Goal: Register for event/course

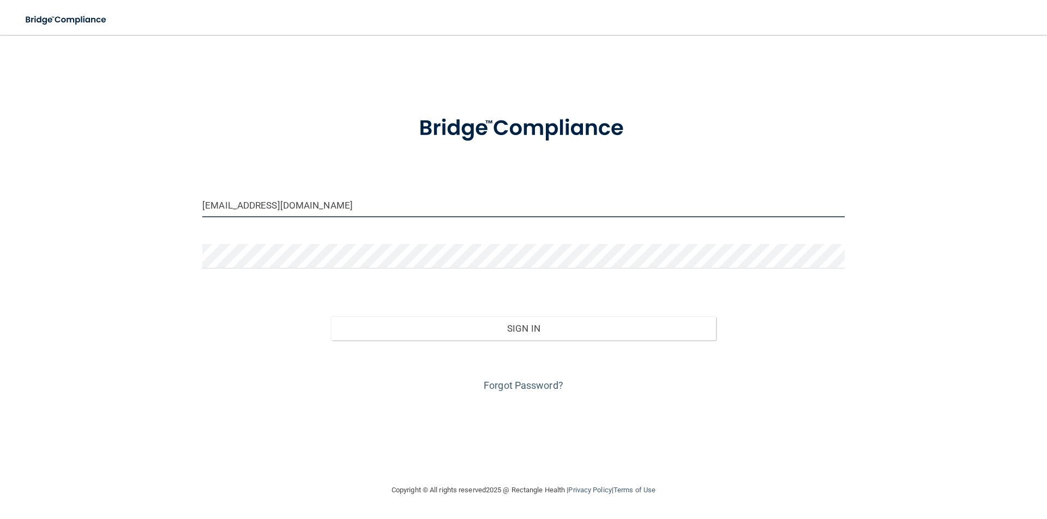
drag, startPoint x: 328, startPoint y: 216, endPoint x: 11, endPoint y: 216, distance: 317.2
click at [11, 216] on main "[EMAIL_ADDRESS][DOMAIN_NAME] Invalid email/password. You don't have permission …" at bounding box center [523, 277] width 1047 height 485
type input "[EMAIL_ADDRESS][DOMAIN_NAME]"
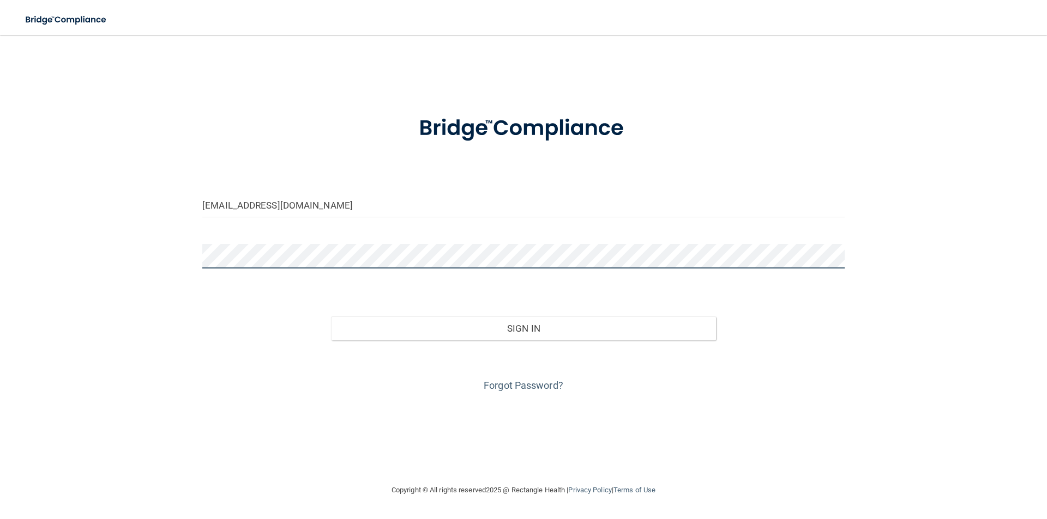
click at [0, 276] on main "joelblasiole@gmail.com Invalid email/password. You don't have permission to acc…" at bounding box center [523, 277] width 1047 height 485
click at [331, 317] on button "Sign In" at bounding box center [523, 329] width 385 height 24
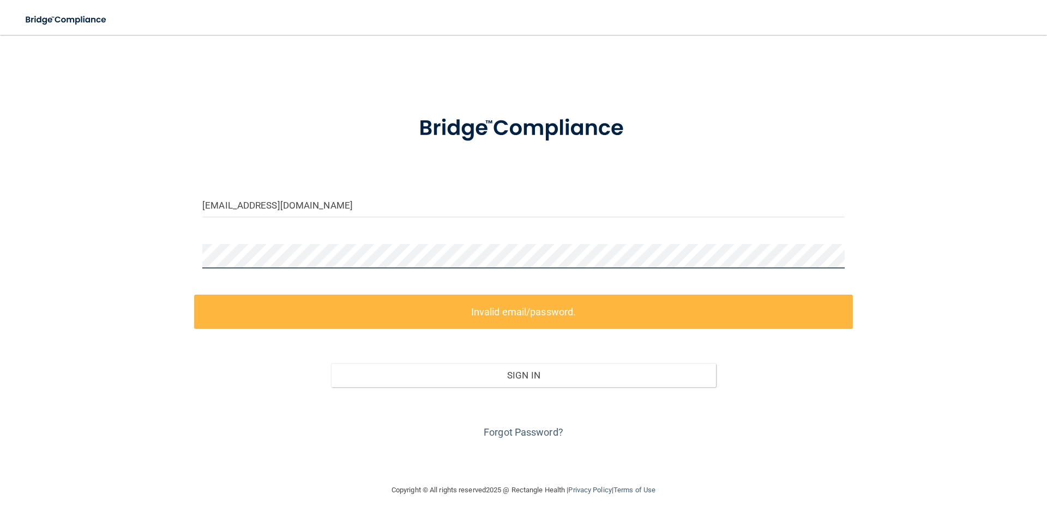
click at [83, 265] on div "joelblasiole@gmail.com Invalid email/password. You don't have permission to acc…" at bounding box center [523, 259] width 1003 height 427
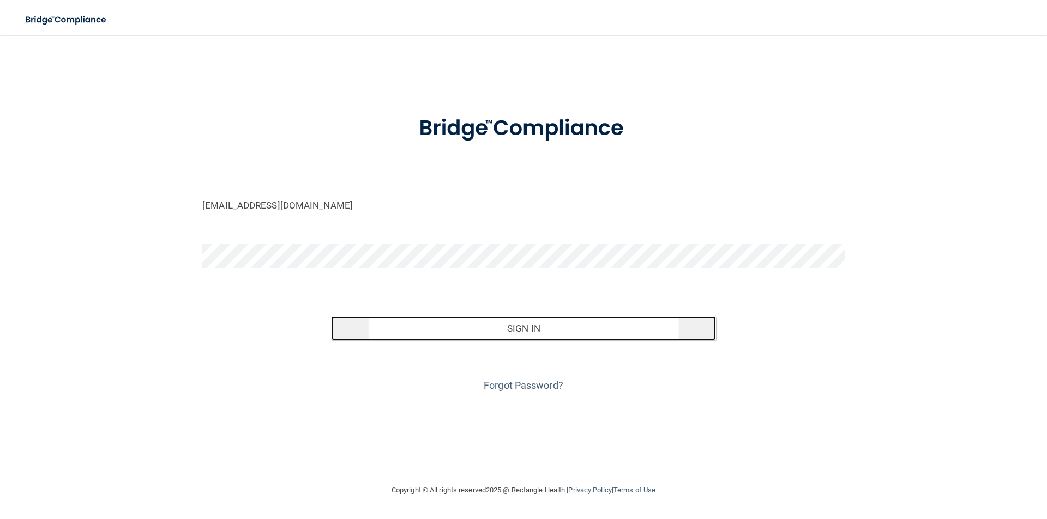
click at [579, 338] on button "Sign In" at bounding box center [523, 329] width 385 height 24
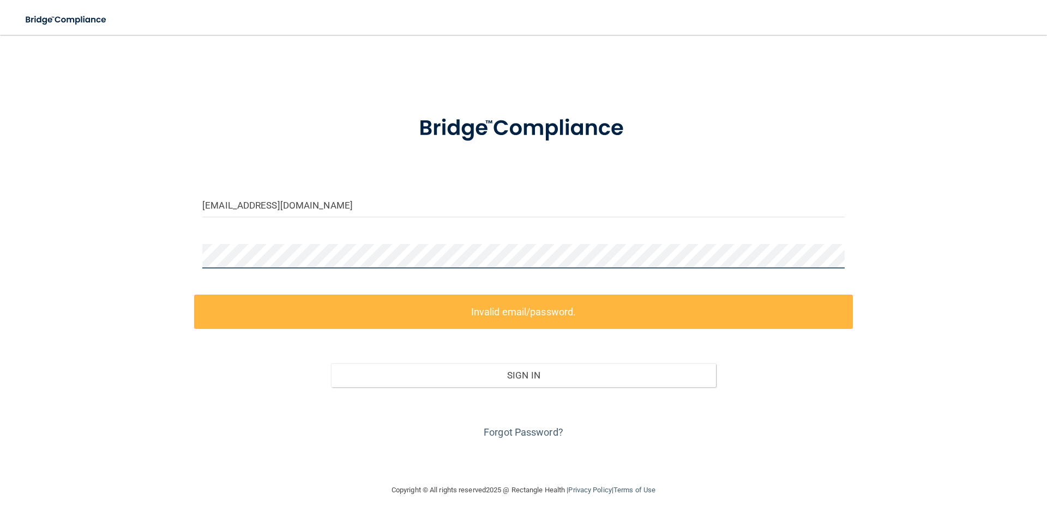
click at [0, 267] on main "joelblasiole@gmail.com Invalid email/password. You don't have permission to acc…" at bounding box center [523, 277] width 1047 height 485
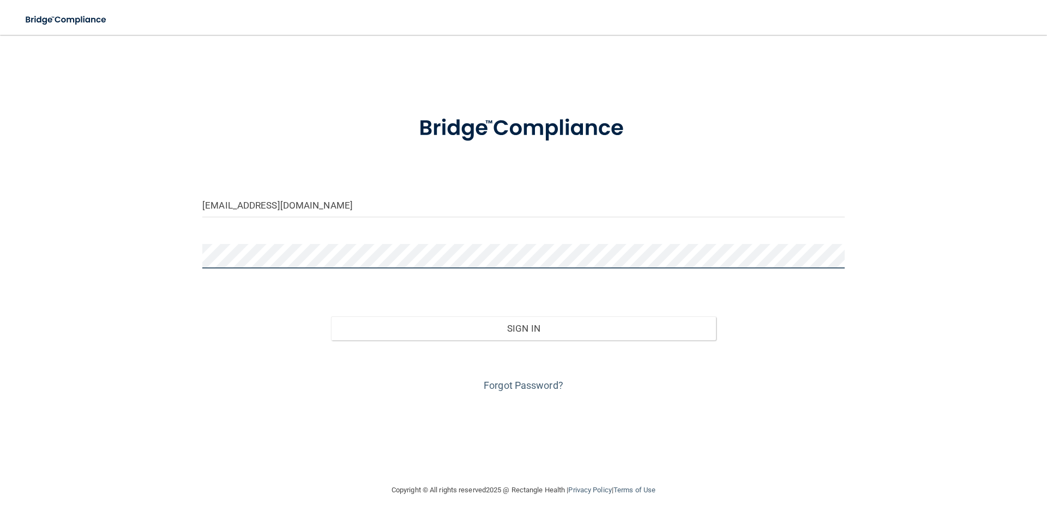
click at [331, 317] on button "Sign In" at bounding box center [523, 329] width 385 height 24
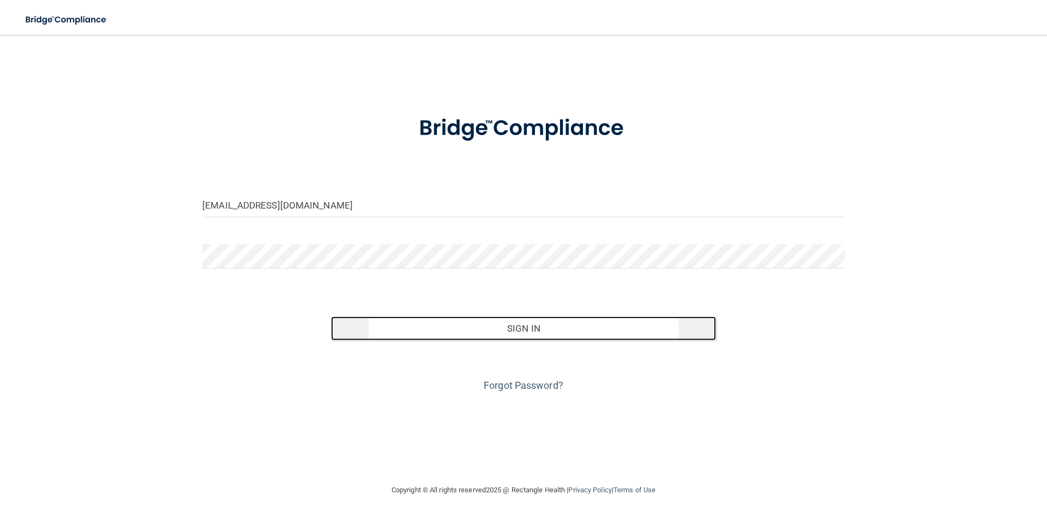
click at [482, 341] on button "Sign In" at bounding box center [523, 329] width 385 height 24
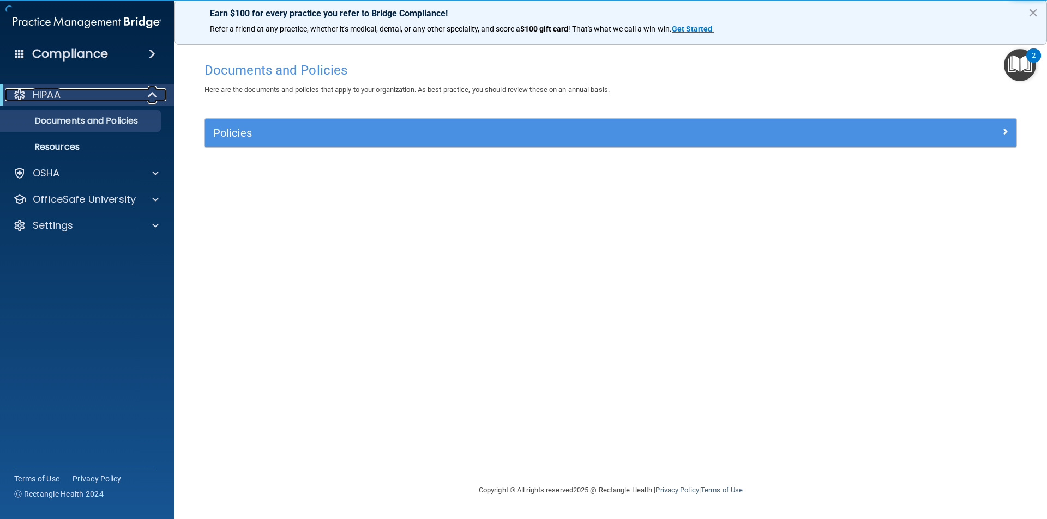
click at [65, 96] on div "HIPAA" at bounding box center [72, 94] width 135 height 13
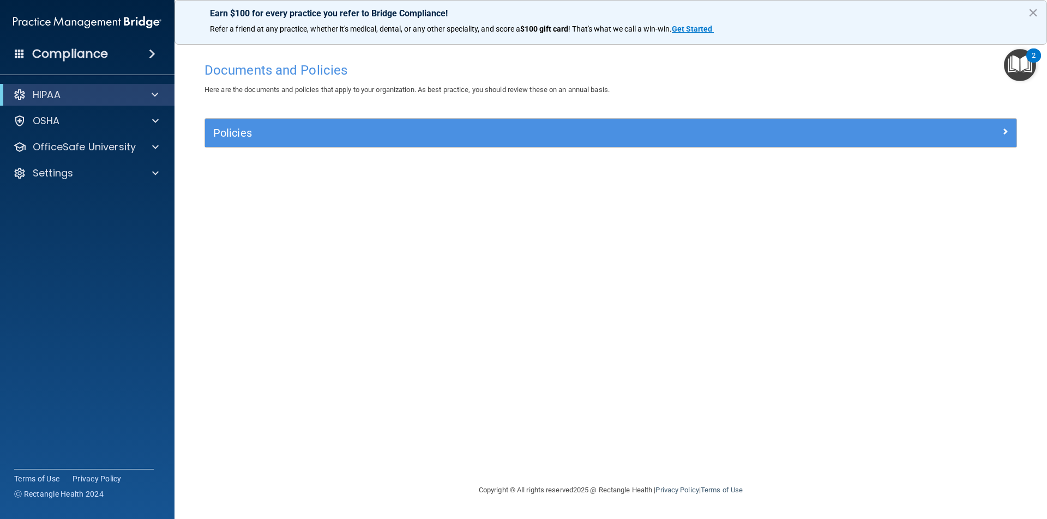
click at [75, 102] on div "HIPAA" at bounding box center [87, 95] width 174 height 22
click at [87, 92] on div "HIPAA" at bounding box center [72, 94] width 135 height 13
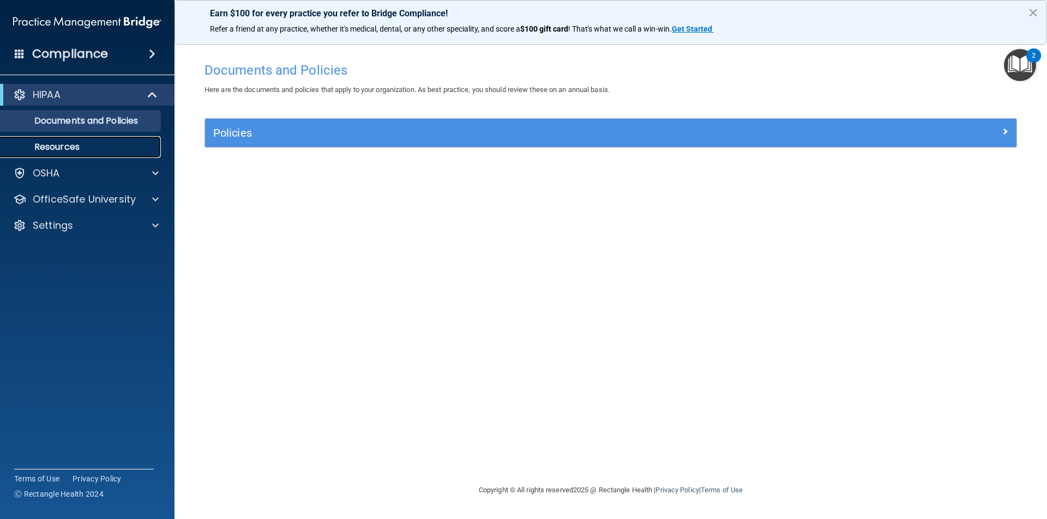
click at [63, 142] on p "Resources" at bounding box center [81, 147] width 149 height 11
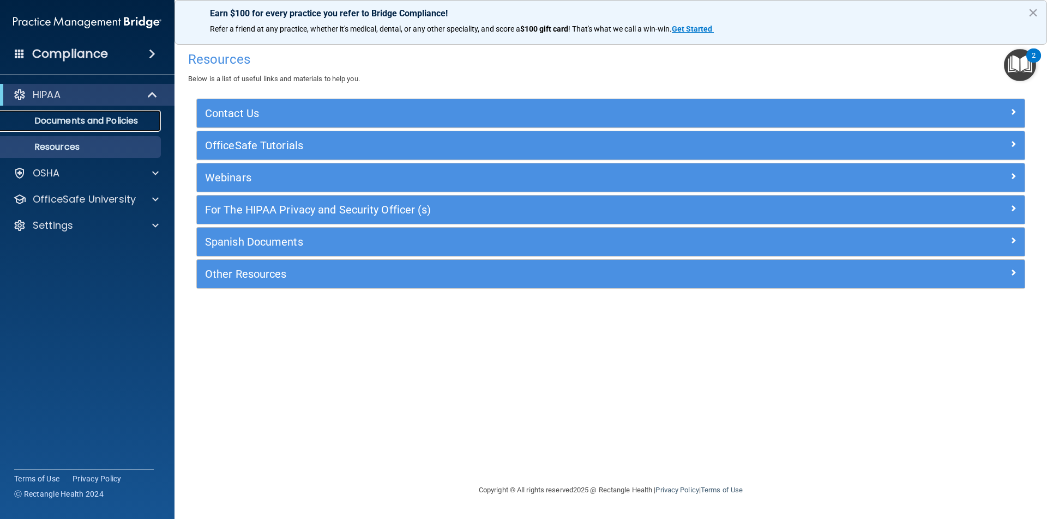
click at [86, 128] on link "Documents and Policies" at bounding box center [75, 121] width 172 height 22
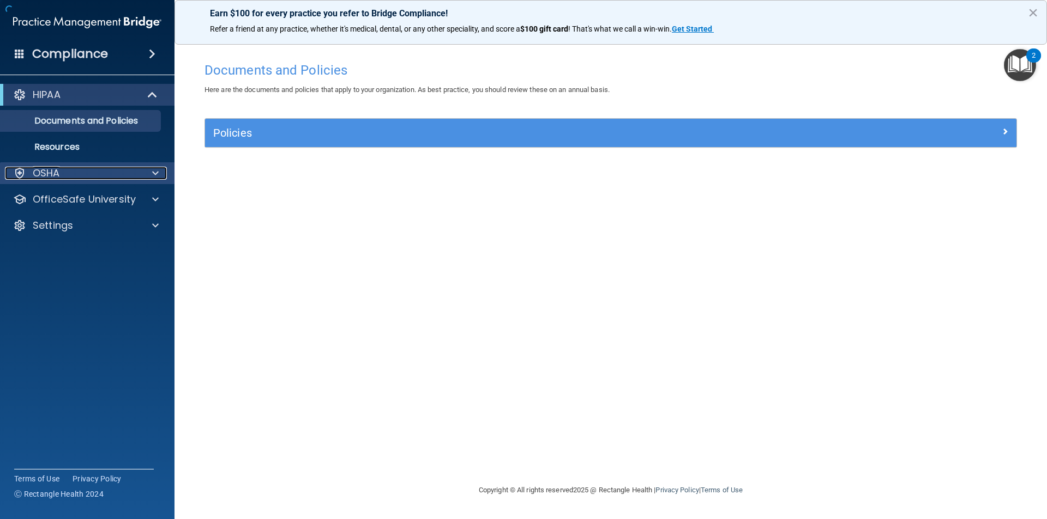
click at [93, 176] on div "OSHA" at bounding box center [72, 173] width 135 height 13
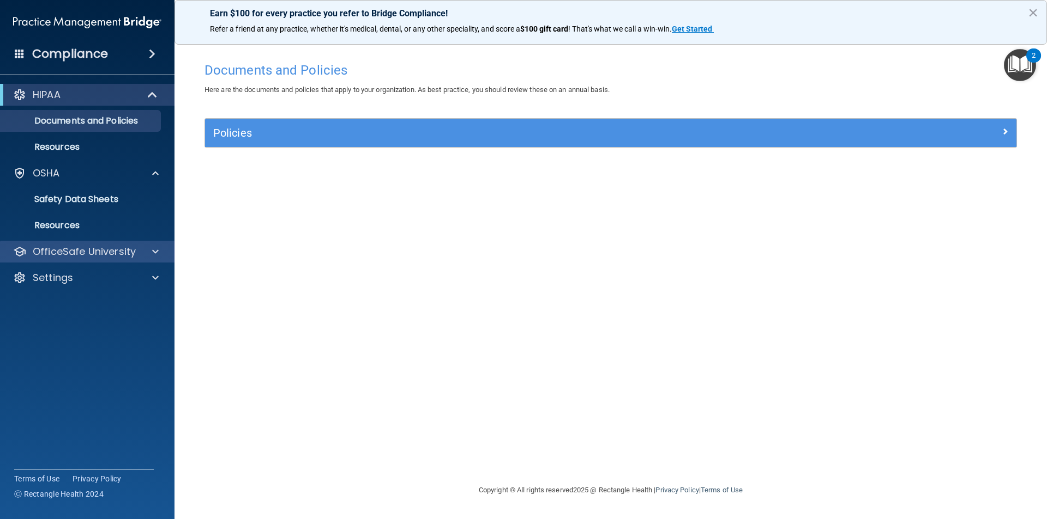
click at [74, 260] on div "OfficeSafe University" at bounding box center [87, 252] width 175 height 22
click at [87, 125] on p "Documents and Policies" at bounding box center [81, 121] width 149 height 11
click at [67, 90] on div "HIPAA" at bounding box center [72, 94] width 135 height 13
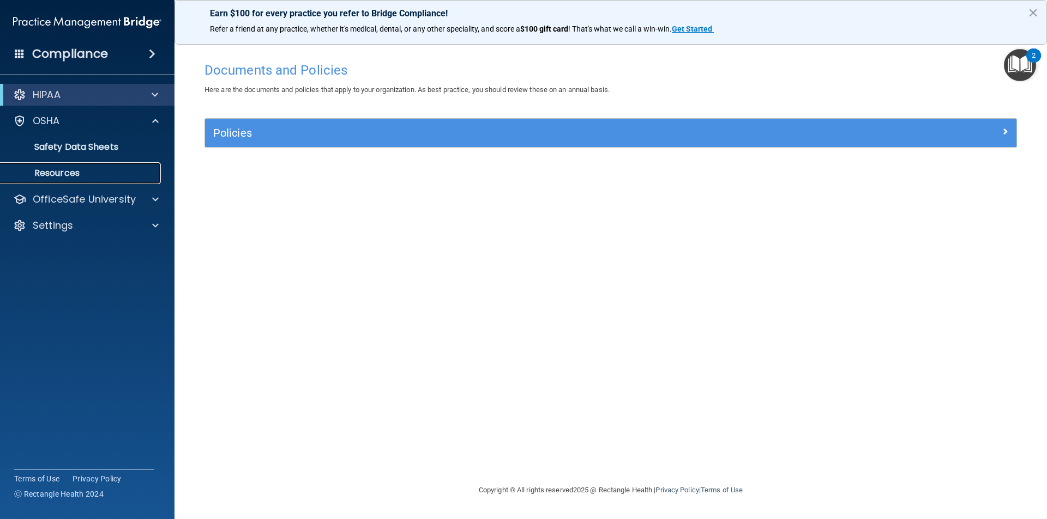
click at [65, 177] on p "Resources" at bounding box center [81, 173] width 149 height 11
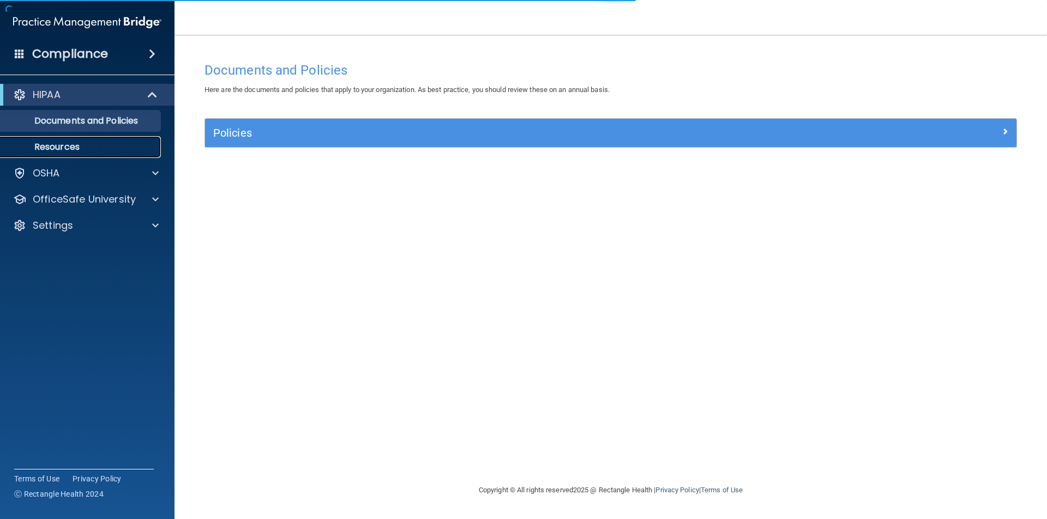
click at [74, 143] on p "Resources" at bounding box center [81, 147] width 149 height 11
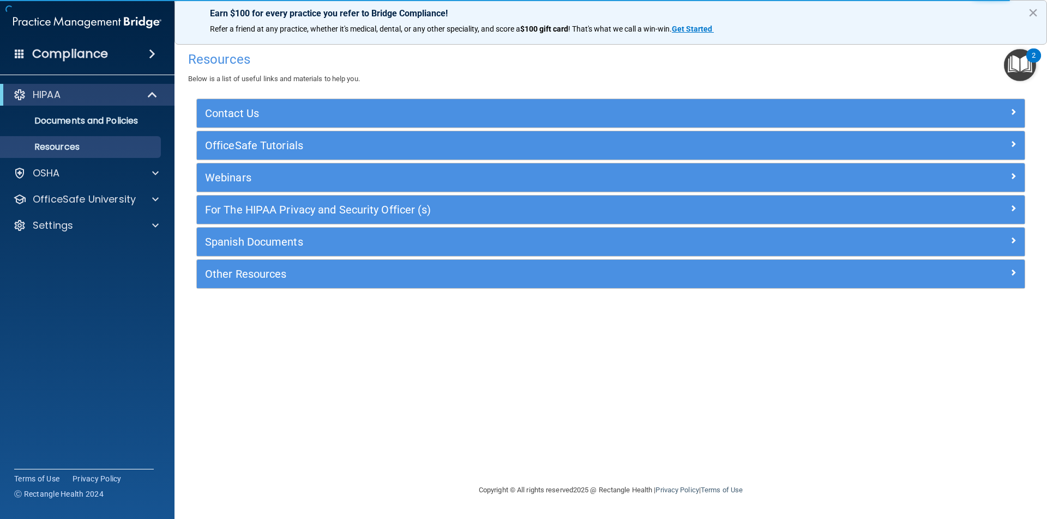
click at [37, 19] on img at bounding box center [87, 22] width 148 height 22
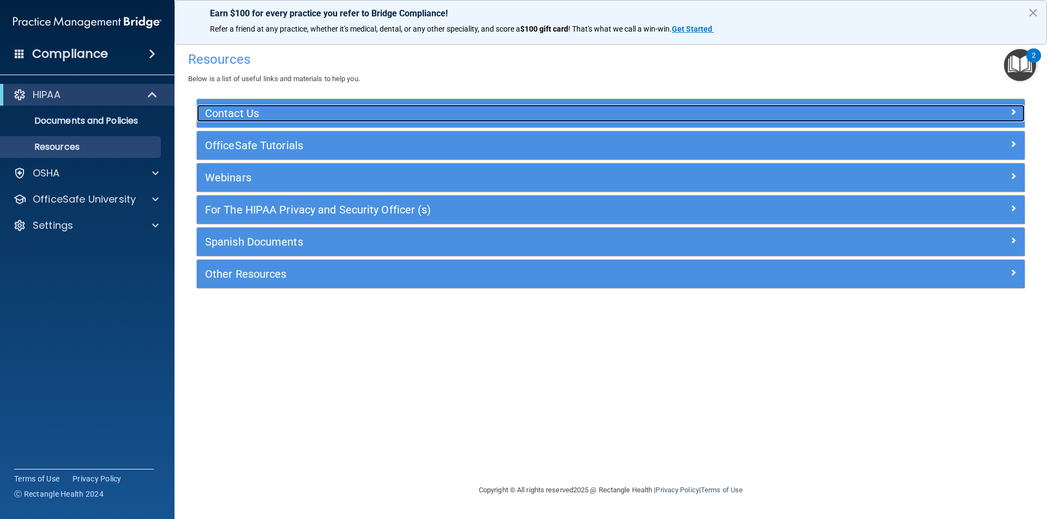
click at [384, 116] on h5 "Contact Us" at bounding box center [507, 113] width 604 height 12
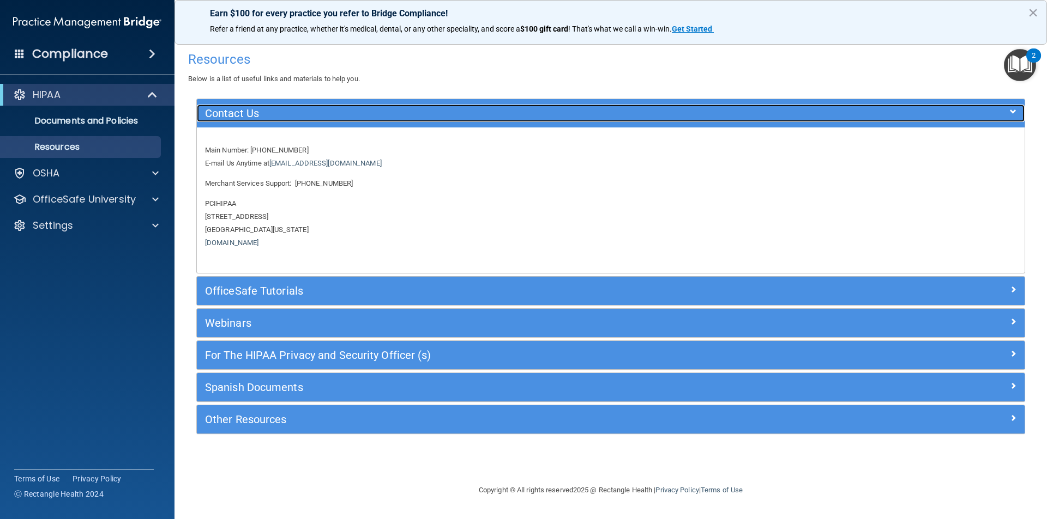
click at [384, 116] on h5 "Contact Us" at bounding box center [507, 113] width 604 height 12
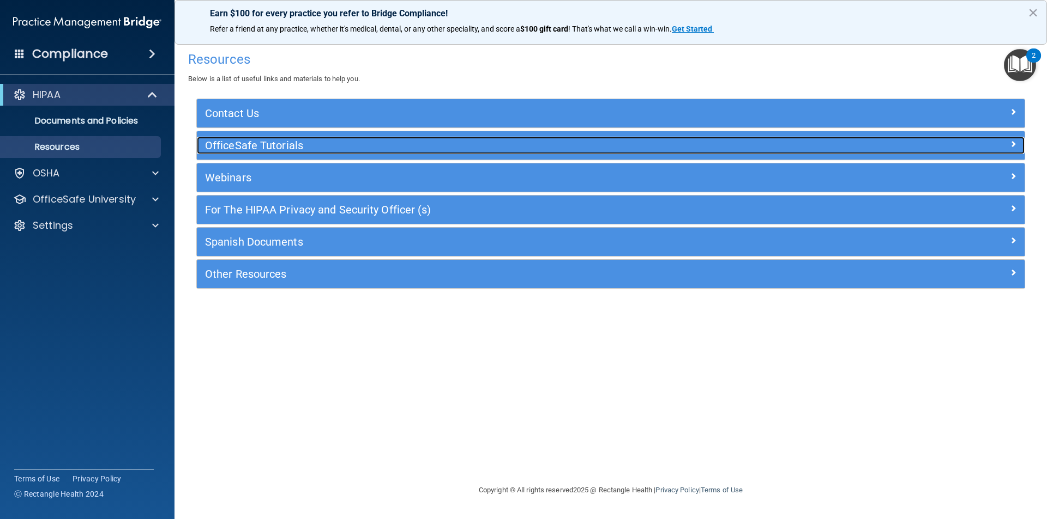
click at [330, 143] on h5 "OfficeSafe Tutorials" at bounding box center [507, 146] width 604 height 12
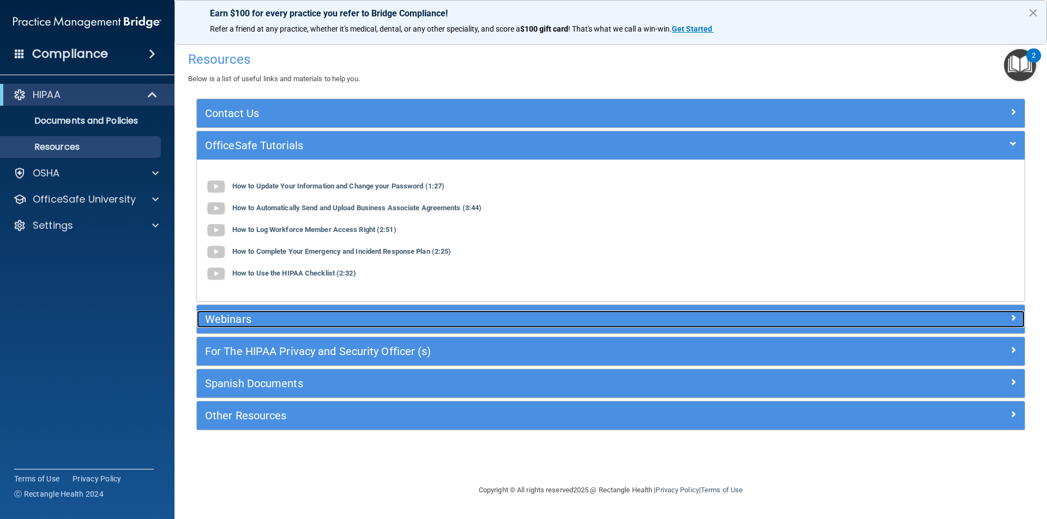
click at [328, 321] on h5 "Webinars" at bounding box center [507, 319] width 604 height 12
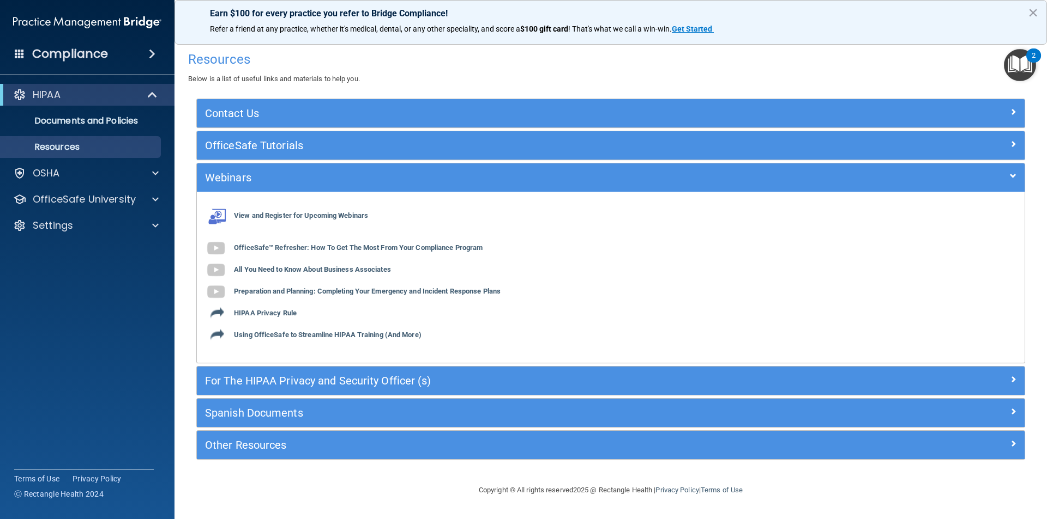
click at [295, 193] on div "View and Register for Upcoming Webinars OfficeSafe™ Refresher: How To Get The M…" at bounding box center [610, 277] width 827 height 171
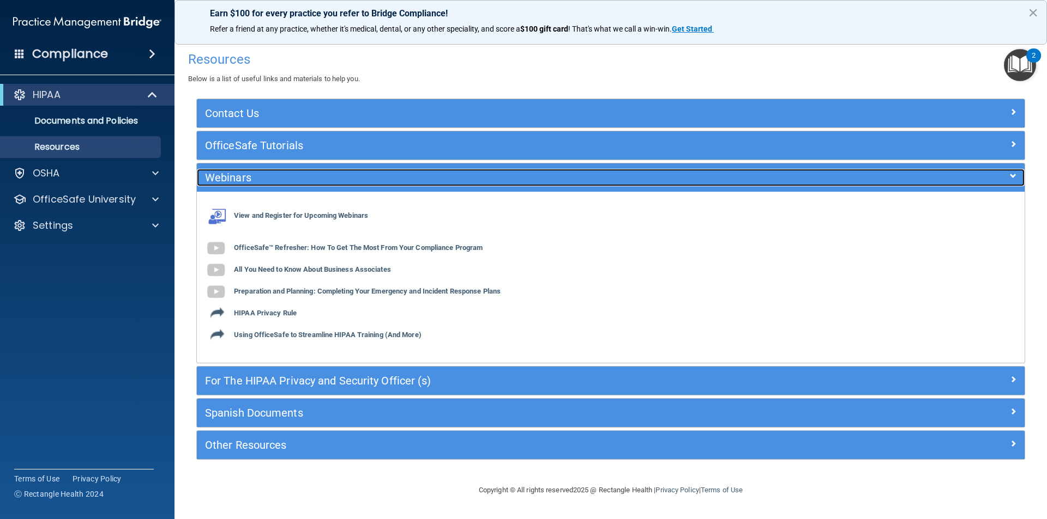
click at [295, 185] on div "Webinars" at bounding box center [507, 177] width 621 height 17
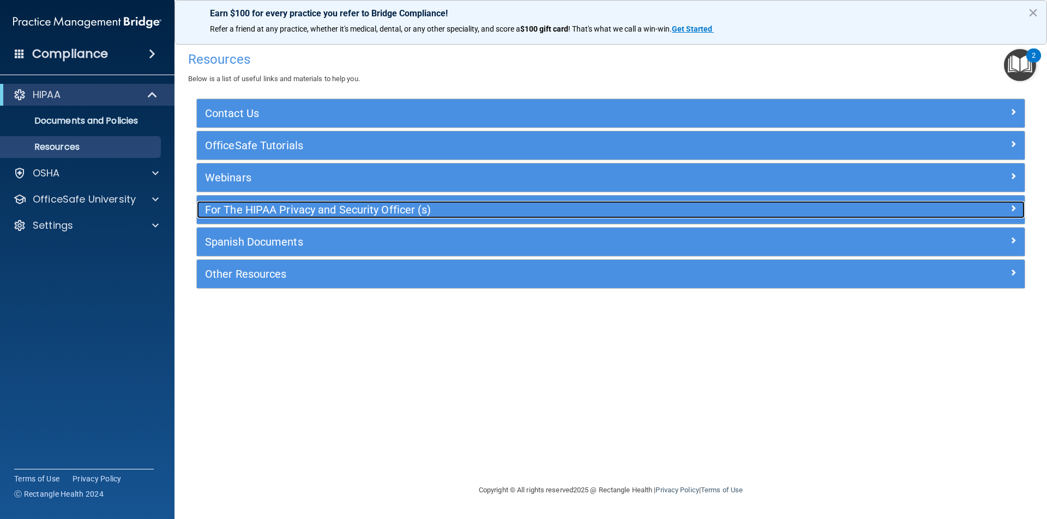
click at [302, 204] on h5 "For The HIPAA Privacy and Security Officer (s)" at bounding box center [507, 210] width 604 height 12
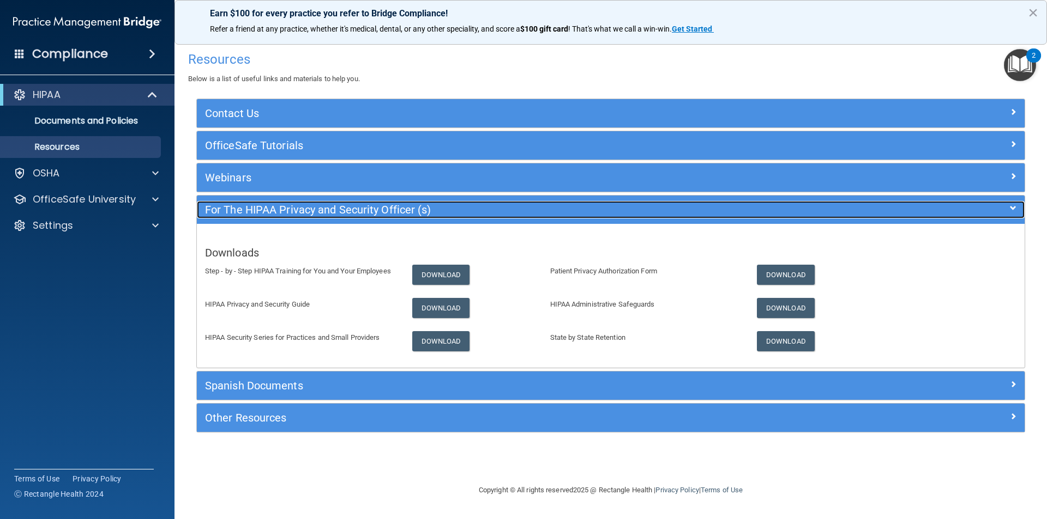
click at [321, 204] on h5 "For The HIPAA Privacy and Security Officer (s)" at bounding box center [507, 210] width 604 height 12
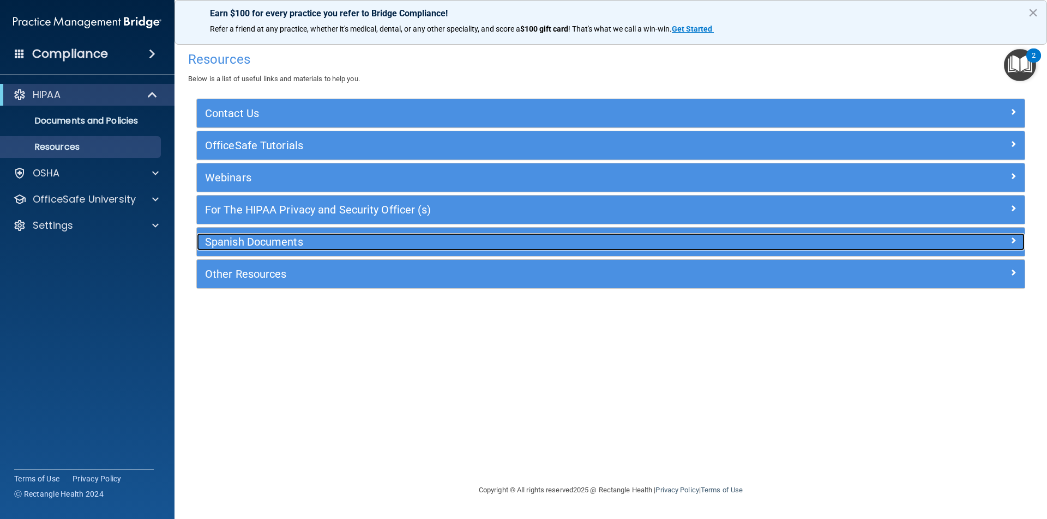
click at [302, 234] on div "Spanish Documents" at bounding box center [507, 241] width 621 height 17
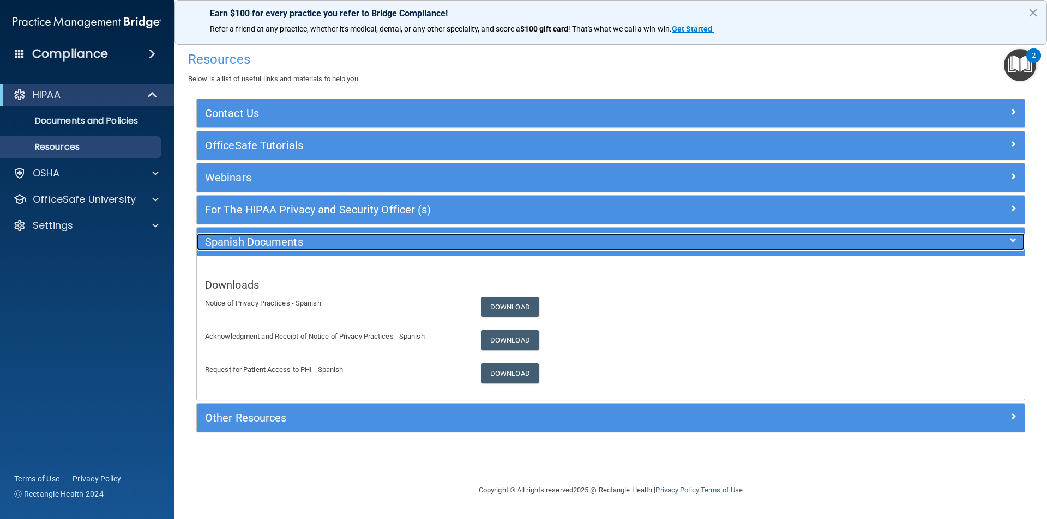
click at [301, 236] on h5 "Spanish Documents" at bounding box center [507, 242] width 604 height 12
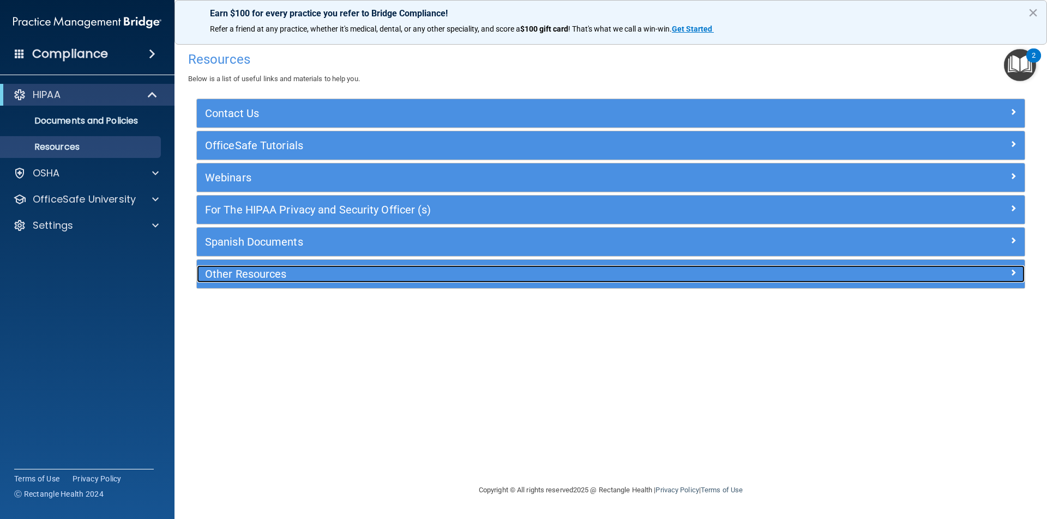
click at [285, 275] on h5 "Other Resources" at bounding box center [507, 274] width 604 height 12
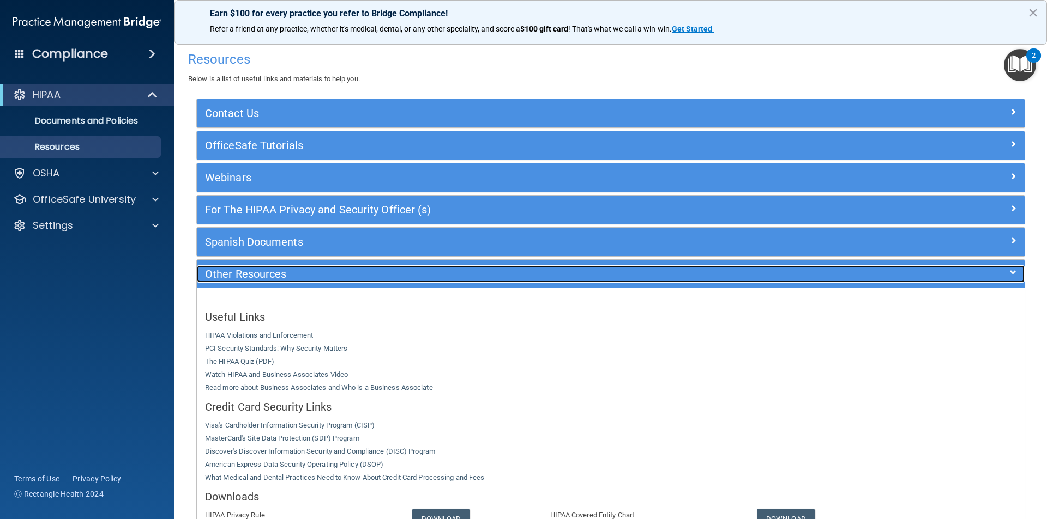
click at [285, 273] on h5 "Other Resources" at bounding box center [507, 274] width 604 height 12
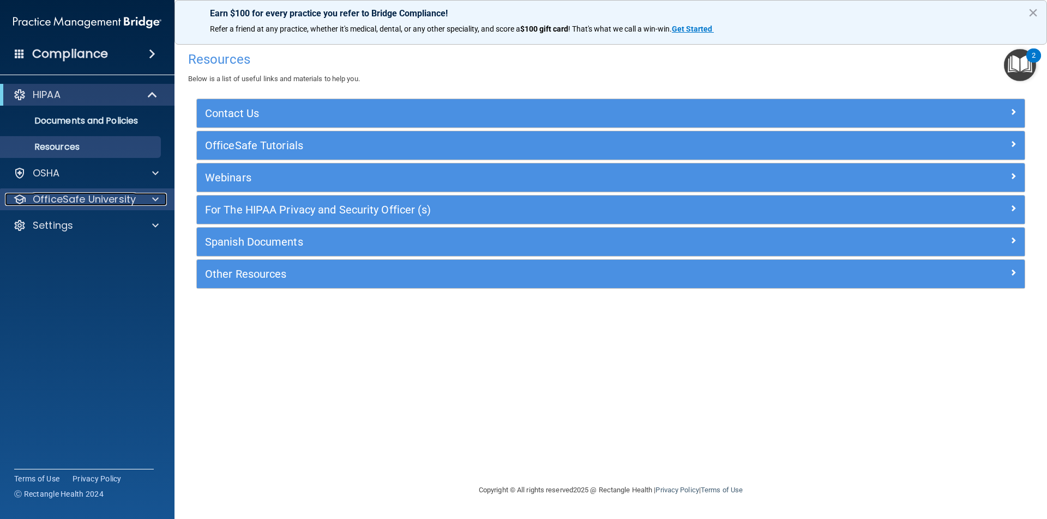
click at [134, 202] on p "OfficeSafe University" at bounding box center [84, 199] width 103 height 13
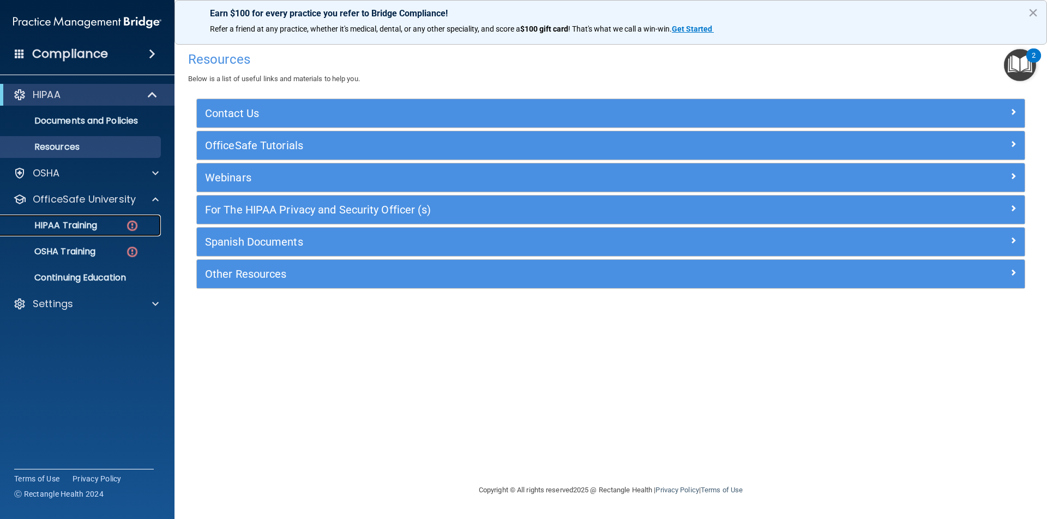
click at [114, 223] on div "HIPAA Training" at bounding box center [81, 225] width 149 height 11
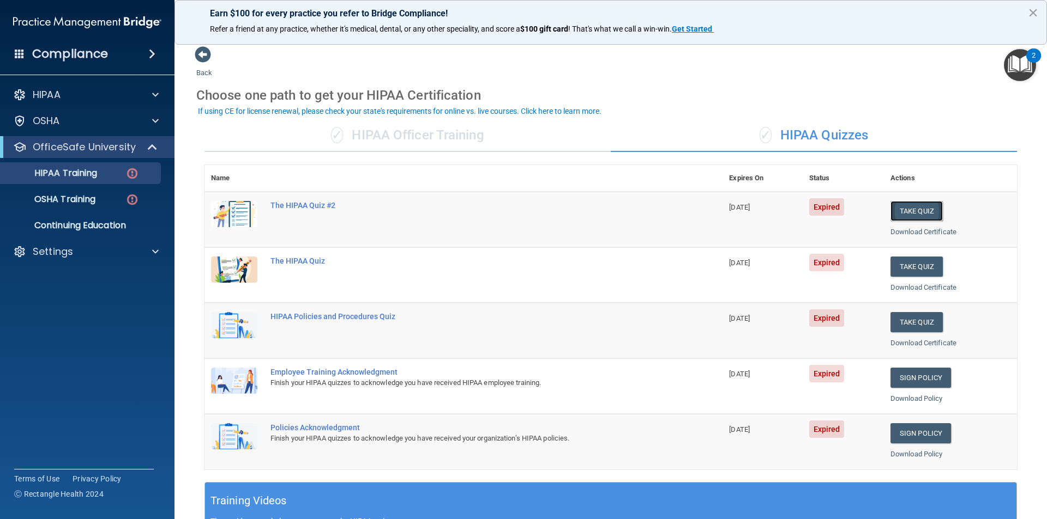
click at [923, 211] on button "Take Quiz" at bounding box center [916, 211] width 52 height 20
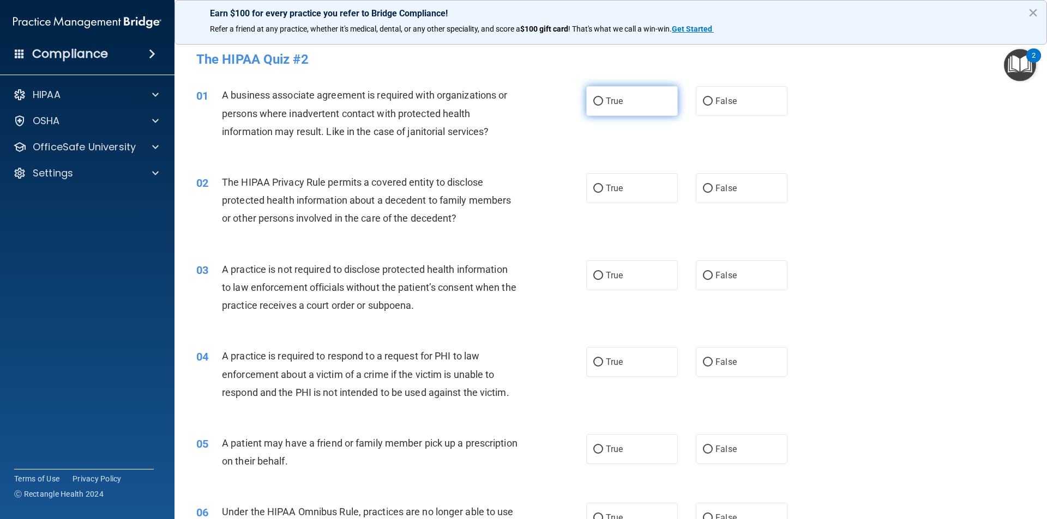
click at [618, 101] on span "True" at bounding box center [614, 101] width 17 height 10
click at [603, 101] on input "True" at bounding box center [598, 102] width 10 height 8
radio input "true"
click at [621, 195] on label "True" at bounding box center [632, 188] width 92 height 30
click at [603, 193] on input "True" at bounding box center [598, 189] width 10 height 8
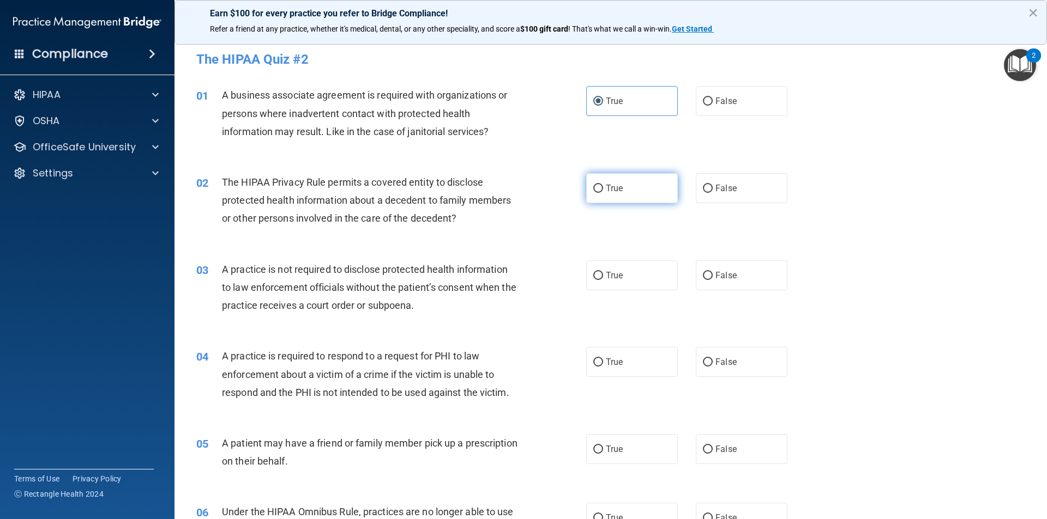
radio input "true"
click at [631, 267] on label "True" at bounding box center [632, 276] width 92 height 30
click at [603, 272] on input "True" at bounding box center [598, 276] width 10 height 8
radio input "true"
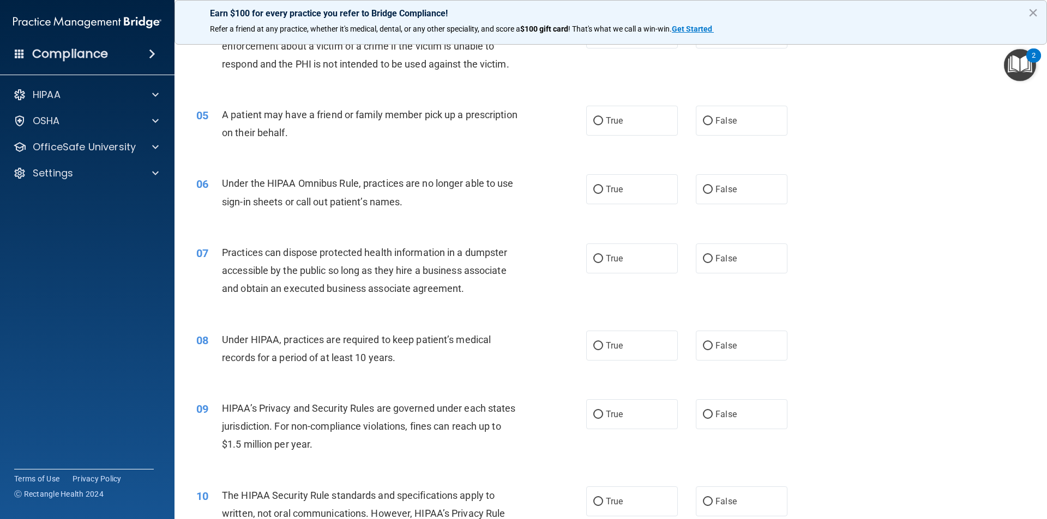
scroll to position [123, 0]
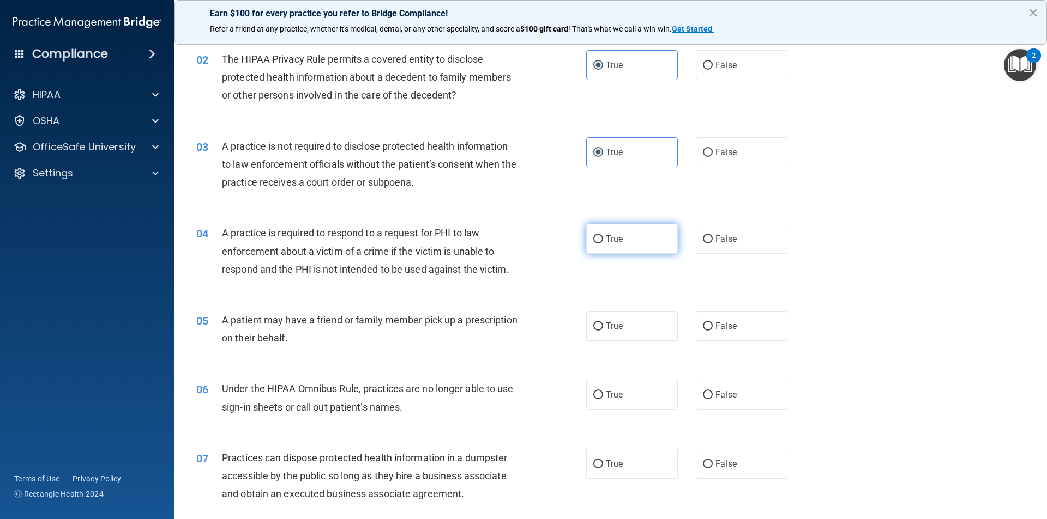
drag, startPoint x: 620, startPoint y: 247, endPoint x: 621, endPoint y: 252, distance: 5.5
click at [621, 252] on label "True" at bounding box center [632, 239] width 92 height 30
click at [603, 244] on input "True" at bounding box center [598, 239] width 10 height 8
radio input "true"
drag, startPoint x: 626, startPoint y: 333, endPoint x: 1046, endPoint y: 234, distance: 431.3
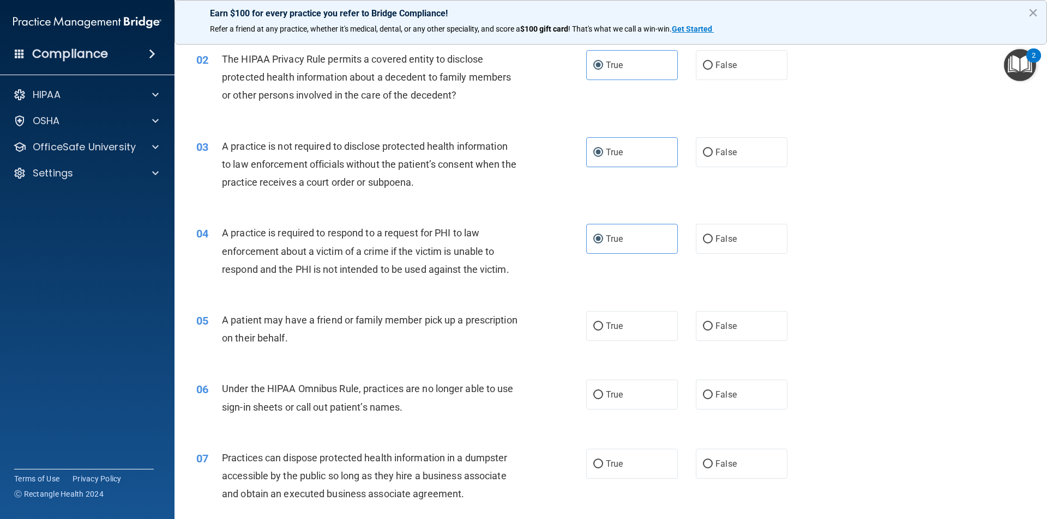
click at [627, 334] on label "True" at bounding box center [632, 326] width 92 height 30
click at [603, 331] on input "True" at bounding box center [598, 327] width 10 height 8
radio input "true"
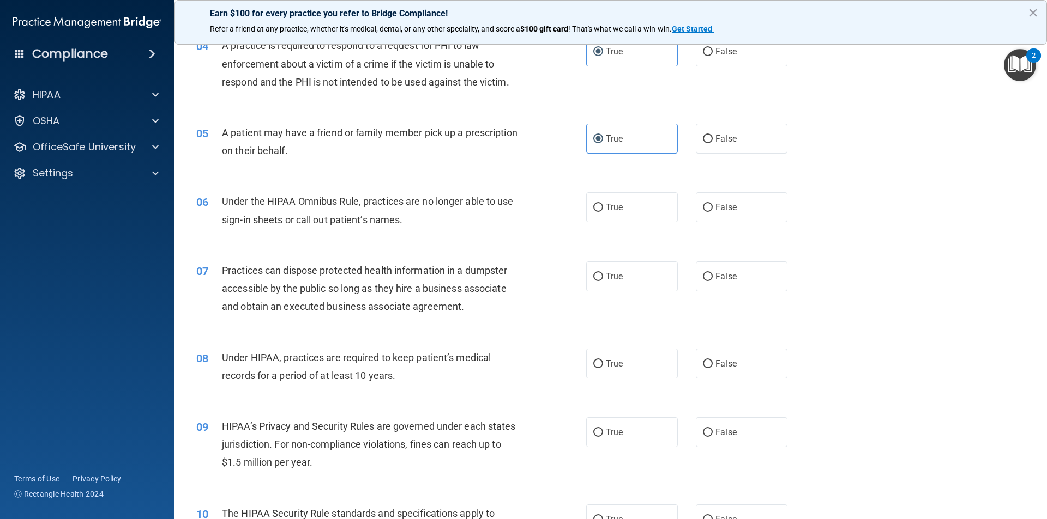
scroll to position [317, 0]
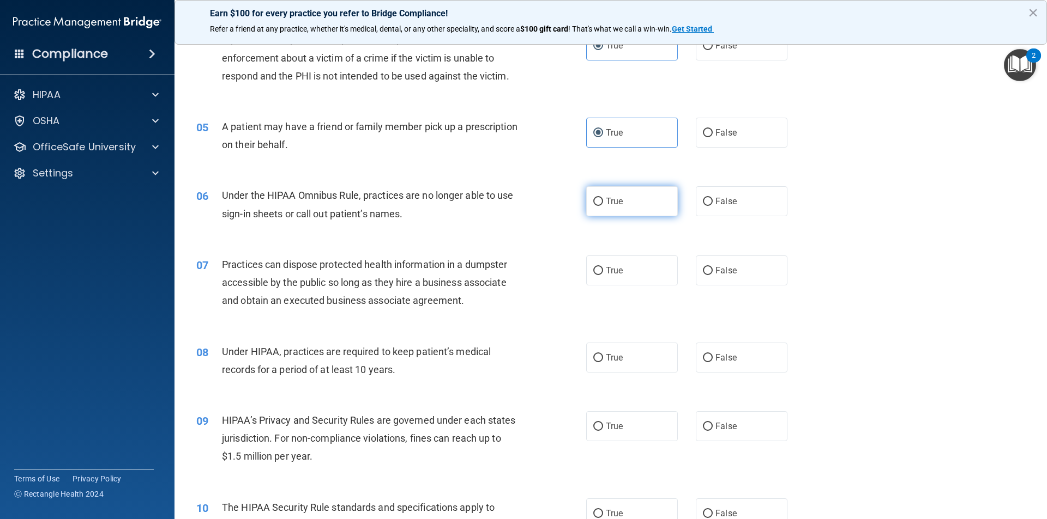
click at [614, 208] on label "True" at bounding box center [632, 201] width 92 height 30
click at [603, 206] on input "True" at bounding box center [598, 202] width 10 height 8
radio input "true"
click at [621, 274] on label "True" at bounding box center [632, 271] width 92 height 30
click at [603, 274] on input "True" at bounding box center [598, 271] width 10 height 8
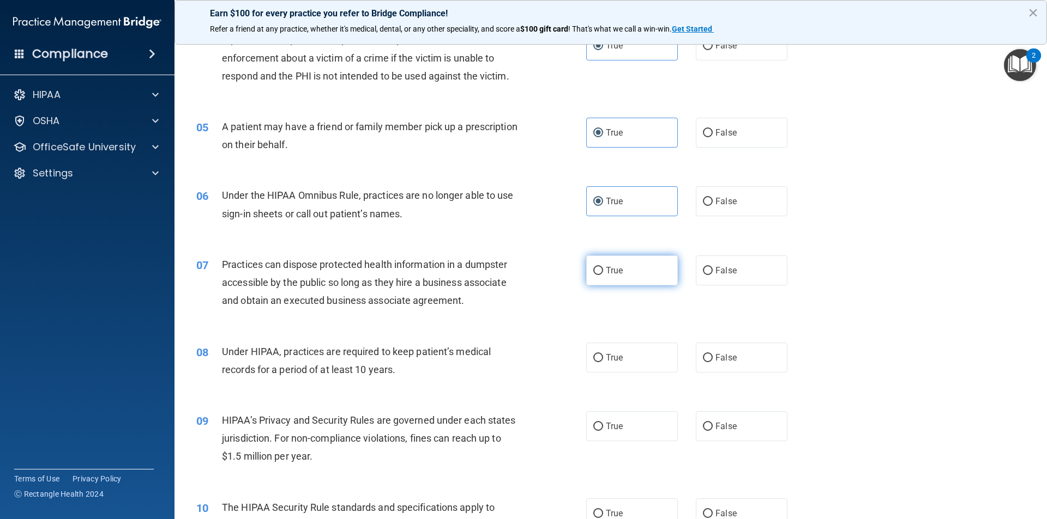
radio input "true"
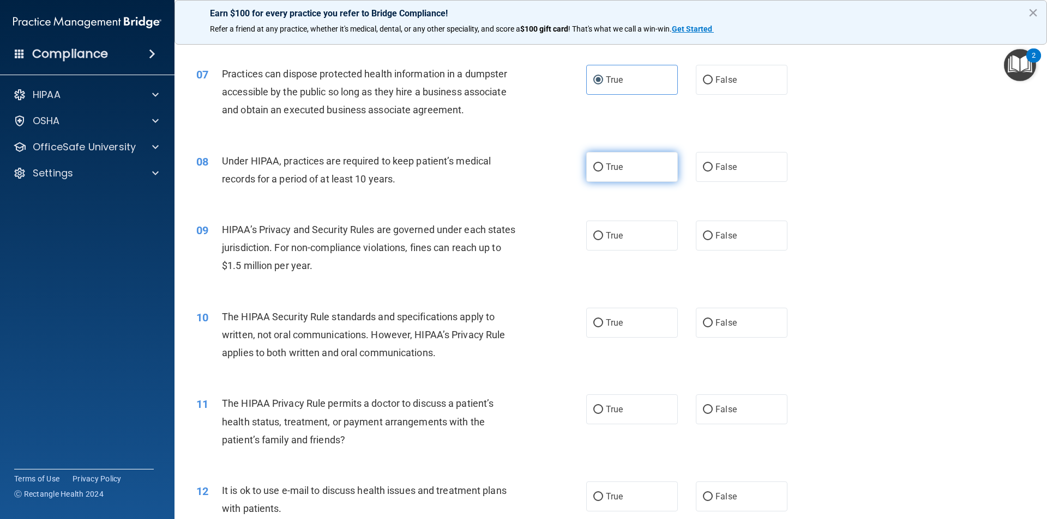
click at [586, 171] on label "True" at bounding box center [632, 167] width 92 height 30
click at [593, 171] on input "True" at bounding box center [598, 168] width 10 height 8
radio input "true"
drag, startPoint x: 624, startPoint y: 227, endPoint x: 626, endPoint y: 232, distance: 5.9
click at [622, 227] on label "True" at bounding box center [632, 236] width 92 height 30
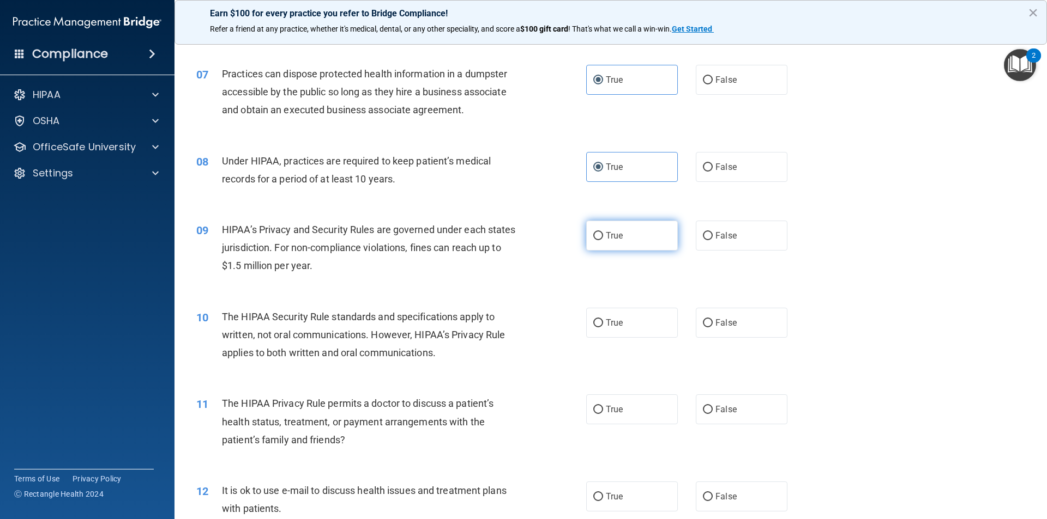
click at [603, 232] on input "True" at bounding box center [598, 236] width 10 height 8
radio input "true"
drag, startPoint x: 621, startPoint y: 317, endPoint x: 634, endPoint y: 305, distance: 18.5
click at [620, 318] on label "True" at bounding box center [632, 323] width 92 height 30
click at [603, 319] on input "True" at bounding box center [598, 323] width 10 height 8
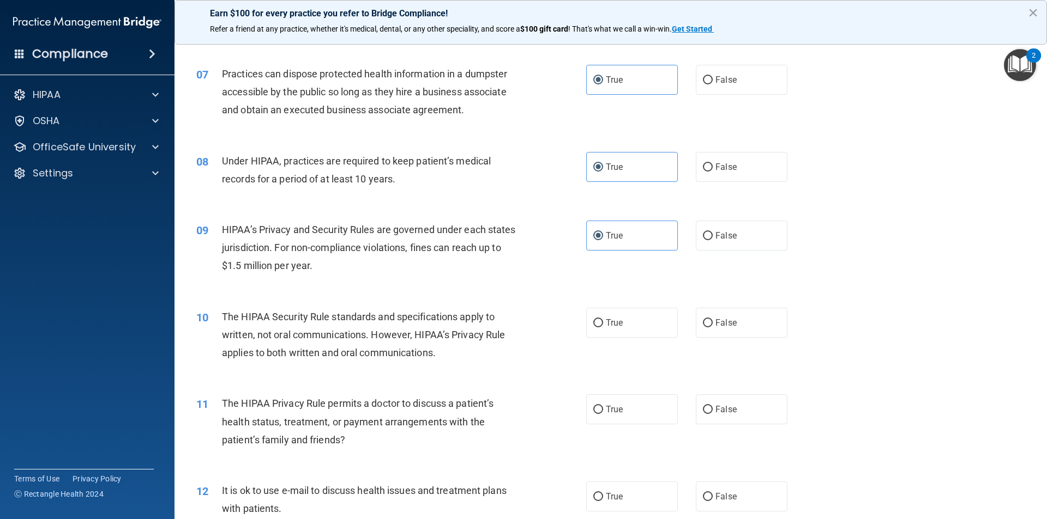
radio input "true"
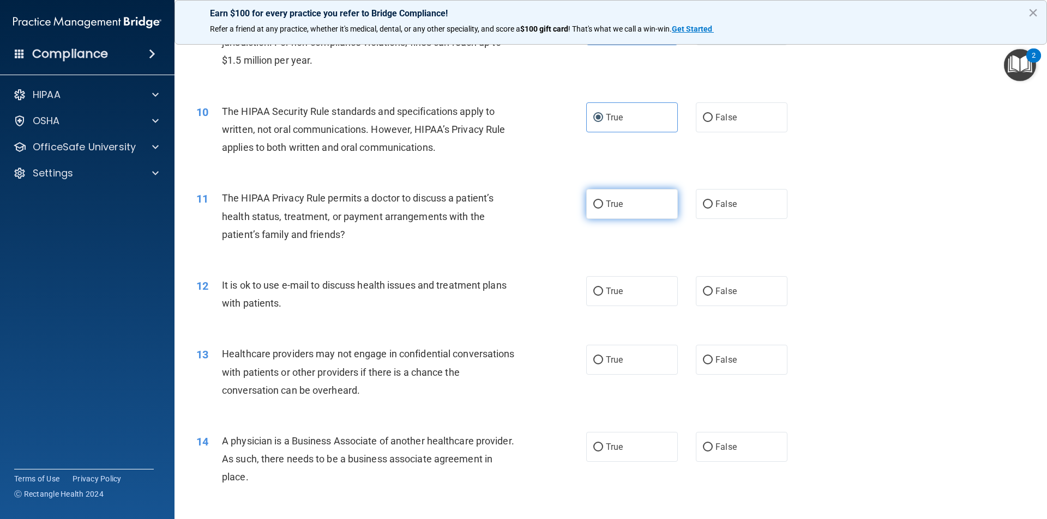
click at [627, 213] on label "True" at bounding box center [632, 204] width 92 height 30
click at [603, 209] on input "True" at bounding box center [598, 205] width 10 height 8
radio input "true"
click at [628, 294] on label "True" at bounding box center [632, 291] width 92 height 30
click at [603, 294] on input "True" at bounding box center [598, 292] width 10 height 8
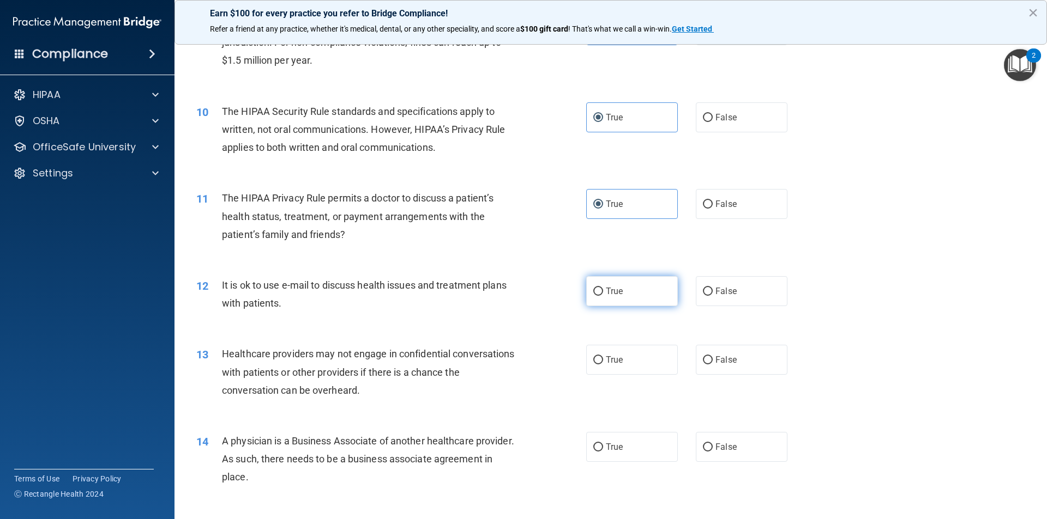
radio input "true"
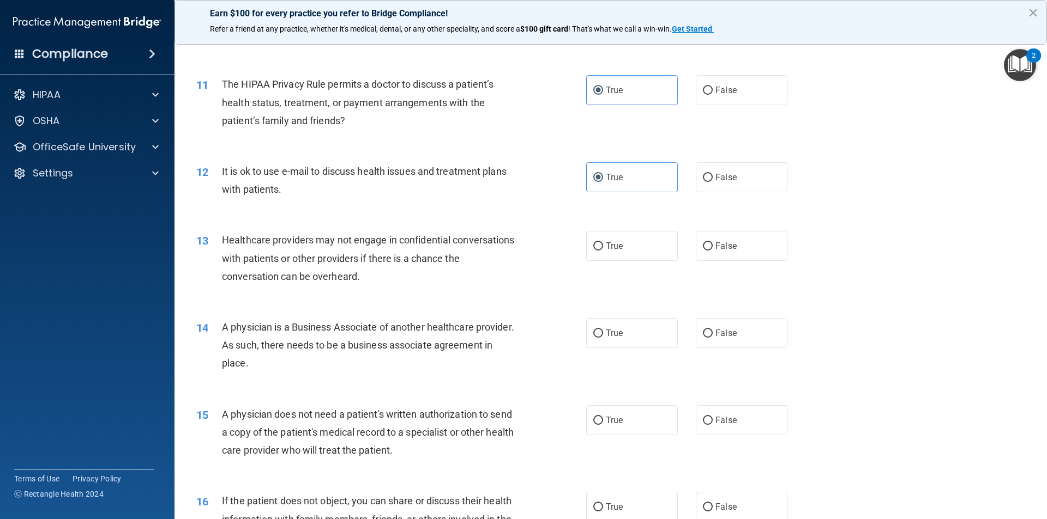
drag, startPoint x: 618, startPoint y: 255, endPoint x: 611, endPoint y: 279, distance: 25.4
click at [612, 255] on label "True" at bounding box center [632, 246] width 92 height 30
click at [619, 246] on label "True" at bounding box center [632, 246] width 92 height 30
click at [603, 246] on input "True" at bounding box center [598, 247] width 10 height 8
radio input "true"
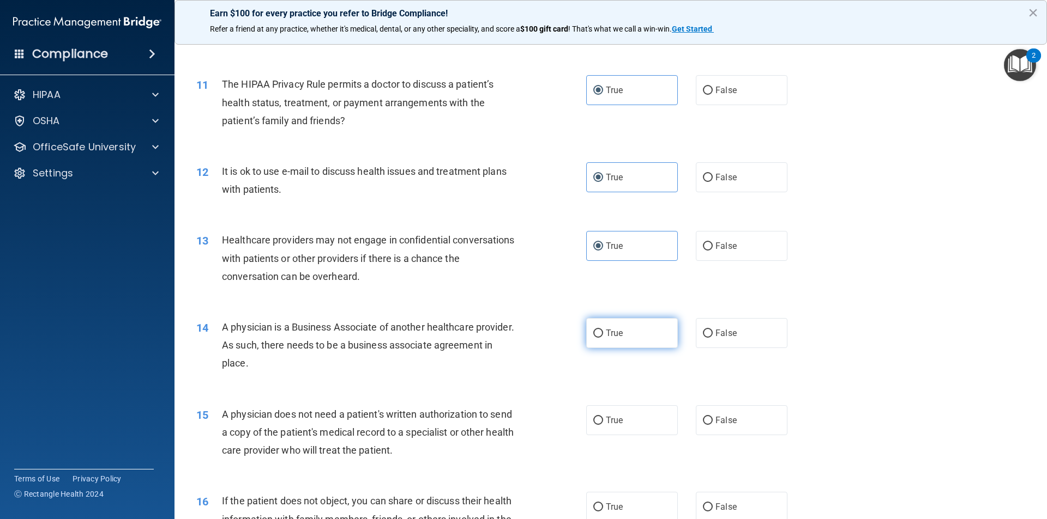
click at [606, 337] on span "True" at bounding box center [614, 333] width 17 height 10
click at [603, 337] on input "True" at bounding box center [598, 334] width 10 height 8
radio input "true"
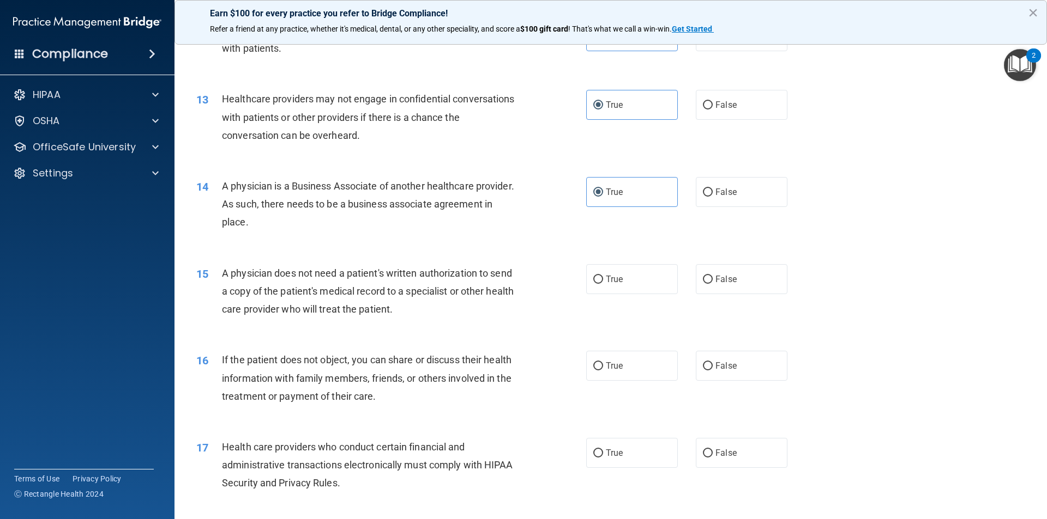
scroll to position [1077, 0]
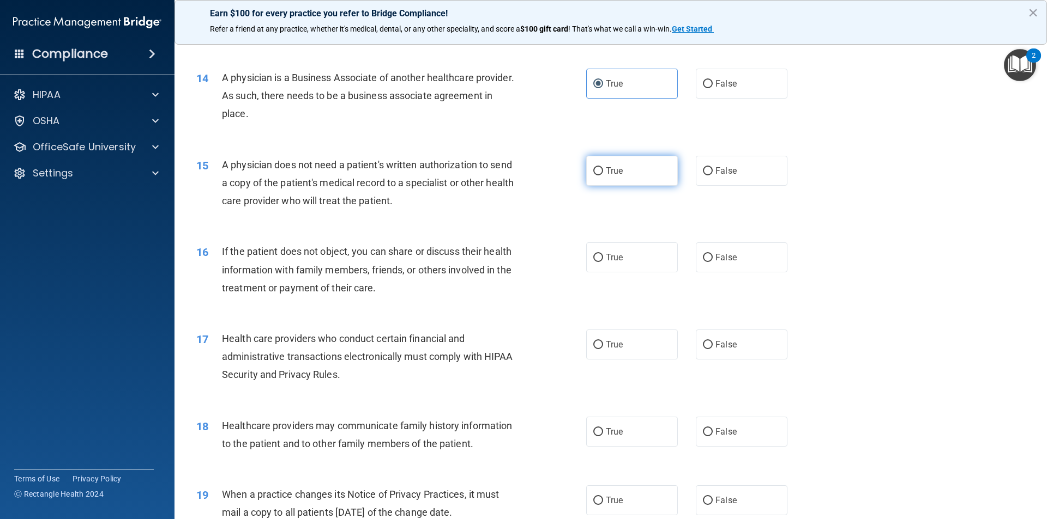
click at [653, 168] on label "True" at bounding box center [632, 171] width 92 height 30
click at [603, 168] on input "True" at bounding box center [598, 171] width 10 height 8
radio input "true"
click at [633, 256] on label "True" at bounding box center [632, 258] width 92 height 30
click at [603, 256] on input "True" at bounding box center [598, 258] width 10 height 8
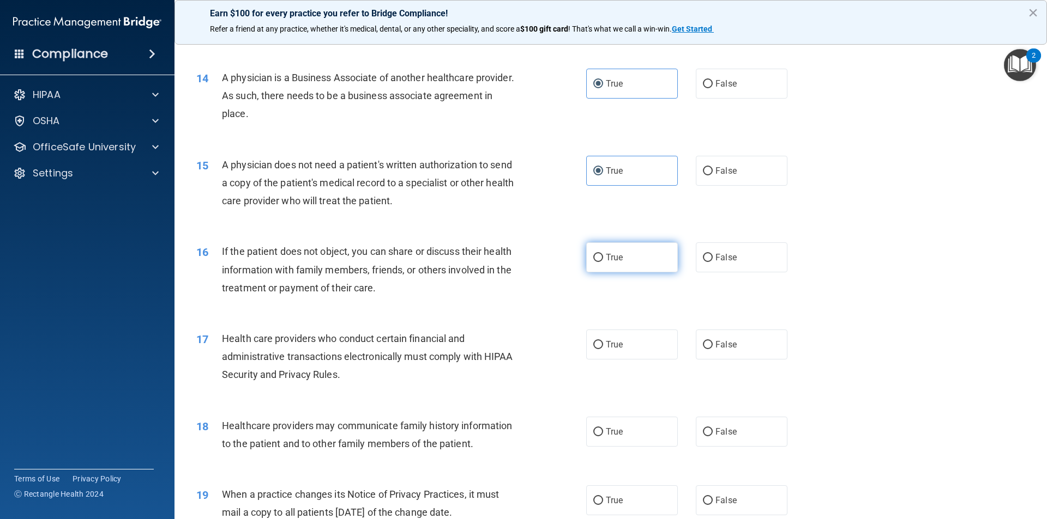
radio input "true"
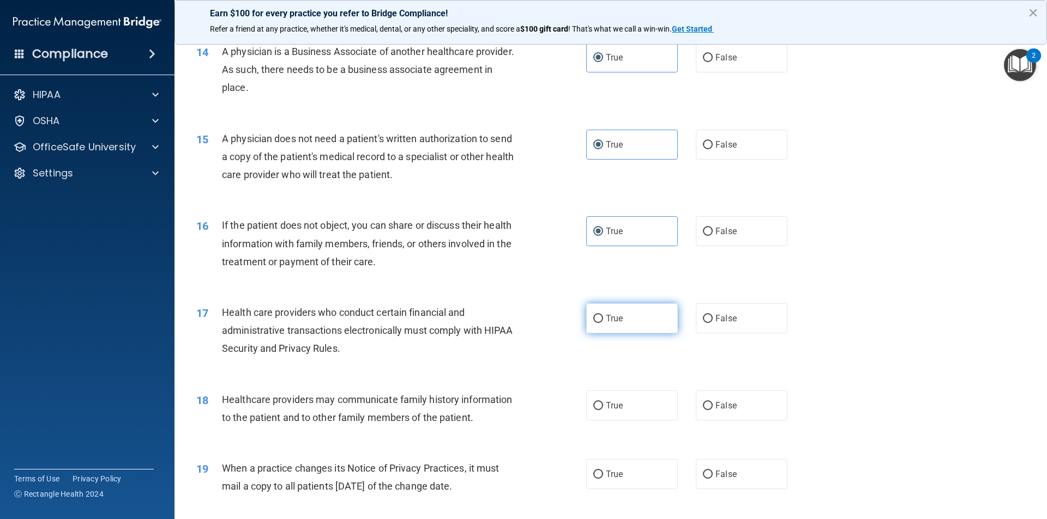
click at [651, 314] on label "True" at bounding box center [632, 319] width 92 height 30
click at [603, 315] on input "True" at bounding box center [598, 319] width 10 height 8
radio input "true"
click at [620, 414] on label "True" at bounding box center [632, 406] width 92 height 30
click at [603, 410] on input "True" at bounding box center [598, 406] width 10 height 8
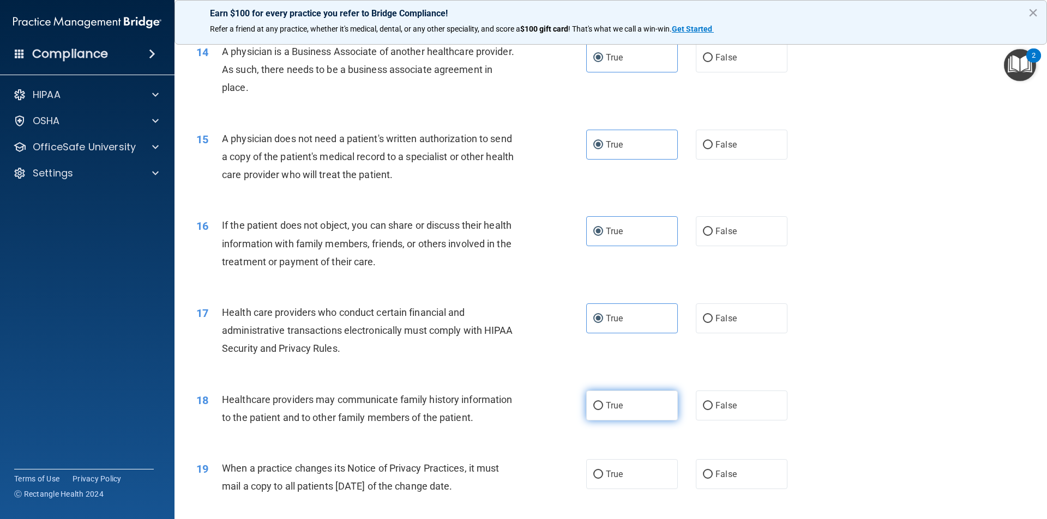
radio input "true"
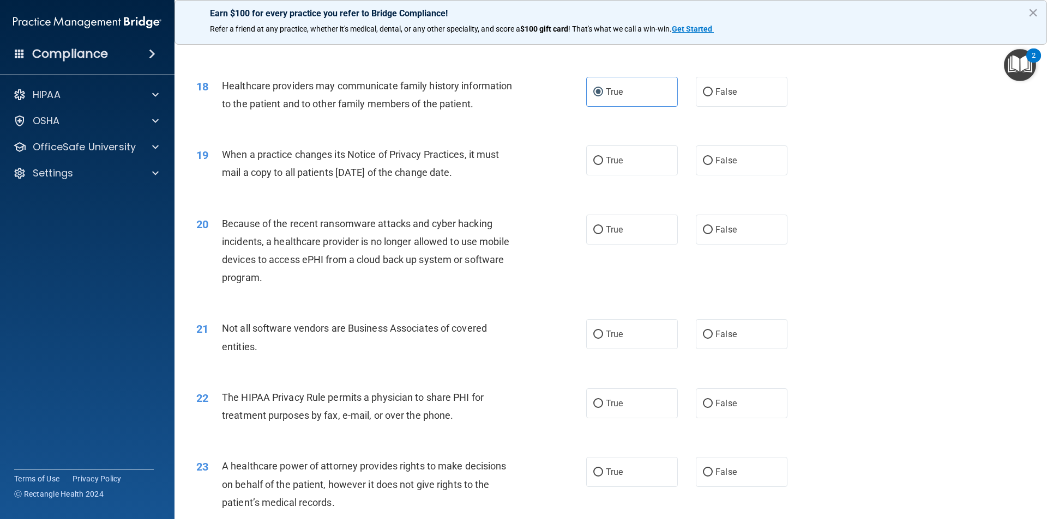
scroll to position [1419, 0]
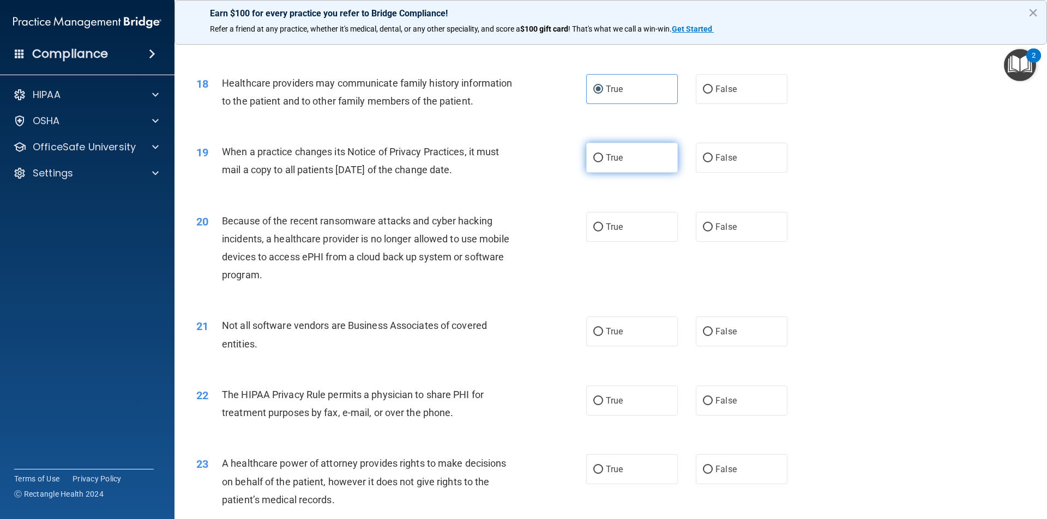
click at [602, 166] on label "True" at bounding box center [632, 158] width 92 height 30
click at [602, 162] on input "True" at bounding box center [598, 158] width 10 height 8
radio input "true"
click at [632, 227] on label "True" at bounding box center [632, 227] width 92 height 30
click at [603, 227] on input "True" at bounding box center [598, 227] width 10 height 8
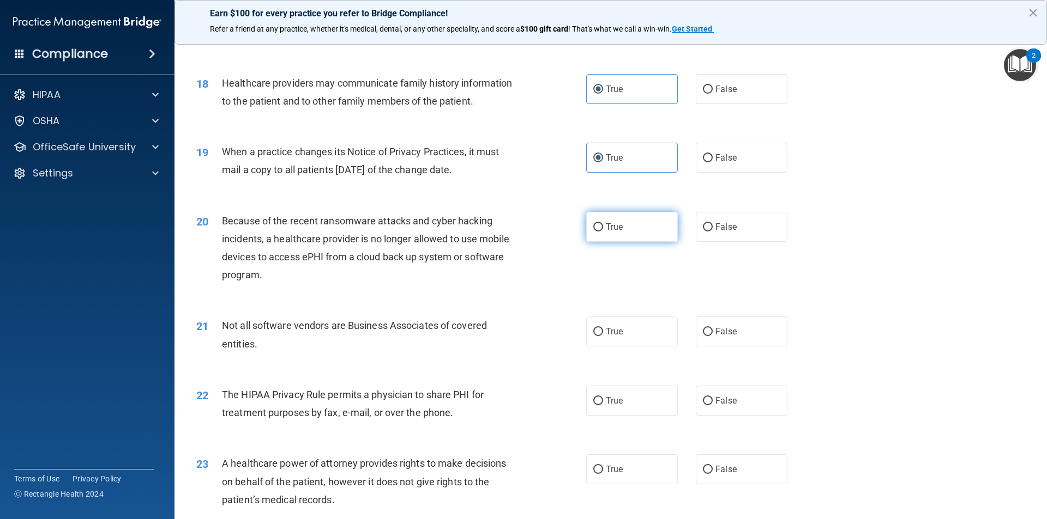
radio input "true"
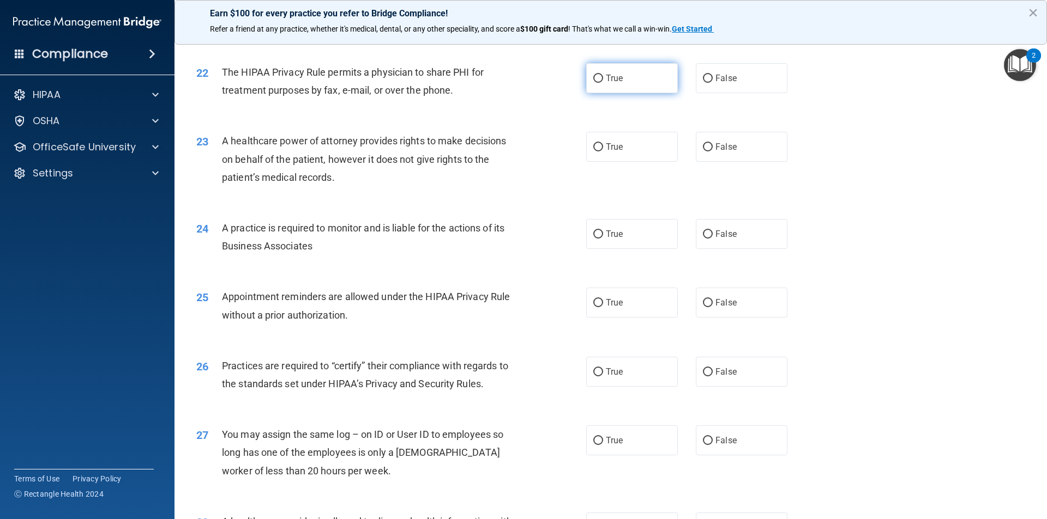
drag, startPoint x: 604, startPoint y: 89, endPoint x: 670, endPoint y: 94, distance: 65.6
click at [605, 89] on label "True" at bounding box center [632, 78] width 92 height 30
click at [603, 83] on input "True" at bounding box center [598, 79] width 10 height 8
radio input "true"
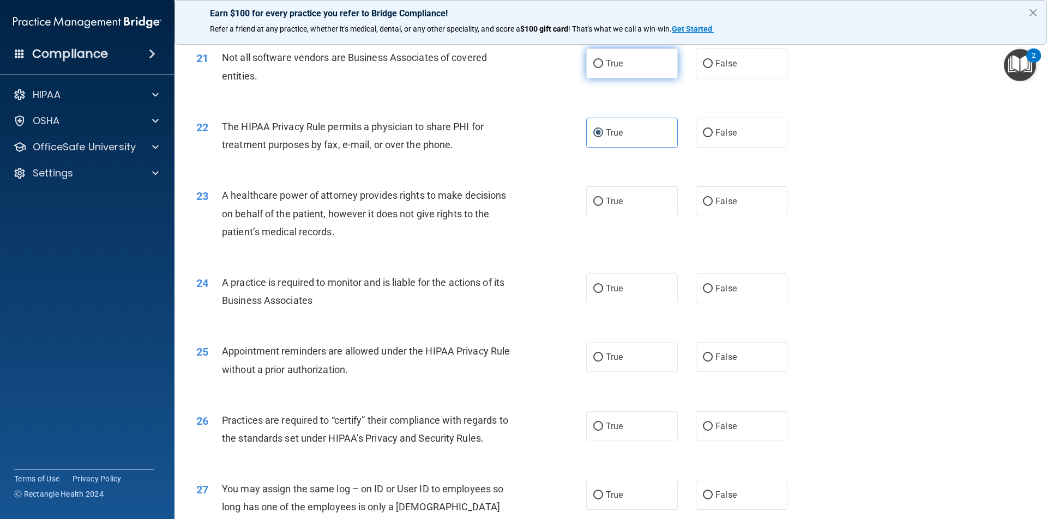
click at [607, 61] on span "True" at bounding box center [614, 63] width 17 height 10
click at [603, 61] on input "True" at bounding box center [598, 64] width 10 height 8
radio input "true"
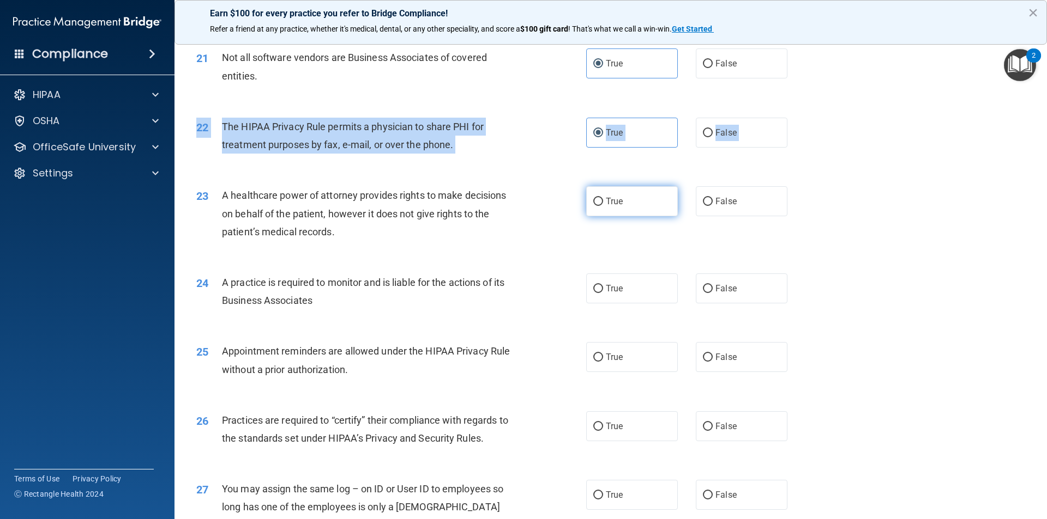
drag, startPoint x: 611, startPoint y: 171, endPoint x: 611, endPoint y: 190, distance: 19.1
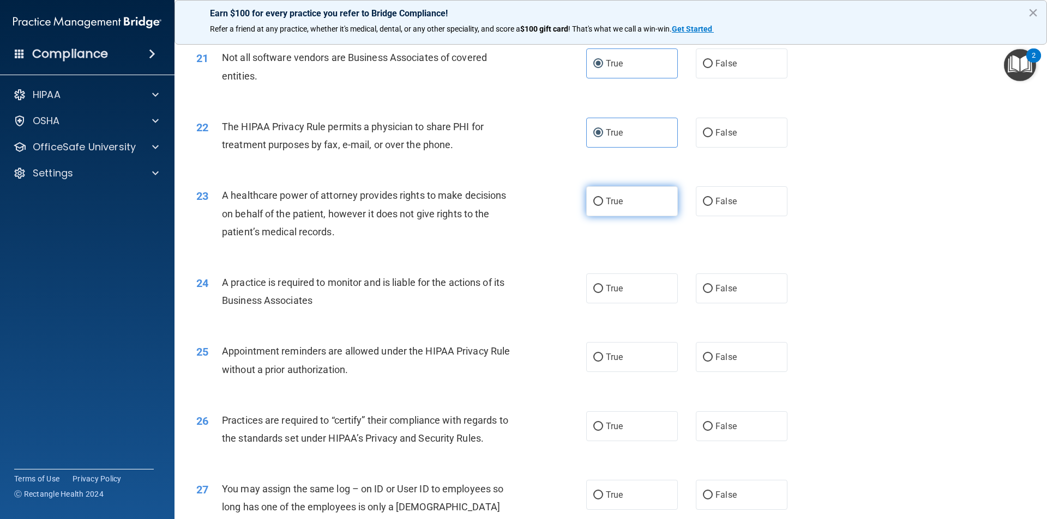
click at [611, 197] on span "True" at bounding box center [614, 201] width 17 height 10
click at [603, 198] on input "True" at bounding box center [598, 202] width 10 height 8
radio input "true"
click at [619, 291] on label "True" at bounding box center [632, 289] width 92 height 30
click at [603, 291] on input "True" at bounding box center [598, 289] width 10 height 8
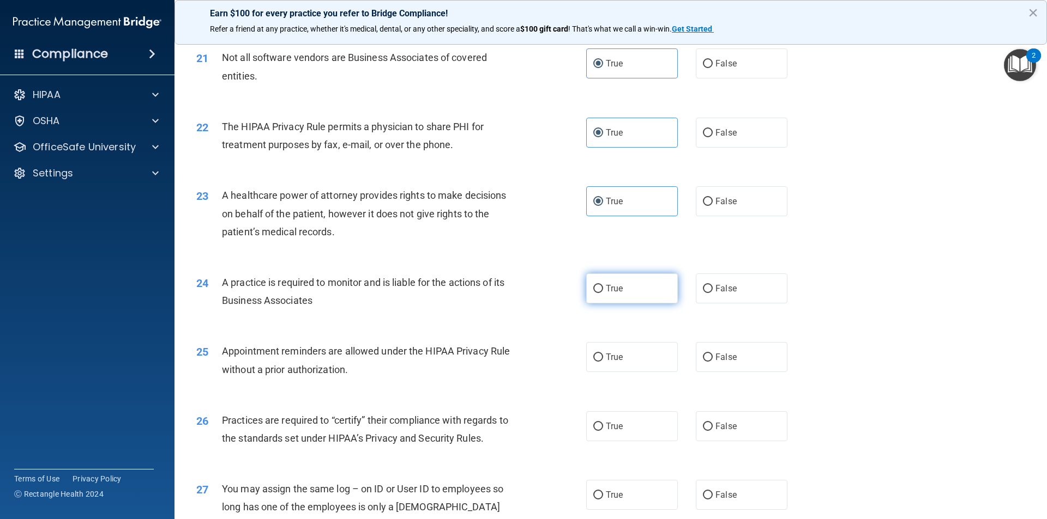
radio input "true"
click at [621, 356] on label "True" at bounding box center [632, 357] width 92 height 30
click at [603, 356] on input "True" at bounding box center [598, 358] width 10 height 8
radio input "true"
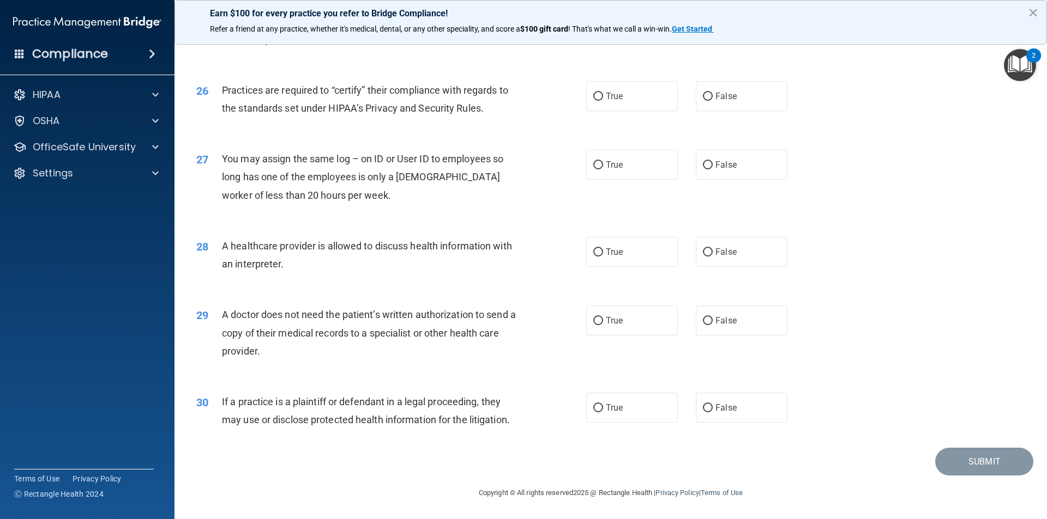
click at [623, 230] on div "28 A healthcare provider is allowed to discuss health information with an inter…" at bounding box center [610, 257] width 845 height 69
click at [610, 108] on label "True" at bounding box center [632, 96] width 92 height 30
click at [603, 101] on input "True" at bounding box center [598, 97] width 10 height 8
radio input "true"
drag, startPoint x: 618, startPoint y: 165, endPoint x: 1046, endPoint y: 247, distance: 436.2
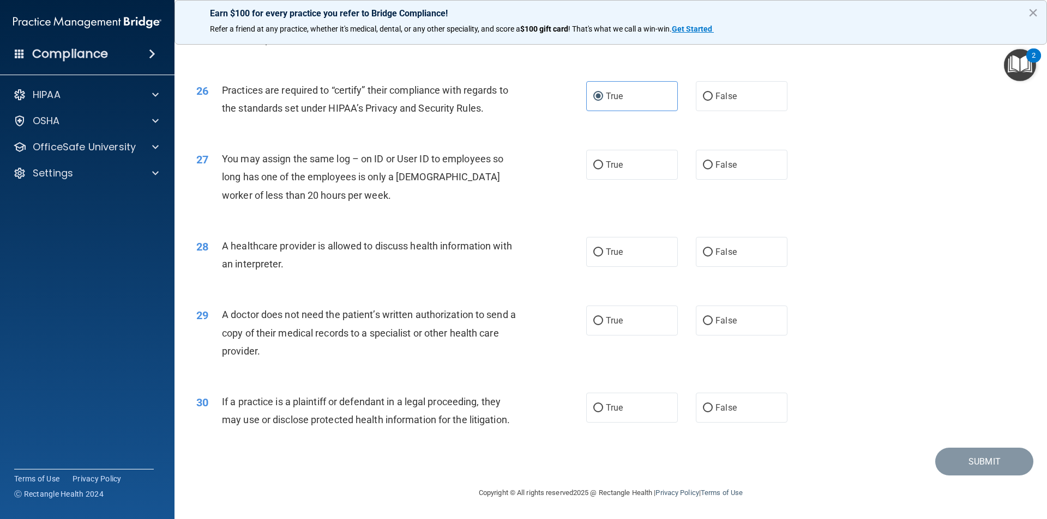
click at [618, 166] on span "True" at bounding box center [614, 165] width 17 height 10
click at [603, 166] on input "True" at bounding box center [598, 165] width 10 height 8
radio input "true"
drag, startPoint x: 621, startPoint y: 261, endPoint x: 620, endPoint y: 287, distance: 25.6
click at [620, 264] on label "True" at bounding box center [632, 252] width 92 height 30
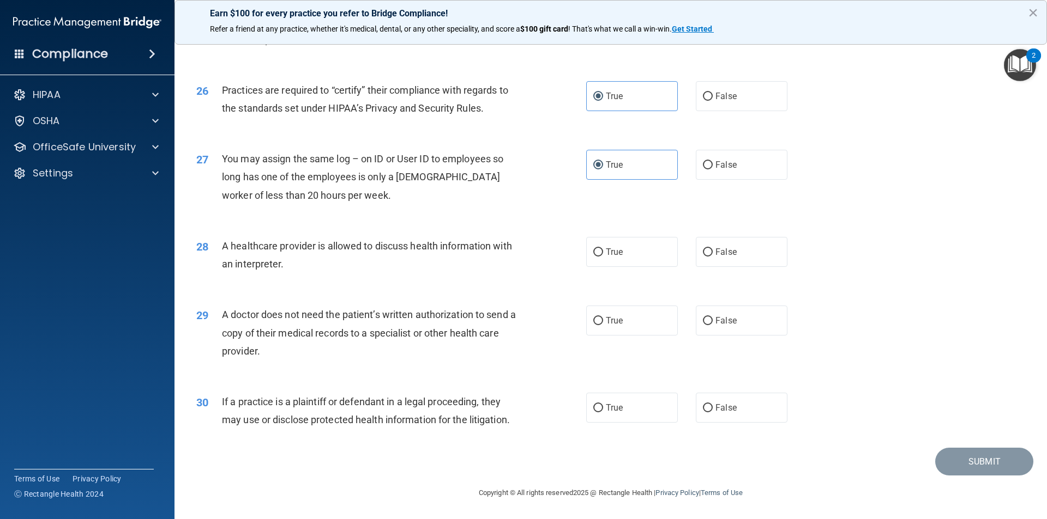
click at [603, 257] on input "True" at bounding box center [598, 253] width 10 height 8
radio input "true"
click at [626, 323] on label "True" at bounding box center [632, 321] width 92 height 30
click at [603, 323] on input "True" at bounding box center [598, 321] width 10 height 8
radio input "true"
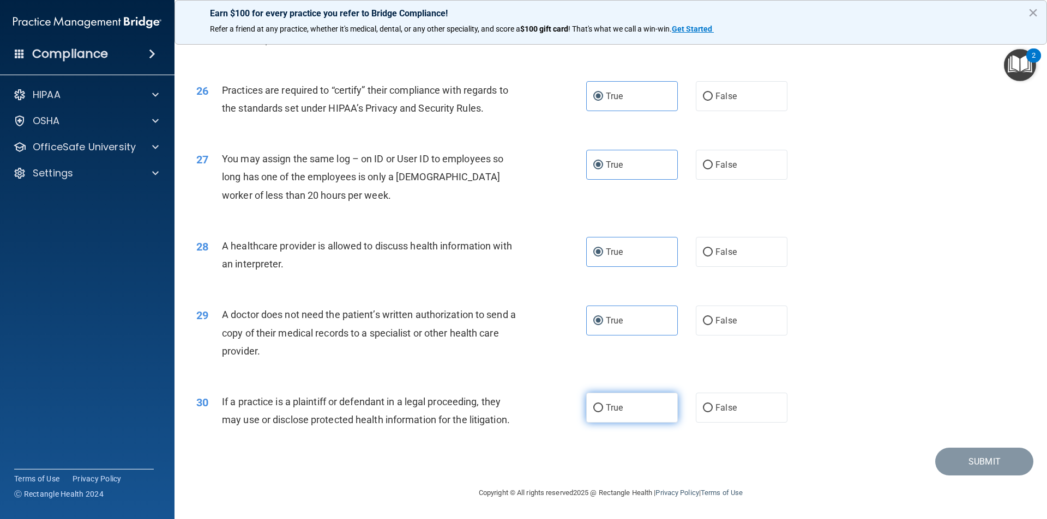
drag, startPoint x: 634, startPoint y: 412, endPoint x: 648, endPoint y: 408, distance: 14.3
click at [636, 413] on label "True" at bounding box center [632, 408] width 92 height 30
click at [603, 413] on input "True" at bounding box center [598, 408] width 10 height 8
radio input "true"
click at [977, 456] on button "Submit" at bounding box center [984, 462] width 98 height 28
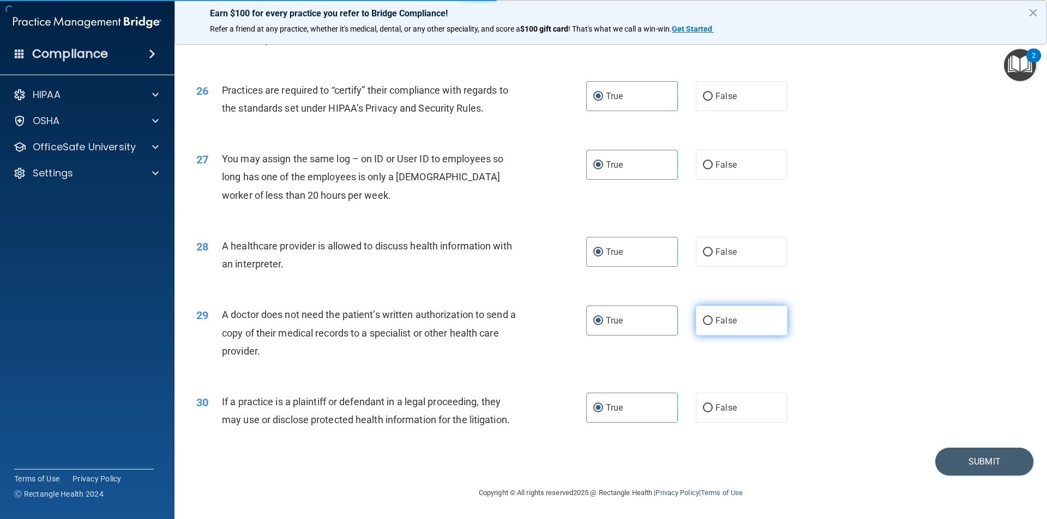
click at [696, 316] on label "False" at bounding box center [742, 321] width 92 height 30
click at [703, 317] on input "False" at bounding box center [708, 321] width 10 height 8
radio input "true"
radio input "false"
click at [971, 464] on button "Submit" at bounding box center [984, 462] width 98 height 28
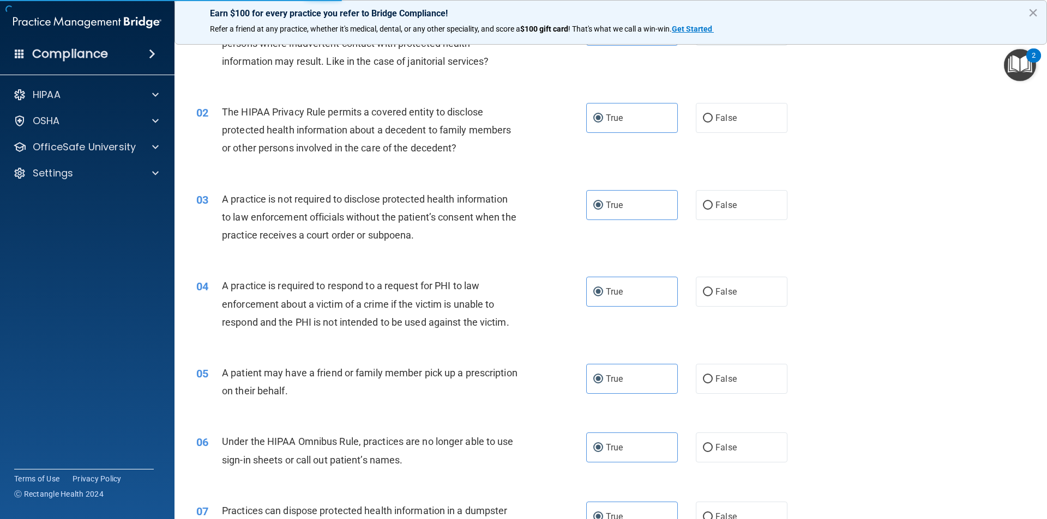
scroll to position [0, 0]
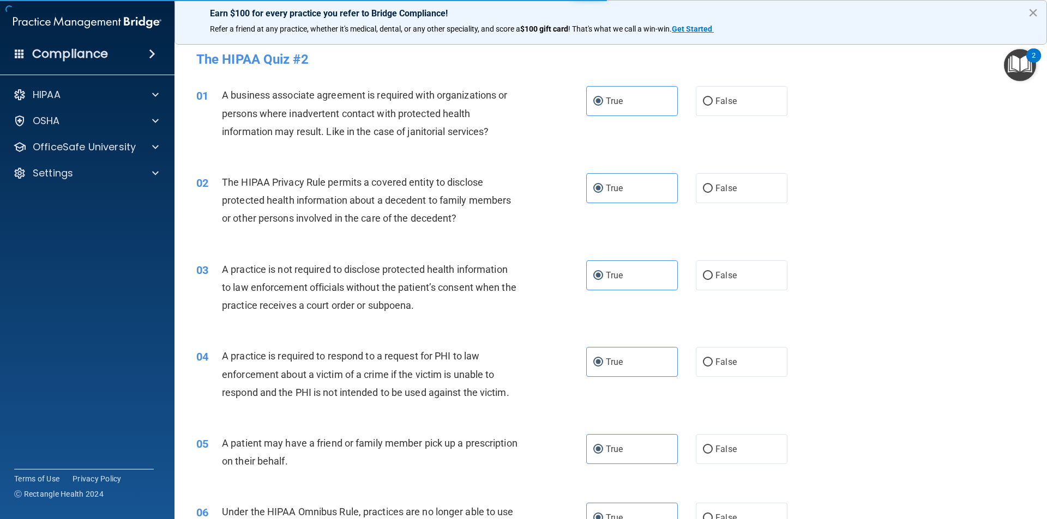
click at [1032, 13] on button "×" at bounding box center [1032, 12] width 10 height 17
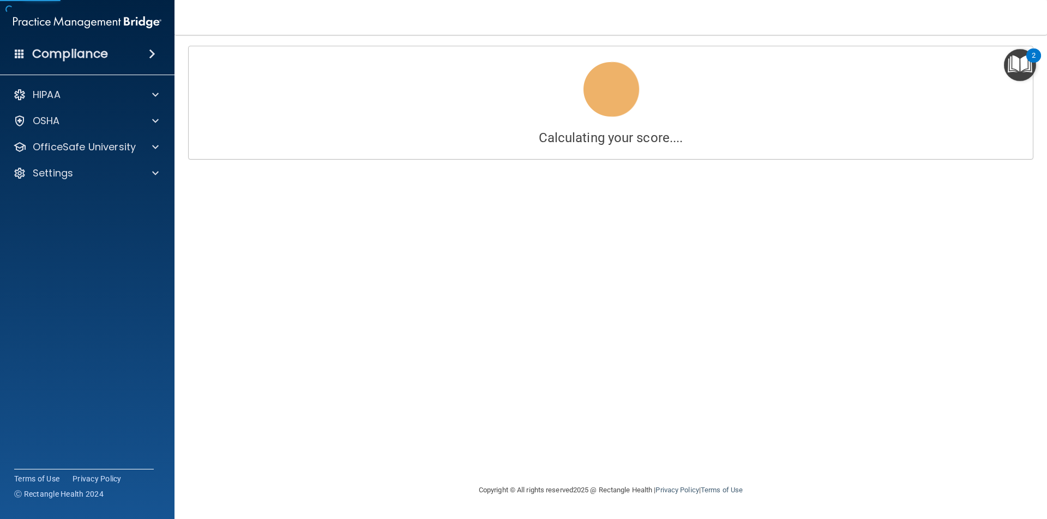
click at [1046, 145] on main "Calculating your score.... You did not pass the " The HIPAA Quiz #2 ". 46 out o…" at bounding box center [610, 277] width 872 height 485
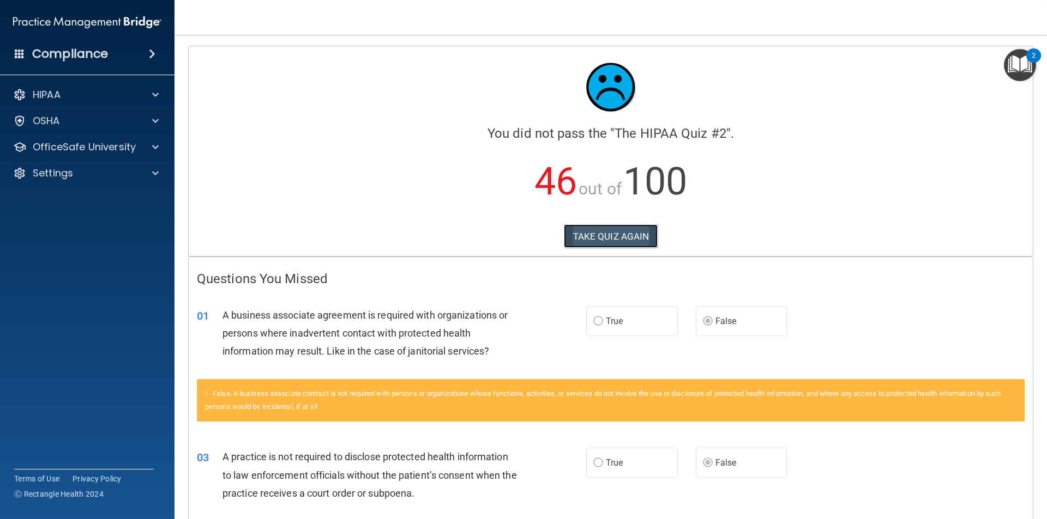
click at [596, 241] on button "TAKE QUIZ AGAIN" at bounding box center [611, 237] width 94 height 24
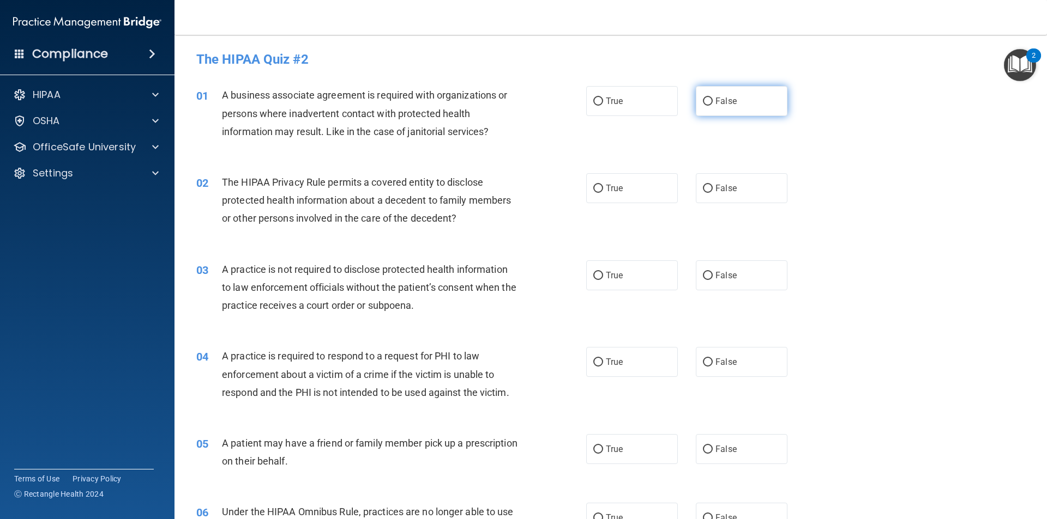
click at [717, 107] on label "False" at bounding box center [742, 101] width 92 height 30
click at [712, 106] on input "False" at bounding box center [708, 102] width 10 height 8
radio input "true"
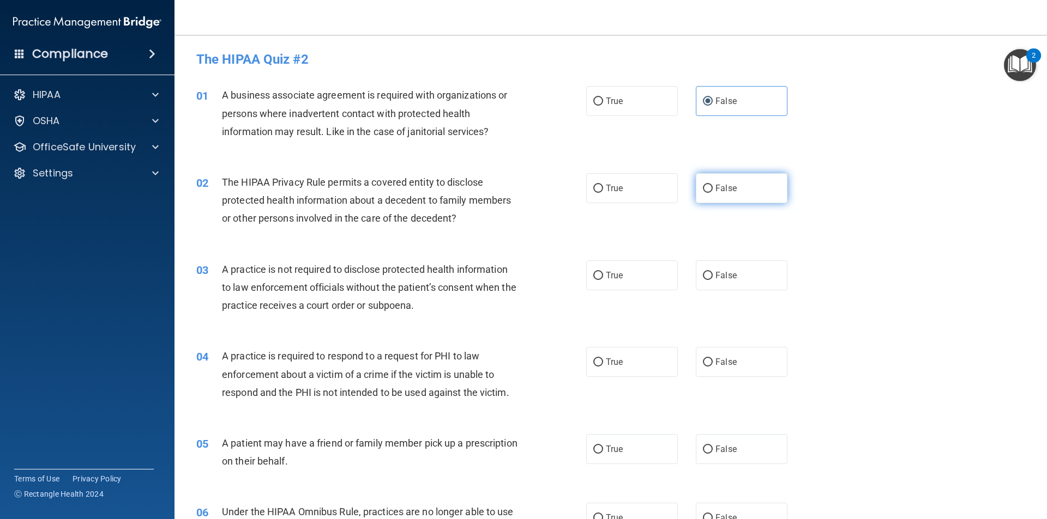
click at [726, 189] on span "False" at bounding box center [725, 188] width 21 height 10
click at [712, 189] on input "False" at bounding box center [708, 189] width 10 height 8
radio input "true"
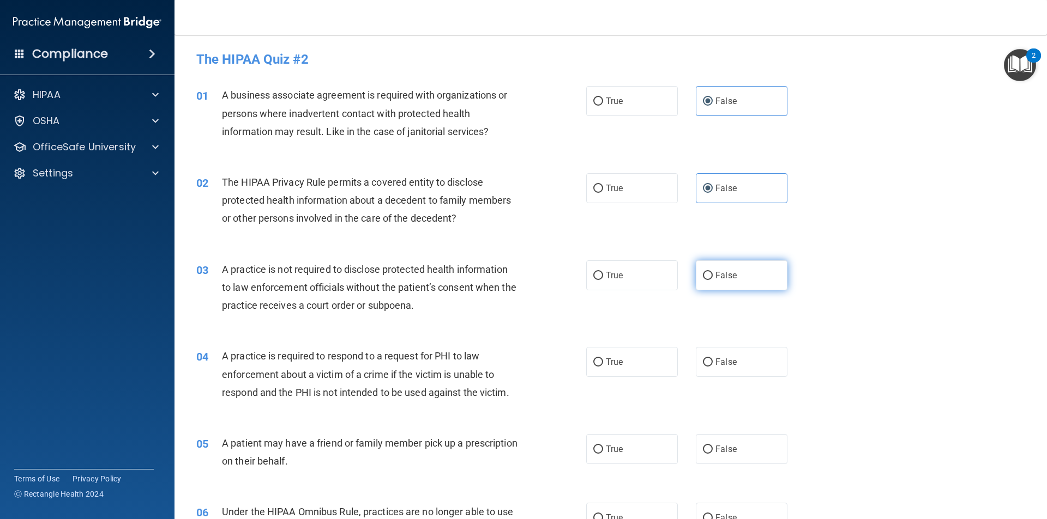
click at [729, 275] on span "False" at bounding box center [725, 275] width 21 height 10
click at [712, 275] on input "False" at bounding box center [708, 276] width 10 height 8
radio input "true"
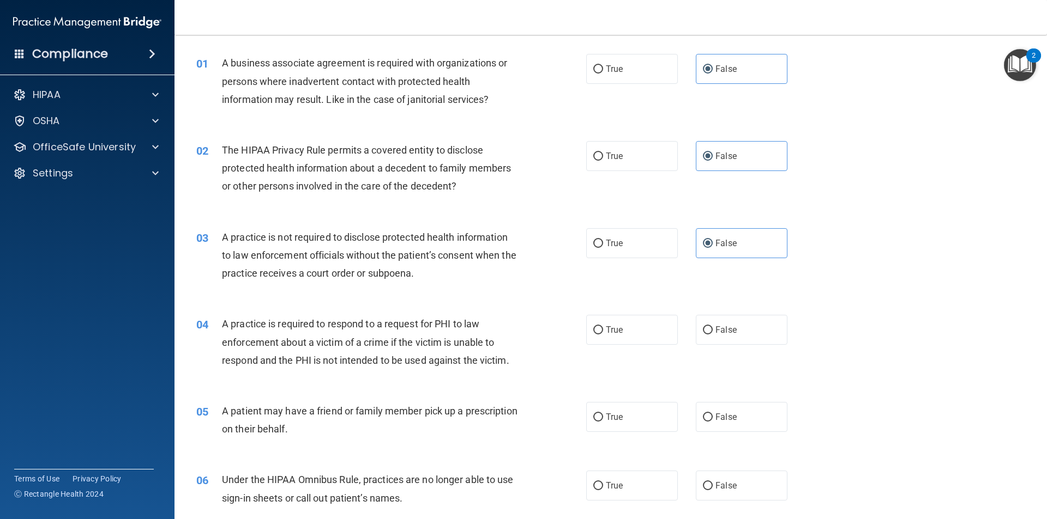
scroll to position [38, 0]
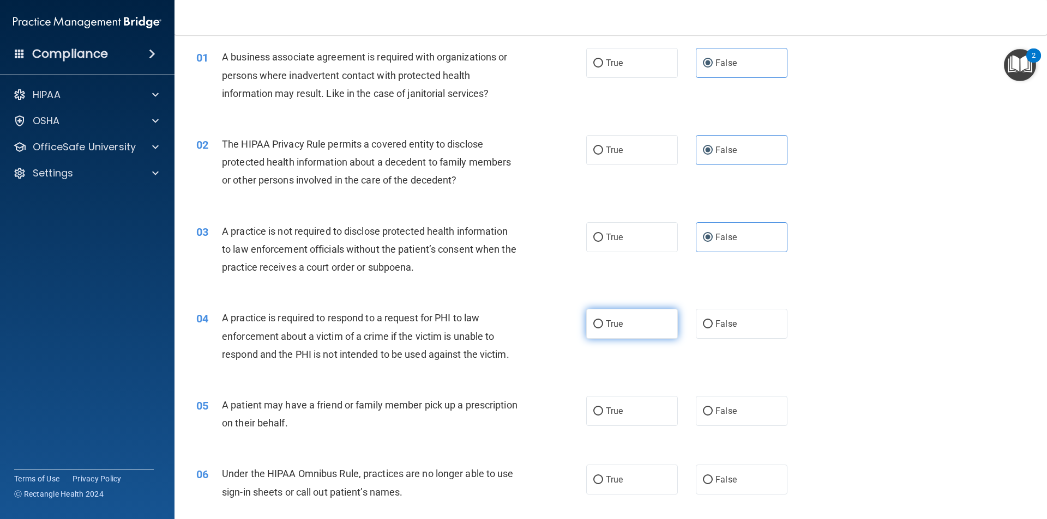
click at [626, 330] on label "True" at bounding box center [632, 324] width 92 height 30
click at [603, 329] on input "True" at bounding box center [598, 324] width 10 height 8
radio input "true"
click at [619, 431] on div "05 A patient may have a friend or family member pick up a prescription on their…" at bounding box center [610, 417] width 845 height 69
click at [621, 423] on label "True" at bounding box center [632, 411] width 92 height 30
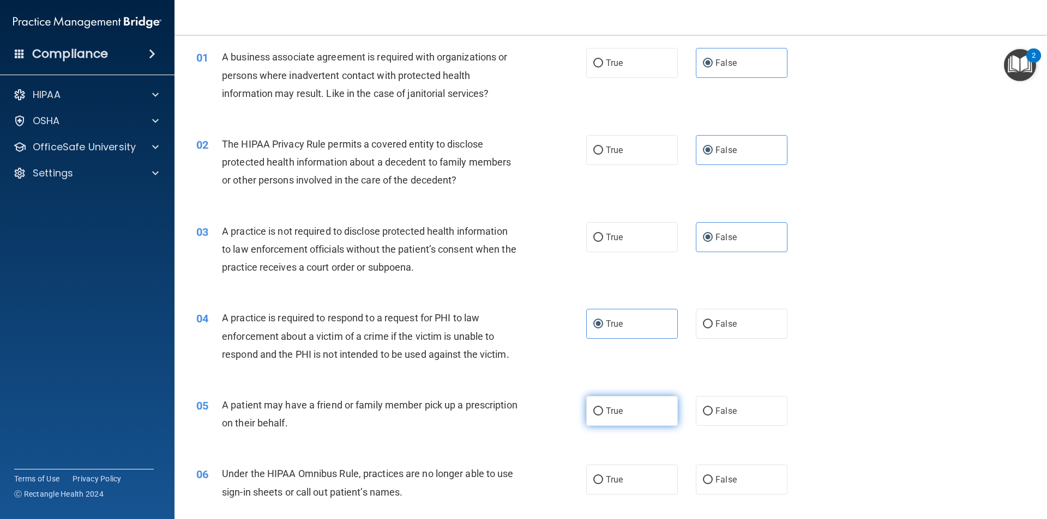
click at [603, 416] on input "True" at bounding box center [598, 412] width 10 height 8
radio input "true"
click at [724, 463] on div "06 Under the HIPAA Omnibus Rule, practices are no longer able to use sign-in sh…" at bounding box center [610, 485] width 845 height 69
click at [724, 478] on span "False" at bounding box center [725, 480] width 21 height 10
click at [712, 478] on input "False" at bounding box center [708, 480] width 10 height 8
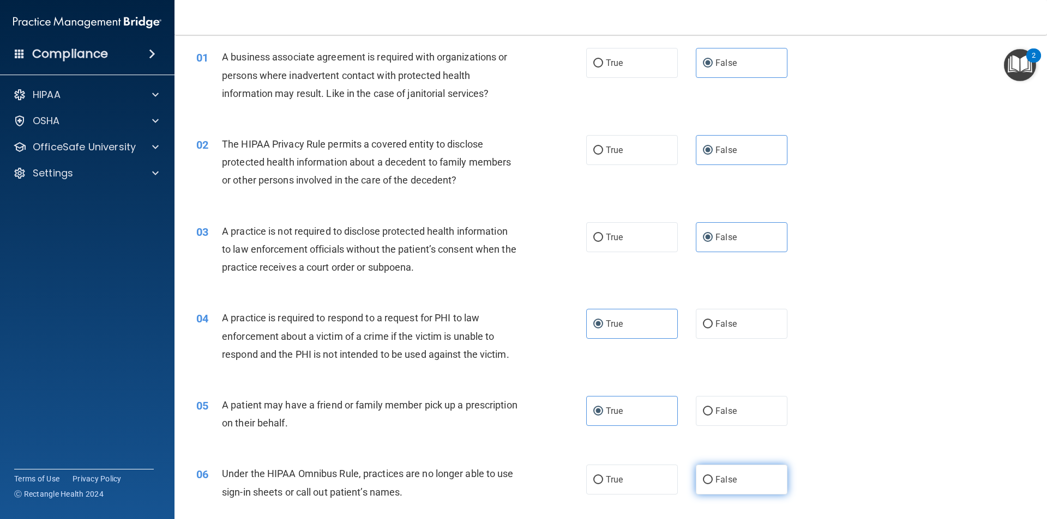
radio input "true"
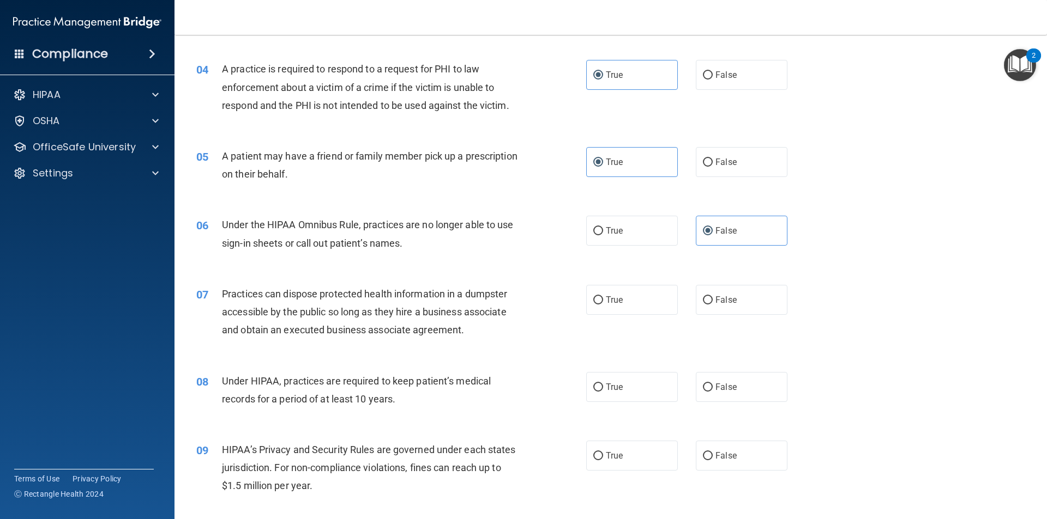
scroll to position [334, 0]
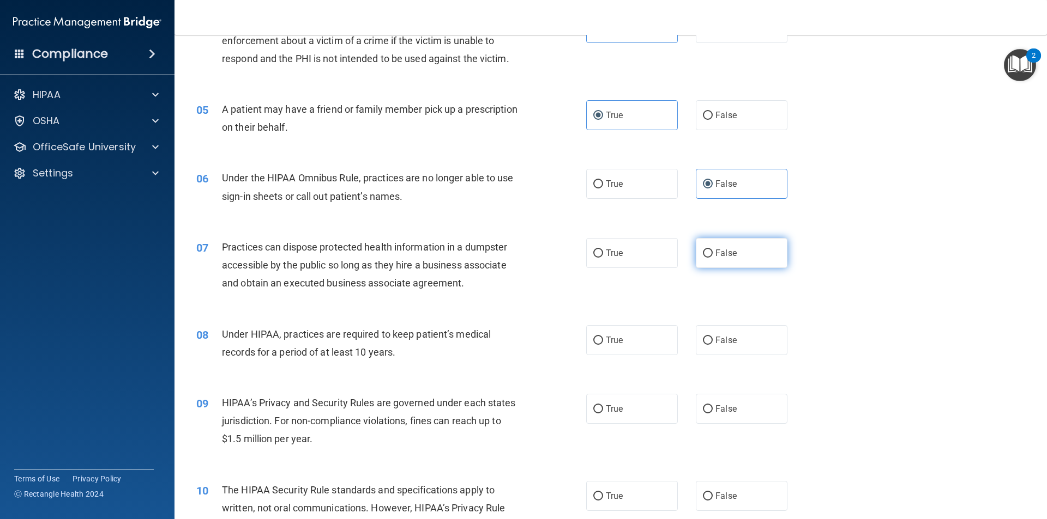
click at [724, 259] on label "False" at bounding box center [742, 253] width 92 height 30
click at [712, 258] on input "False" at bounding box center [708, 254] width 10 height 8
radio input "true"
click at [727, 342] on span "False" at bounding box center [725, 340] width 21 height 10
click at [712, 342] on input "False" at bounding box center [708, 341] width 10 height 8
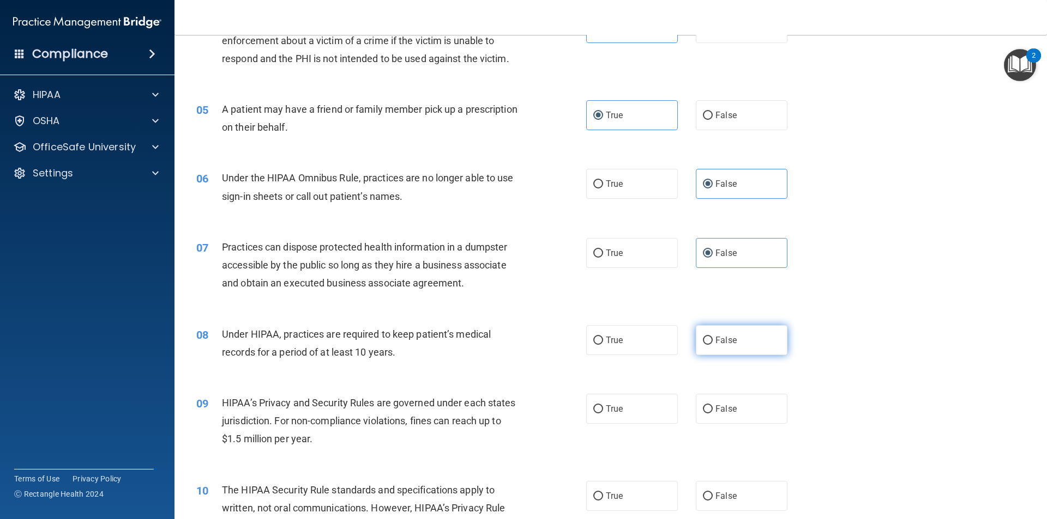
radio input "true"
click at [719, 410] on span "False" at bounding box center [725, 409] width 21 height 10
click at [712, 410] on input "False" at bounding box center [708, 410] width 10 height 8
radio input "true"
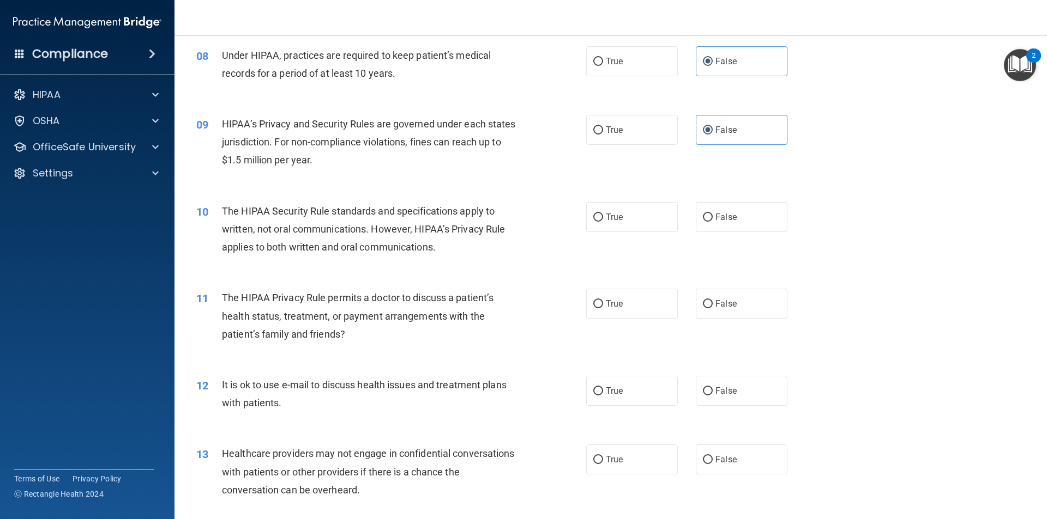
scroll to position [637, 0]
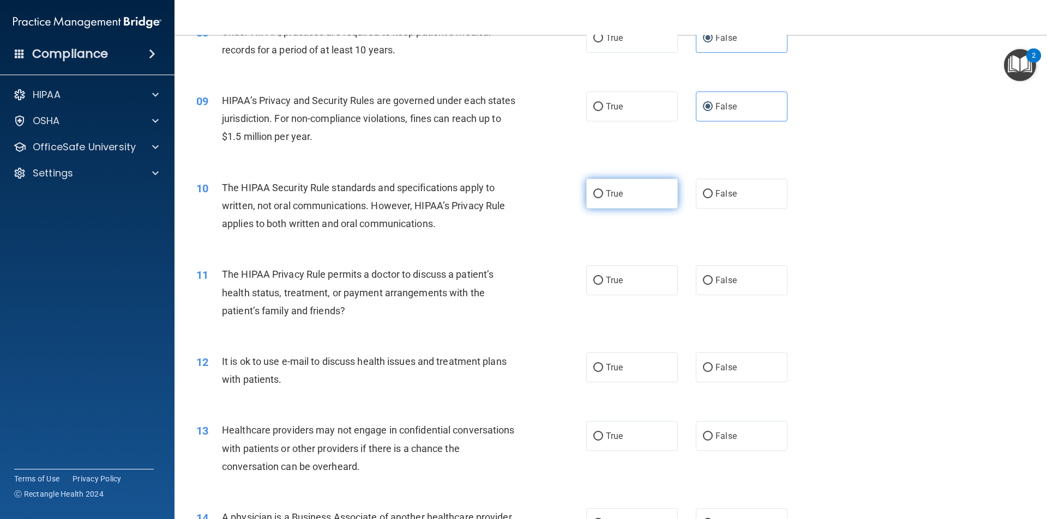
click at [612, 196] on span "True" at bounding box center [614, 194] width 17 height 10
click at [603, 196] on input "True" at bounding box center [598, 194] width 10 height 8
radio input "true"
click at [619, 275] on label "True" at bounding box center [632, 280] width 92 height 30
click at [603, 277] on input "True" at bounding box center [598, 281] width 10 height 8
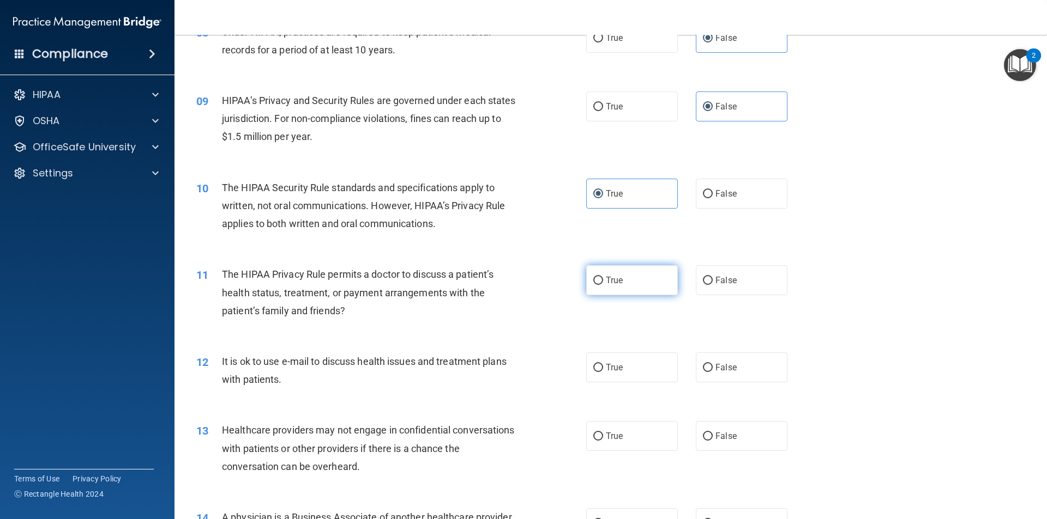
radio input "true"
click at [616, 367] on span "True" at bounding box center [614, 367] width 17 height 10
click at [603, 367] on input "True" at bounding box center [598, 368] width 10 height 8
radio input "true"
click at [713, 443] on label "False" at bounding box center [742, 436] width 92 height 30
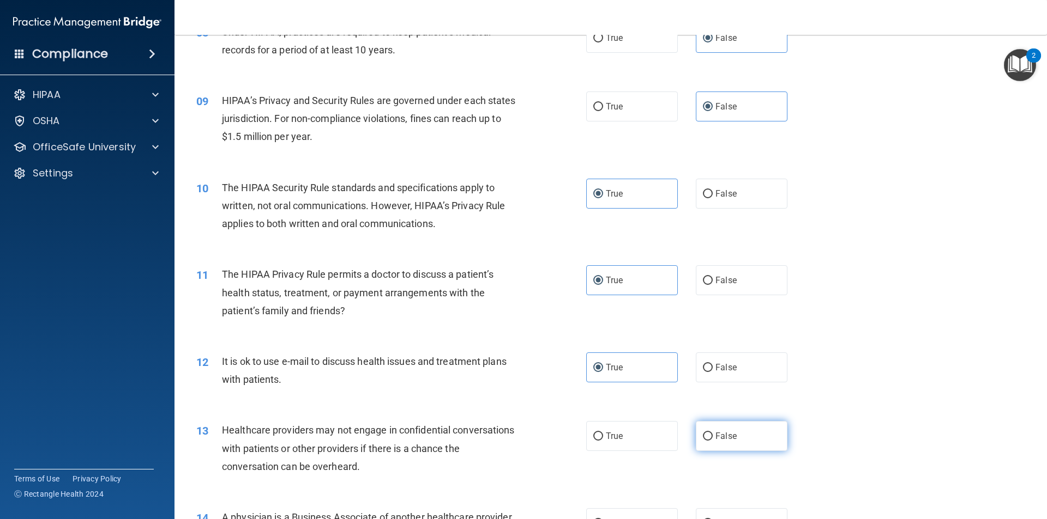
click at [712, 441] on input "False" at bounding box center [708, 437] width 10 height 8
radio input "true"
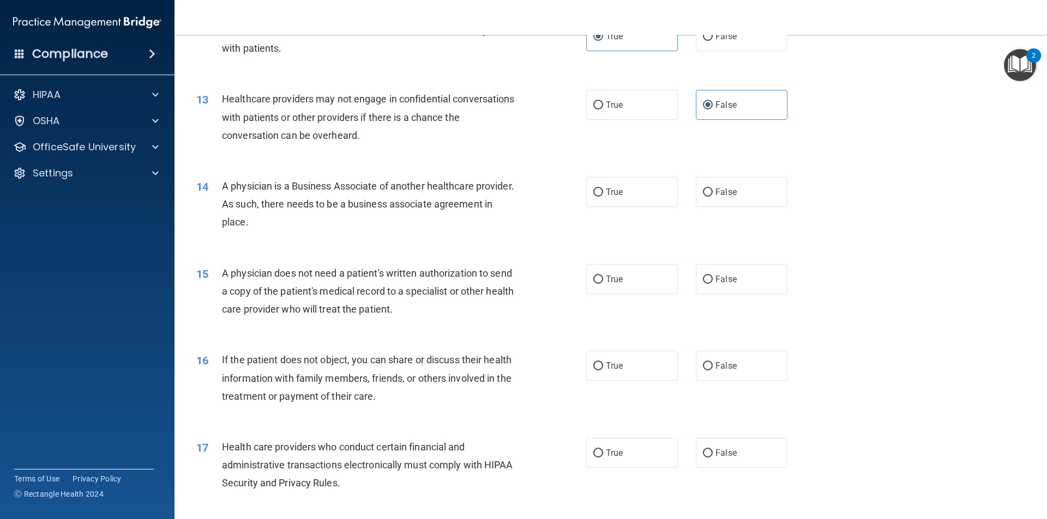
scroll to position [971, 0]
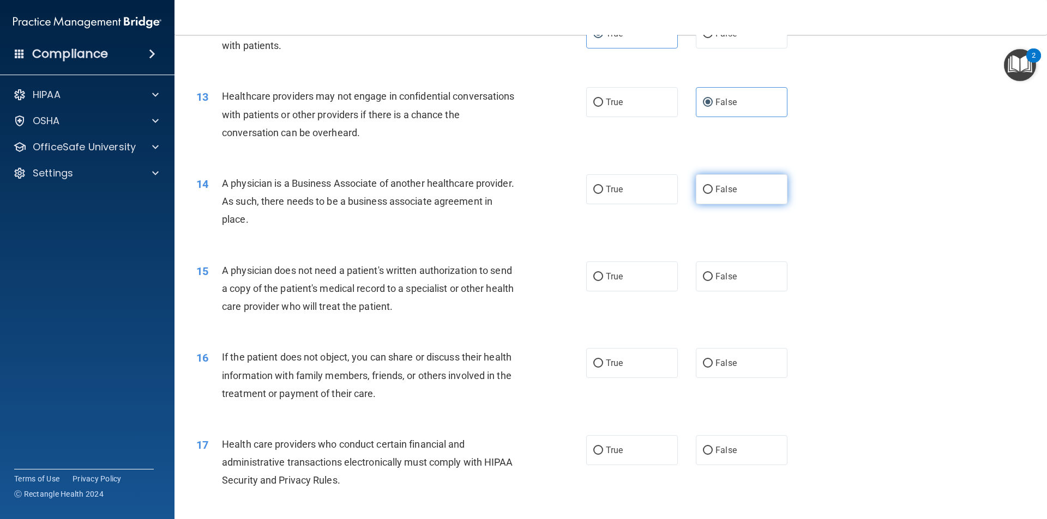
click at [737, 195] on label "False" at bounding box center [742, 189] width 92 height 30
click at [712, 194] on input "False" at bounding box center [708, 190] width 10 height 8
radio input "true"
click at [631, 273] on label "True" at bounding box center [632, 277] width 92 height 30
click at [603, 273] on input "True" at bounding box center [598, 277] width 10 height 8
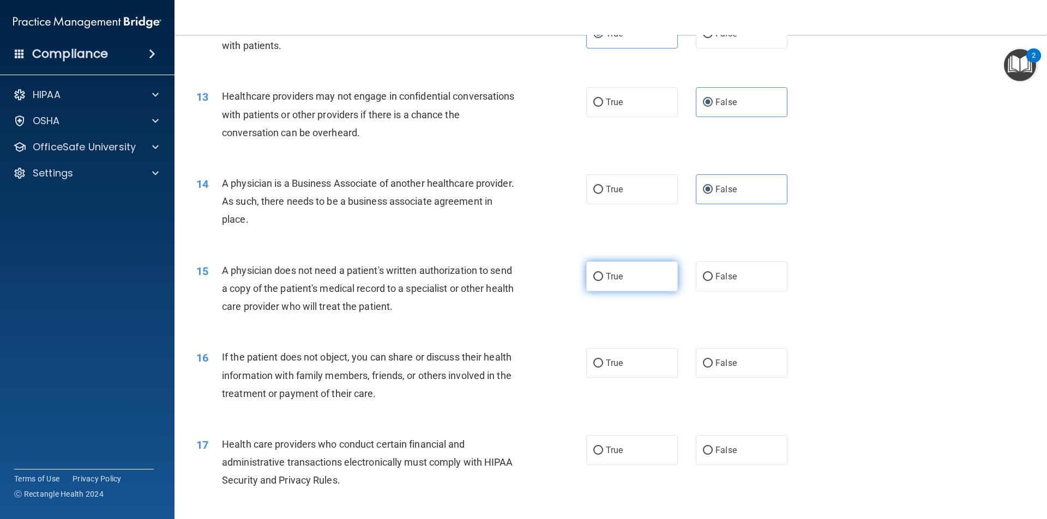
radio input "true"
click at [632, 377] on label "True" at bounding box center [632, 363] width 92 height 30
click at [603, 368] on input "True" at bounding box center [598, 364] width 10 height 8
radio input "true"
click at [625, 453] on label "True" at bounding box center [632, 451] width 92 height 30
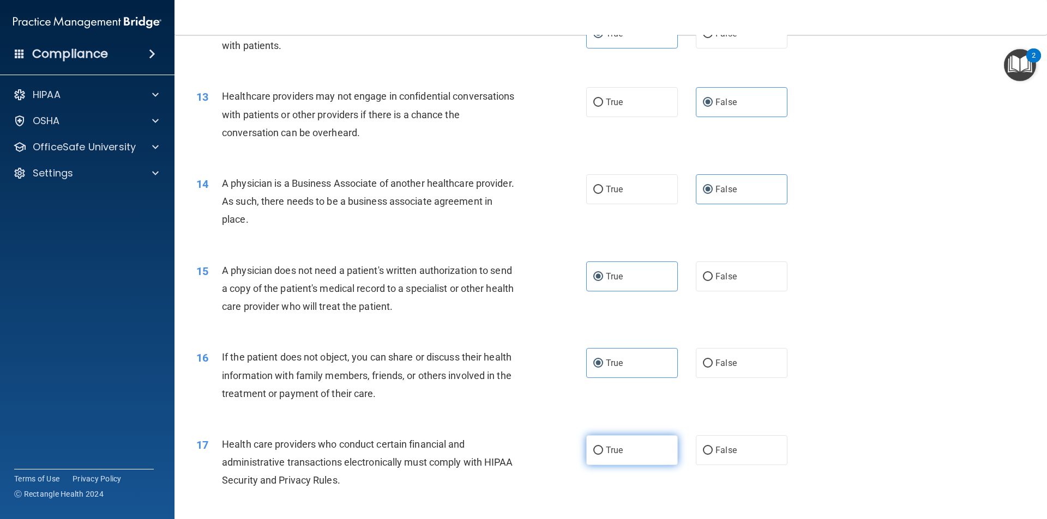
click at [603, 453] on input "True" at bounding box center [598, 451] width 10 height 8
radio input "true"
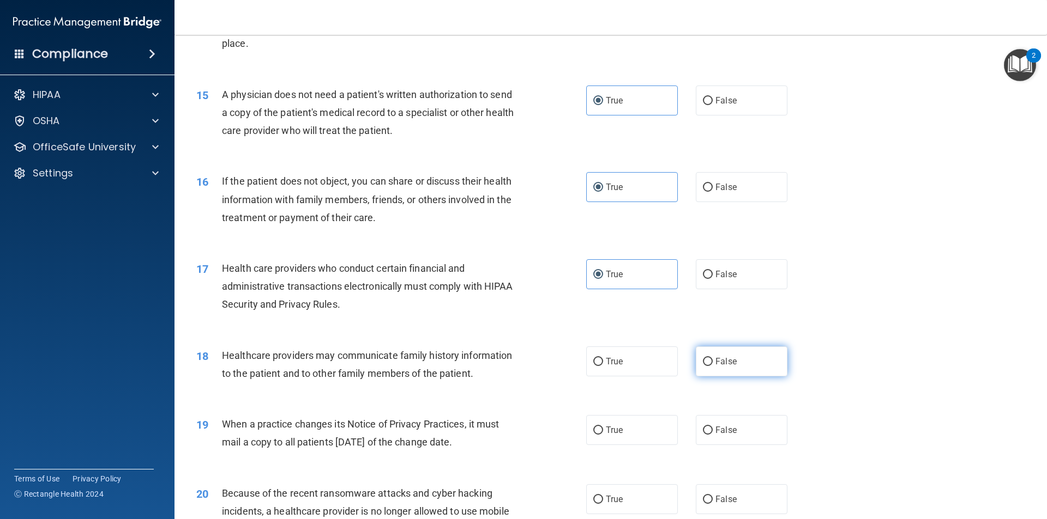
click at [703, 363] on input "False" at bounding box center [708, 362] width 10 height 8
radio input "true"
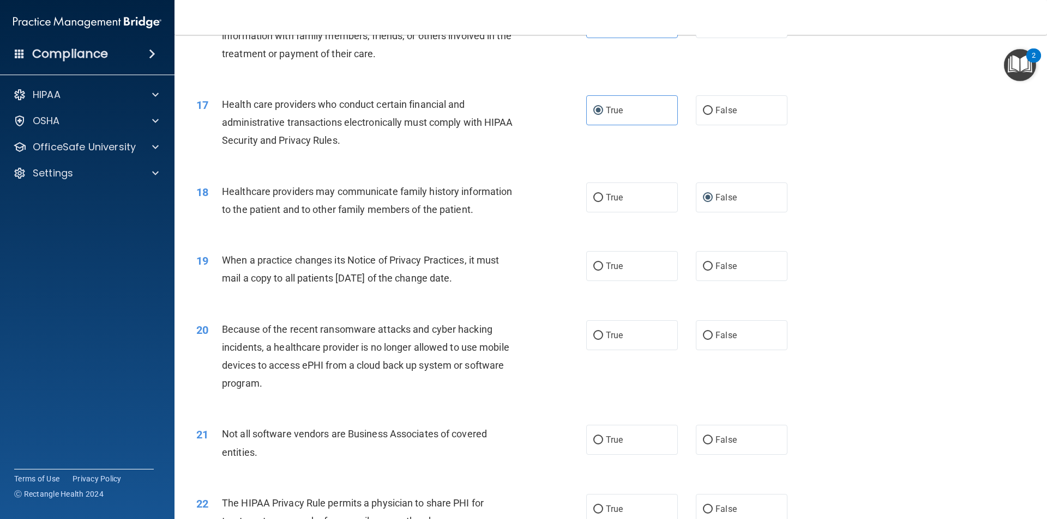
scroll to position [1332, 0]
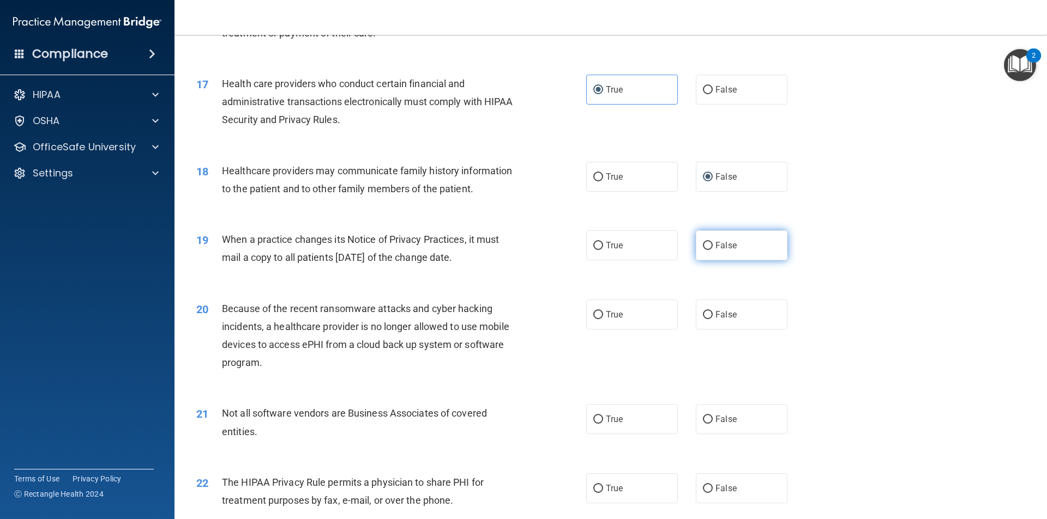
click at [719, 251] on label "False" at bounding box center [742, 246] width 92 height 30
click at [712, 250] on input "False" at bounding box center [708, 246] width 10 height 8
radio input "true"
click at [741, 315] on label "False" at bounding box center [742, 315] width 92 height 30
click at [712, 315] on input "False" at bounding box center [708, 315] width 10 height 8
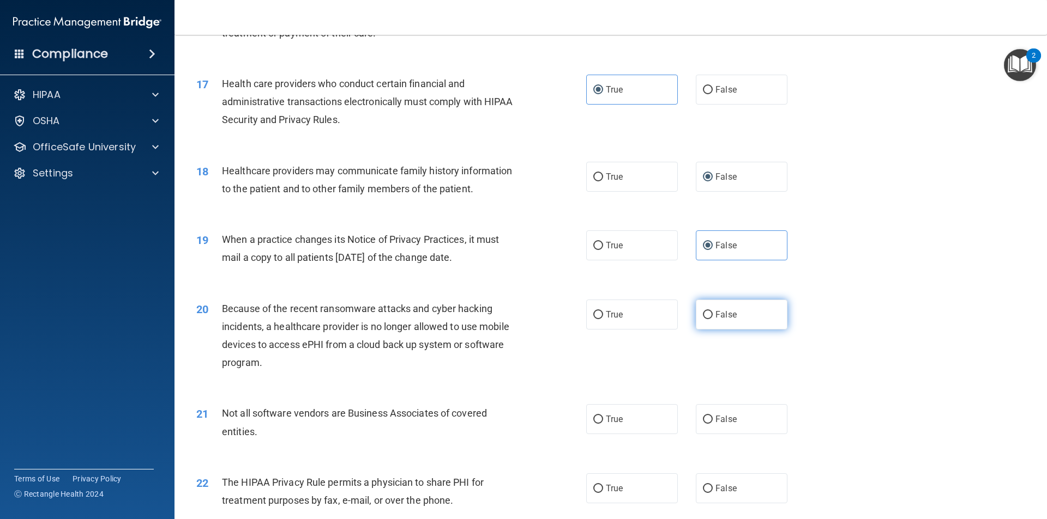
radio input "true"
click at [661, 406] on label "True" at bounding box center [632, 419] width 92 height 30
click at [603, 416] on input "True" at bounding box center [598, 420] width 10 height 8
radio input "true"
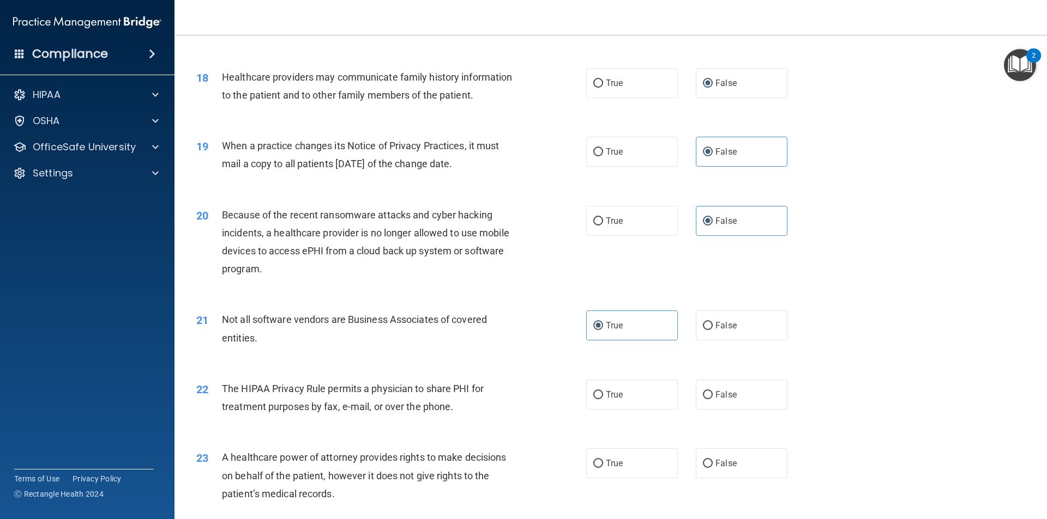
scroll to position [1566, 0]
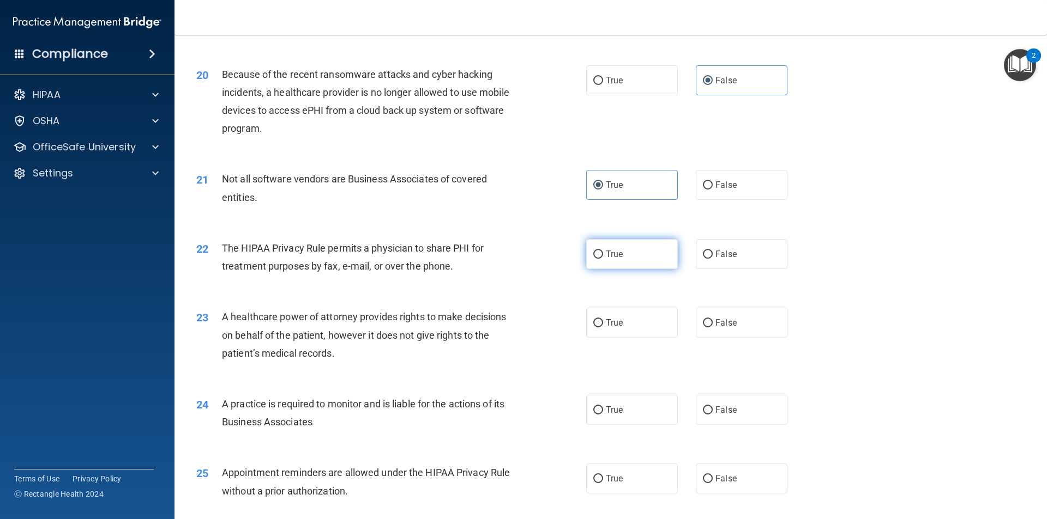
click at [628, 261] on label "True" at bounding box center [632, 254] width 92 height 30
click at [603, 259] on input "True" at bounding box center [598, 255] width 10 height 8
radio input "true"
click at [717, 315] on label "False" at bounding box center [742, 323] width 92 height 30
click at [712, 319] on input "False" at bounding box center [708, 323] width 10 height 8
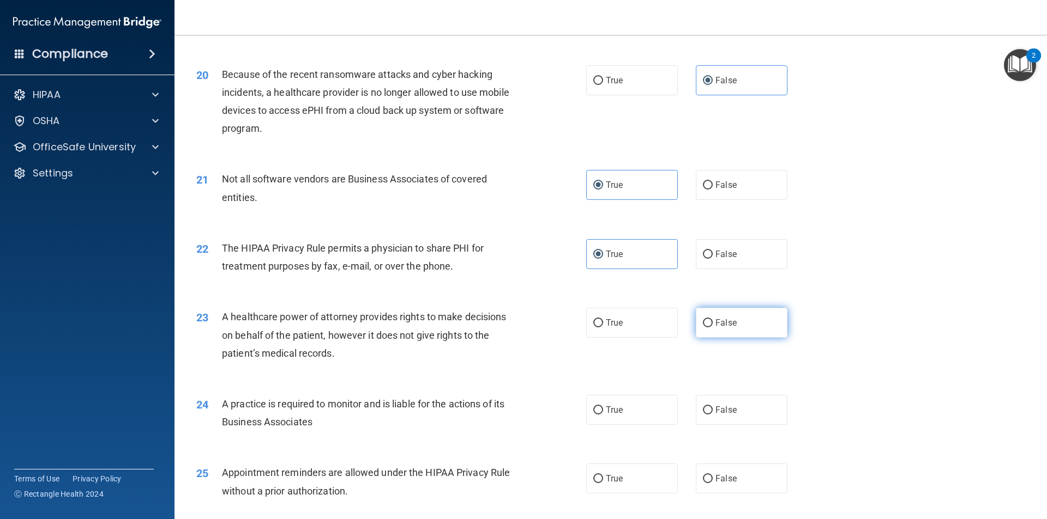
radio input "true"
click at [725, 415] on span "False" at bounding box center [725, 410] width 21 height 10
click at [712, 415] on input "False" at bounding box center [708, 411] width 10 height 8
radio input "true"
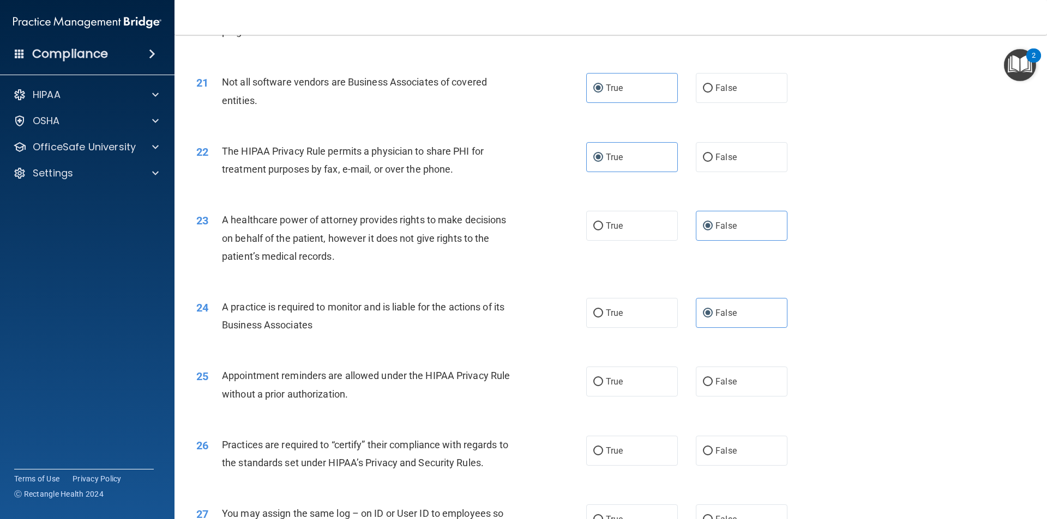
scroll to position [1672, 0]
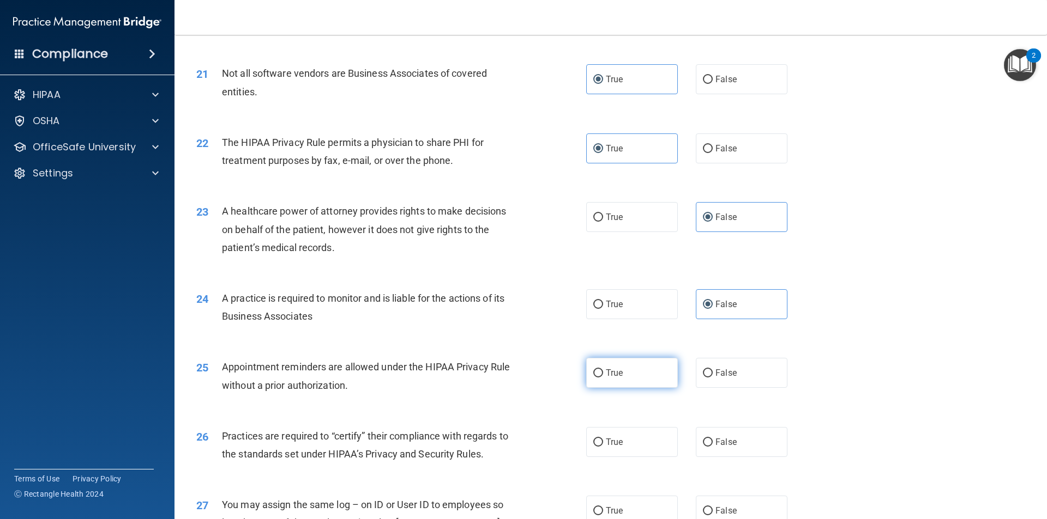
click at [610, 373] on span "True" at bounding box center [614, 373] width 17 height 10
click at [603, 373] on input "True" at bounding box center [598, 374] width 10 height 8
radio input "true"
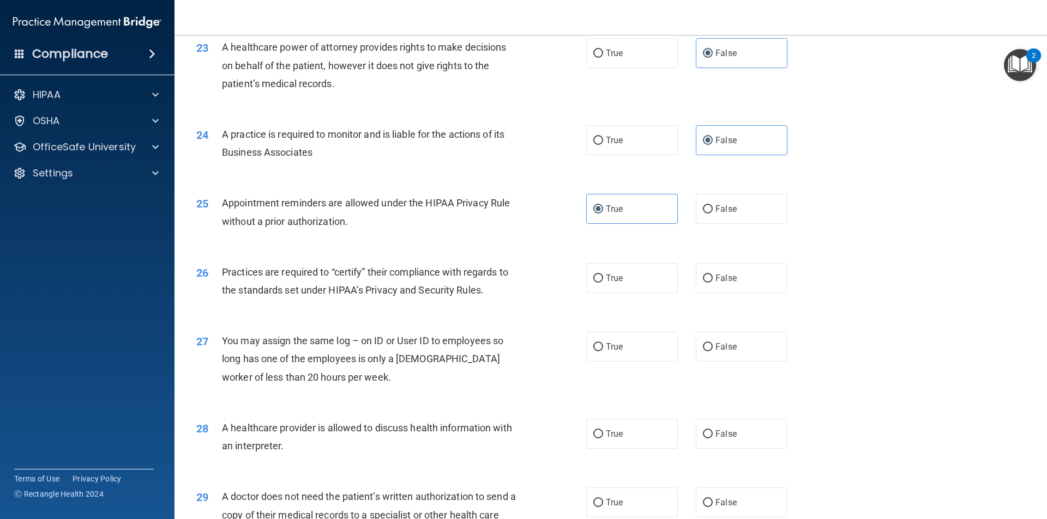
scroll to position [1854, 0]
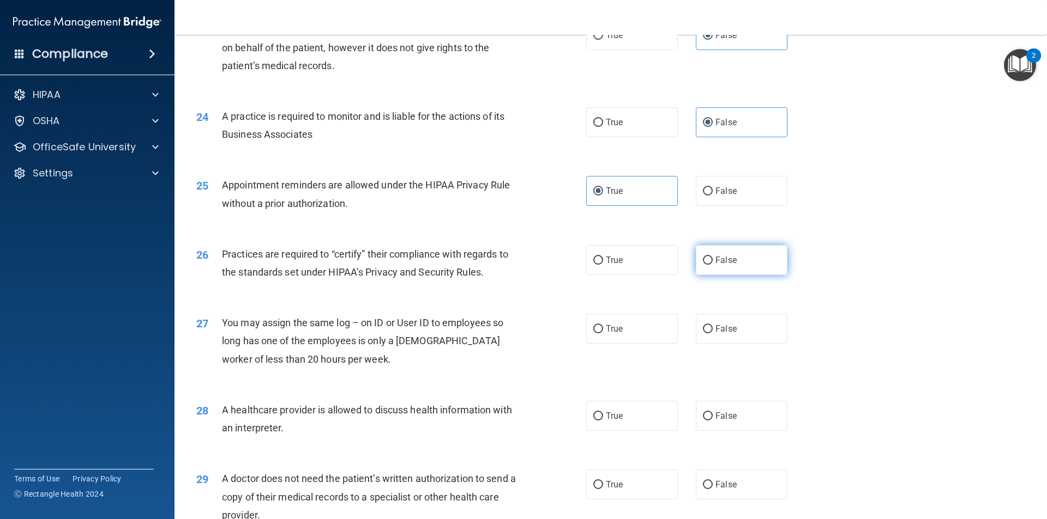
click at [722, 268] on label "False" at bounding box center [742, 260] width 92 height 30
click at [712, 265] on input "False" at bounding box center [708, 261] width 10 height 8
radio input "true"
click at [711, 335] on label "False" at bounding box center [742, 329] width 92 height 30
click at [711, 334] on input "False" at bounding box center [708, 329] width 10 height 8
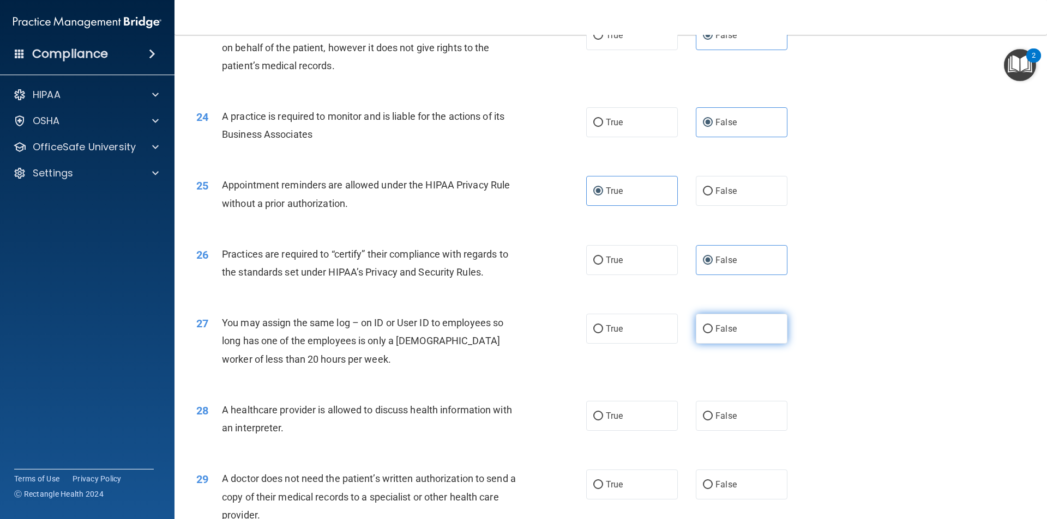
radio input "true"
click at [644, 427] on label "True" at bounding box center [632, 416] width 92 height 30
click at [603, 421] on input "True" at bounding box center [598, 417] width 10 height 8
radio input "true"
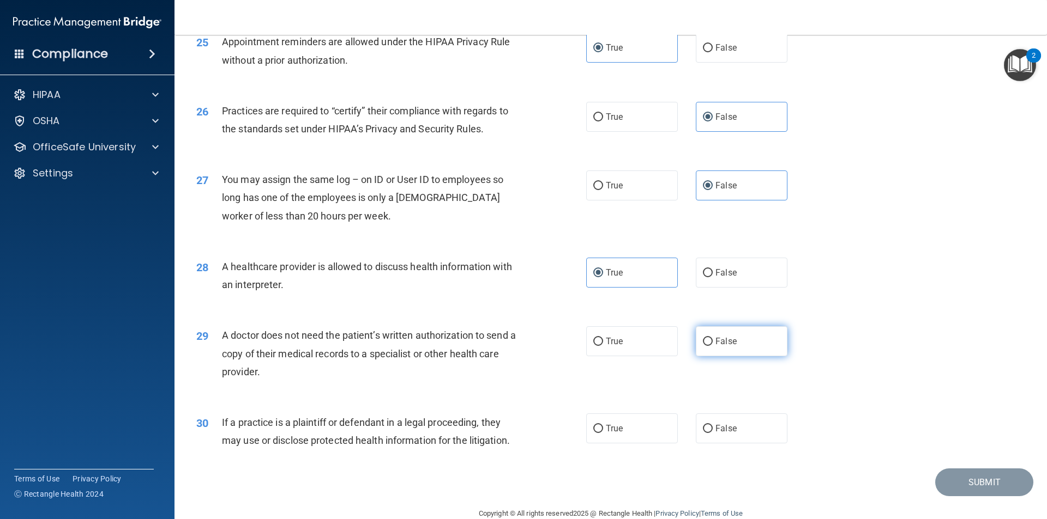
click at [752, 347] on label "False" at bounding box center [742, 341] width 92 height 30
click at [712, 346] on input "False" at bounding box center [708, 342] width 10 height 8
radio input "true"
click at [630, 431] on label "True" at bounding box center [632, 429] width 92 height 30
click at [603, 431] on input "True" at bounding box center [598, 429] width 10 height 8
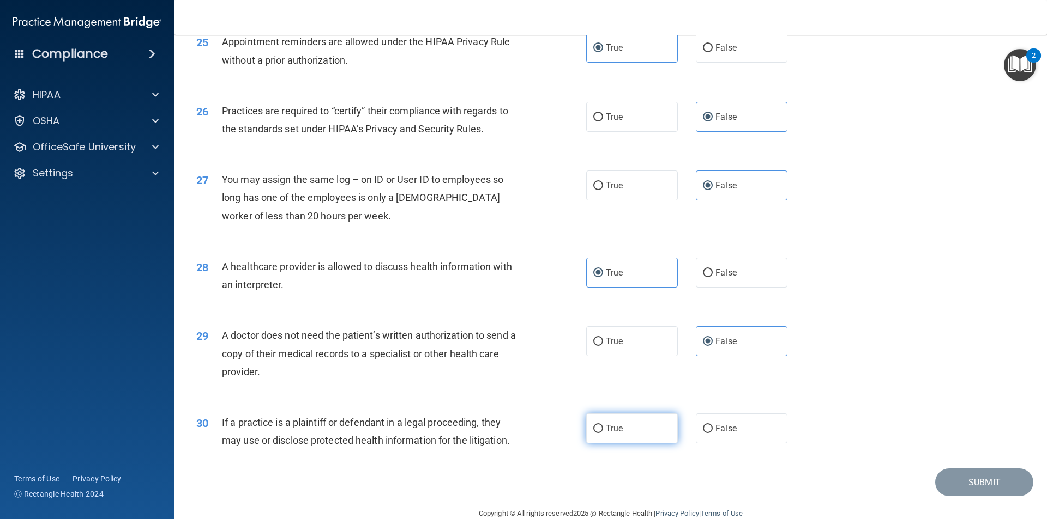
radio input "true"
click at [960, 478] on button "Submit" at bounding box center [984, 483] width 98 height 28
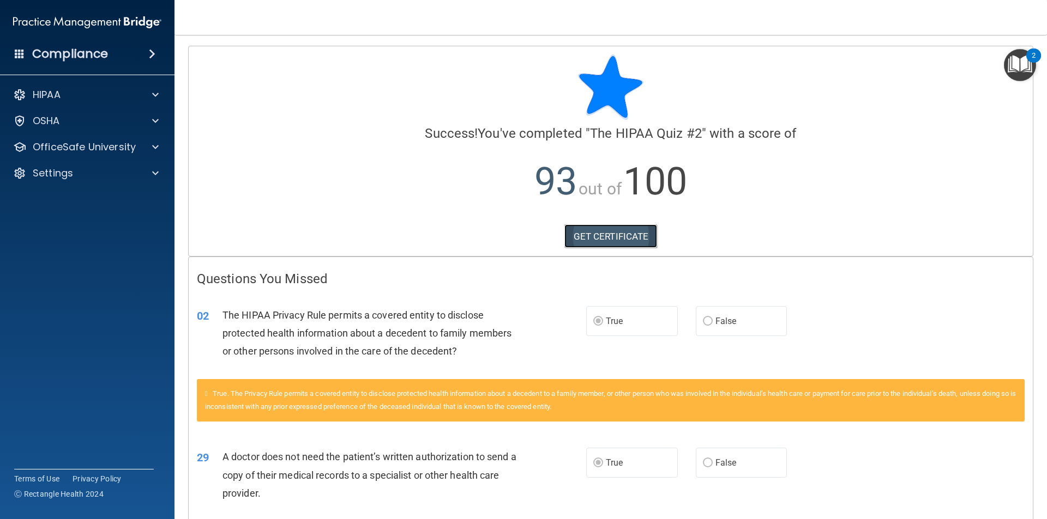
click at [599, 243] on link "GET CERTIFICATE" at bounding box center [610, 237] width 93 height 24
click at [88, 171] on div "Settings" at bounding box center [72, 173] width 135 height 13
click at [83, 149] on p "OfficeSafe University" at bounding box center [84, 147] width 103 height 13
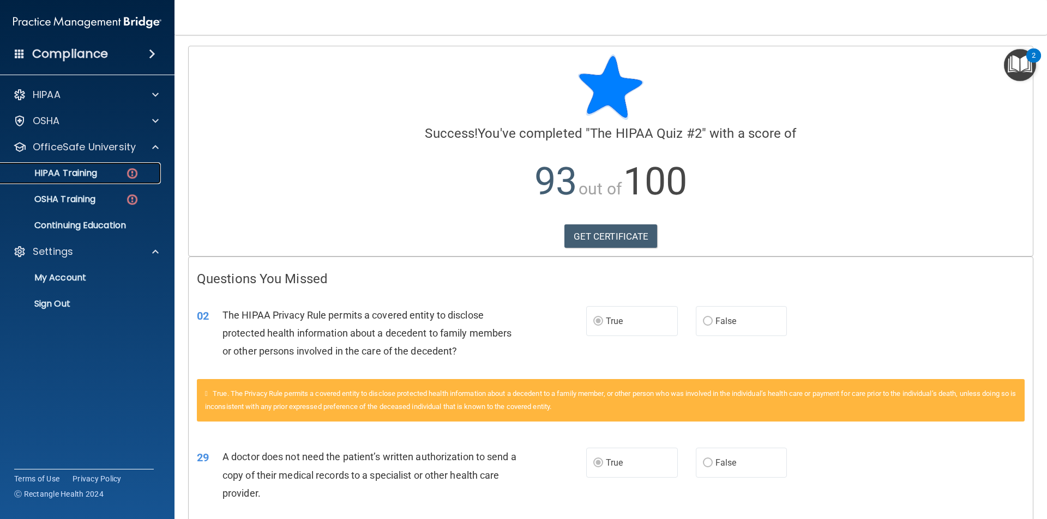
click at [86, 175] on p "HIPAA Training" at bounding box center [52, 173] width 90 height 11
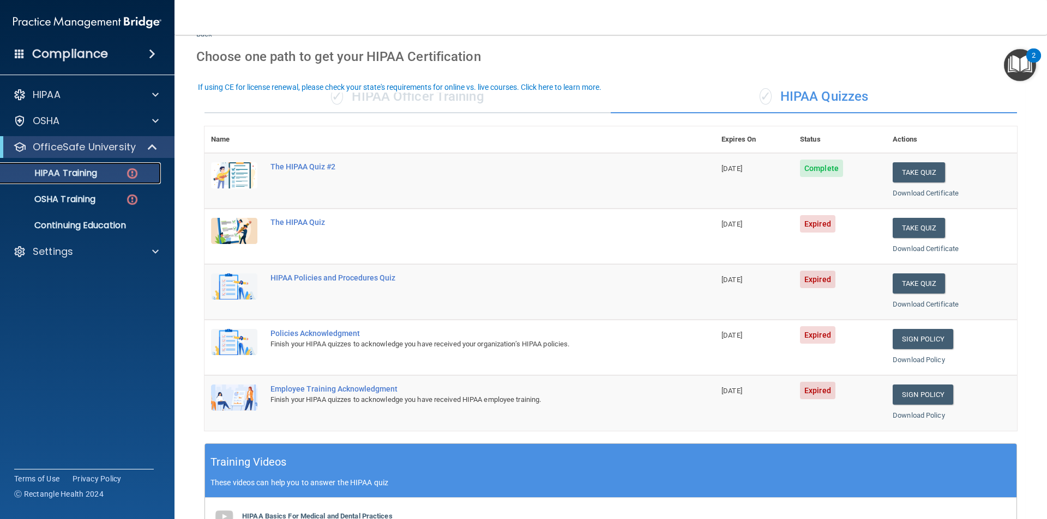
scroll to position [53, 0]
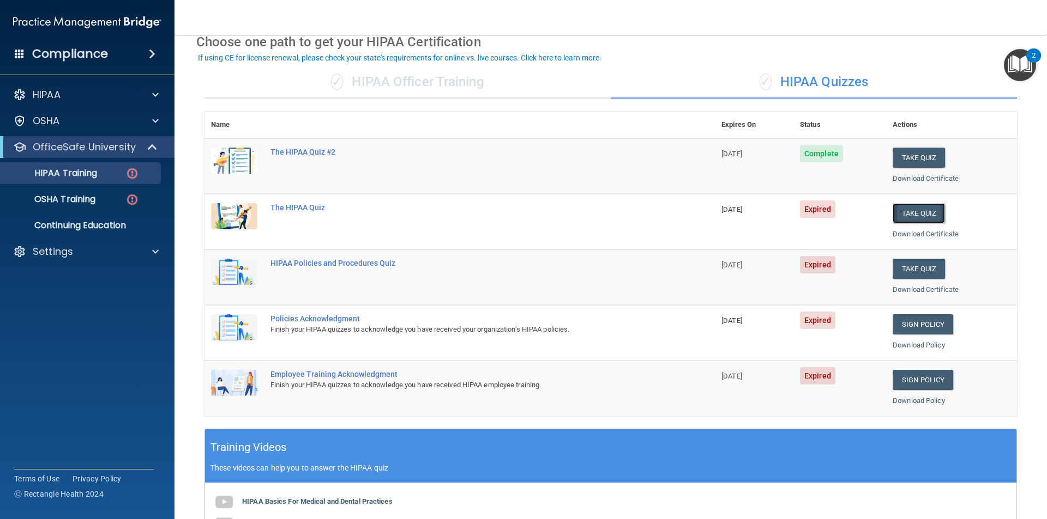
click at [917, 216] on button "Take Quiz" at bounding box center [918, 213] width 52 height 20
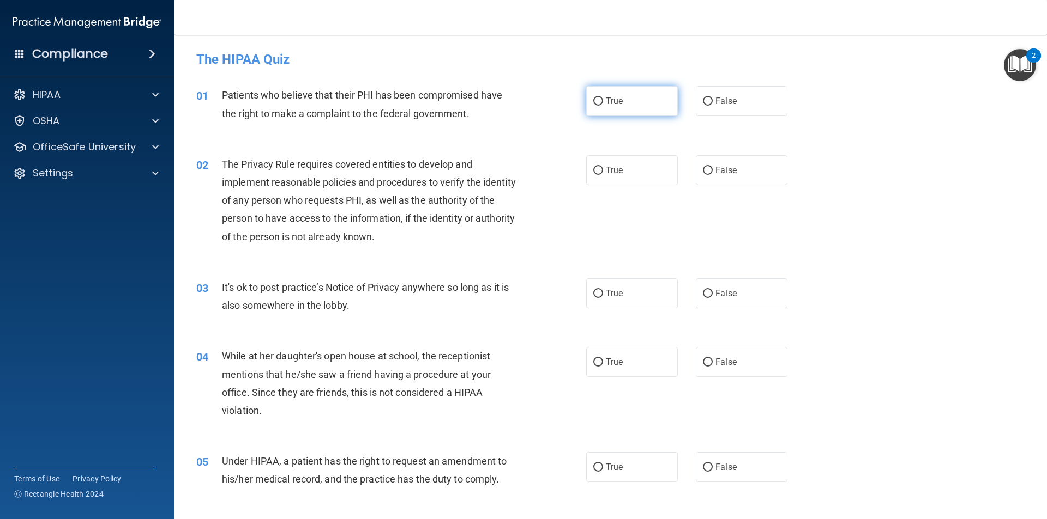
click at [628, 109] on label "True" at bounding box center [632, 101] width 92 height 30
click at [603, 106] on input "True" at bounding box center [598, 102] width 10 height 8
radio input "true"
click at [709, 185] on label "False" at bounding box center [742, 170] width 92 height 30
click at [709, 175] on input "False" at bounding box center [708, 171] width 10 height 8
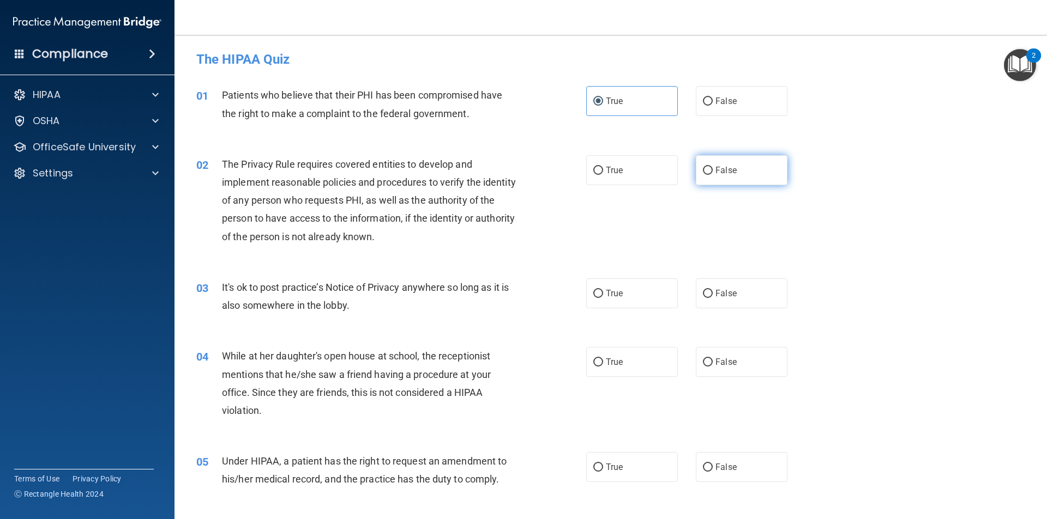
radio input "true"
click at [646, 293] on label "True" at bounding box center [632, 294] width 92 height 30
click at [603, 293] on input "True" at bounding box center [598, 294] width 10 height 8
radio input "true"
click at [711, 356] on label "False" at bounding box center [742, 362] width 92 height 30
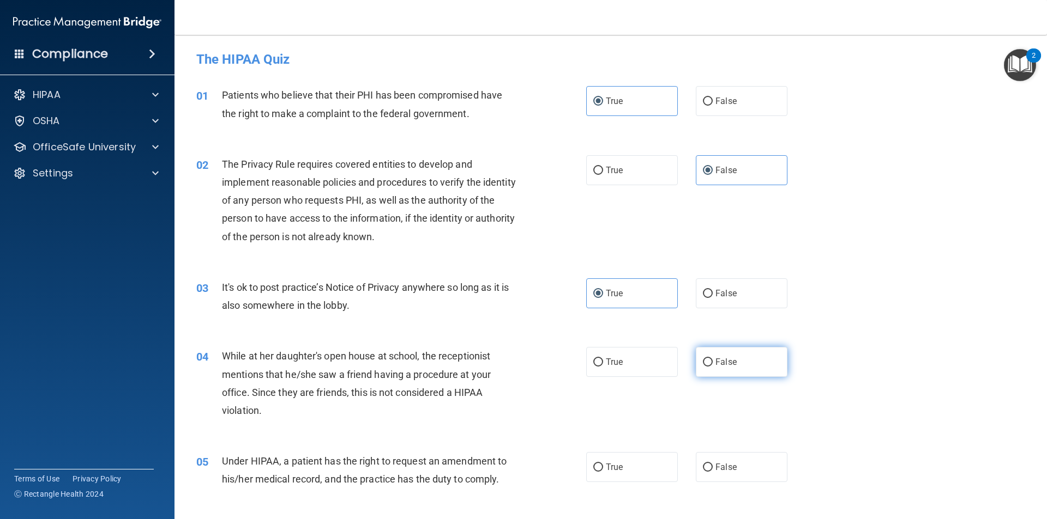
click at [711, 359] on input "False" at bounding box center [708, 363] width 10 height 8
radio input "true"
click at [653, 463] on label "True" at bounding box center [632, 467] width 92 height 30
click at [603, 464] on input "True" at bounding box center [598, 468] width 10 height 8
radio input "true"
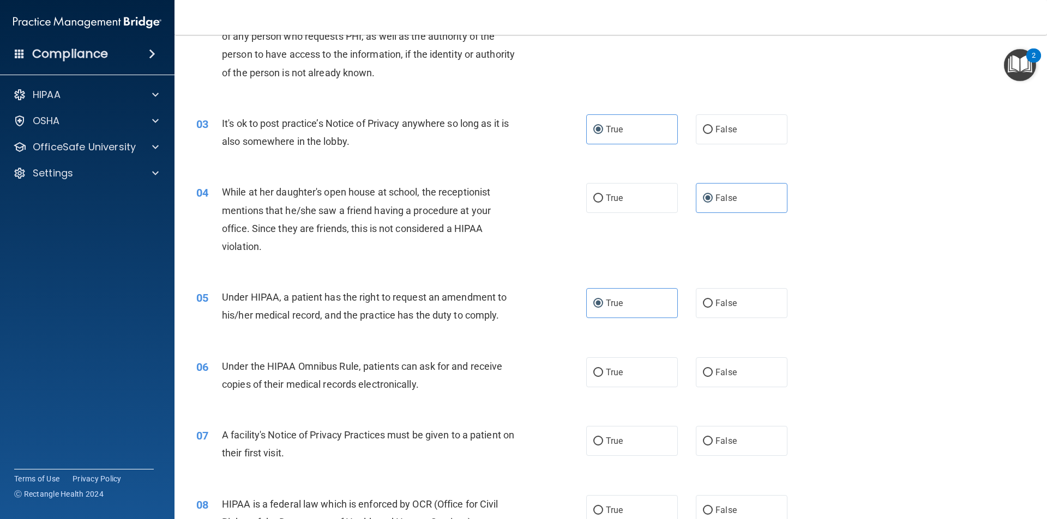
scroll to position [245, 0]
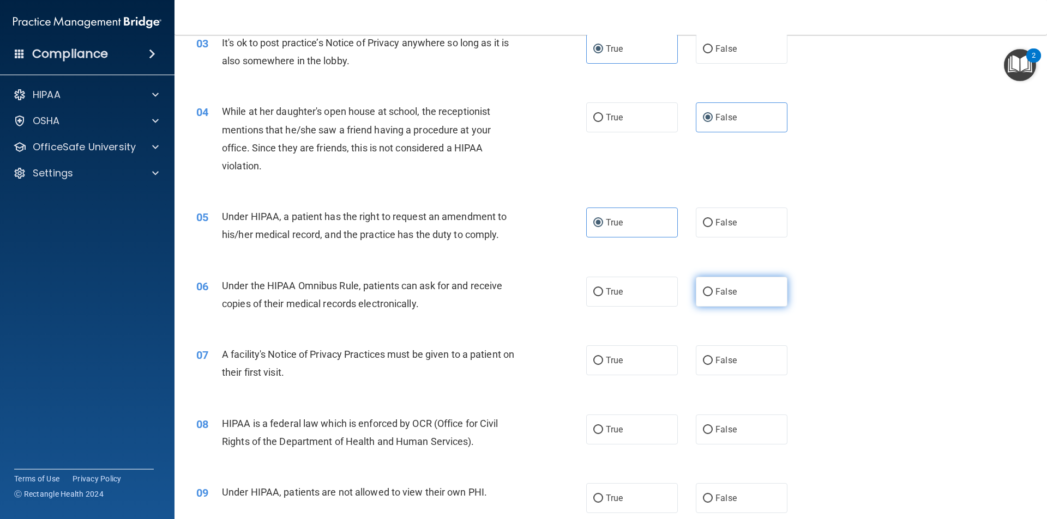
click at [718, 295] on span "False" at bounding box center [725, 292] width 21 height 10
click at [712, 295] on input "False" at bounding box center [708, 292] width 10 height 8
radio input "true"
click at [644, 378] on div "07 A facility's Notice of Privacy Practices must be given to a patient on their…" at bounding box center [610, 366] width 845 height 69
click at [647, 369] on label "True" at bounding box center [632, 361] width 92 height 30
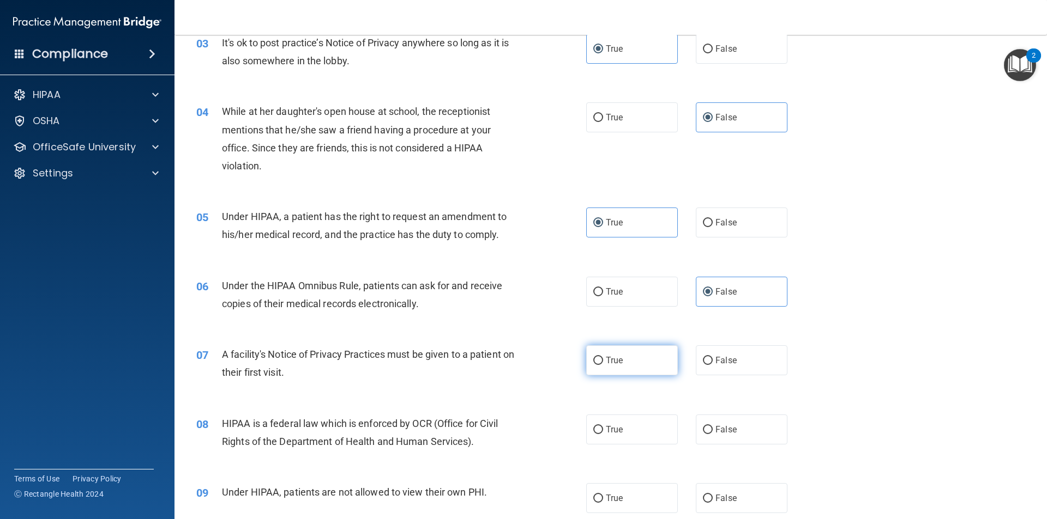
click at [603, 365] on input "True" at bounding box center [598, 361] width 10 height 8
radio input "true"
drag, startPoint x: 692, startPoint y: 368, endPoint x: 917, endPoint y: 327, distance: 228.4
click at [696, 368] on label "False" at bounding box center [742, 361] width 92 height 30
click at [703, 365] on input "False" at bounding box center [708, 361] width 10 height 8
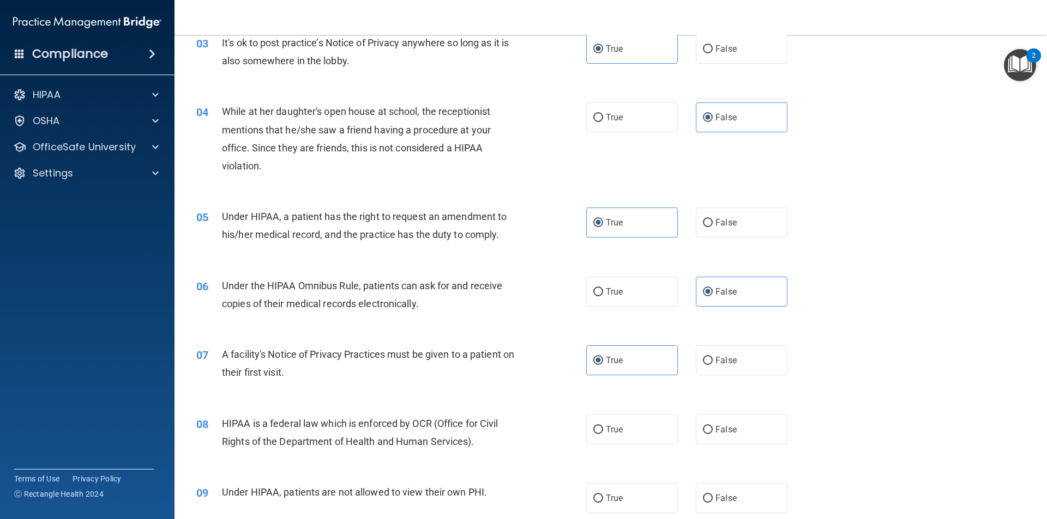
radio input "true"
click at [622, 352] on label "True" at bounding box center [632, 361] width 92 height 30
click at [603, 357] on input "True" at bounding box center [598, 361] width 10 height 8
radio input "true"
radio input "false"
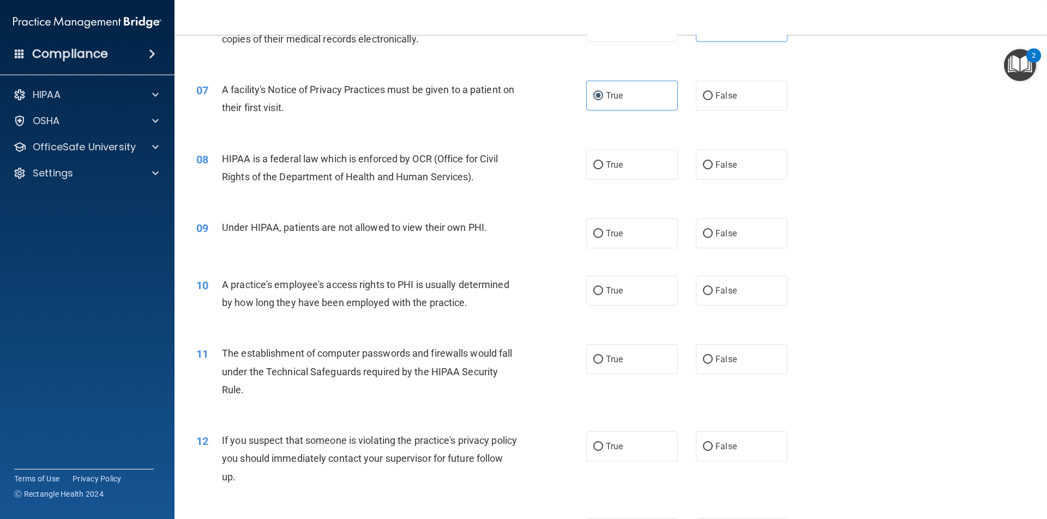
scroll to position [528, 0]
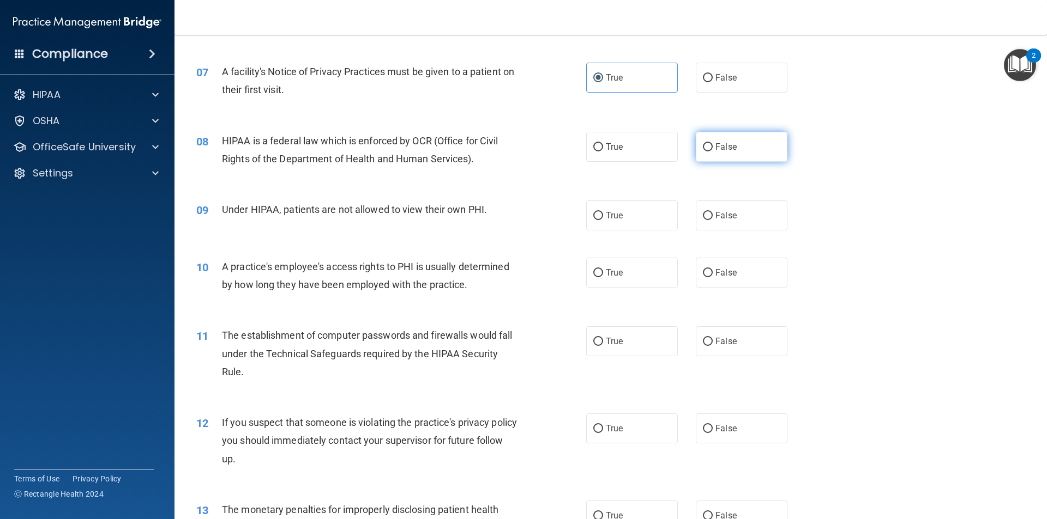
click at [751, 157] on label "False" at bounding box center [742, 147] width 92 height 30
click at [712, 152] on input "False" at bounding box center [708, 147] width 10 height 8
radio input "true"
click at [739, 221] on label "False" at bounding box center [742, 216] width 92 height 30
click at [712, 220] on input "False" at bounding box center [708, 216] width 10 height 8
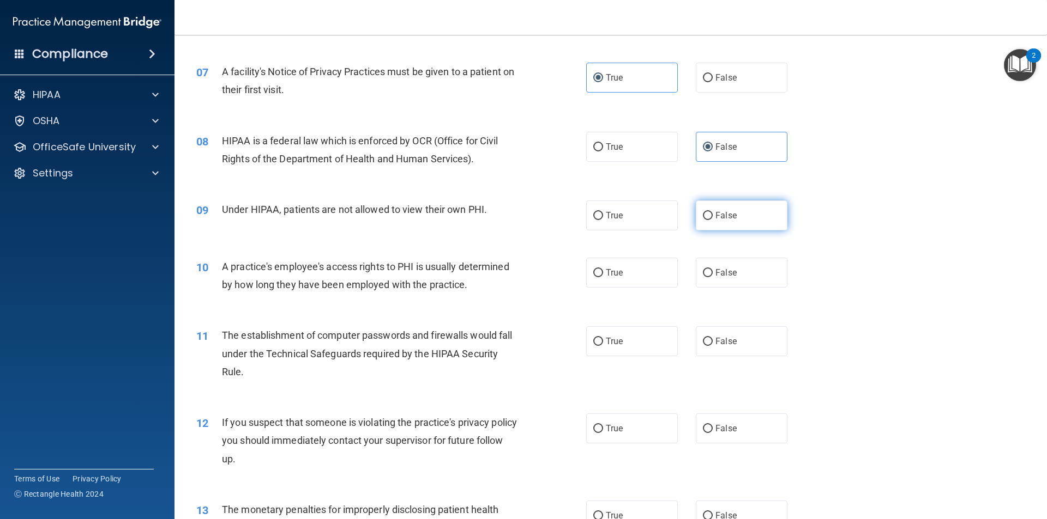
radio input "true"
click at [733, 280] on label "False" at bounding box center [742, 273] width 92 height 30
click at [712, 277] on input "False" at bounding box center [708, 273] width 10 height 8
radio input "true"
drag, startPoint x: 733, startPoint y: 342, endPoint x: 955, endPoint y: 227, distance: 251.1
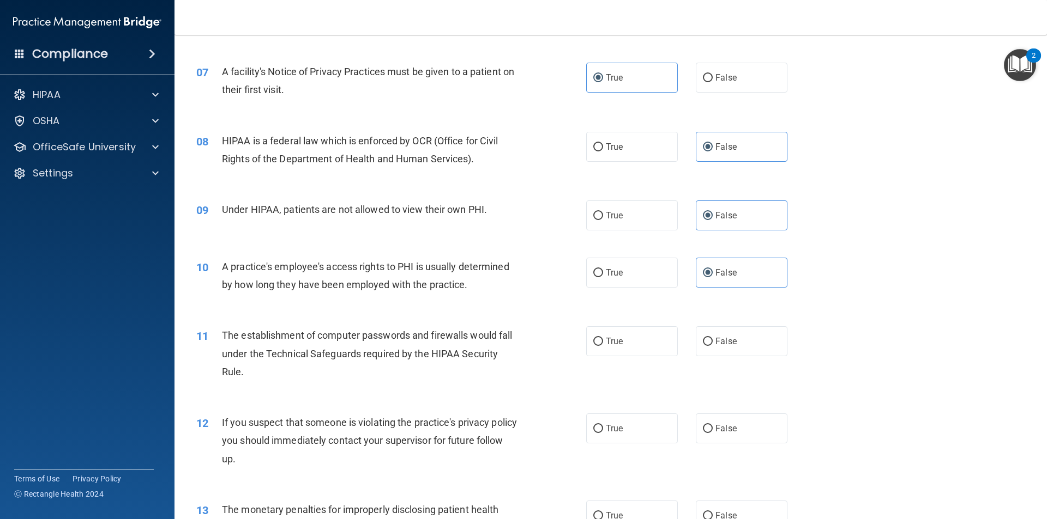
click at [733, 343] on label "False" at bounding box center [742, 341] width 92 height 30
click at [712, 343] on input "False" at bounding box center [708, 342] width 10 height 8
radio input "true"
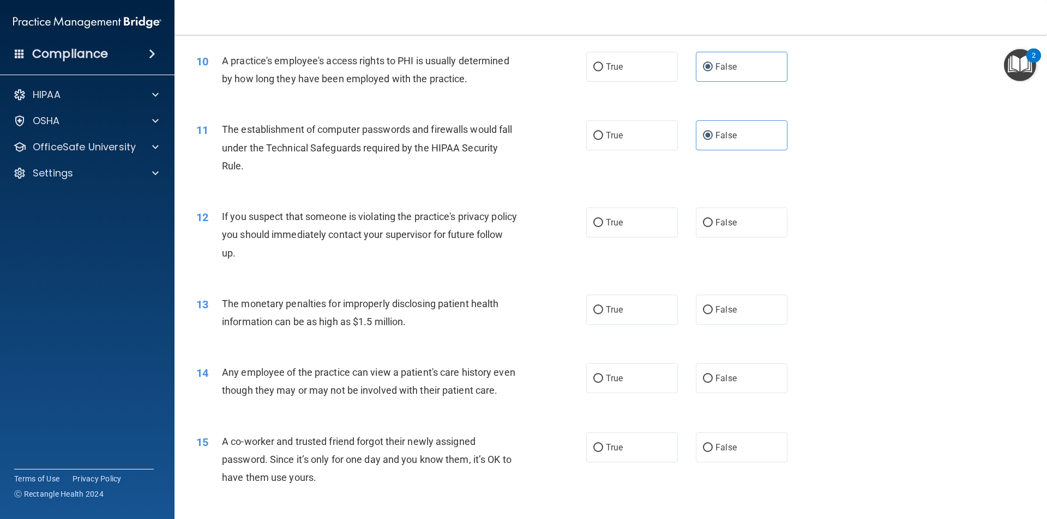
scroll to position [746, 0]
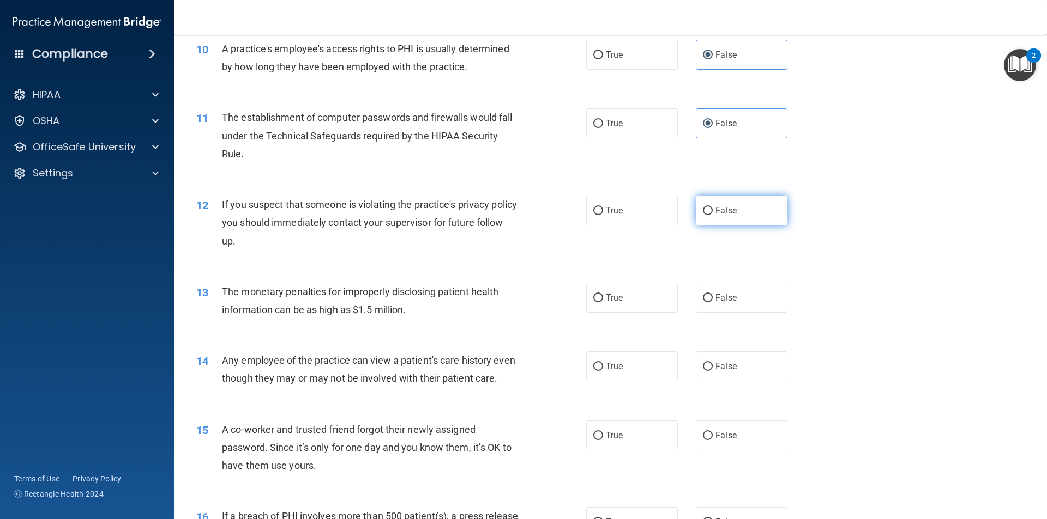
click at [731, 205] on label "False" at bounding box center [742, 211] width 92 height 30
click at [712, 207] on input "False" at bounding box center [708, 211] width 10 height 8
radio input "true"
click at [643, 219] on label "True" at bounding box center [632, 211] width 92 height 30
click at [603, 215] on input "True" at bounding box center [598, 211] width 10 height 8
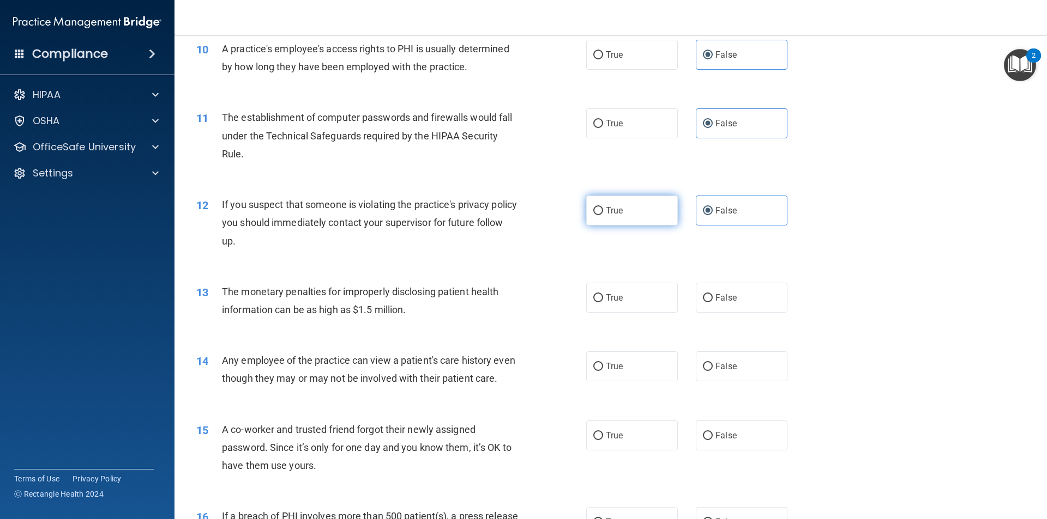
radio input "true"
radio input "false"
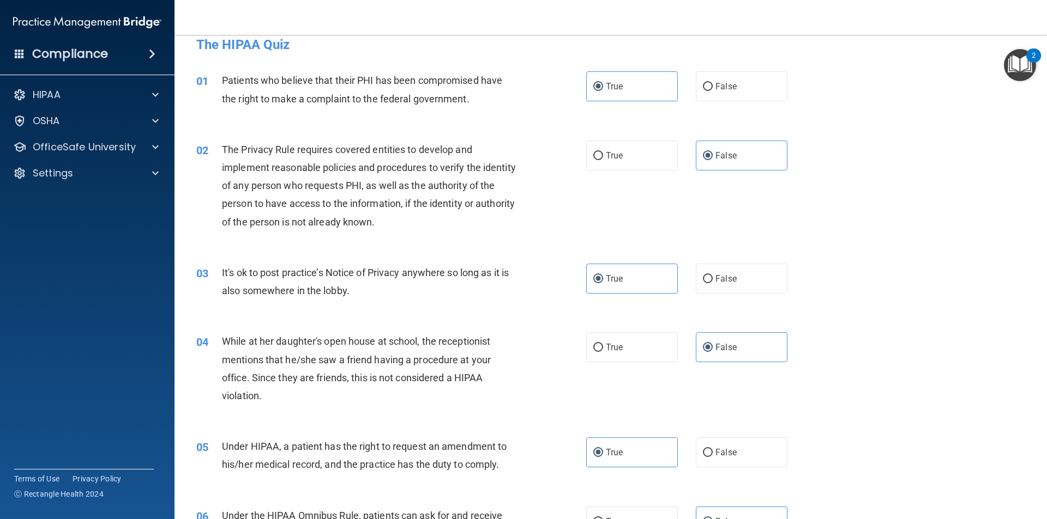
scroll to position [0, 0]
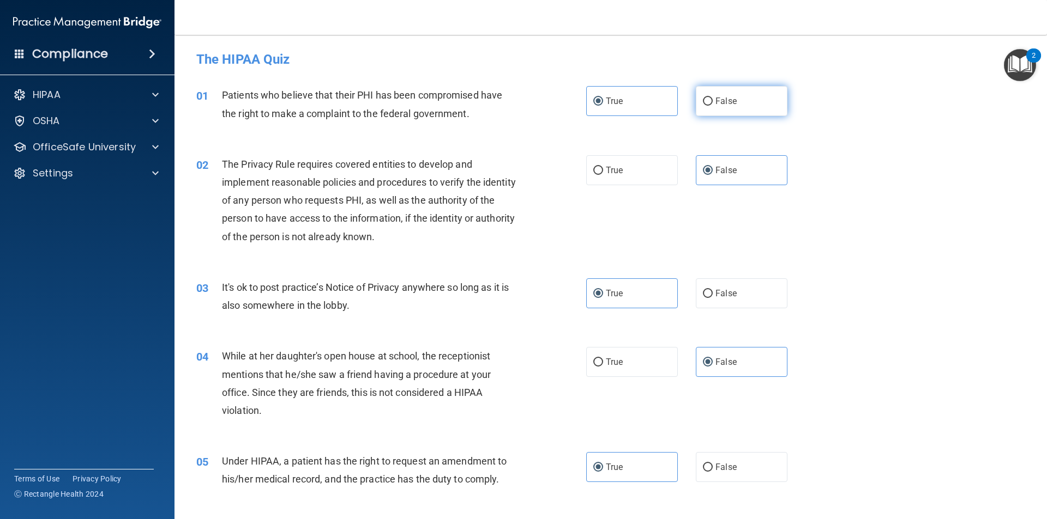
click at [720, 106] on label "False" at bounding box center [742, 101] width 92 height 30
click at [712, 106] on input "False" at bounding box center [708, 102] width 10 height 8
radio input "true"
click at [642, 105] on label "True" at bounding box center [632, 101] width 92 height 30
click at [603, 105] on input "True" at bounding box center [598, 102] width 10 height 8
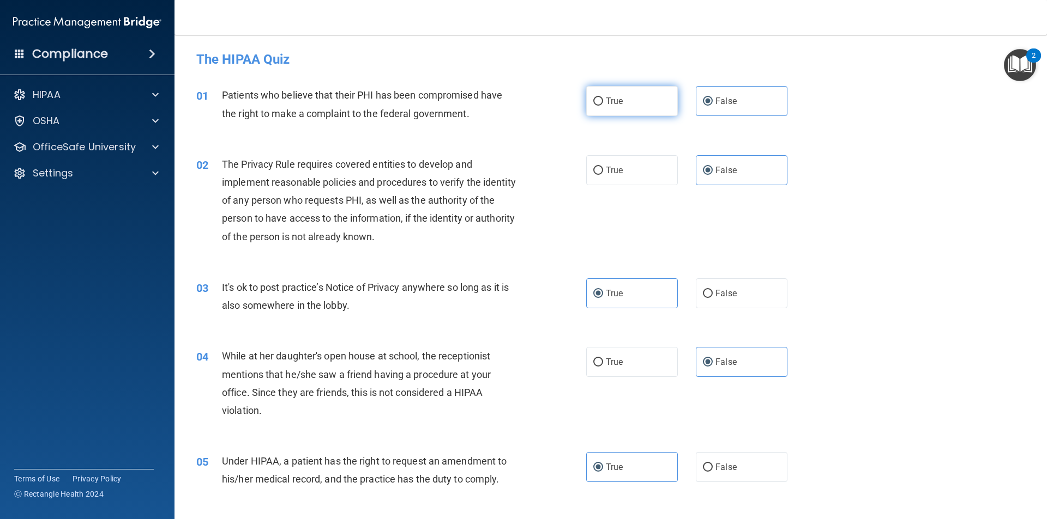
radio input "true"
radio input "false"
click at [644, 164] on label "True" at bounding box center [632, 170] width 92 height 30
click at [603, 167] on input "True" at bounding box center [598, 171] width 10 height 8
radio input "true"
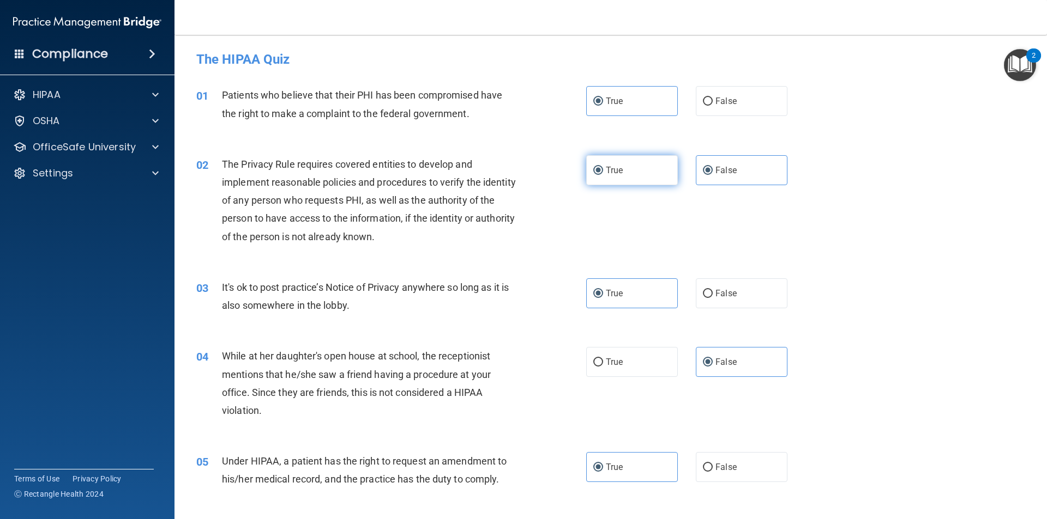
radio input "false"
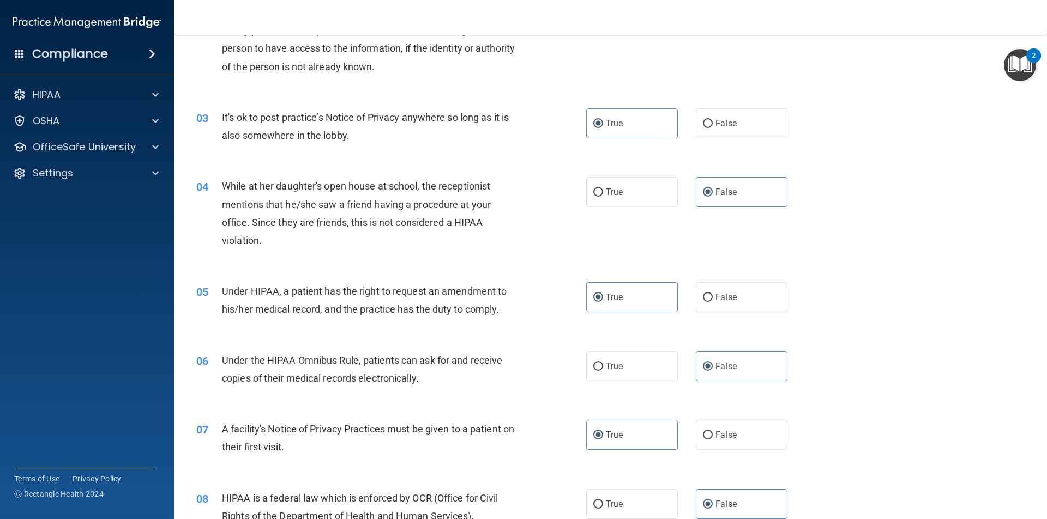
scroll to position [182, 0]
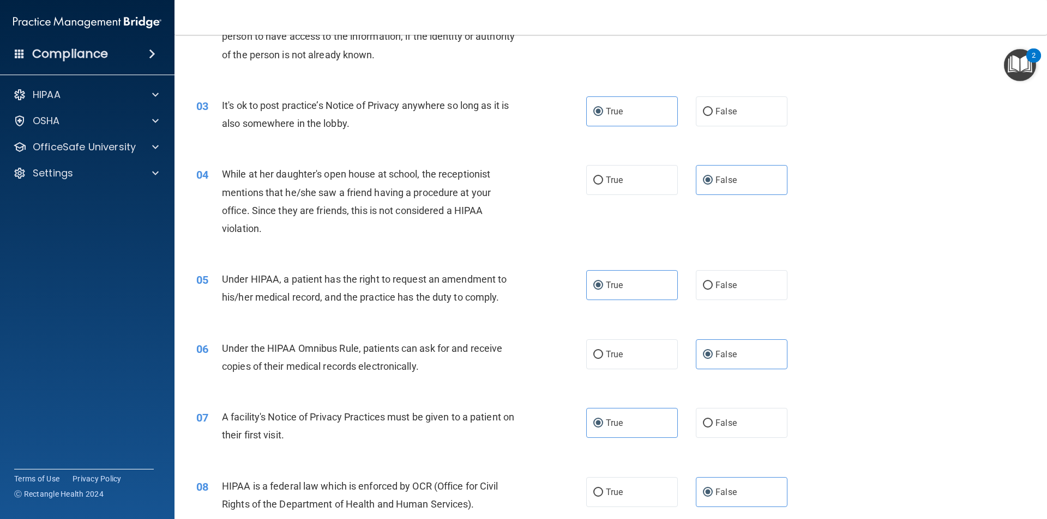
drag, startPoint x: 619, startPoint y: 190, endPoint x: 1046, endPoint y: 186, distance: 427.3
click at [622, 190] on label "True" at bounding box center [632, 180] width 92 height 30
click at [603, 185] on input "True" at bounding box center [598, 181] width 10 height 8
radio input "true"
radio input "false"
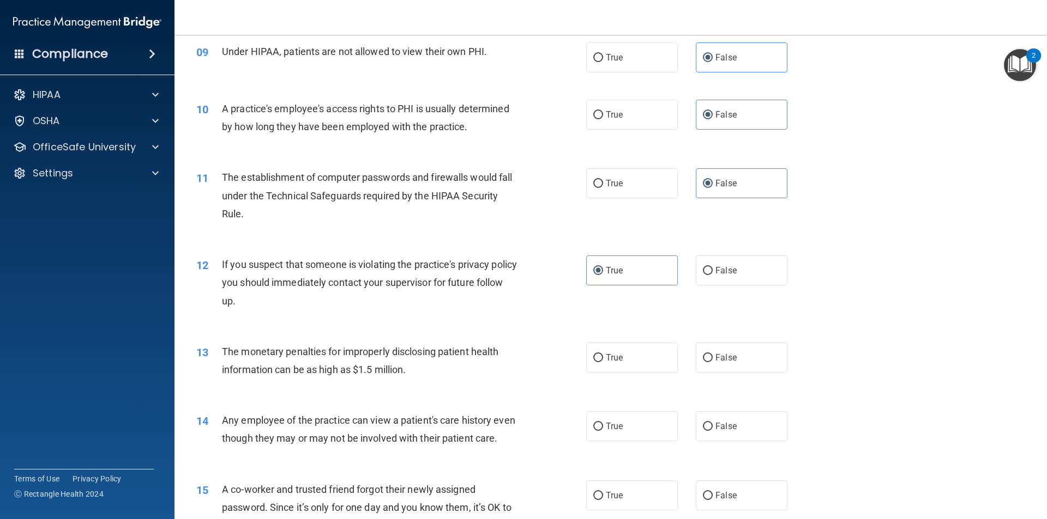
scroll to position [742, 0]
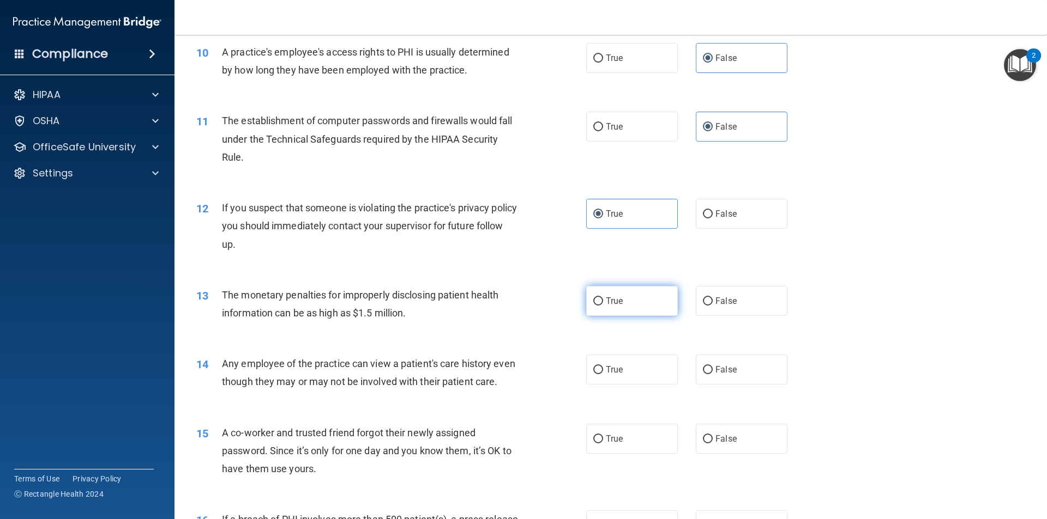
click at [645, 308] on label "True" at bounding box center [632, 301] width 92 height 30
click at [603, 306] on input "True" at bounding box center [598, 302] width 10 height 8
radio input "true"
click at [637, 356] on label "True" at bounding box center [632, 370] width 92 height 30
click at [603, 366] on input "True" at bounding box center [598, 370] width 10 height 8
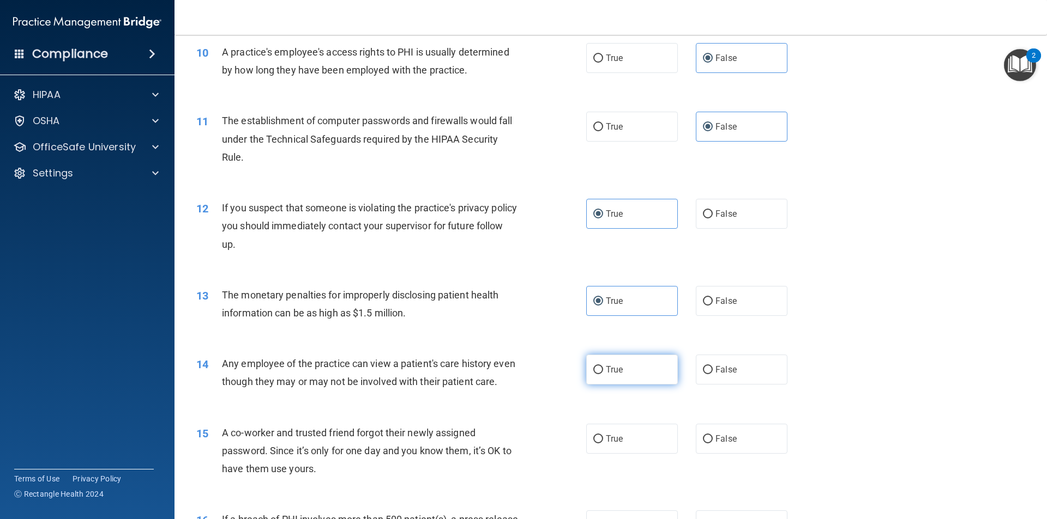
radio input "true"
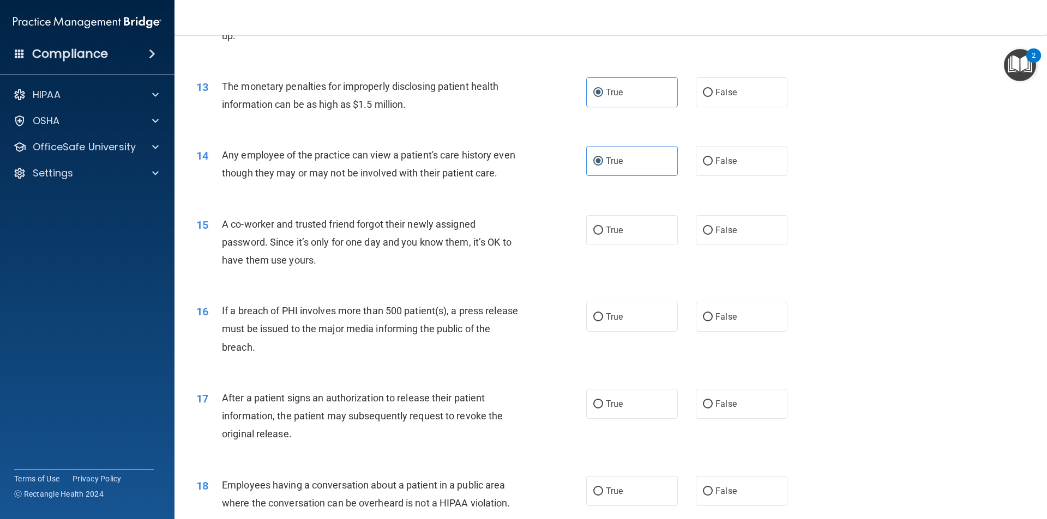
scroll to position [933, 0]
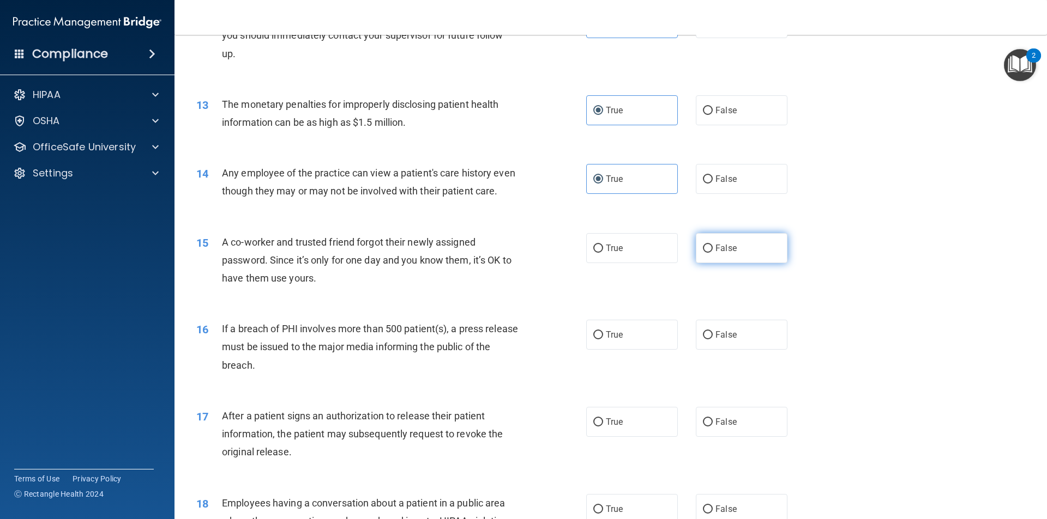
click at [715, 254] on label "False" at bounding box center [742, 248] width 92 height 30
click at [712, 253] on input "False" at bounding box center [708, 249] width 10 height 8
radio input "true"
click at [737, 350] on label "False" at bounding box center [742, 335] width 92 height 30
click at [712, 340] on input "False" at bounding box center [708, 335] width 10 height 8
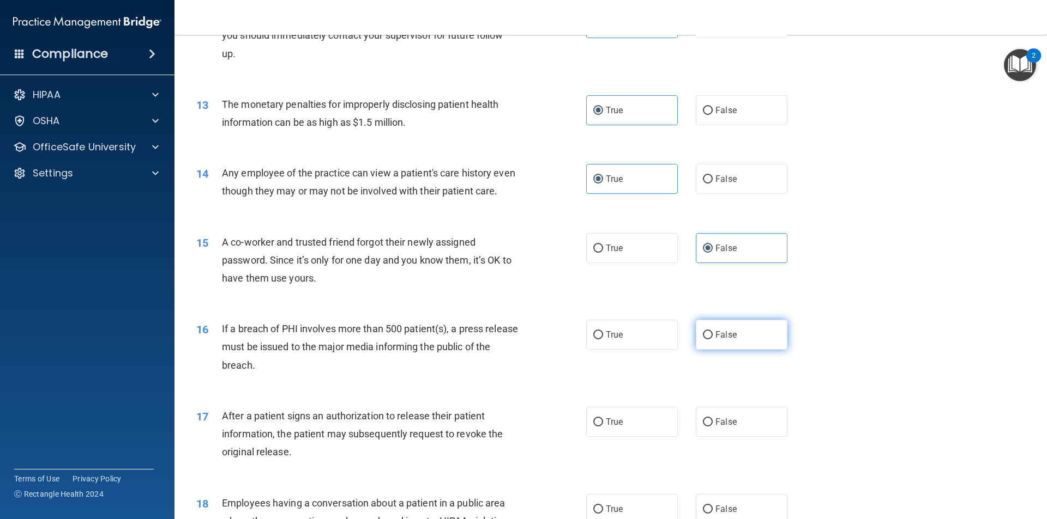
radio input "true"
click at [619, 460] on div "17 After a patient signs an authorization to release their patient information,…" at bounding box center [610, 437] width 845 height 87
click at [619, 437] on label "True" at bounding box center [632, 422] width 92 height 30
click at [603, 427] on input "True" at bounding box center [598, 423] width 10 height 8
radio input "true"
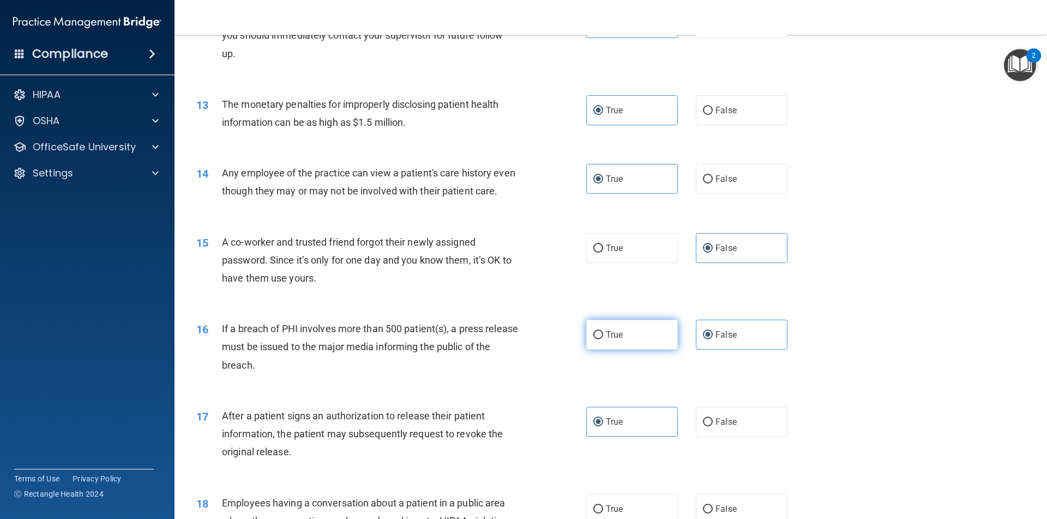
click at [641, 350] on label "True" at bounding box center [632, 335] width 92 height 30
click at [603, 340] on input "True" at bounding box center [598, 335] width 10 height 8
radio input "true"
radio input "false"
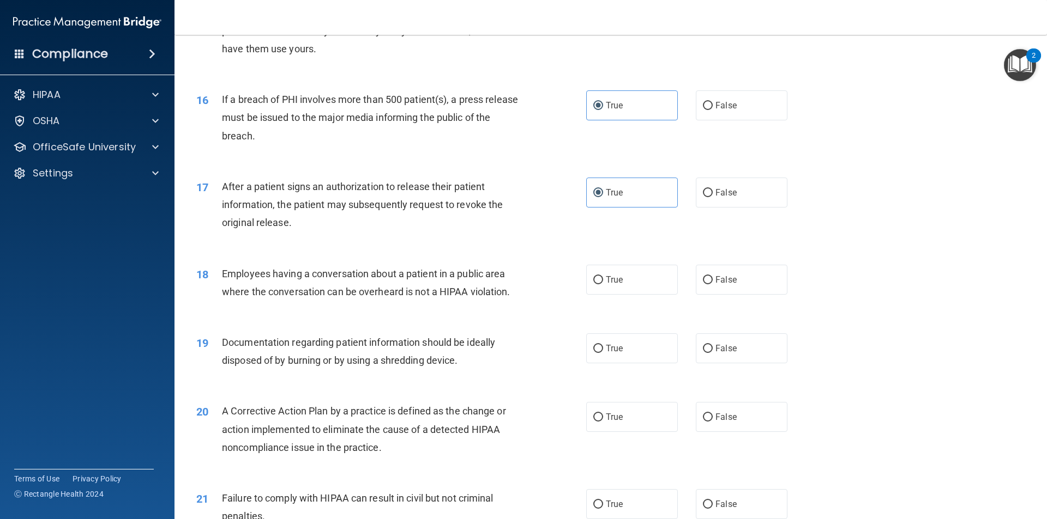
scroll to position [1169, 0]
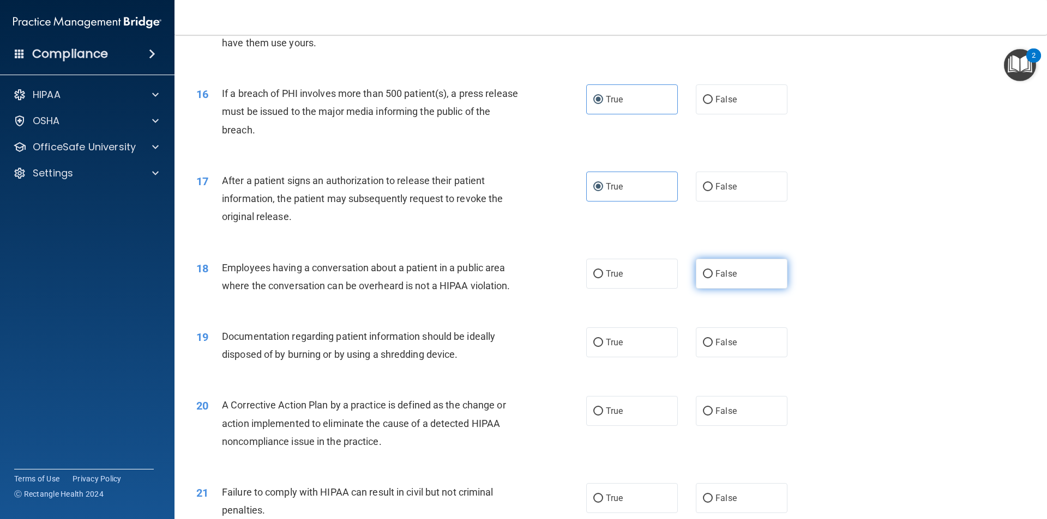
click at [723, 289] on label "False" at bounding box center [742, 274] width 92 height 30
click at [712, 279] on input "False" at bounding box center [708, 274] width 10 height 8
radio input "true"
drag, startPoint x: 626, startPoint y: 355, endPoint x: 692, endPoint y: 356, distance: 65.4
click at [626, 356] on label "True" at bounding box center [632, 343] width 92 height 30
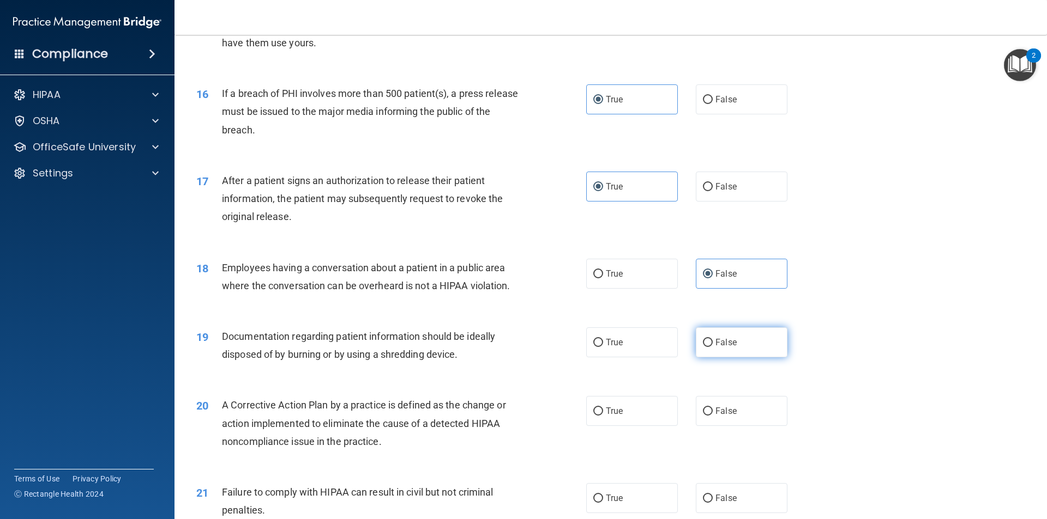
click at [603, 347] on input "True" at bounding box center [598, 343] width 10 height 8
radio input "true"
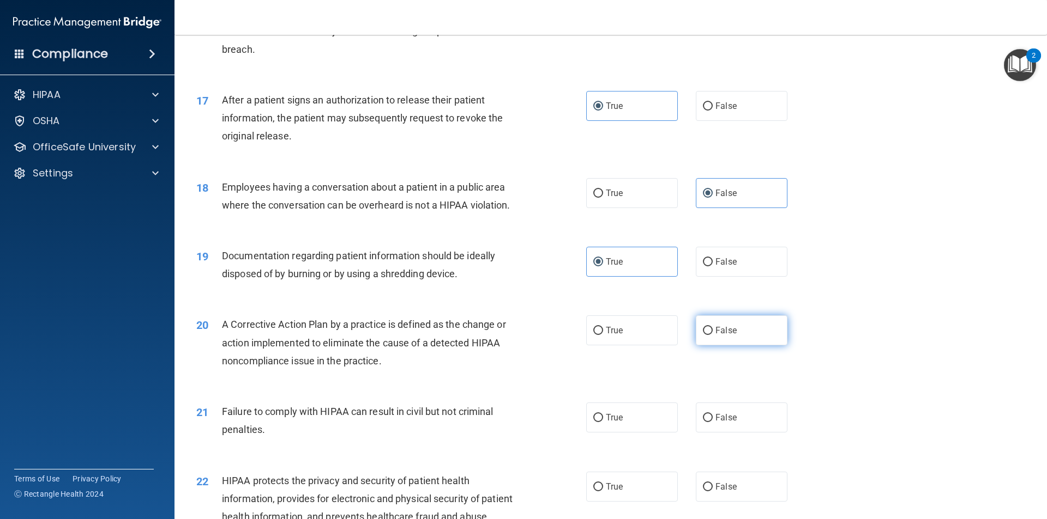
drag, startPoint x: 745, startPoint y: 352, endPoint x: 626, endPoint y: 406, distance: 130.0
click at [743, 346] on label "False" at bounding box center [742, 331] width 92 height 30
click at [712, 335] on input "False" at bounding box center [708, 331] width 10 height 8
radio input "true"
drag, startPoint x: 613, startPoint y: 432, endPoint x: 643, endPoint y: 429, distance: 29.6
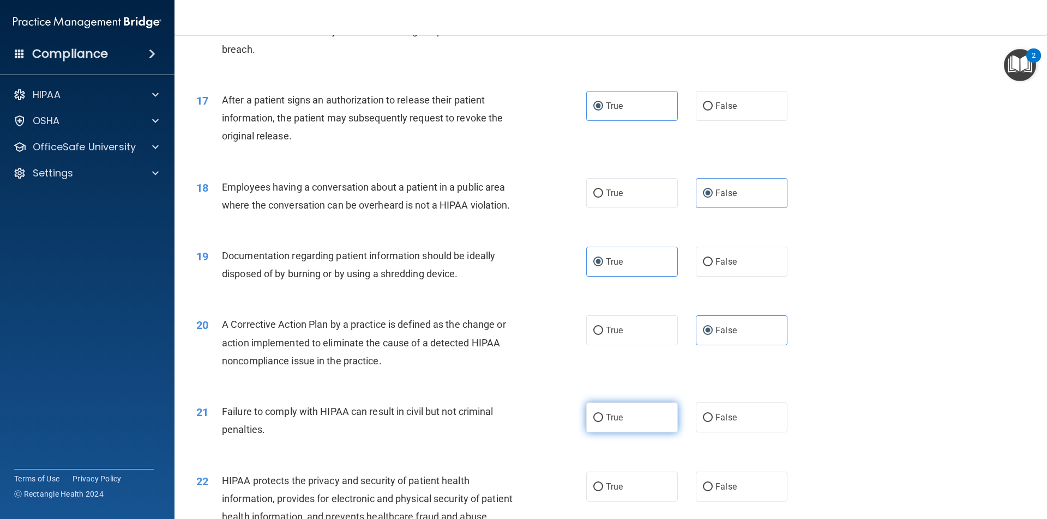
click at [613, 423] on span "True" at bounding box center [614, 418] width 17 height 10
click at [603, 422] on input "True" at bounding box center [598, 418] width 10 height 8
radio input "true"
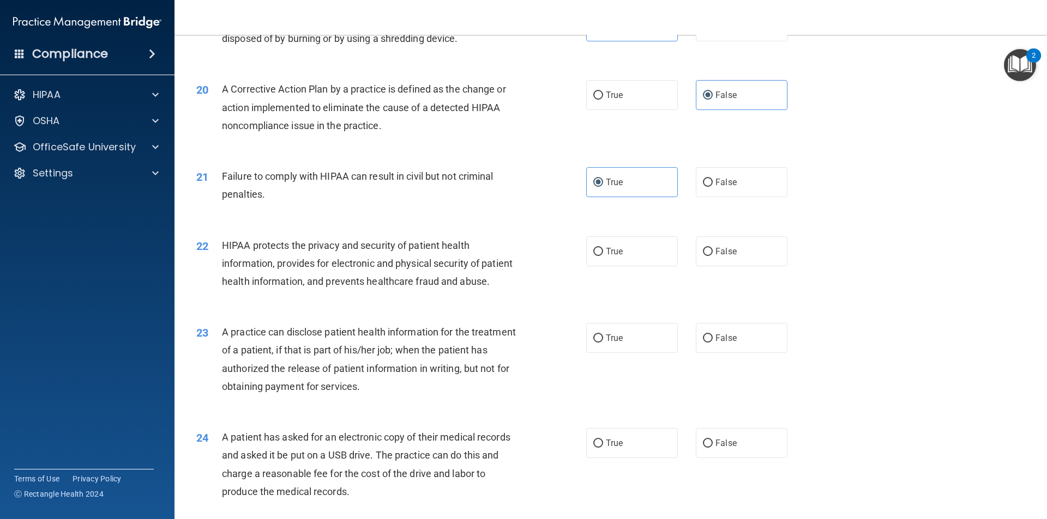
scroll to position [1491, 0]
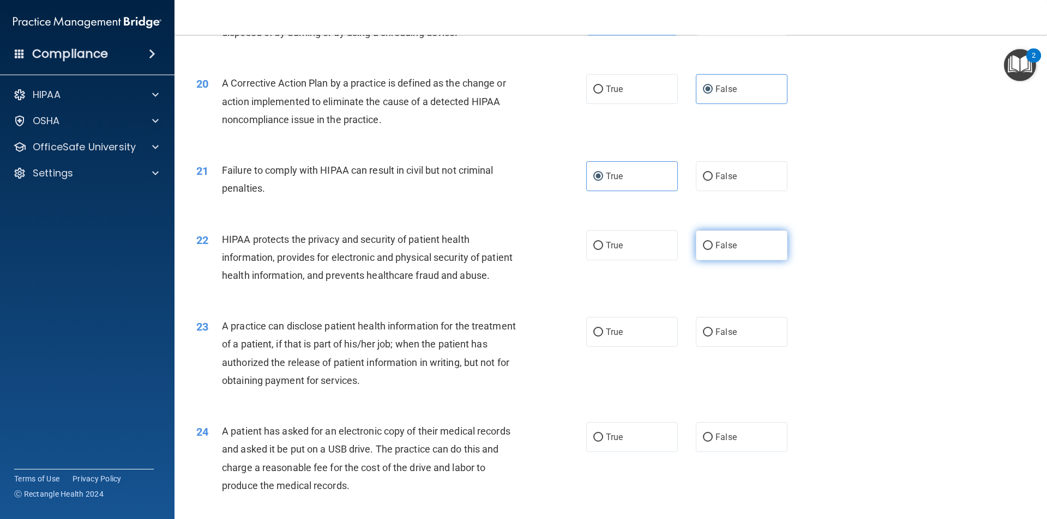
click at [733, 261] on label "False" at bounding box center [742, 246] width 92 height 30
click at [712, 250] on input "False" at bounding box center [708, 246] width 10 height 8
radio input "true"
drag, startPoint x: 606, startPoint y: 369, endPoint x: 694, endPoint y: 458, distance: 124.9
click at [607, 337] on span "True" at bounding box center [614, 332] width 17 height 10
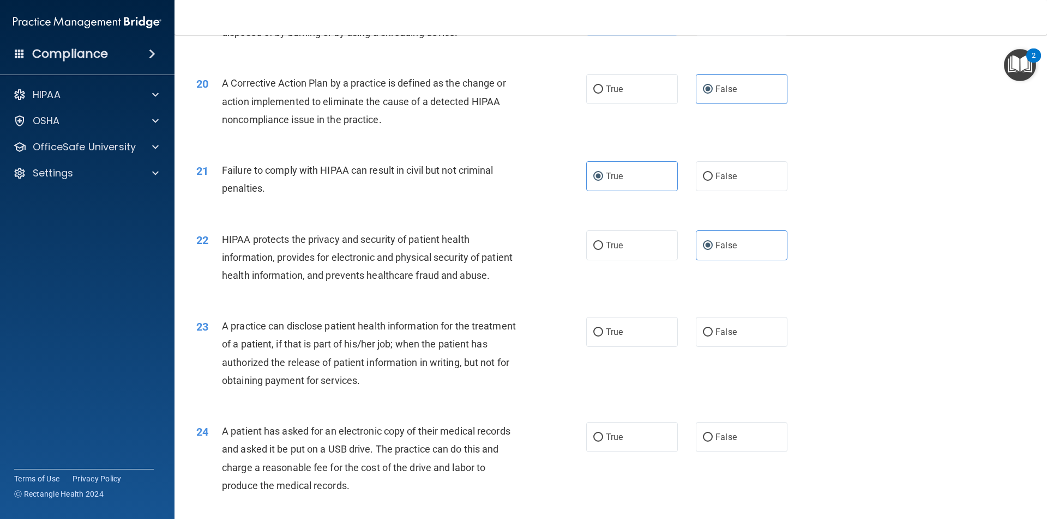
click at [603, 337] on input "True" at bounding box center [598, 333] width 10 height 8
radio input "true"
click at [715, 443] on span "False" at bounding box center [725, 437] width 21 height 10
click at [712, 442] on input "False" at bounding box center [708, 438] width 10 height 8
radio input "true"
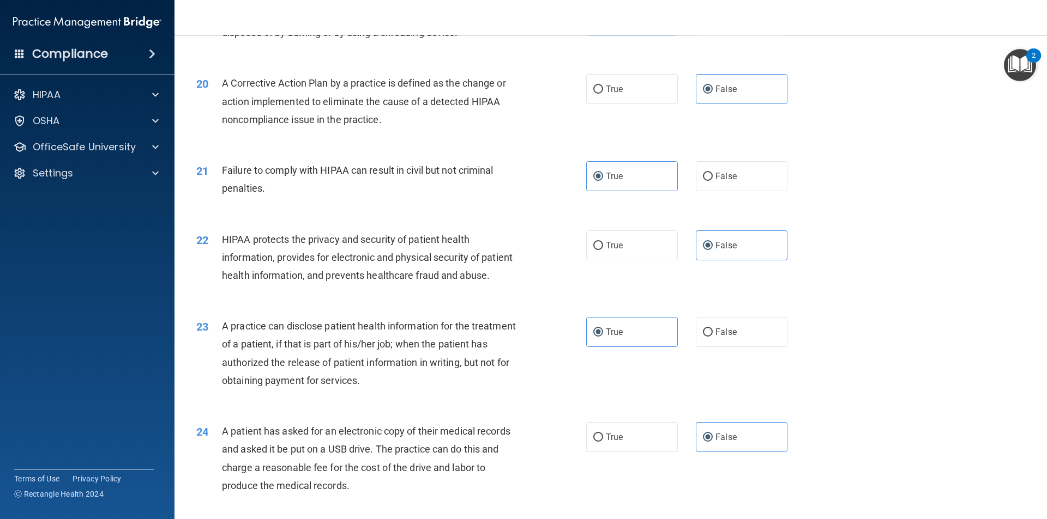
scroll to position [1676, 0]
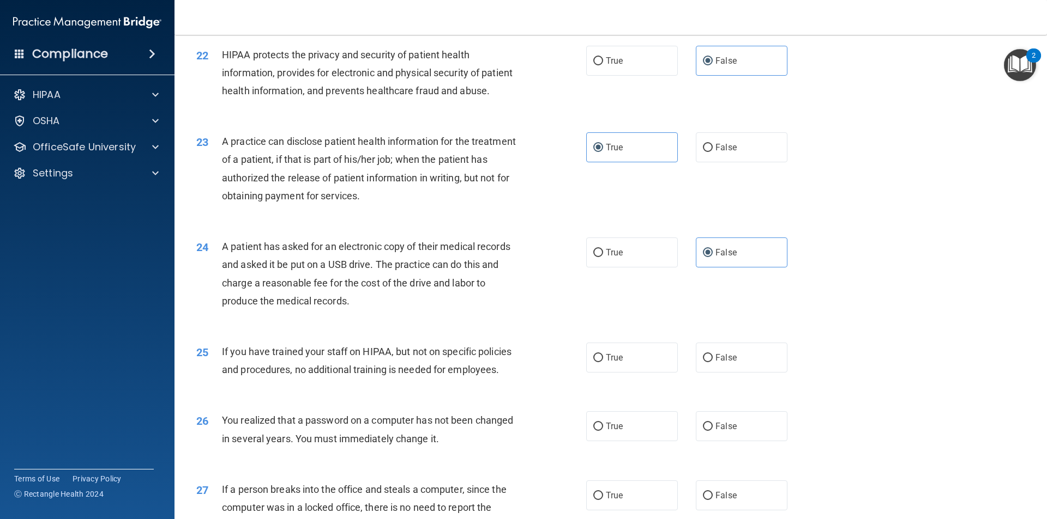
drag, startPoint x: 609, startPoint y: 399, endPoint x: 720, endPoint y: 447, distance: 120.6
click at [612, 373] on label "True" at bounding box center [632, 358] width 92 height 30
click at [603, 362] on input "True" at bounding box center [598, 358] width 10 height 8
radio input "true"
drag, startPoint x: 720, startPoint y: 447, endPoint x: 731, endPoint y: 457, distance: 14.3
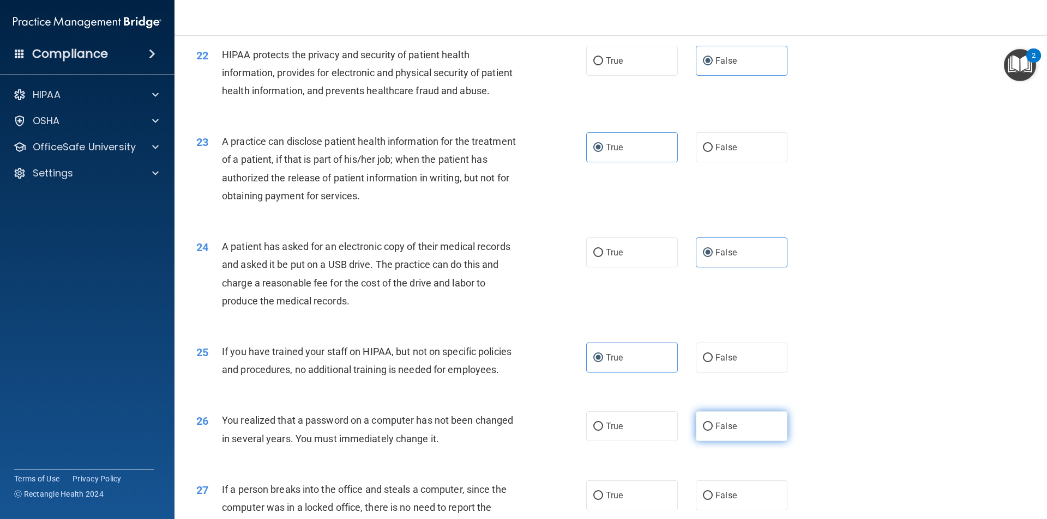
click at [722, 442] on label "False" at bounding box center [742, 427] width 92 height 30
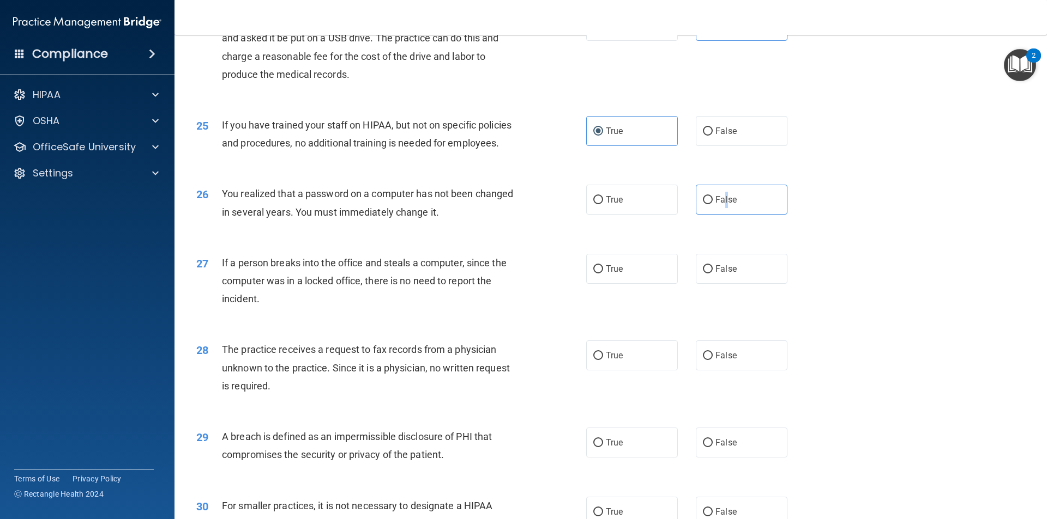
scroll to position [1911, 0]
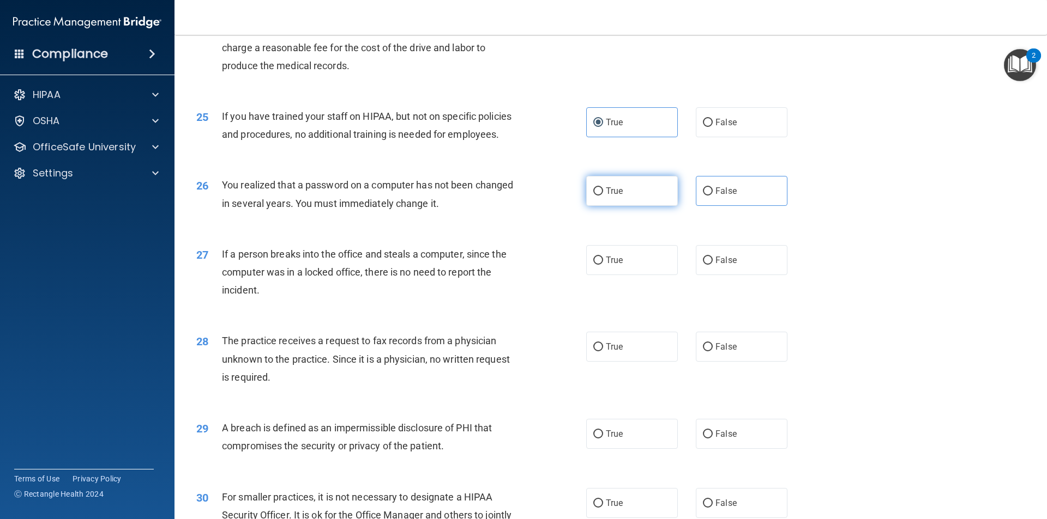
click at [640, 206] on label "True" at bounding box center [632, 191] width 92 height 30
click at [603, 196] on input "True" at bounding box center [598, 192] width 10 height 8
radio input "true"
click at [703, 275] on label "False" at bounding box center [742, 260] width 92 height 30
drag, startPoint x: 636, startPoint y: 382, endPoint x: 714, endPoint y: 457, distance: 109.1
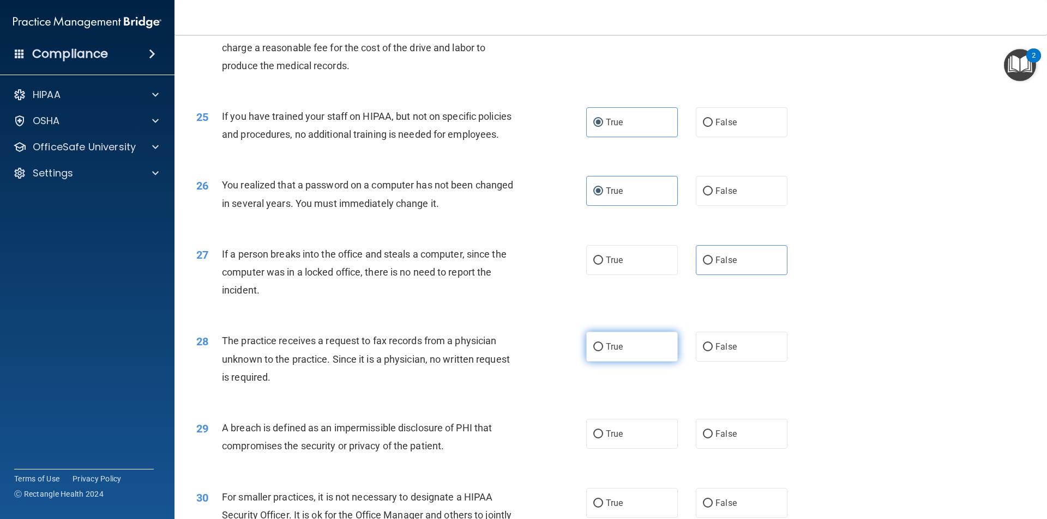
click at [636, 362] on label "True" at bounding box center [632, 347] width 92 height 30
click at [603, 352] on input "True" at bounding box center [598, 347] width 10 height 8
radio input "true"
click at [718, 439] on span "False" at bounding box center [725, 434] width 21 height 10
click at [712, 439] on input "False" at bounding box center [708, 435] width 10 height 8
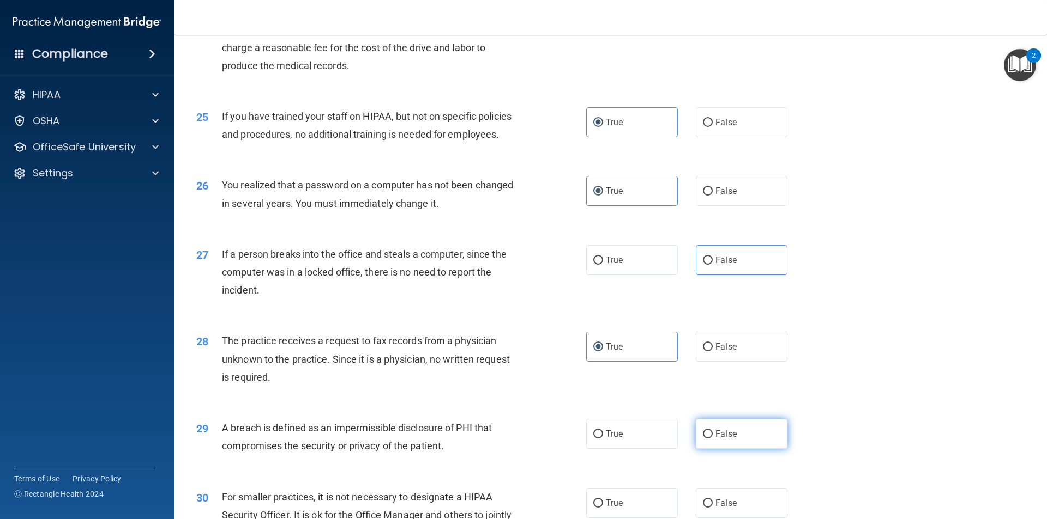
radio input "true"
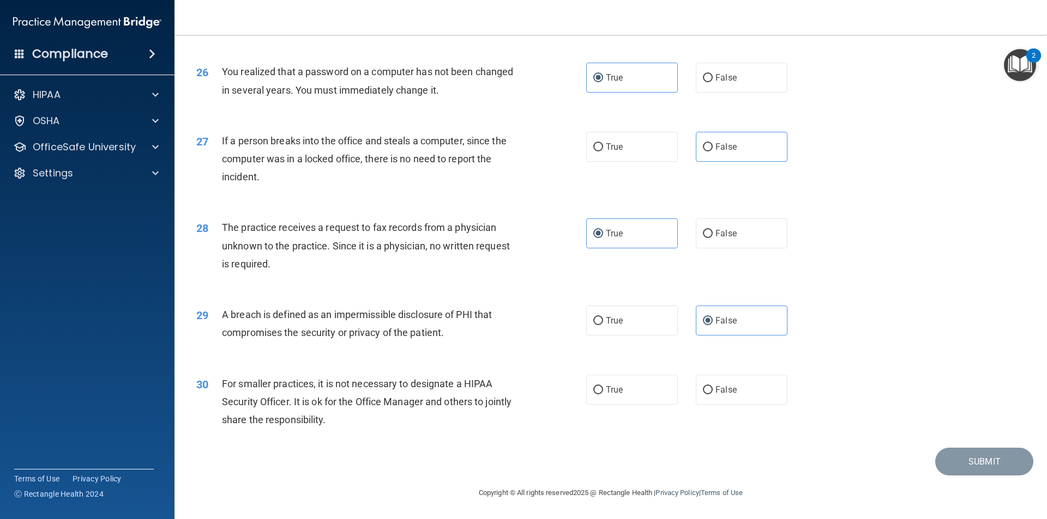
scroll to position [2060, 0]
drag, startPoint x: 636, startPoint y: 385, endPoint x: 960, endPoint y: 418, distance: 326.0
click at [637, 385] on label "True" at bounding box center [632, 390] width 92 height 30
click at [603, 386] on input "True" at bounding box center [598, 390] width 10 height 8
radio input "true"
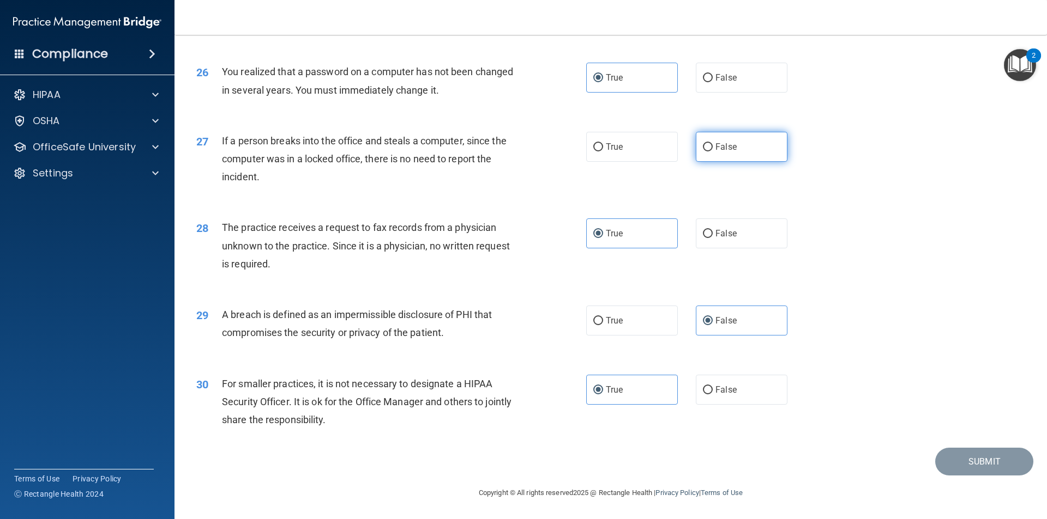
click at [708, 155] on label "False" at bounding box center [742, 147] width 92 height 30
click at [708, 152] on input "False" at bounding box center [708, 147] width 10 height 8
radio input "true"
click at [947, 464] on button "Submit" at bounding box center [984, 462] width 98 height 28
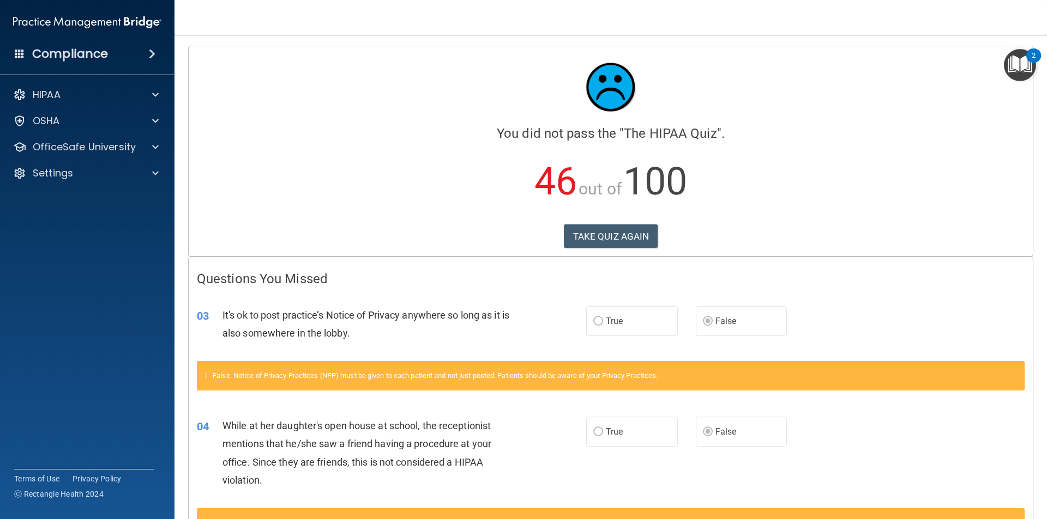
click at [933, 323] on div "03 It's ok to post practice’s Notice of Privacy anywhere so long as it is also …" at bounding box center [611, 327] width 844 height 69
click at [609, 233] on button "TAKE QUIZ AGAIN" at bounding box center [611, 237] width 94 height 24
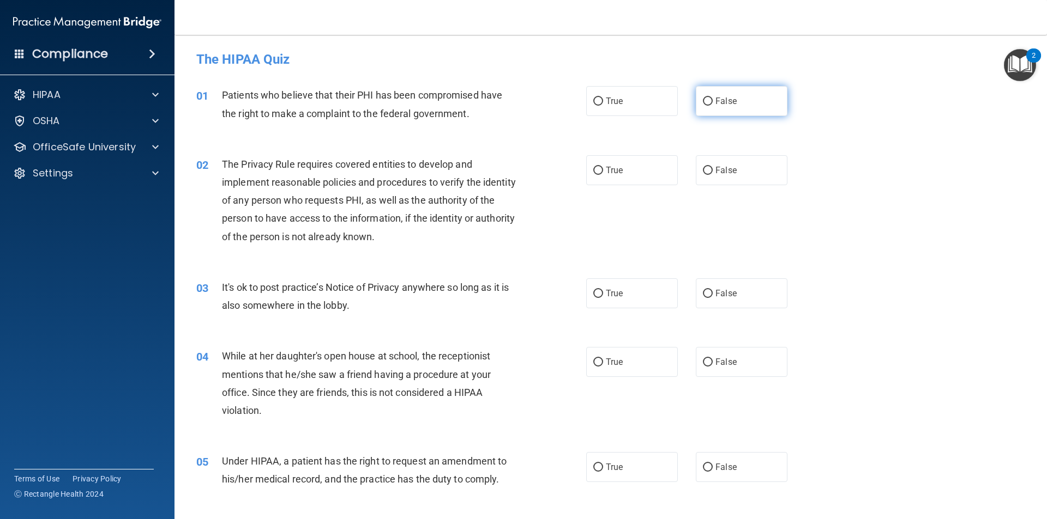
click at [715, 105] on span "False" at bounding box center [725, 101] width 21 height 10
click at [711, 105] on input "False" at bounding box center [708, 102] width 10 height 8
radio input "true"
click at [733, 163] on label "False" at bounding box center [742, 170] width 92 height 30
click at [712, 167] on input "False" at bounding box center [708, 171] width 10 height 8
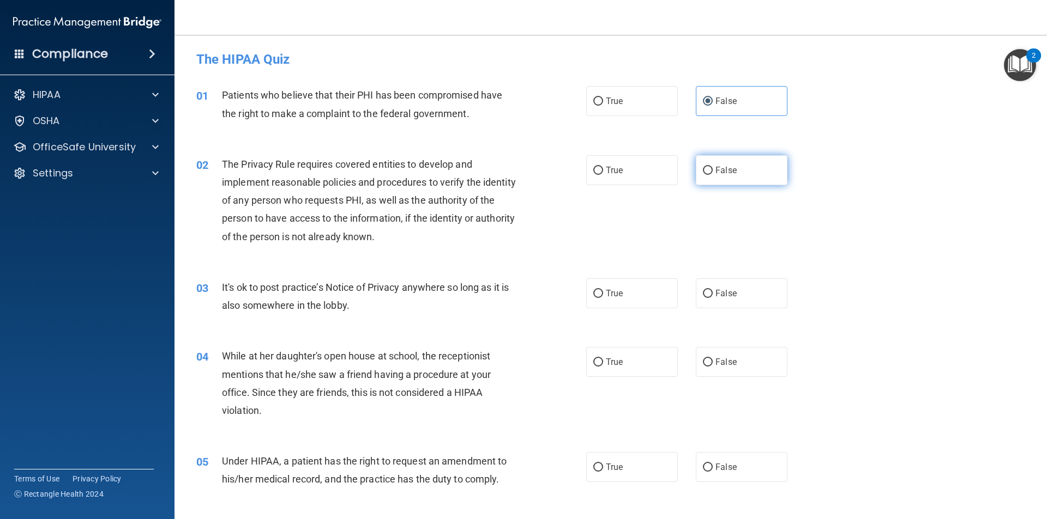
radio input "true"
click at [640, 182] on label "True" at bounding box center [632, 170] width 92 height 30
click at [603, 175] on input "True" at bounding box center [598, 171] width 10 height 8
radio input "true"
radio input "false"
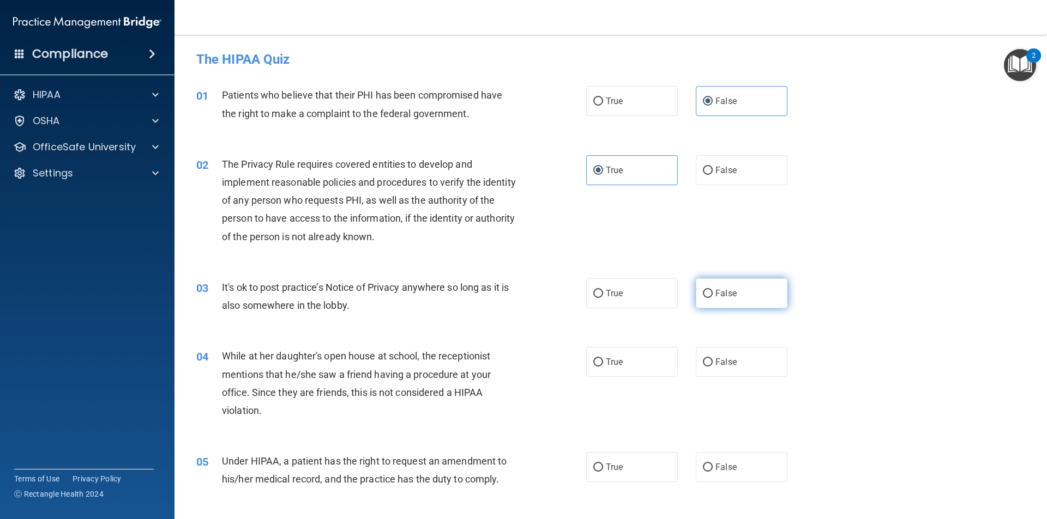
click at [723, 291] on span "False" at bounding box center [725, 293] width 21 height 10
click at [712, 291] on input "False" at bounding box center [708, 294] width 10 height 8
radio input "true"
click at [729, 352] on label "False" at bounding box center [742, 362] width 92 height 30
click at [712, 359] on input "False" at bounding box center [708, 363] width 10 height 8
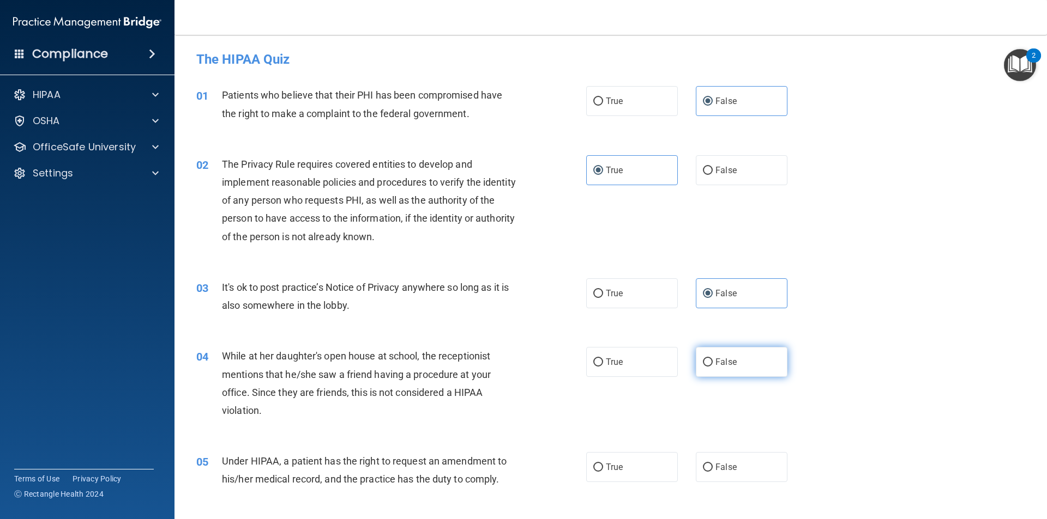
radio input "true"
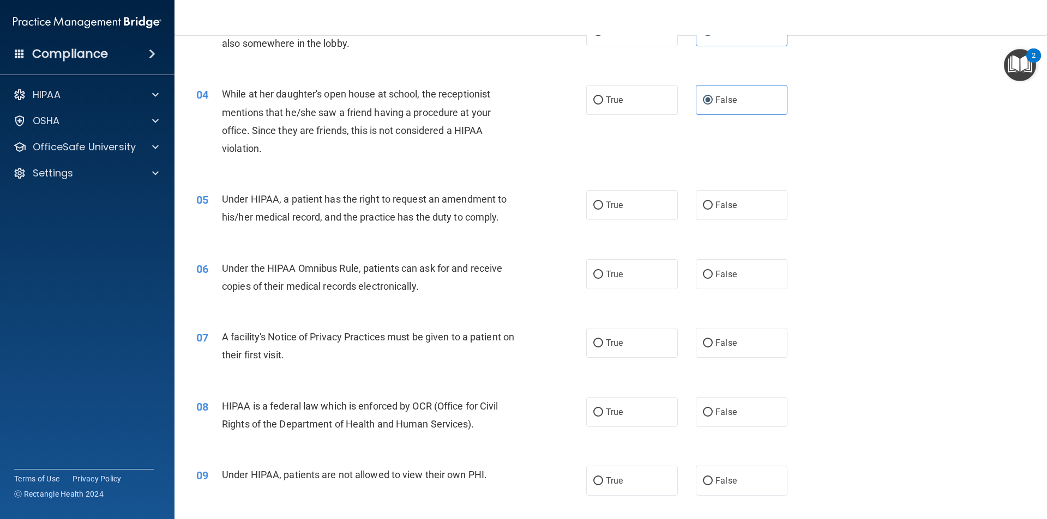
scroll to position [265, 0]
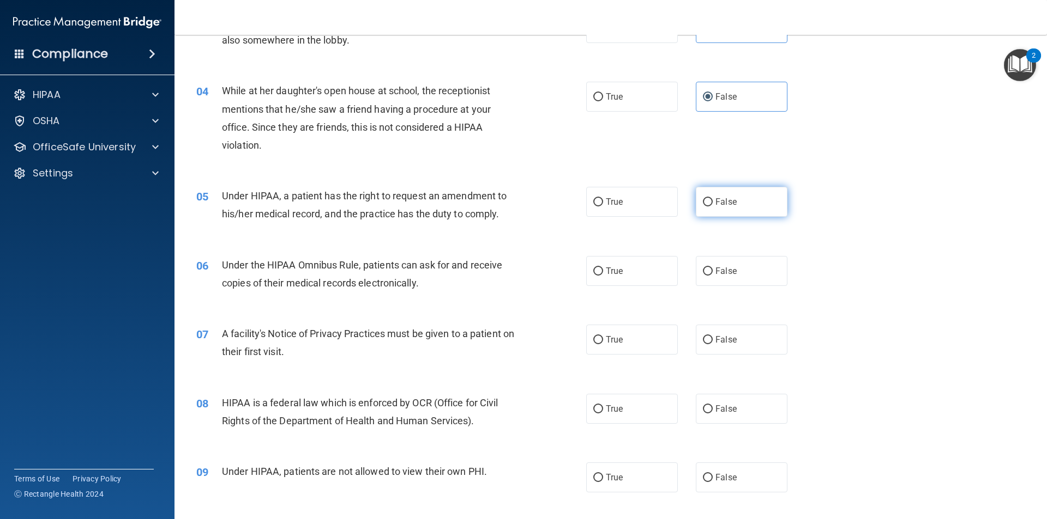
click at [729, 199] on span "False" at bounding box center [725, 202] width 21 height 10
click at [712, 199] on input "False" at bounding box center [708, 202] width 10 height 8
radio input "true"
click at [642, 266] on label "True" at bounding box center [632, 271] width 92 height 30
click at [603, 268] on input "True" at bounding box center [598, 272] width 10 height 8
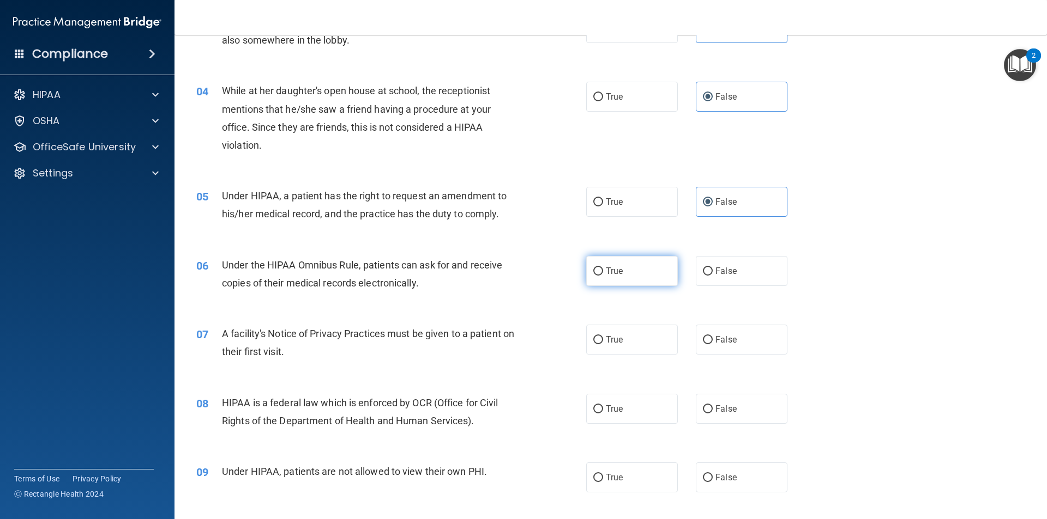
radio input "true"
click at [648, 337] on label "True" at bounding box center [632, 340] width 92 height 30
click at [603, 337] on input "True" at bounding box center [598, 340] width 10 height 8
radio input "true"
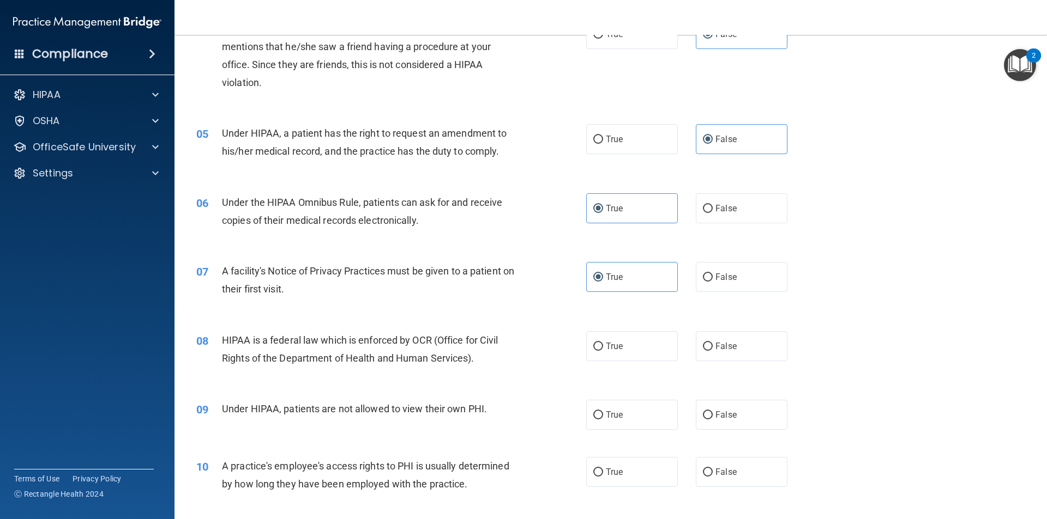
scroll to position [358, 0]
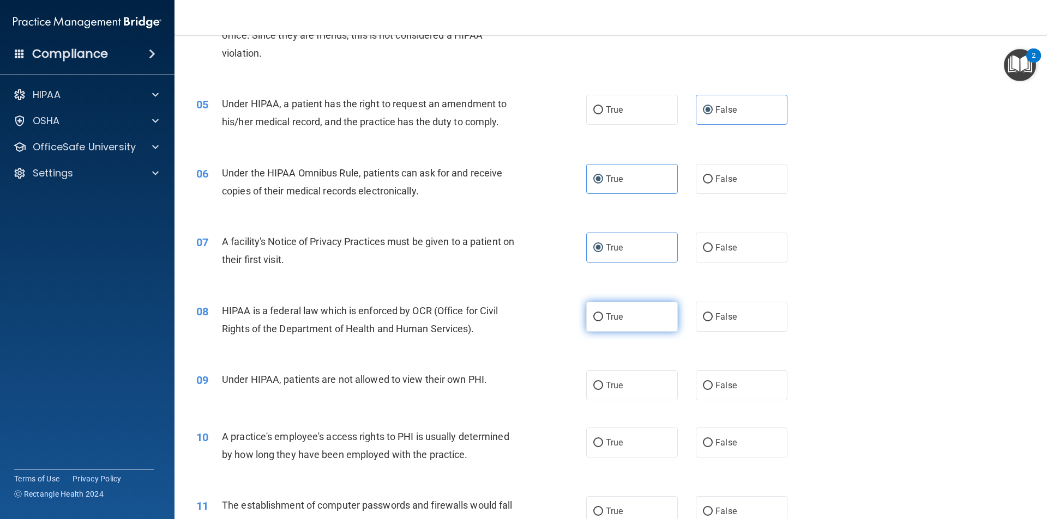
click at [634, 305] on label "True" at bounding box center [632, 317] width 92 height 30
click at [603, 313] on input "True" at bounding box center [598, 317] width 10 height 8
radio input "true"
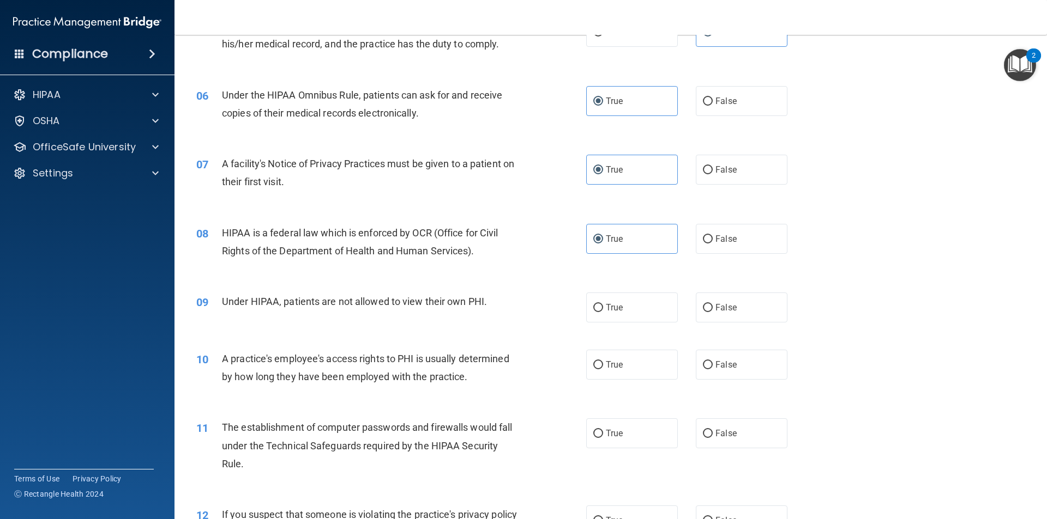
scroll to position [444, 0]
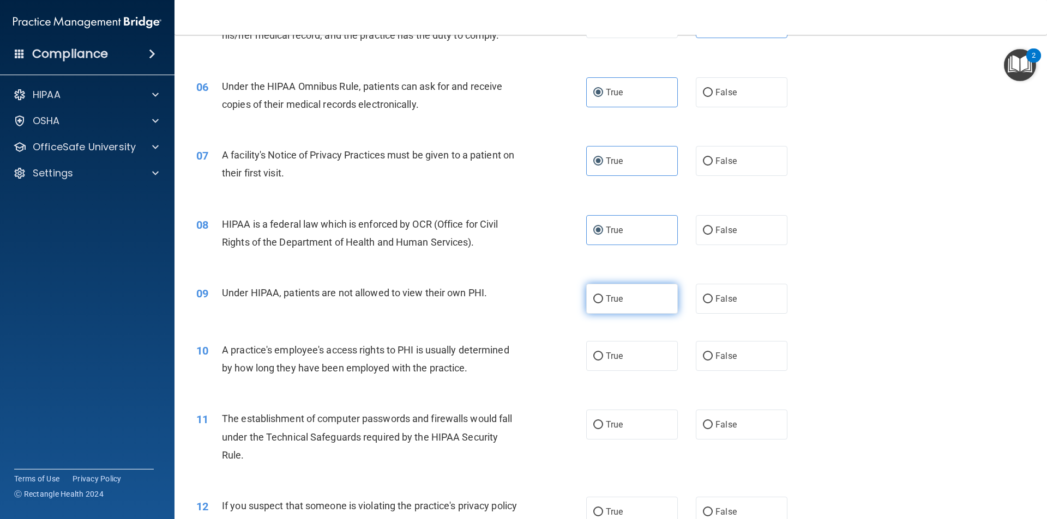
click at [633, 301] on label "True" at bounding box center [632, 299] width 92 height 30
click at [603, 301] on input "True" at bounding box center [598, 299] width 10 height 8
radio input "true"
click at [639, 356] on label "True" at bounding box center [632, 356] width 92 height 30
click at [603, 356] on input "True" at bounding box center [598, 357] width 10 height 8
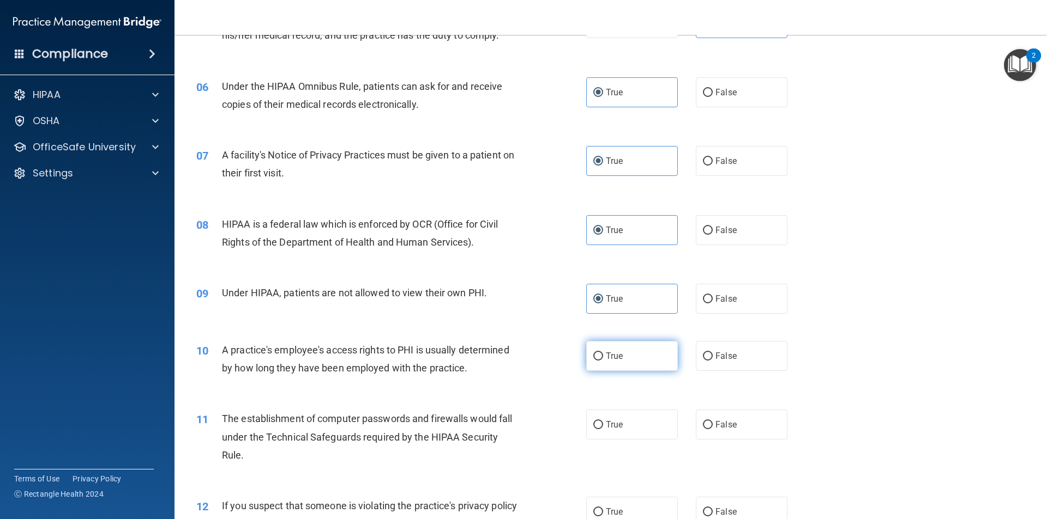
radio input "true"
click at [638, 422] on label "True" at bounding box center [632, 425] width 92 height 30
click at [603, 422] on input "True" at bounding box center [598, 425] width 10 height 8
radio input "true"
click at [735, 343] on label "False" at bounding box center [742, 356] width 92 height 30
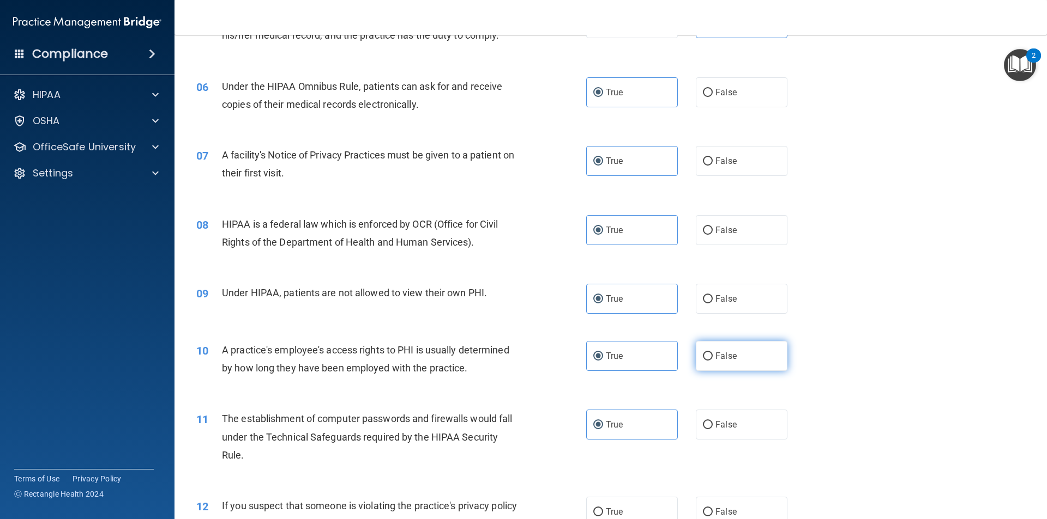
click at [712, 353] on input "False" at bounding box center [708, 357] width 10 height 8
radio input "true"
radio input "false"
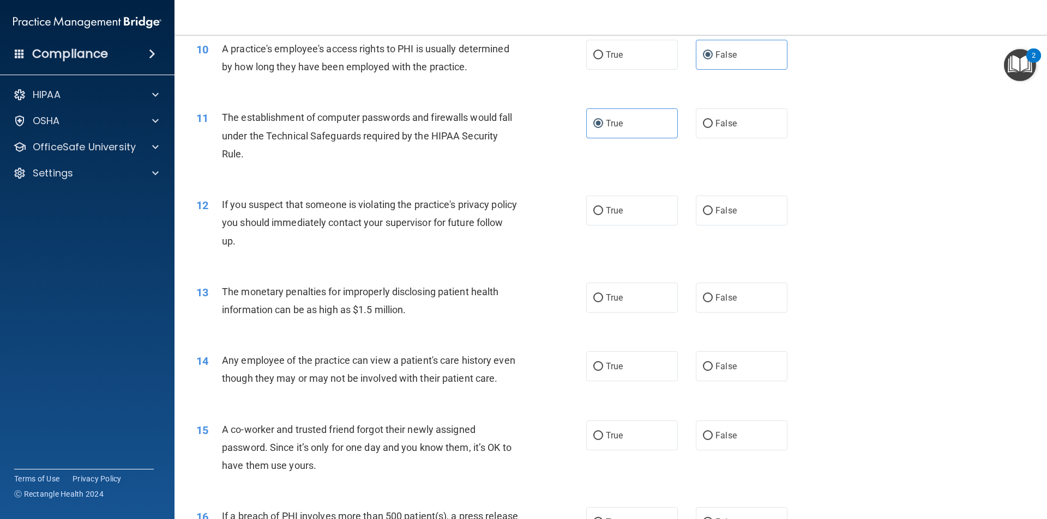
scroll to position [752, 0]
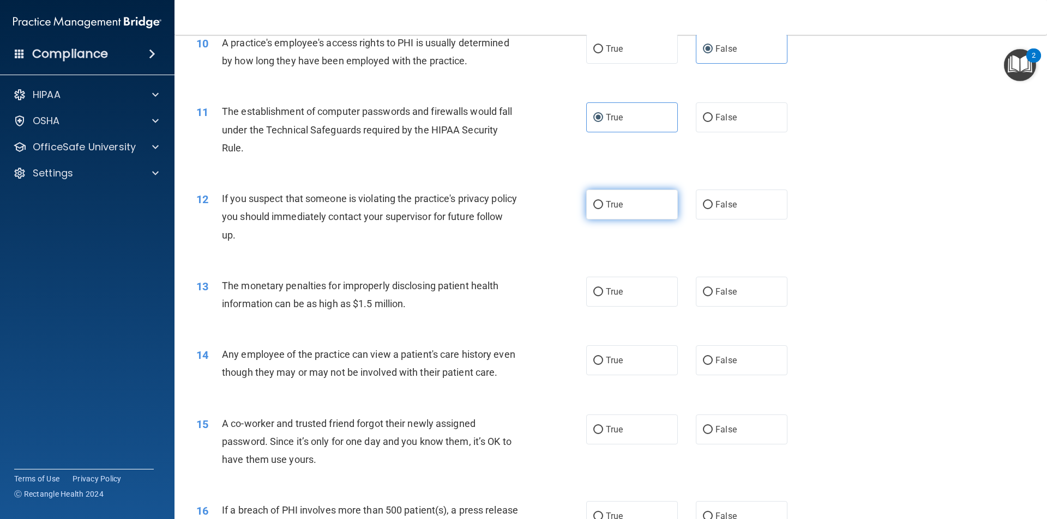
click at [635, 219] on label "True" at bounding box center [632, 205] width 92 height 30
click at [603, 209] on input "True" at bounding box center [598, 205] width 10 height 8
radio input "true"
click at [606, 301] on label "True" at bounding box center [632, 292] width 92 height 30
click at [603, 297] on input "True" at bounding box center [598, 292] width 10 height 8
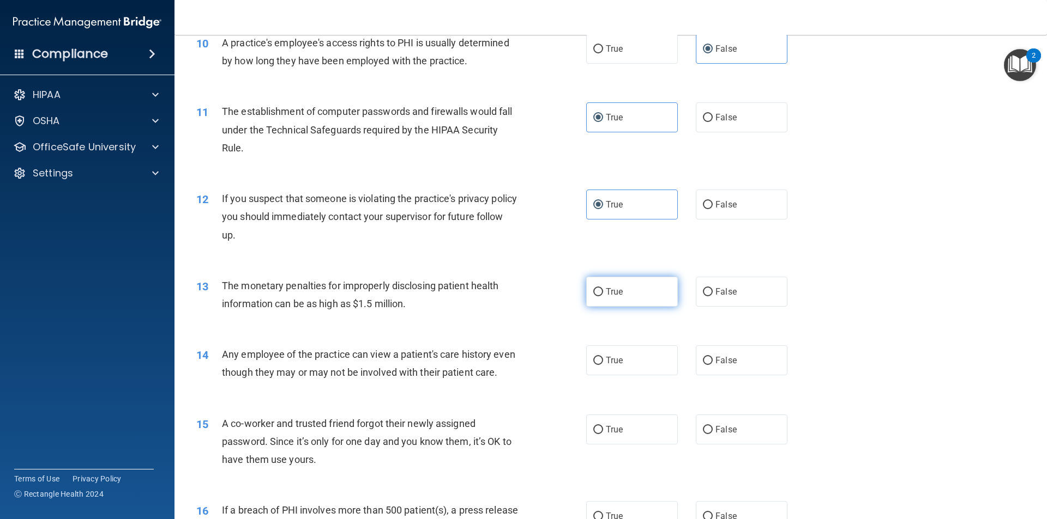
radio input "true"
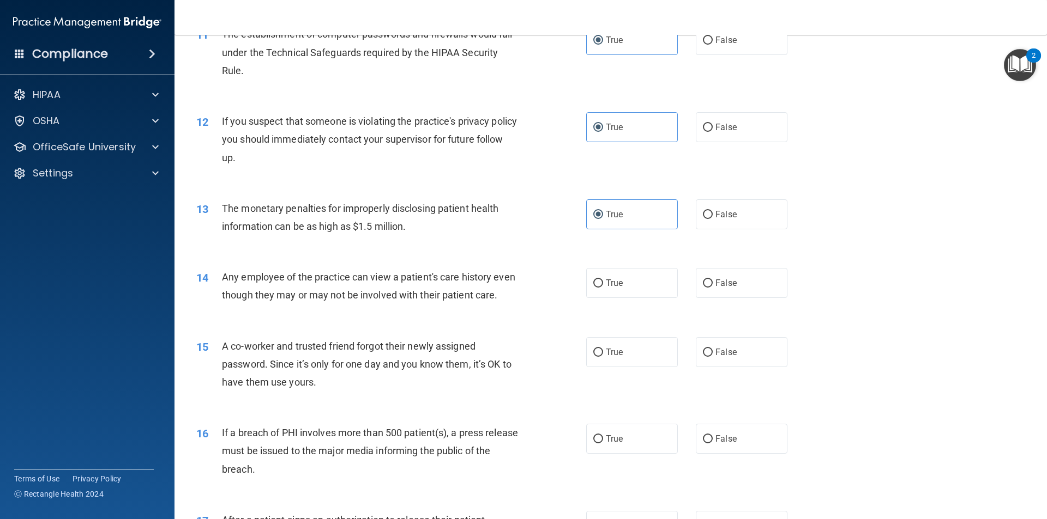
scroll to position [853, 0]
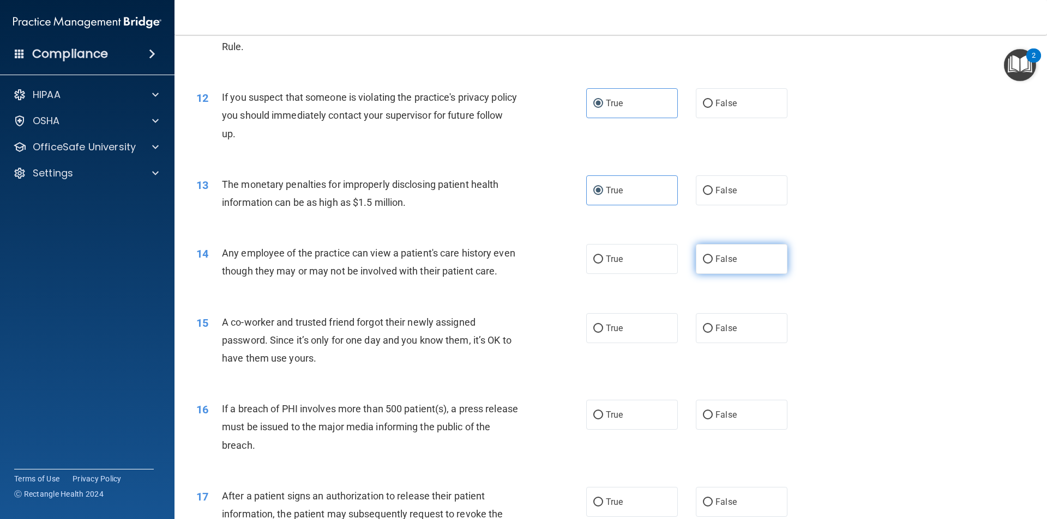
click at [715, 259] on span "False" at bounding box center [725, 259] width 21 height 10
click at [712, 259] on input "False" at bounding box center [708, 260] width 10 height 8
radio input "true"
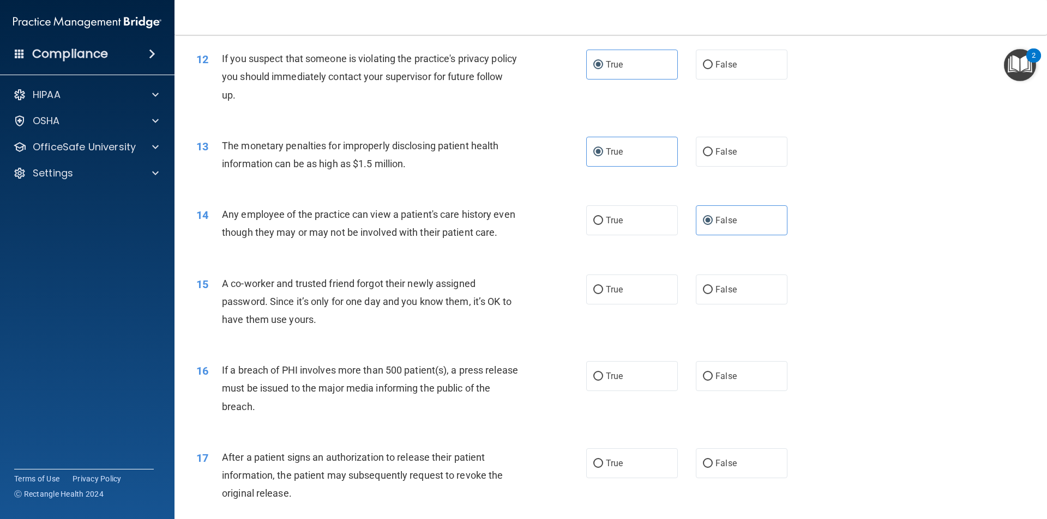
scroll to position [942, 0]
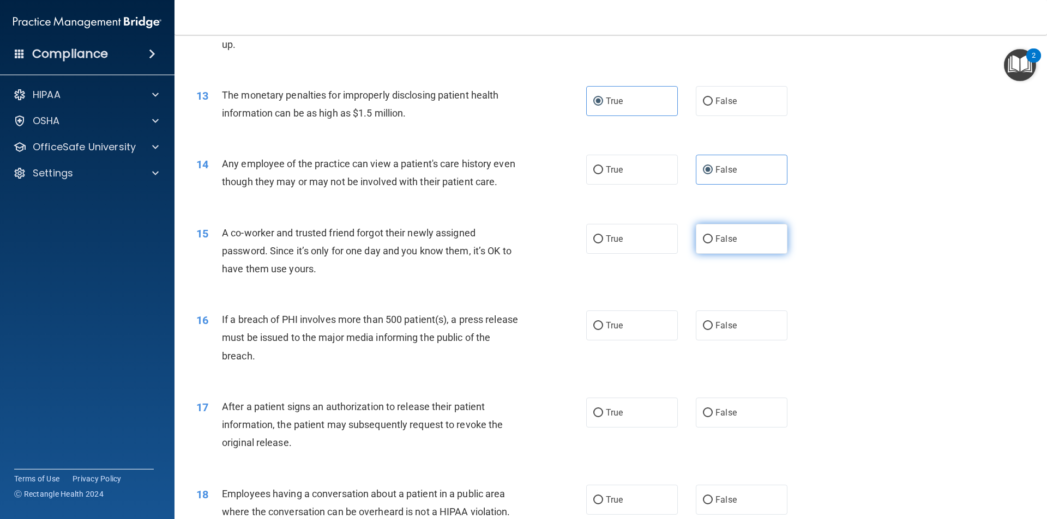
click at [739, 254] on label "False" at bounding box center [742, 239] width 92 height 30
click at [712, 244] on input "False" at bounding box center [708, 239] width 10 height 8
radio input "true"
click at [655, 341] on label "True" at bounding box center [632, 326] width 92 height 30
click at [603, 330] on input "True" at bounding box center [598, 326] width 10 height 8
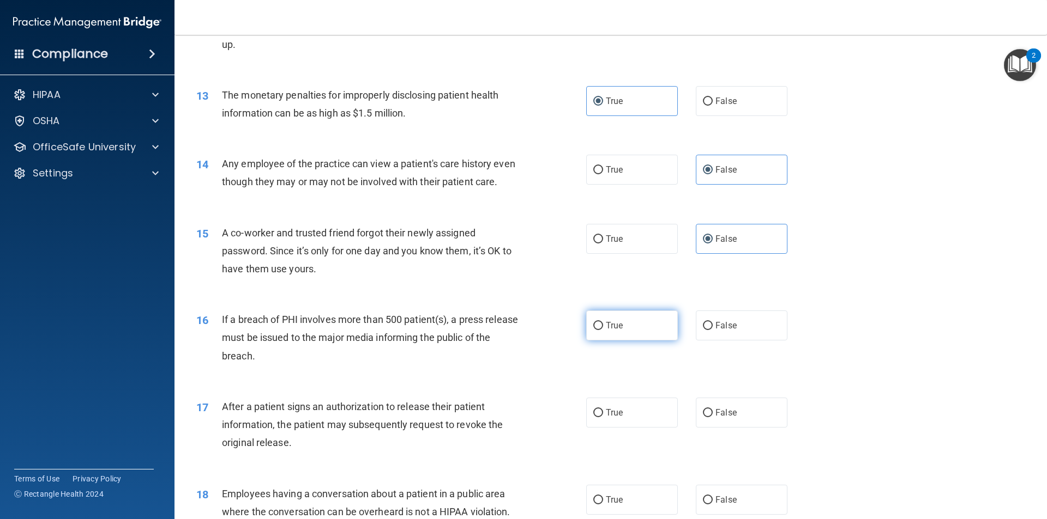
radio input "true"
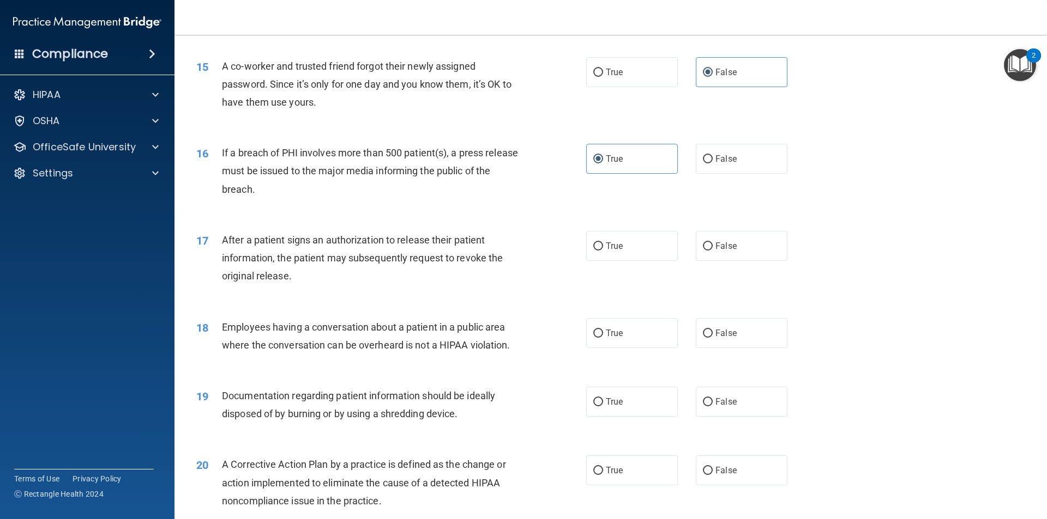
scroll to position [1127, 0]
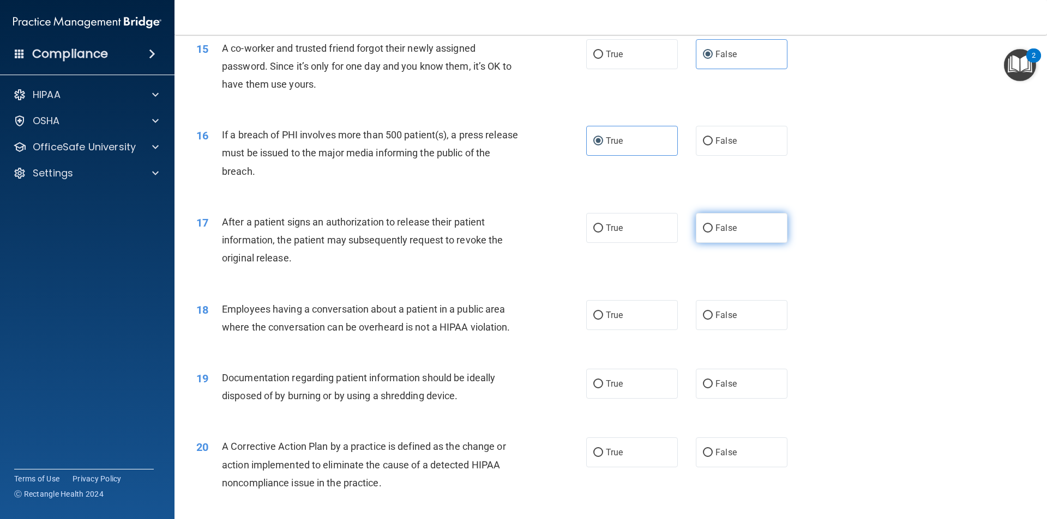
click at [703, 233] on input "False" at bounding box center [708, 229] width 10 height 8
radio input "true"
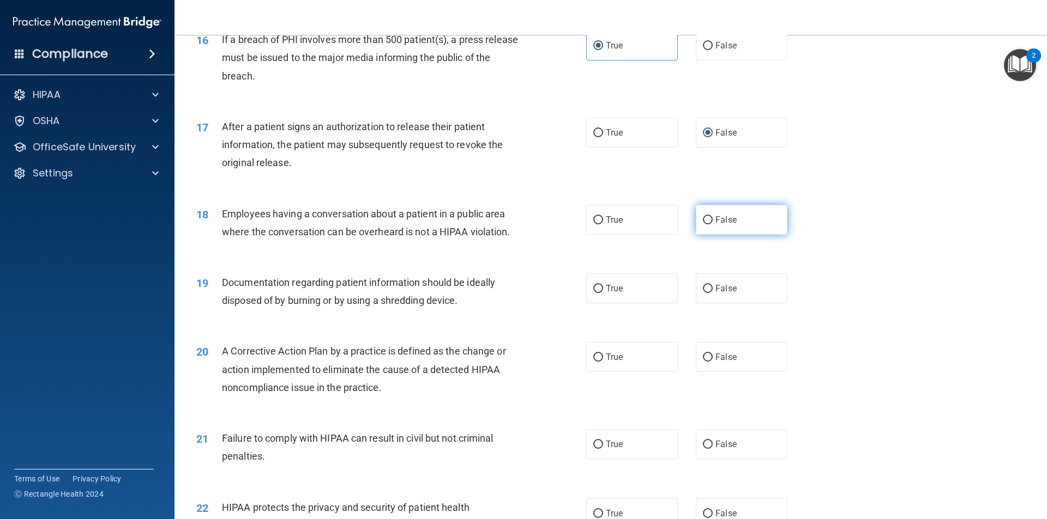
click at [757, 229] on label "False" at bounding box center [742, 220] width 92 height 30
click at [712, 225] on input "False" at bounding box center [708, 220] width 10 height 8
radio input "true"
click at [659, 235] on label "True" at bounding box center [632, 220] width 92 height 30
click at [603, 225] on input "True" at bounding box center [598, 220] width 10 height 8
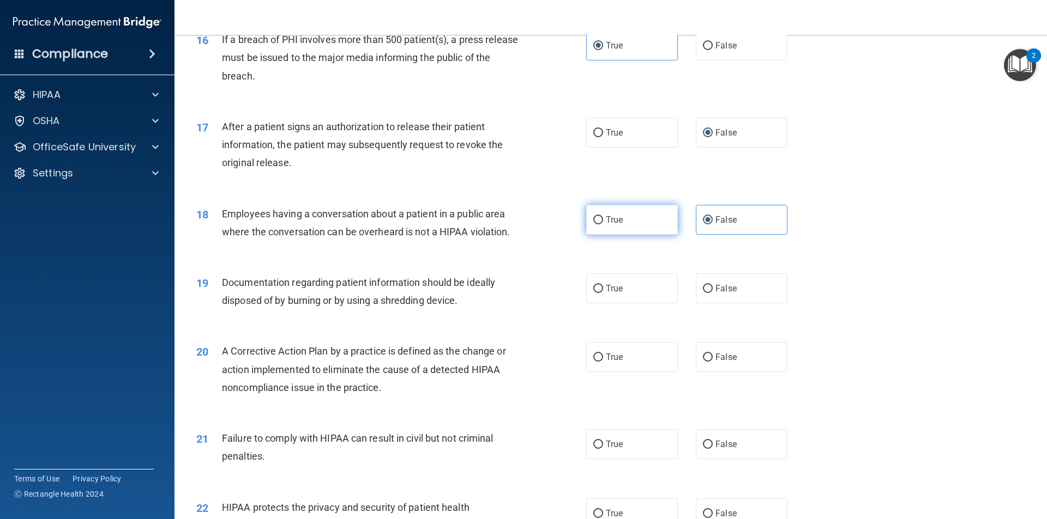
radio input "true"
click at [728, 225] on span "False" at bounding box center [725, 220] width 21 height 10
click at [712, 225] on input "False" at bounding box center [708, 220] width 10 height 8
radio input "true"
radio input "false"
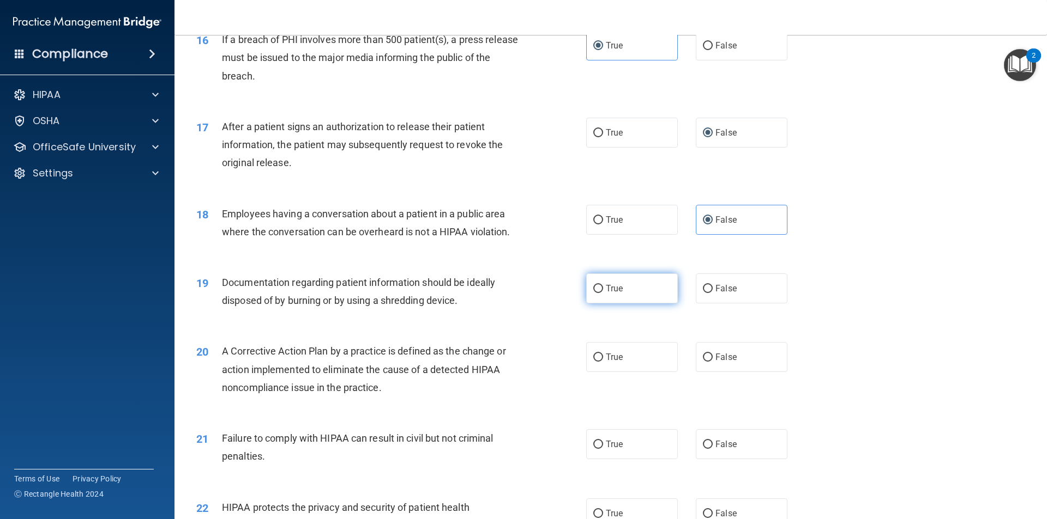
click at [628, 304] on label "True" at bounding box center [632, 289] width 92 height 30
click at [603, 293] on input "True" at bounding box center [598, 289] width 10 height 8
radio input "true"
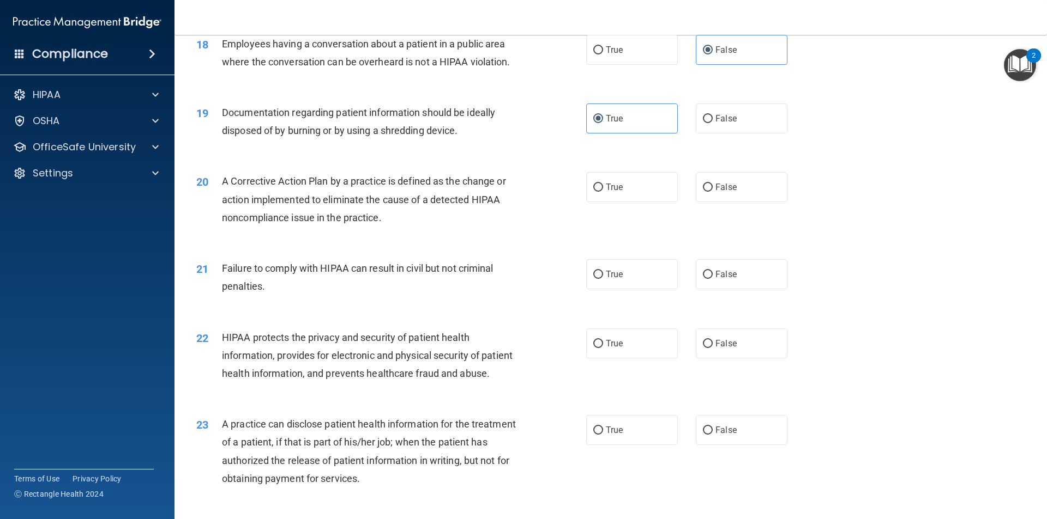
scroll to position [1419, 0]
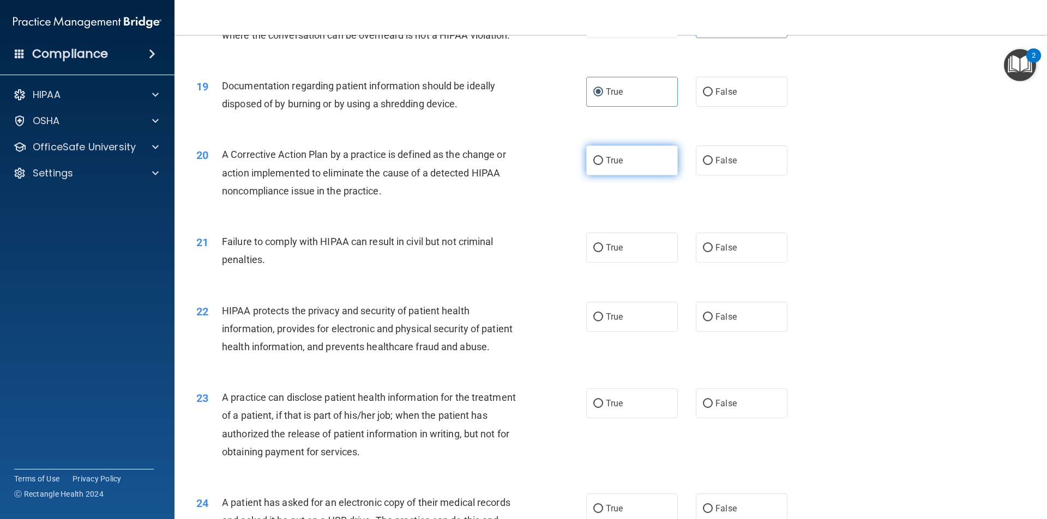
click at [642, 176] on label "True" at bounding box center [632, 161] width 92 height 30
click at [603, 165] on input "True" at bounding box center [598, 161] width 10 height 8
radio input "true"
click at [727, 253] on span "False" at bounding box center [725, 248] width 21 height 10
click at [712, 252] on input "False" at bounding box center [708, 248] width 10 height 8
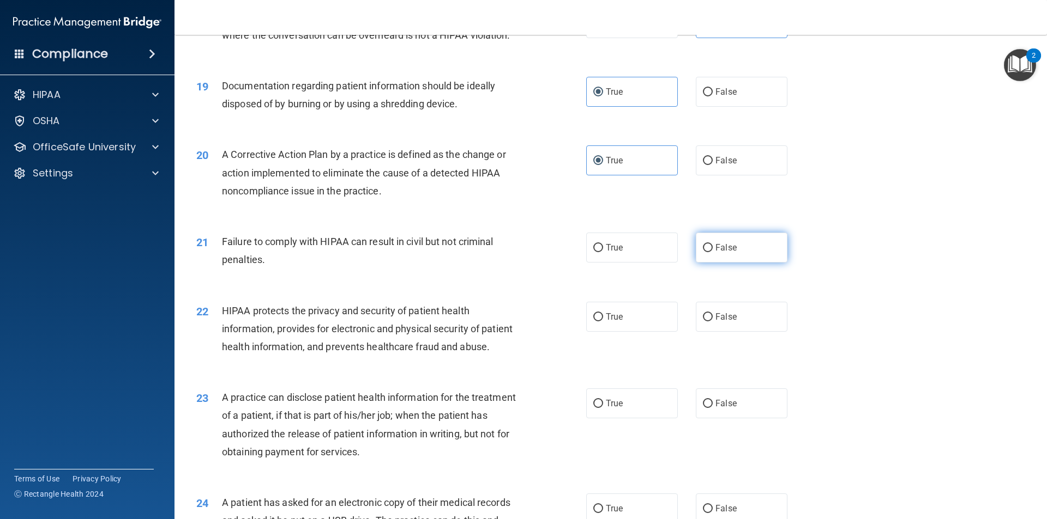
radio input "true"
click at [624, 358] on div "22 HIPAA protects the privacy and security of patient health information, provi…" at bounding box center [610, 331] width 845 height 87
click at [626, 332] on label "True" at bounding box center [632, 317] width 92 height 30
click at [603, 322] on input "True" at bounding box center [598, 317] width 10 height 8
radio input "true"
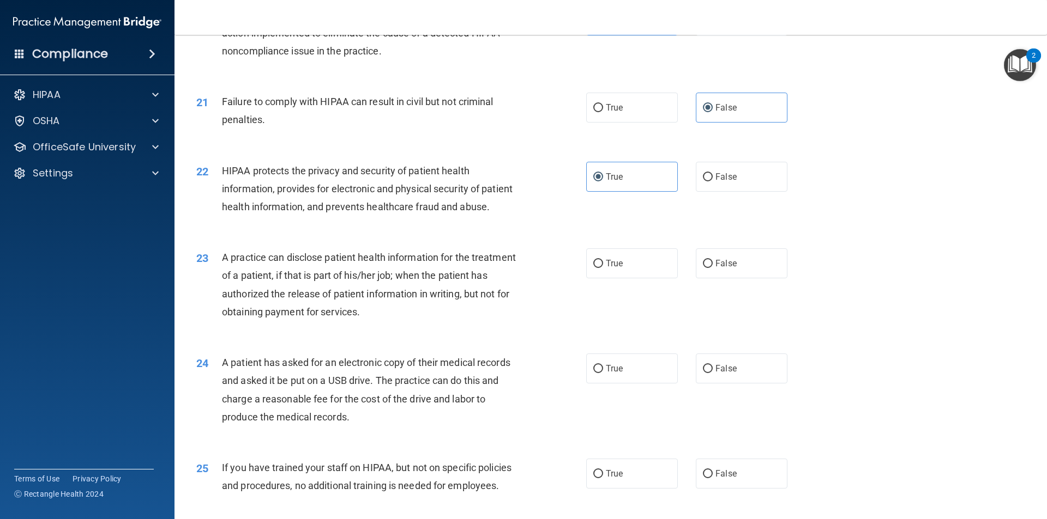
scroll to position [1601, 0]
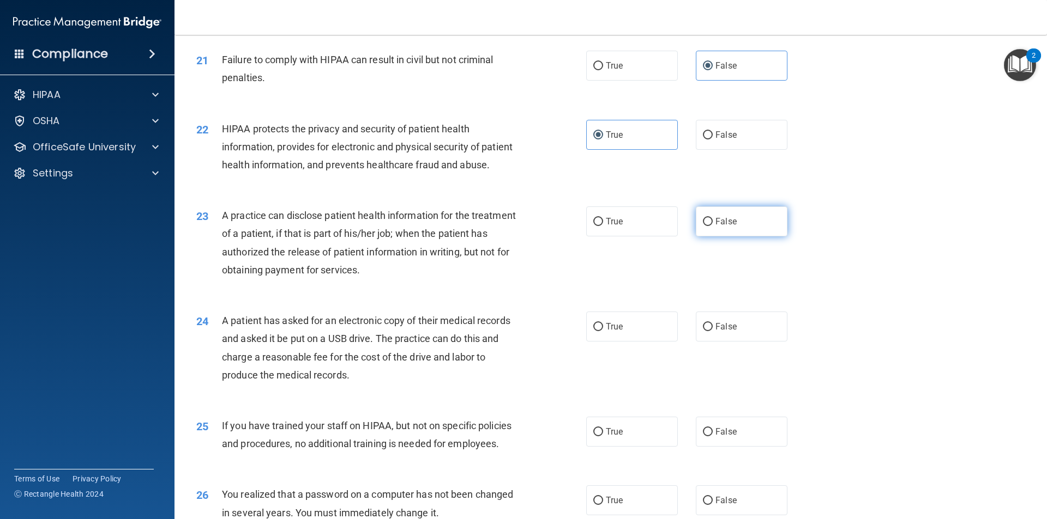
click at [755, 237] on label "False" at bounding box center [742, 222] width 92 height 30
click at [712, 226] on input "False" at bounding box center [708, 222] width 10 height 8
radio input "true"
click at [649, 342] on label "True" at bounding box center [632, 327] width 92 height 30
click at [603, 331] on input "True" at bounding box center [598, 327] width 10 height 8
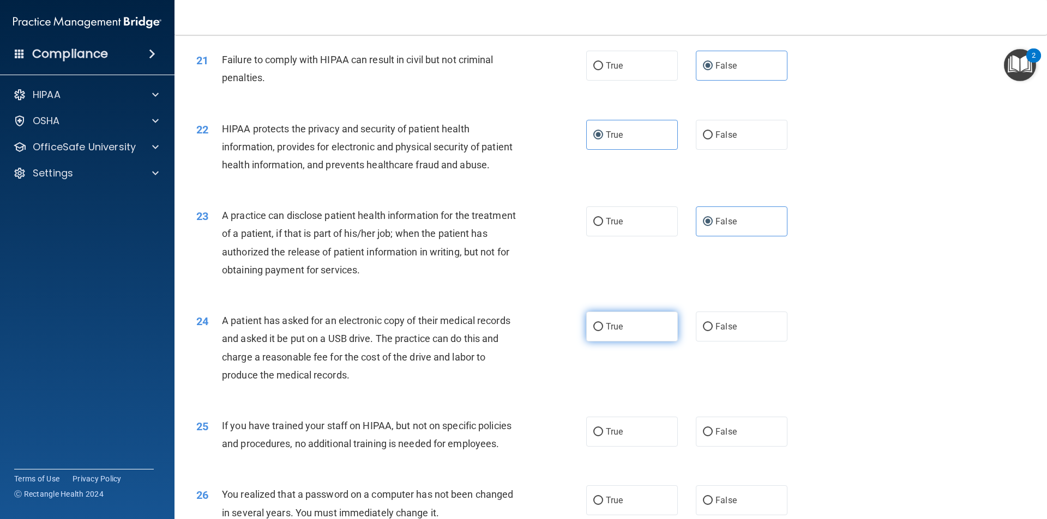
radio input "true"
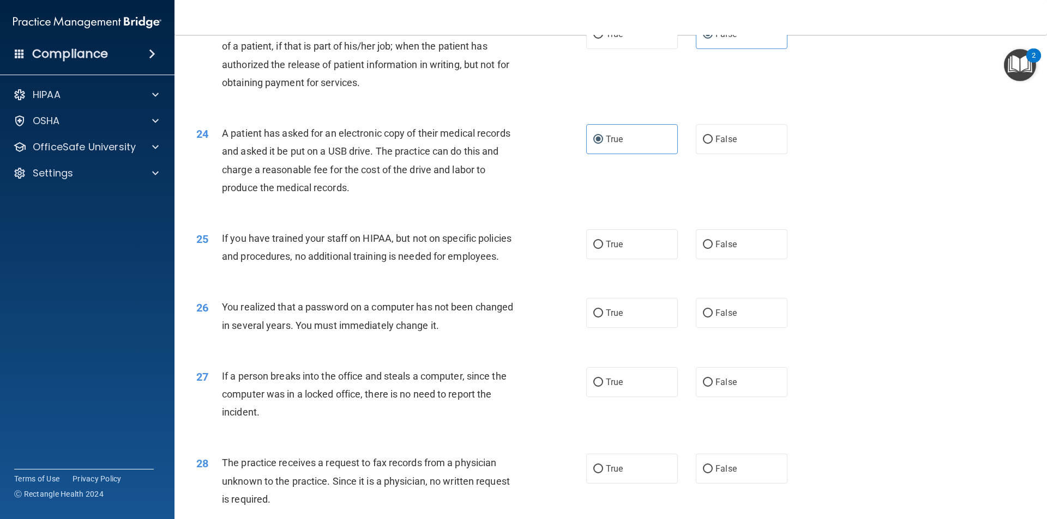
scroll to position [1831, 0]
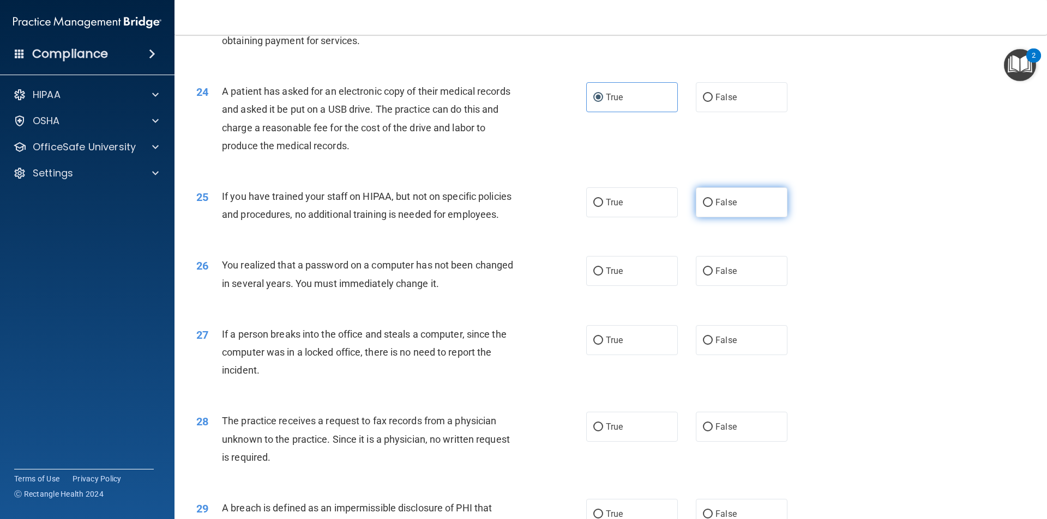
click at [728, 208] on span "False" at bounding box center [725, 202] width 21 height 10
click at [712, 207] on input "False" at bounding box center [708, 203] width 10 height 8
radio input "true"
click at [644, 286] on label "True" at bounding box center [632, 271] width 92 height 30
click at [603, 276] on input "True" at bounding box center [598, 272] width 10 height 8
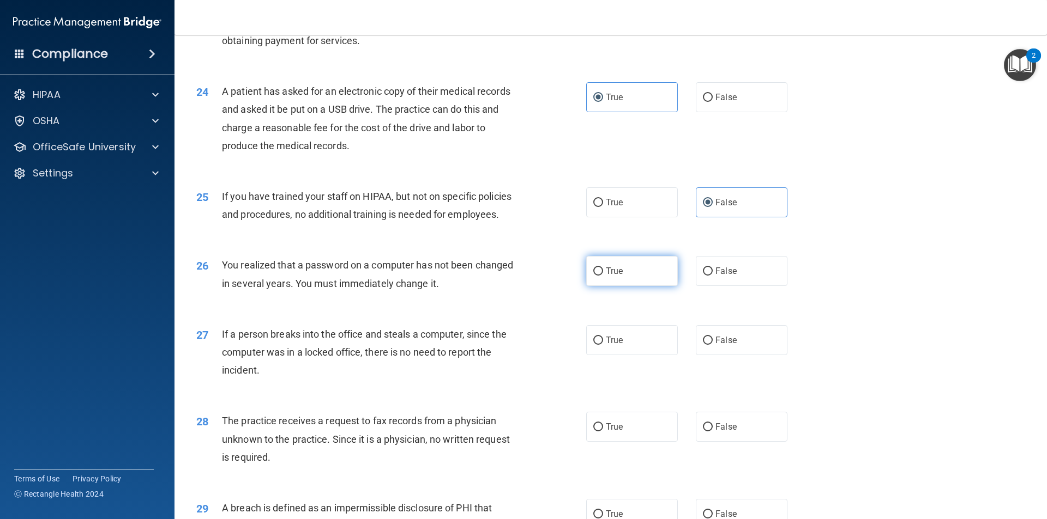
radio input "true"
click at [722, 355] on label "False" at bounding box center [742, 340] width 92 height 30
click at [712, 345] on input "False" at bounding box center [708, 341] width 10 height 8
radio input "true"
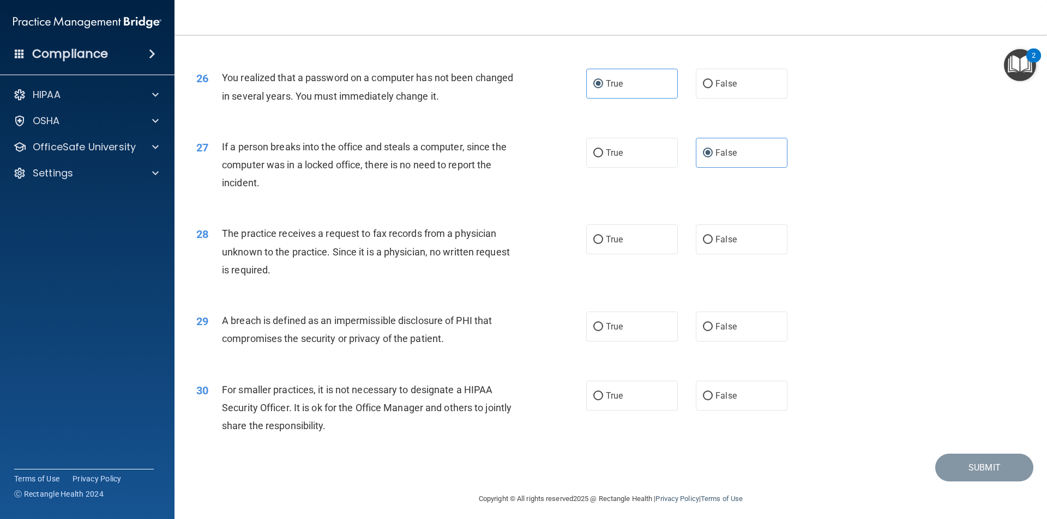
scroll to position [2052, 0]
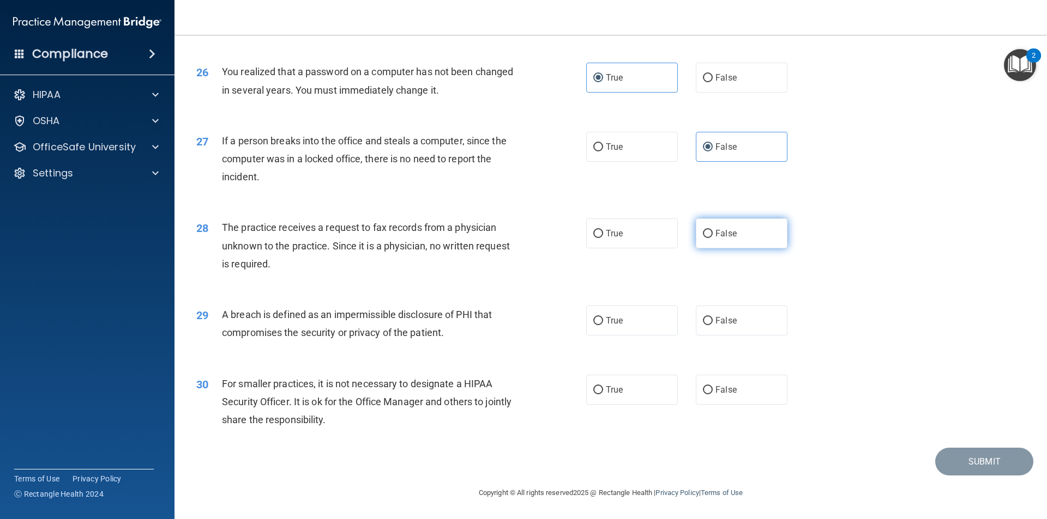
click at [760, 249] on label "False" at bounding box center [742, 234] width 92 height 30
click at [712, 238] on input "False" at bounding box center [708, 234] width 10 height 8
radio input "true"
click at [664, 329] on label "True" at bounding box center [632, 321] width 92 height 30
click at [603, 325] on input "True" at bounding box center [598, 321] width 10 height 8
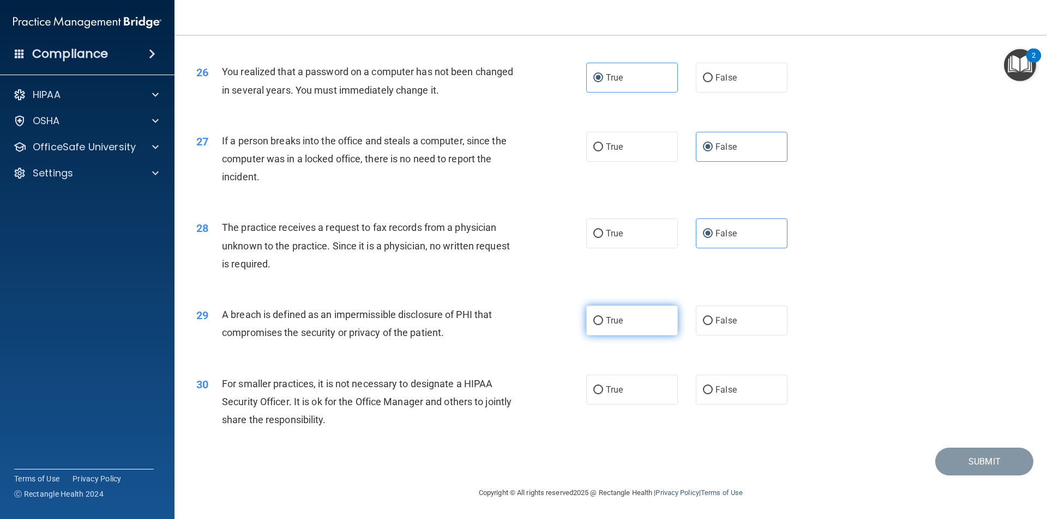
radio input "true"
click at [742, 399] on label "False" at bounding box center [742, 390] width 92 height 30
click at [712, 395] on input "False" at bounding box center [708, 390] width 10 height 8
radio input "true"
click at [975, 464] on button "Submit" at bounding box center [984, 462] width 98 height 28
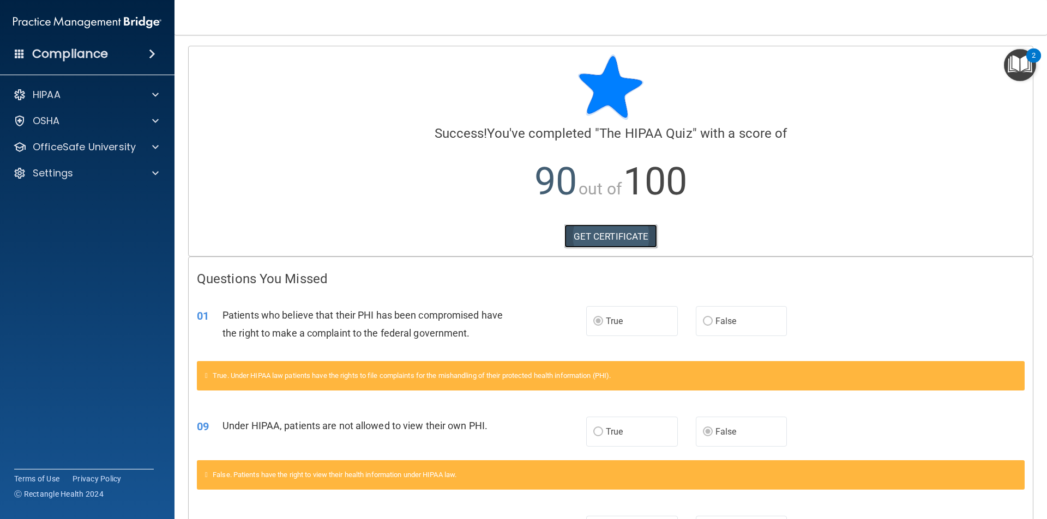
click at [592, 238] on link "GET CERTIFICATE" at bounding box center [610, 237] width 93 height 24
click at [55, 145] on p "OfficeSafe University" at bounding box center [84, 147] width 103 height 13
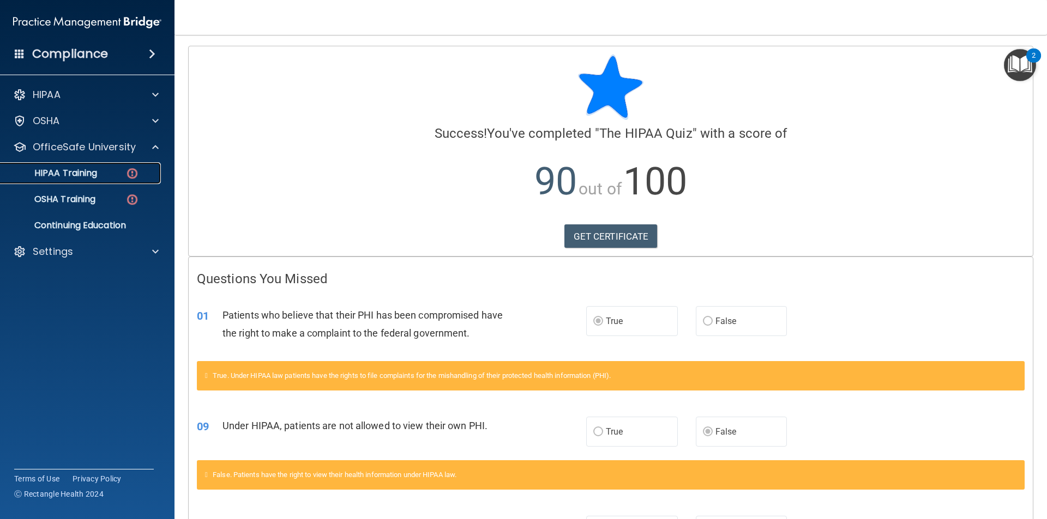
click at [86, 168] on p "HIPAA Training" at bounding box center [52, 173] width 90 height 11
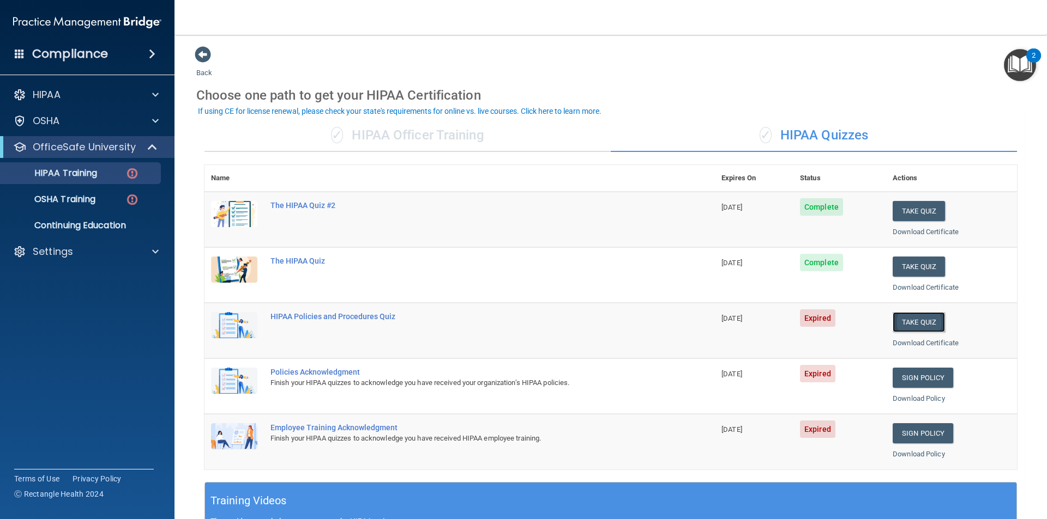
click at [898, 324] on button "Take Quiz" at bounding box center [918, 322] width 52 height 20
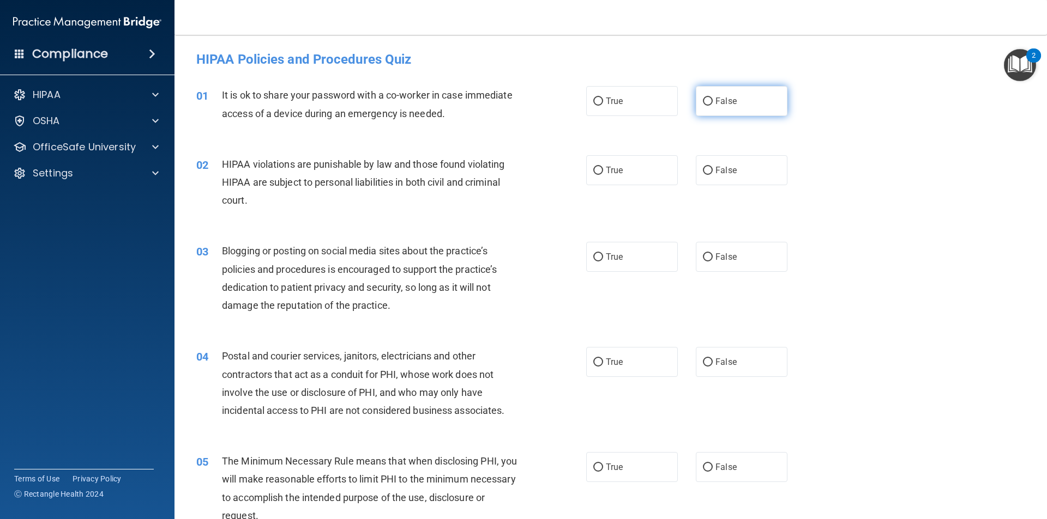
click at [721, 106] on span "False" at bounding box center [725, 101] width 21 height 10
click at [712, 106] on input "False" at bounding box center [708, 102] width 10 height 8
radio input "true"
click at [727, 197] on div "02 HIPAA violations are punishable by law and those found violating HIPAA are s…" at bounding box center [610, 185] width 845 height 87
click at [730, 169] on span "False" at bounding box center [725, 170] width 21 height 10
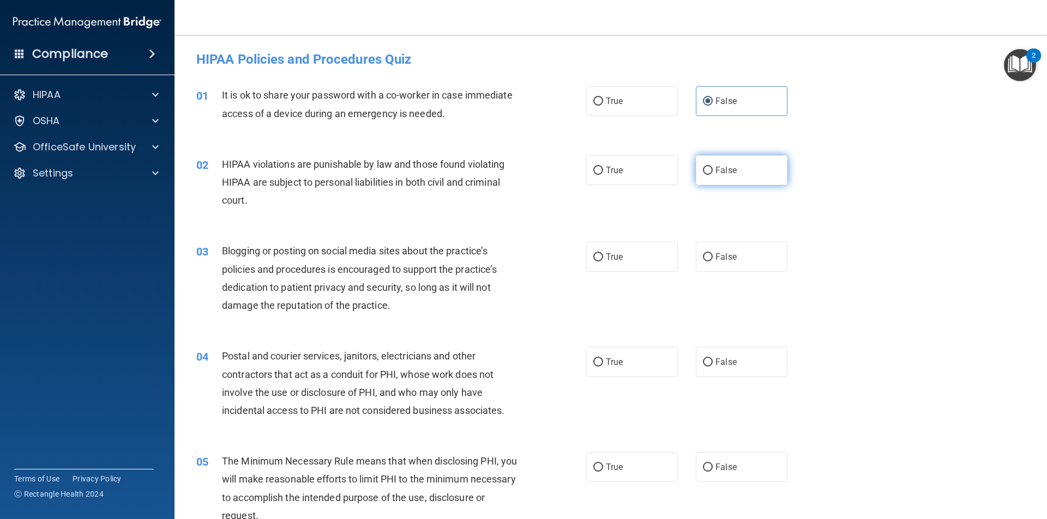
click at [712, 169] on input "False" at bounding box center [708, 171] width 10 height 8
radio input "true"
click at [729, 248] on label "False" at bounding box center [742, 257] width 92 height 30
click at [712, 253] on input "False" at bounding box center [708, 257] width 10 height 8
radio input "true"
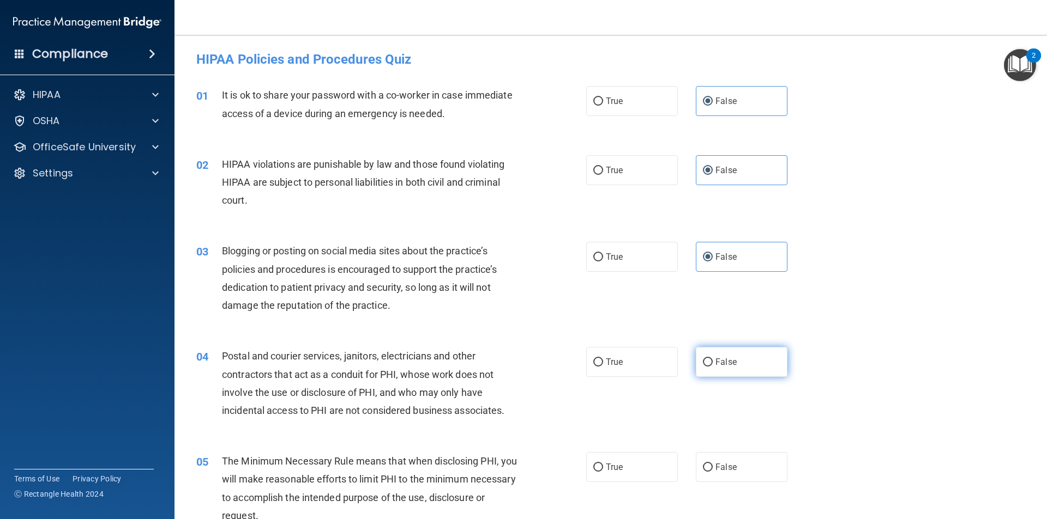
click at [732, 368] on label "False" at bounding box center [742, 362] width 92 height 30
click at [712, 367] on input "False" at bounding box center [708, 363] width 10 height 8
radio input "true"
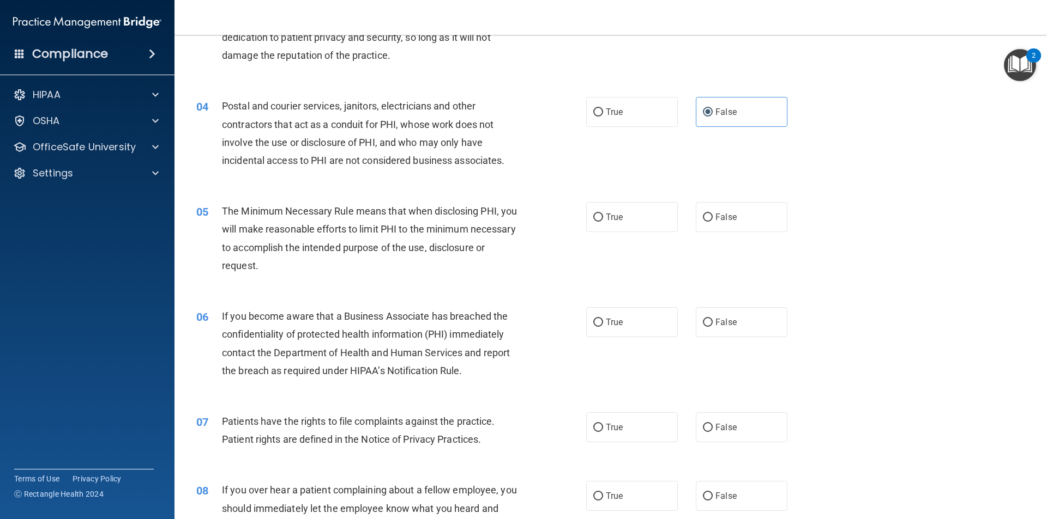
scroll to position [298, 0]
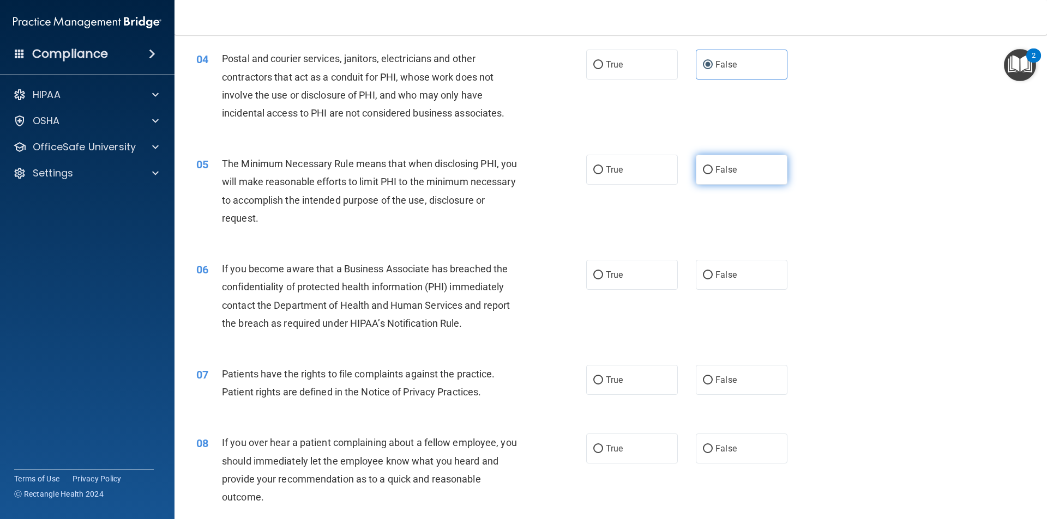
click at [700, 182] on div "True False" at bounding box center [696, 170] width 220 height 30
click at [707, 182] on label "False" at bounding box center [742, 170] width 92 height 30
click at [707, 174] on input "False" at bounding box center [708, 170] width 10 height 8
radio input "true"
click at [725, 269] on label "False" at bounding box center [742, 275] width 92 height 30
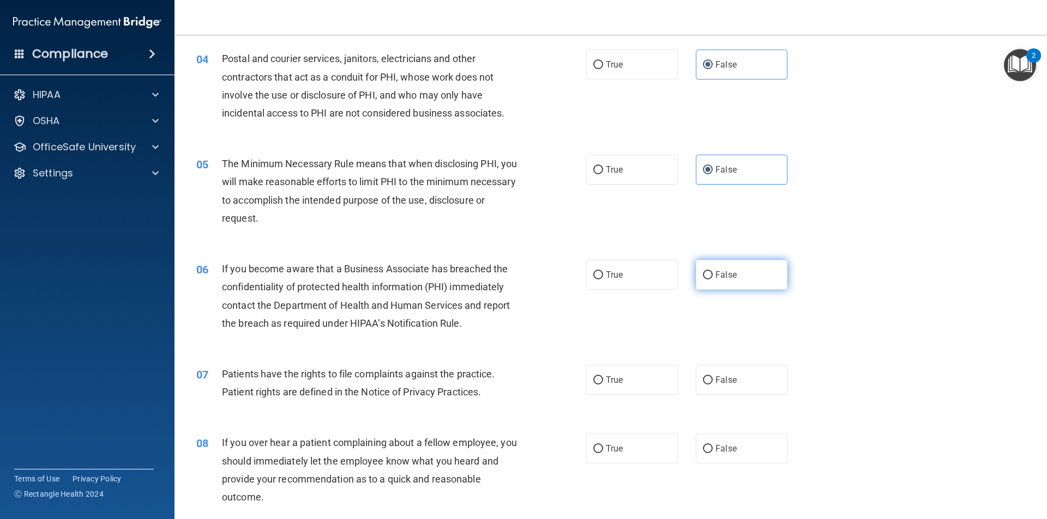
click at [712, 271] on input "False" at bounding box center [708, 275] width 10 height 8
radio input "true"
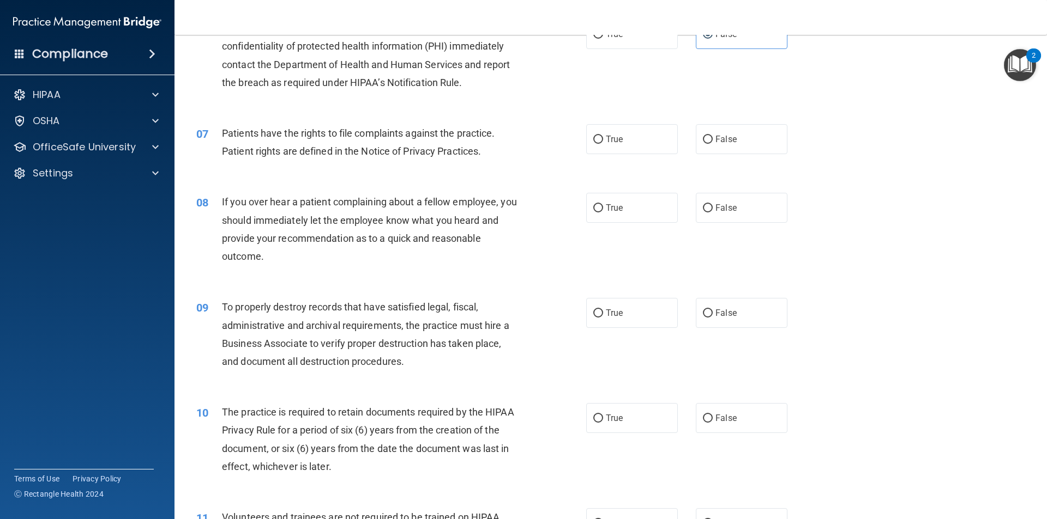
scroll to position [589, 0]
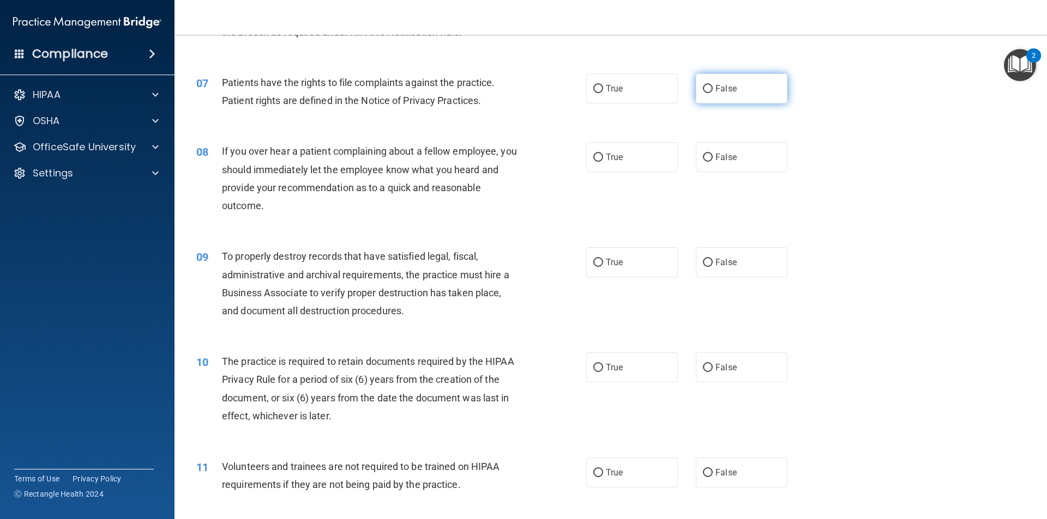
click at [715, 86] on span "False" at bounding box center [725, 88] width 21 height 10
click at [712, 86] on input "False" at bounding box center [708, 89] width 10 height 8
radio input "true"
click at [725, 158] on span "False" at bounding box center [725, 157] width 21 height 10
click at [712, 158] on input "False" at bounding box center [708, 158] width 10 height 8
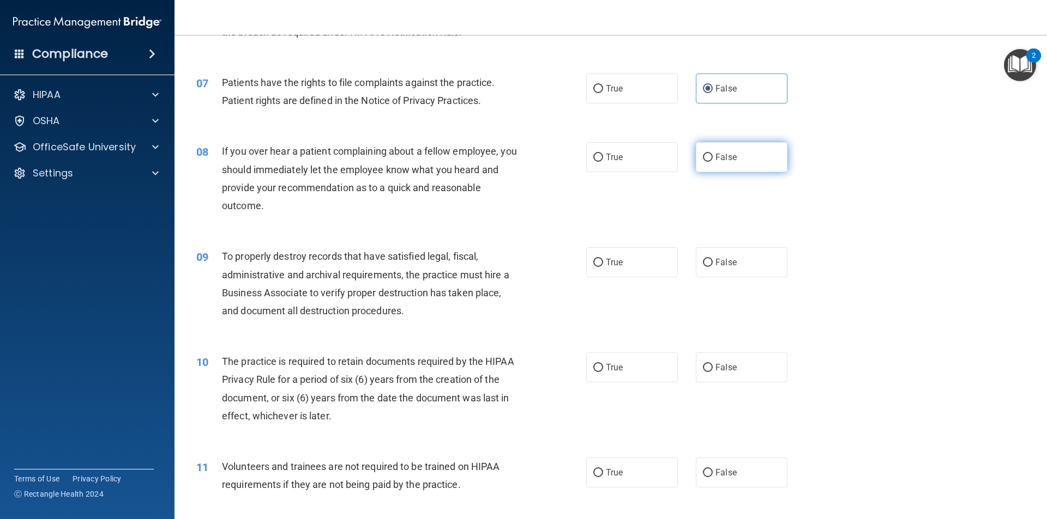
radio input "true"
drag, startPoint x: 734, startPoint y: 266, endPoint x: 1046, endPoint y: 213, distance: 316.2
click at [734, 267] on label "False" at bounding box center [742, 262] width 92 height 30
click at [712, 267] on input "False" at bounding box center [708, 263] width 10 height 8
radio input "true"
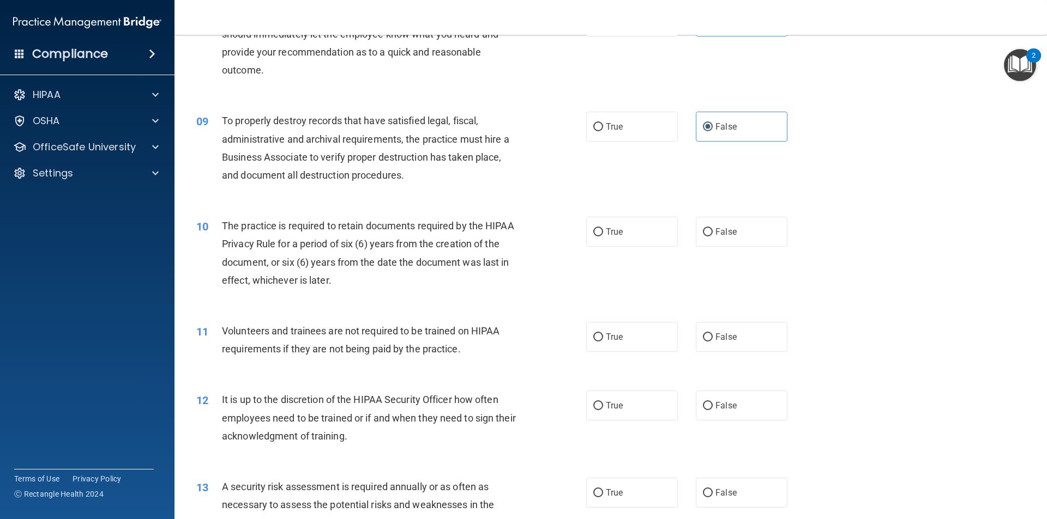
scroll to position [738, 0]
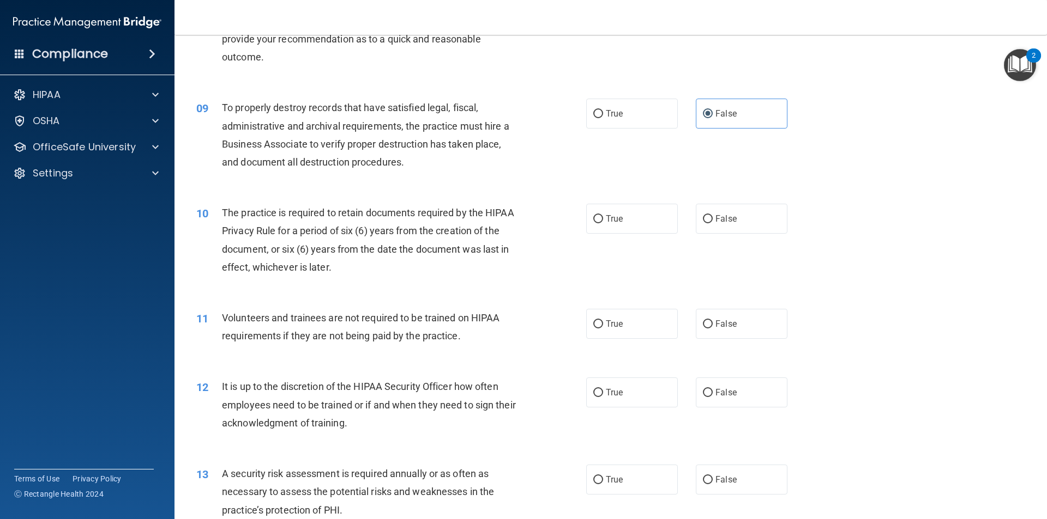
click at [690, 215] on div "True False" at bounding box center [696, 219] width 220 height 30
click at [727, 215] on span "False" at bounding box center [725, 219] width 21 height 10
click at [712, 215] on input "False" at bounding box center [708, 219] width 10 height 8
radio input "true"
click at [740, 310] on label "False" at bounding box center [742, 324] width 92 height 30
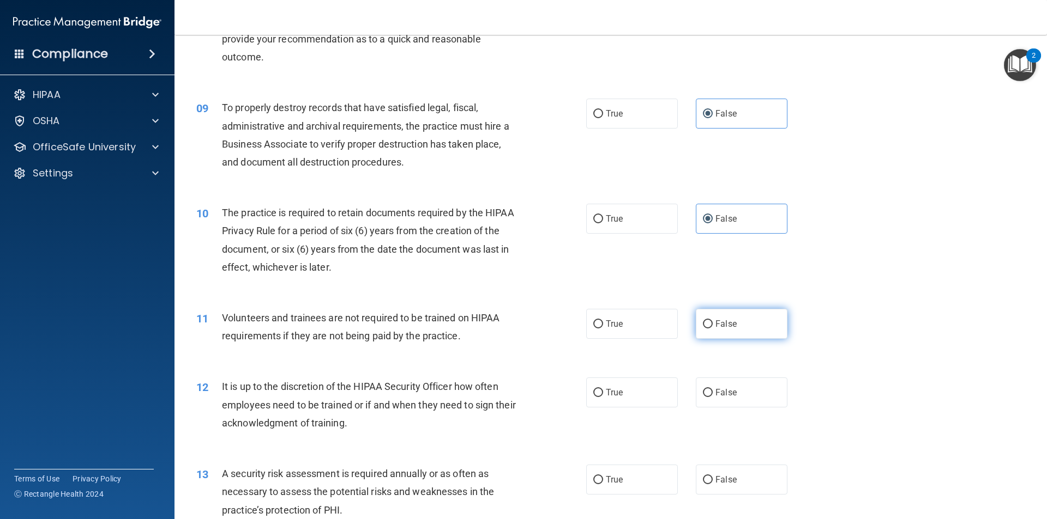
click at [712, 320] on input "False" at bounding box center [708, 324] width 10 height 8
radio input "true"
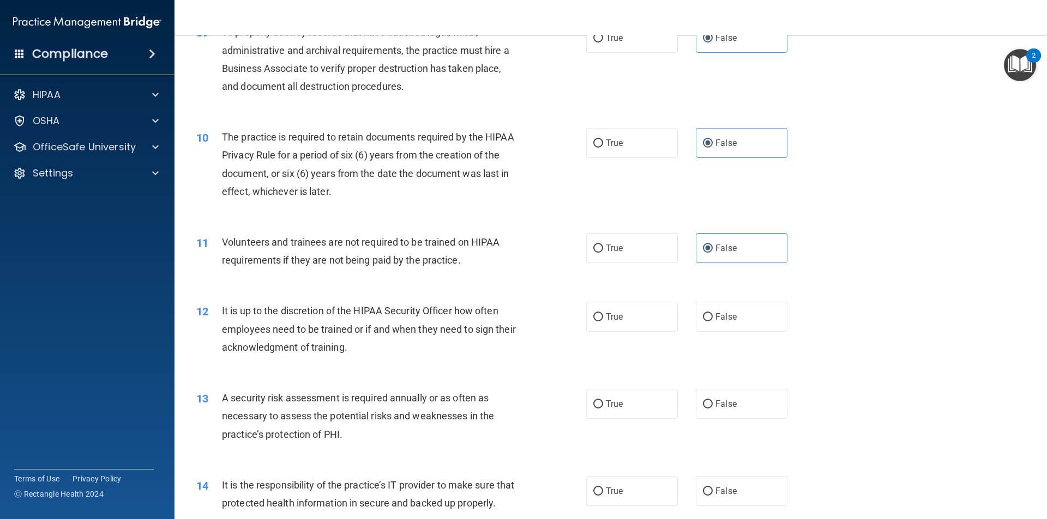
scroll to position [808, 0]
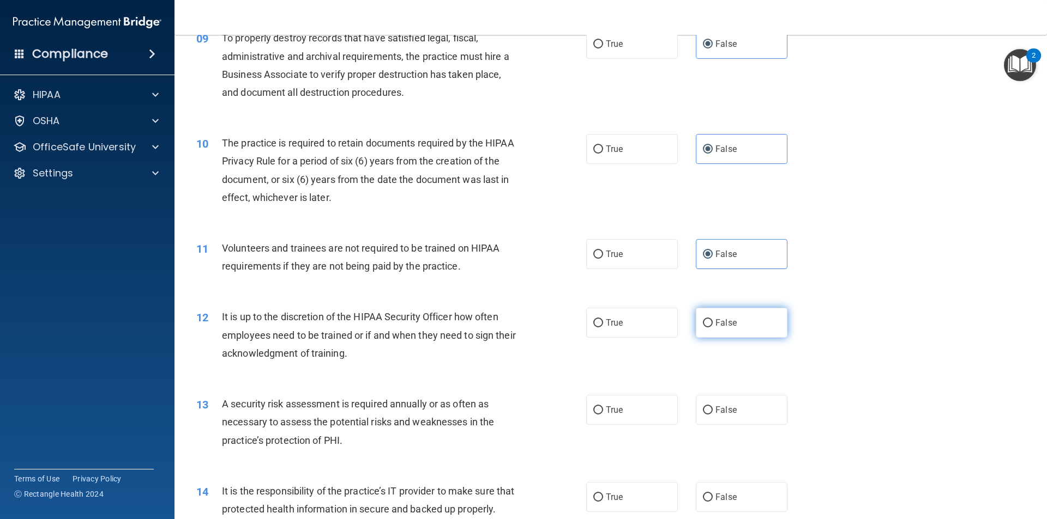
click at [737, 319] on label "False" at bounding box center [742, 323] width 92 height 30
click at [712, 319] on input "False" at bounding box center [708, 323] width 10 height 8
radio input "true"
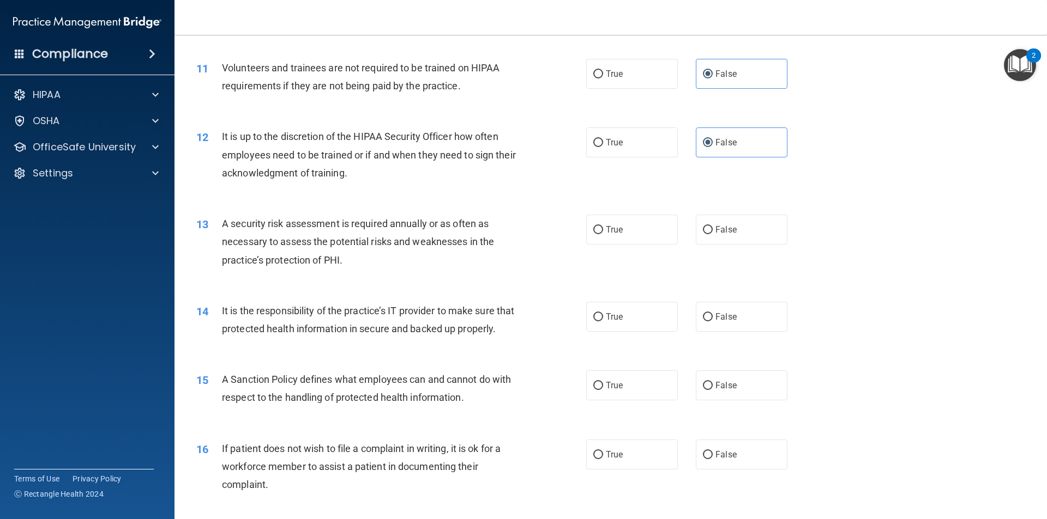
scroll to position [1029, 0]
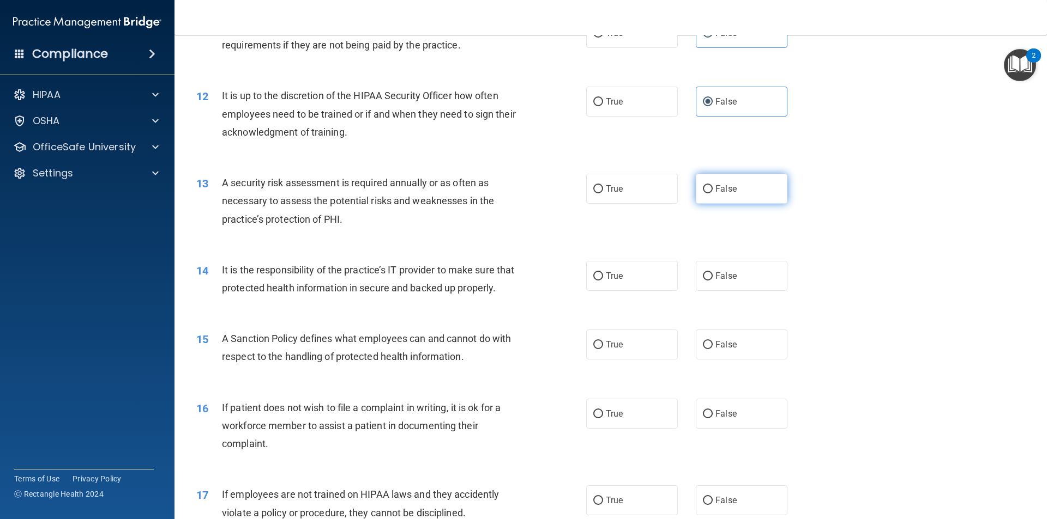
click at [729, 196] on label "False" at bounding box center [742, 189] width 92 height 30
click at [712, 193] on input "False" at bounding box center [708, 189] width 10 height 8
radio input "true"
click at [718, 273] on span "False" at bounding box center [725, 276] width 21 height 10
click at [712, 273] on input "False" at bounding box center [708, 277] width 10 height 8
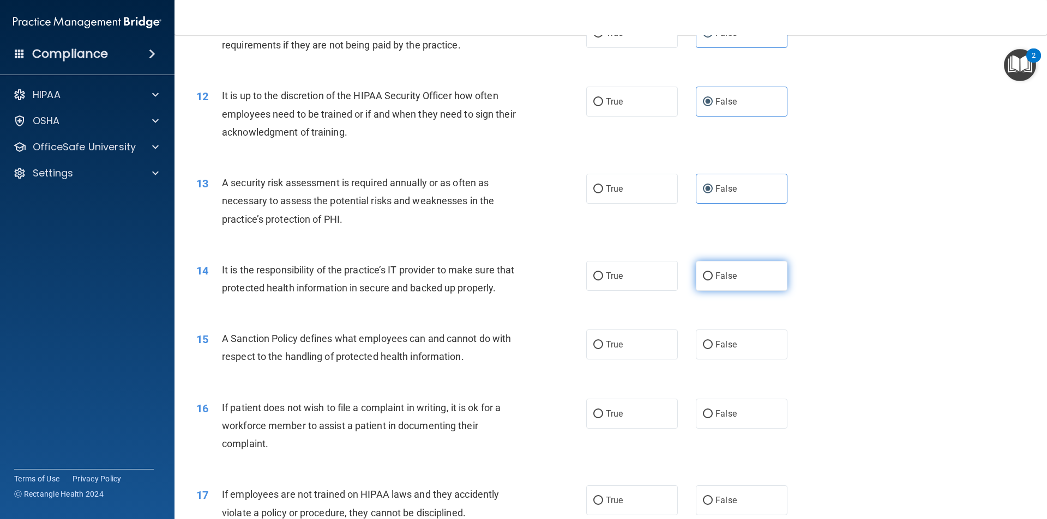
radio input "true"
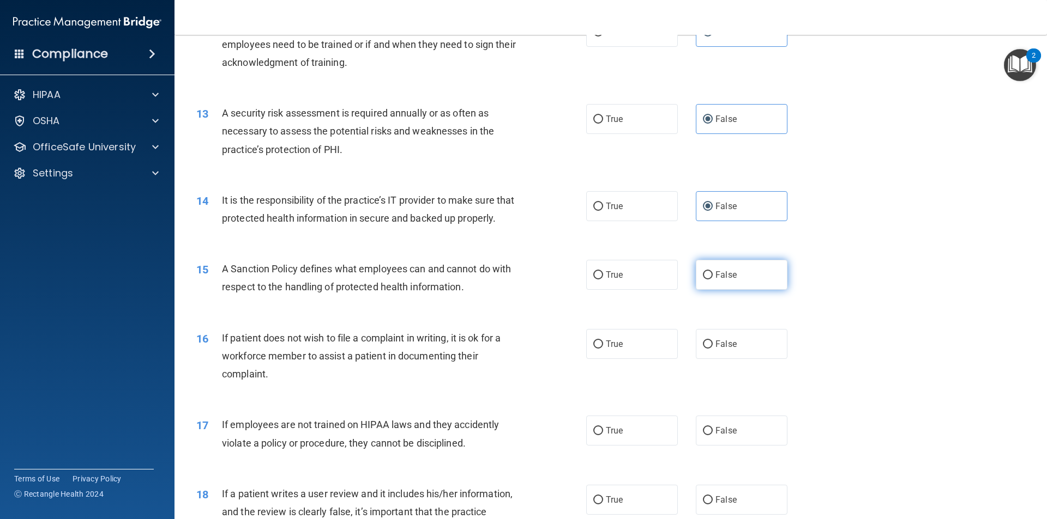
click at [723, 280] on span "False" at bounding box center [725, 275] width 21 height 10
click at [712, 280] on input "False" at bounding box center [708, 275] width 10 height 8
radio input "true"
click at [711, 359] on label "False" at bounding box center [742, 344] width 92 height 30
click at [711, 349] on input "False" at bounding box center [708, 345] width 10 height 8
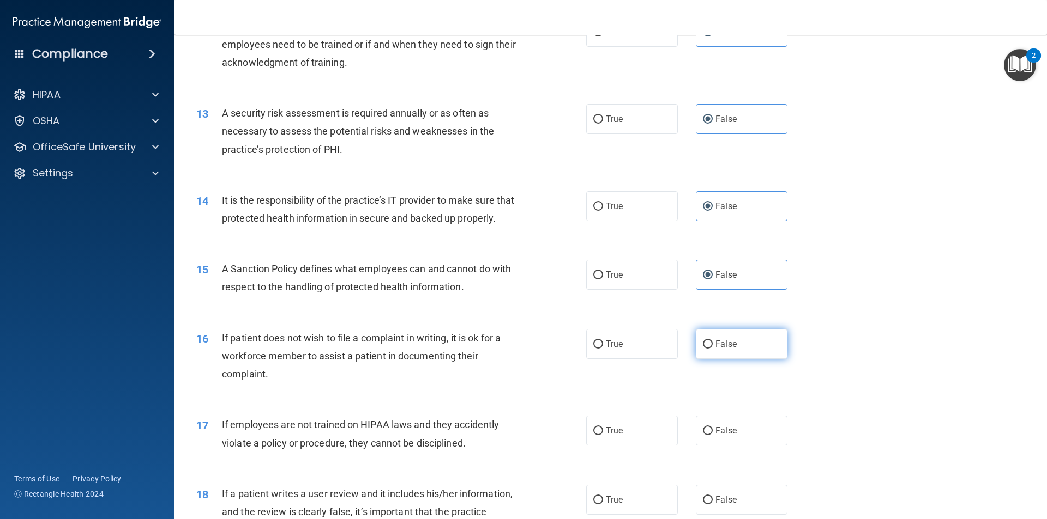
radio input "true"
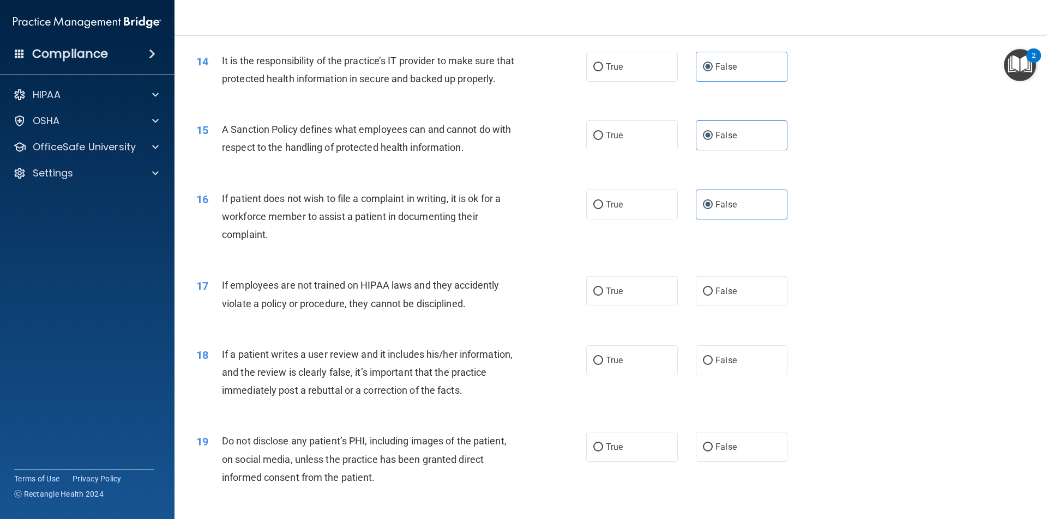
scroll to position [1396, 0]
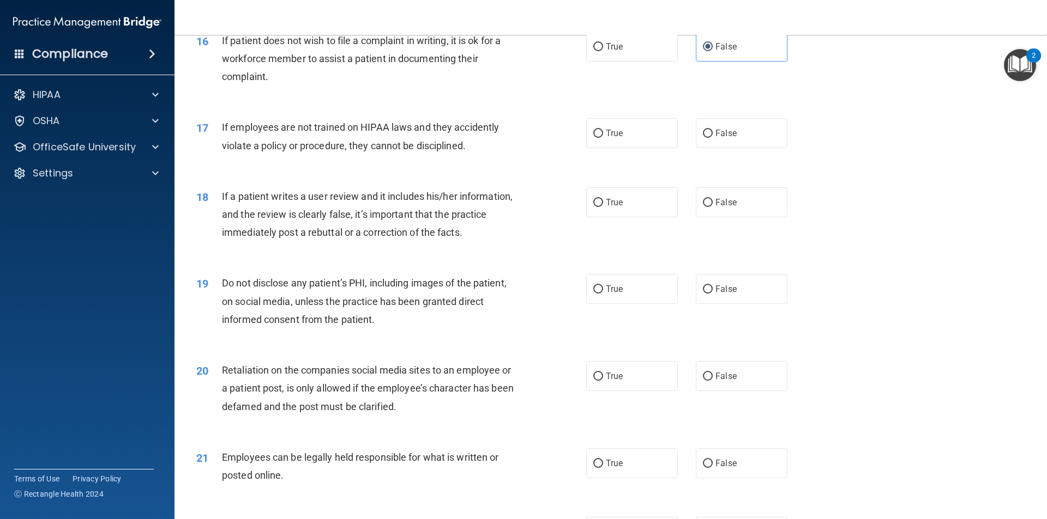
click at [737, 133] on div "17 If employees are not trained on HIPAA laws and they accidently violate a pol…" at bounding box center [610, 139] width 845 height 69
drag, startPoint x: 734, startPoint y: 153, endPoint x: 740, endPoint y: 209, distance: 56.4
click at [734, 148] on label "False" at bounding box center [742, 133] width 92 height 30
click at [712, 138] on input "False" at bounding box center [708, 134] width 10 height 8
radio input "true"
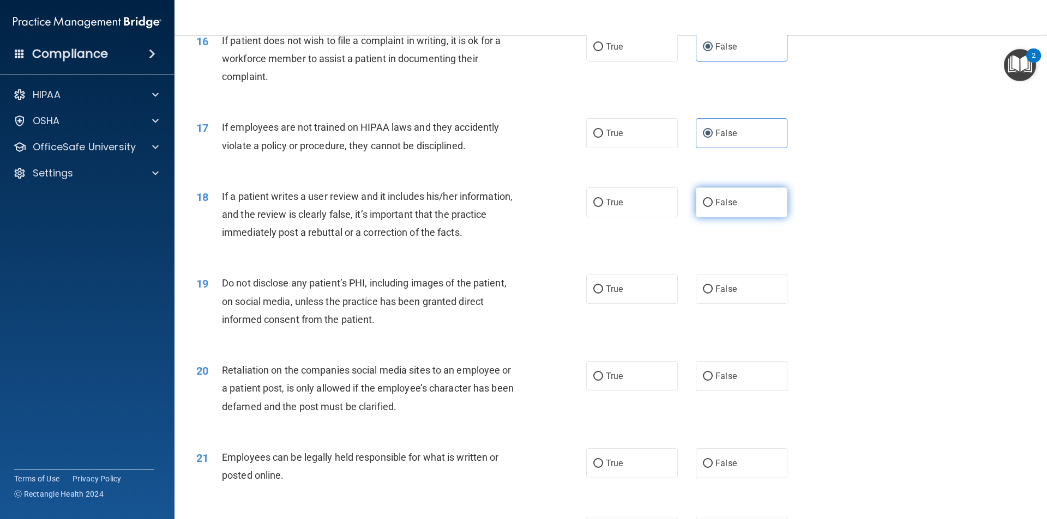
click at [740, 212] on label "False" at bounding box center [742, 203] width 92 height 30
click at [712, 207] on input "False" at bounding box center [708, 203] width 10 height 8
radio input "true"
click at [728, 302] on label "False" at bounding box center [742, 289] width 92 height 30
click at [712, 294] on input "False" at bounding box center [708, 290] width 10 height 8
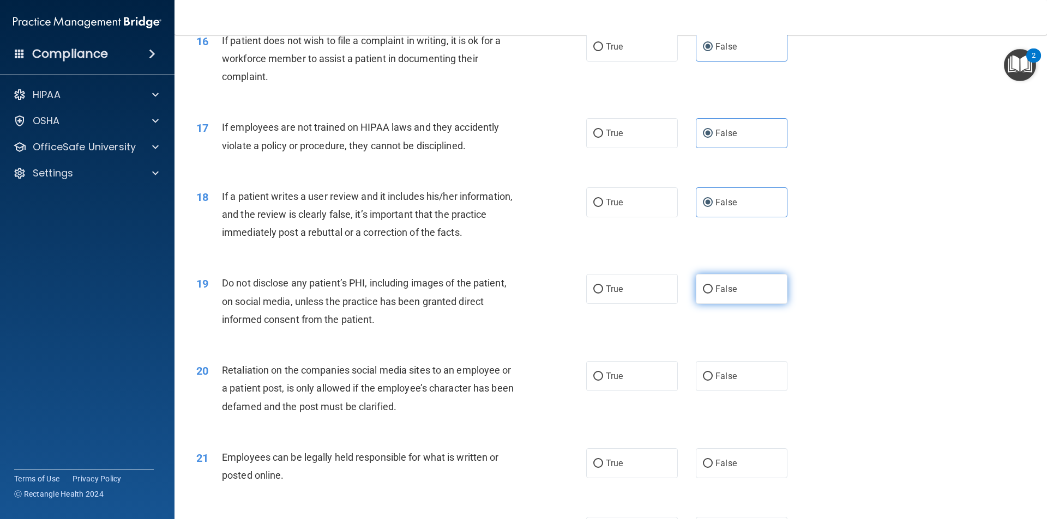
radio input "true"
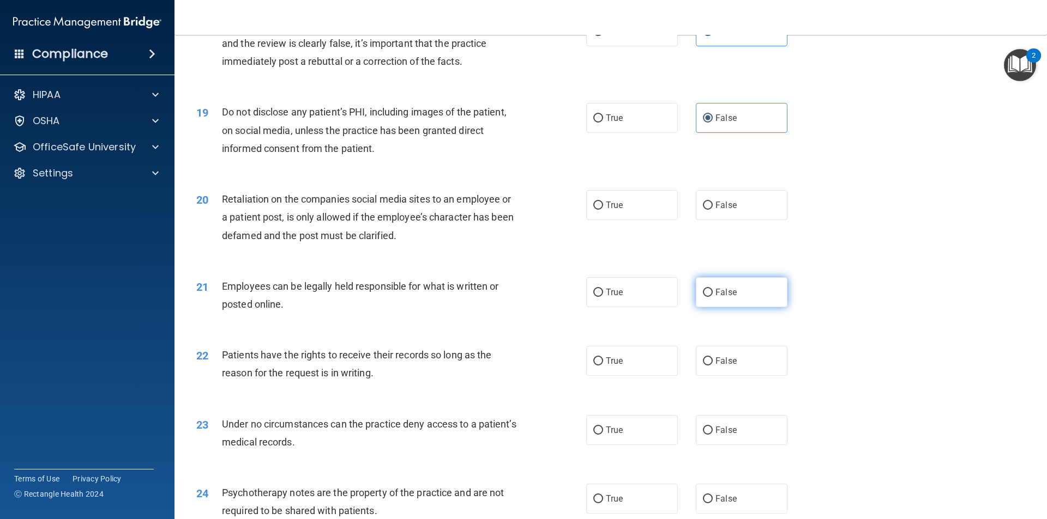
drag, startPoint x: 717, startPoint y: 230, endPoint x: 733, endPoint y: 315, distance: 86.1
click at [717, 220] on label "False" at bounding box center [742, 205] width 92 height 30
click at [733, 307] on label "False" at bounding box center [742, 292] width 92 height 30
click at [712, 297] on input "False" at bounding box center [708, 293] width 10 height 8
radio input "true"
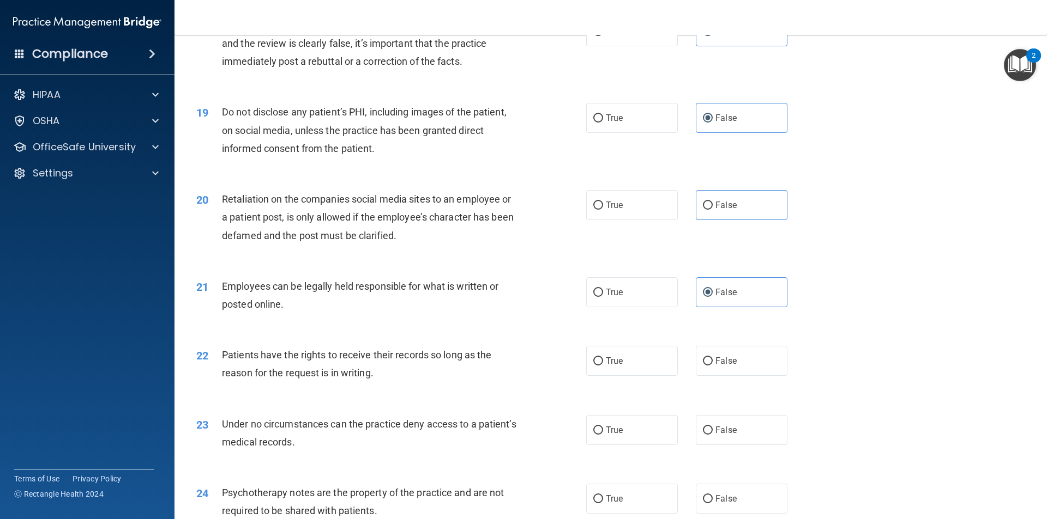
scroll to position [1767, 0]
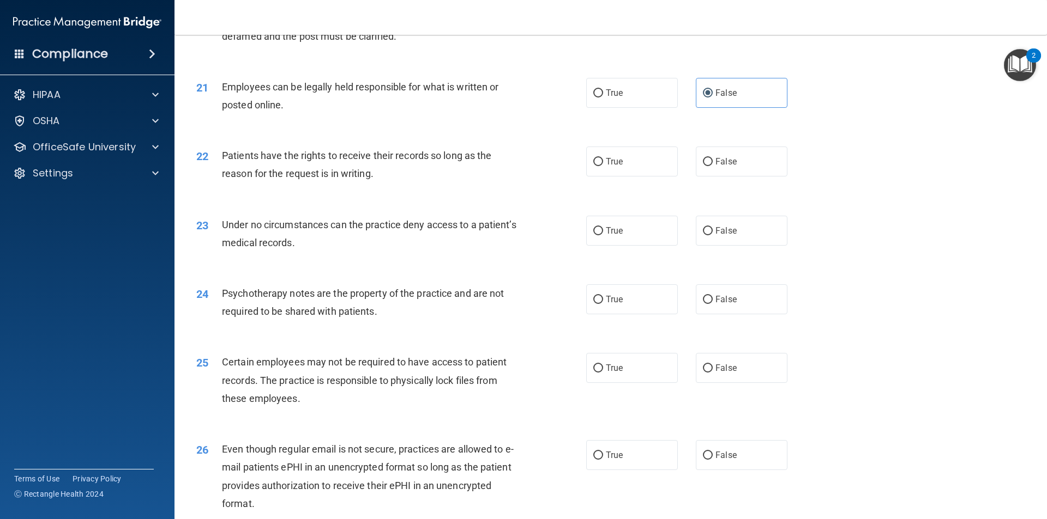
click at [702, 196] on div "22 Patients have the rights to receive their records so long as the reason for …" at bounding box center [610, 167] width 845 height 69
click at [708, 177] on label "False" at bounding box center [742, 162] width 92 height 30
click at [708, 166] on input "False" at bounding box center [708, 162] width 10 height 8
radio input "true"
click at [718, 246] on label "False" at bounding box center [742, 231] width 92 height 30
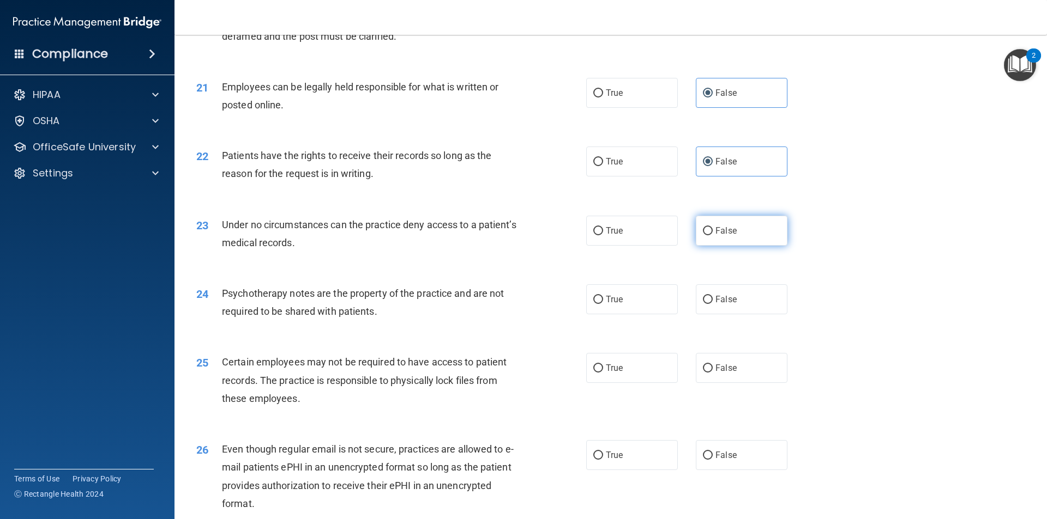
click at [712, 235] on input "False" at bounding box center [708, 231] width 10 height 8
radio input "true"
click at [713, 310] on label "False" at bounding box center [742, 300] width 92 height 30
click at [712, 304] on input "False" at bounding box center [708, 300] width 10 height 8
radio input "true"
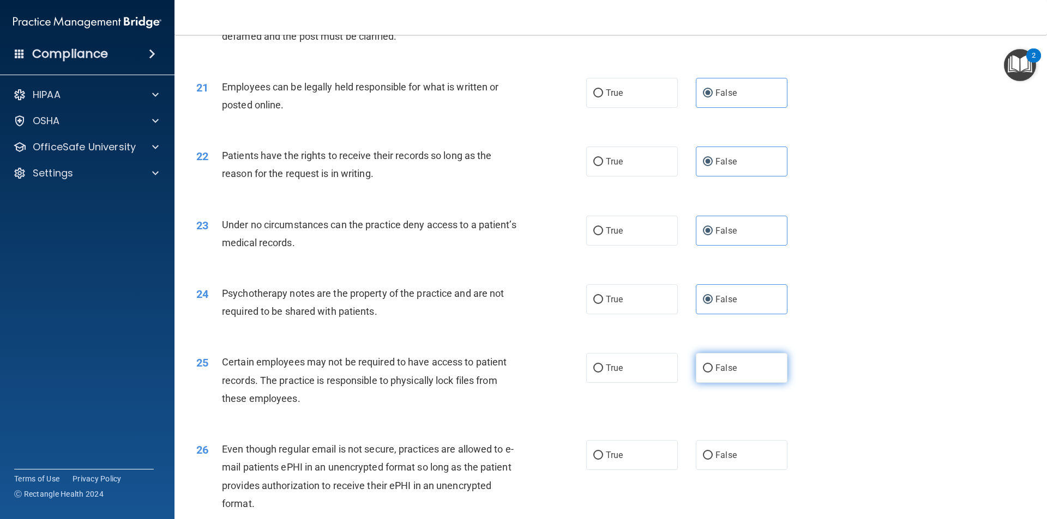
click at [724, 377] on label "False" at bounding box center [742, 368] width 92 height 30
click at [712, 373] on input "False" at bounding box center [708, 369] width 10 height 8
radio input "true"
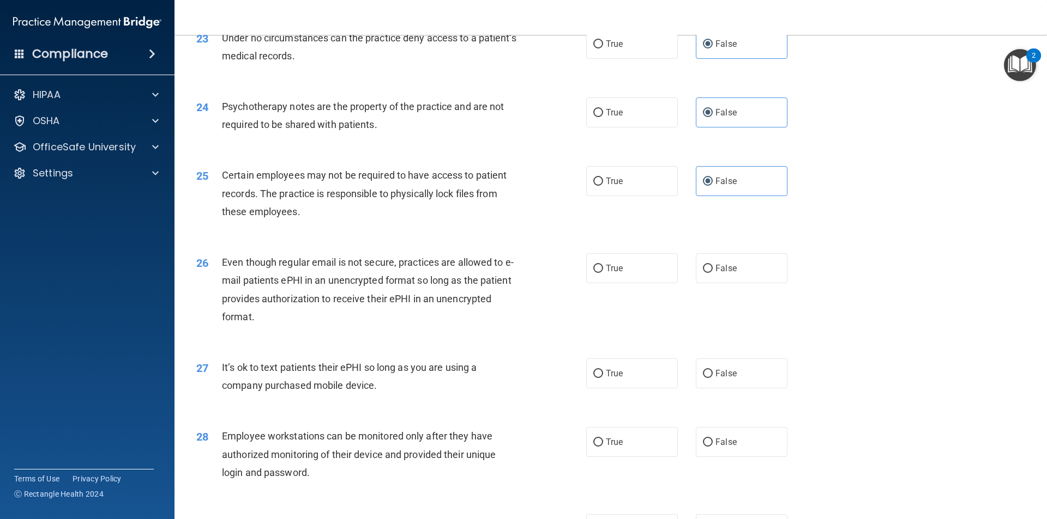
scroll to position [1998, 0]
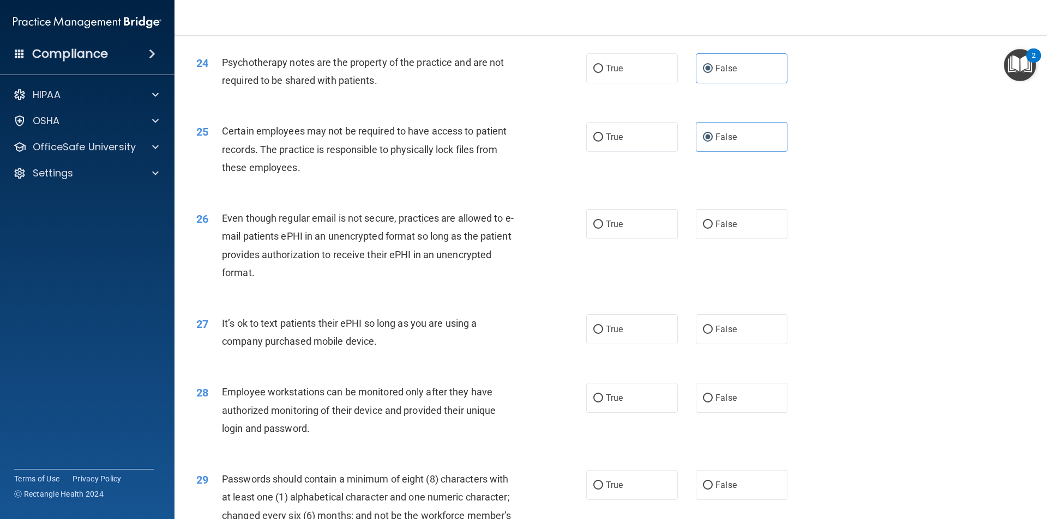
drag, startPoint x: 725, startPoint y: 249, endPoint x: 741, endPoint y: 297, distance: 50.5
click at [725, 239] on label "False" at bounding box center [742, 224] width 92 height 30
click at [712, 229] on input "False" at bounding box center [708, 225] width 10 height 8
radio input "true"
click at [743, 344] on label "False" at bounding box center [742, 330] width 92 height 30
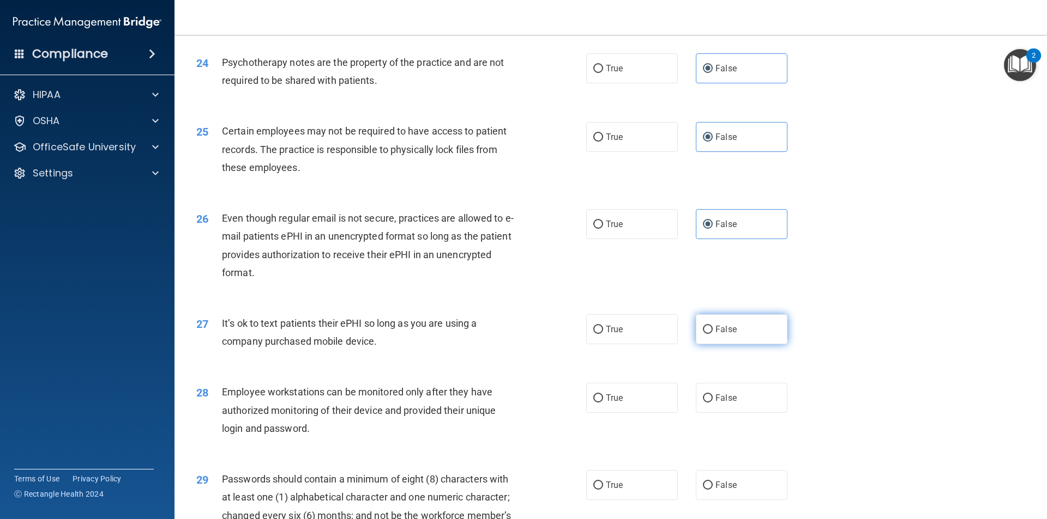
click at [712, 334] on input "False" at bounding box center [708, 330] width 10 height 8
radio input "true"
drag, startPoint x: 736, startPoint y: 405, endPoint x: 1046, endPoint y: 385, distance: 310.8
click at [735, 405] on label "False" at bounding box center [742, 398] width 92 height 30
click at [712, 403] on input "False" at bounding box center [708, 399] width 10 height 8
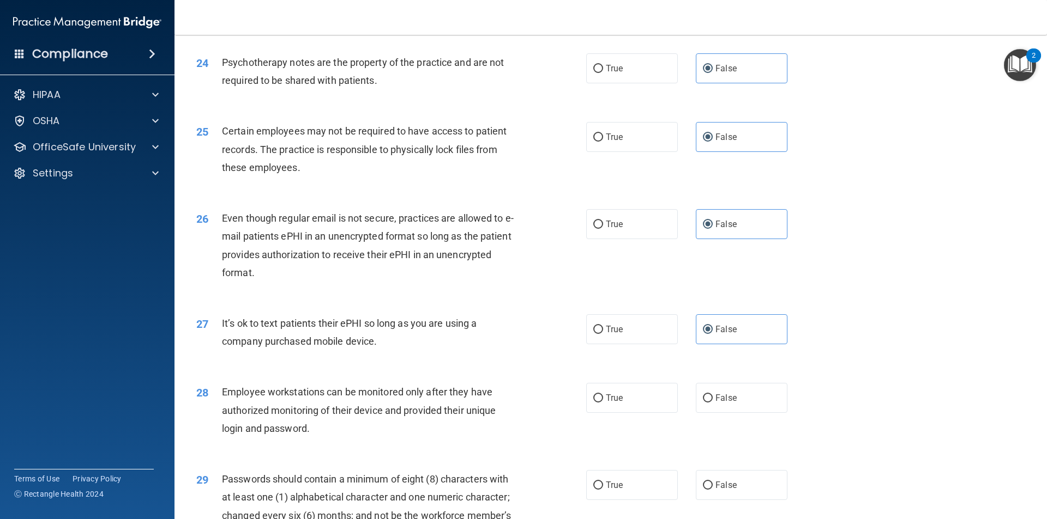
radio input "true"
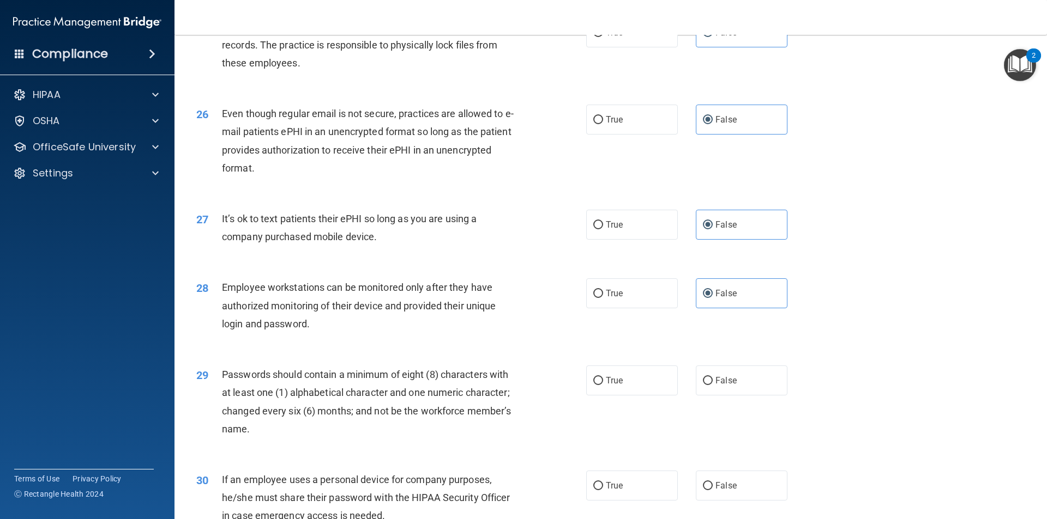
drag, startPoint x: 1038, startPoint y: 438, endPoint x: 1042, endPoint y: 451, distance: 13.8
click at [1042, 451] on main "- HIPAA Policies and Procedures Quiz This quiz doesn’t expire until 07/19/2025.…" at bounding box center [610, 277] width 872 height 485
drag, startPoint x: 997, startPoint y: 359, endPoint x: 1046, endPoint y: 441, distance: 95.1
click at [1008, 352] on div "28 Employee workstations can be monitored only after they have authorized monit…" at bounding box center [610, 308] width 845 height 87
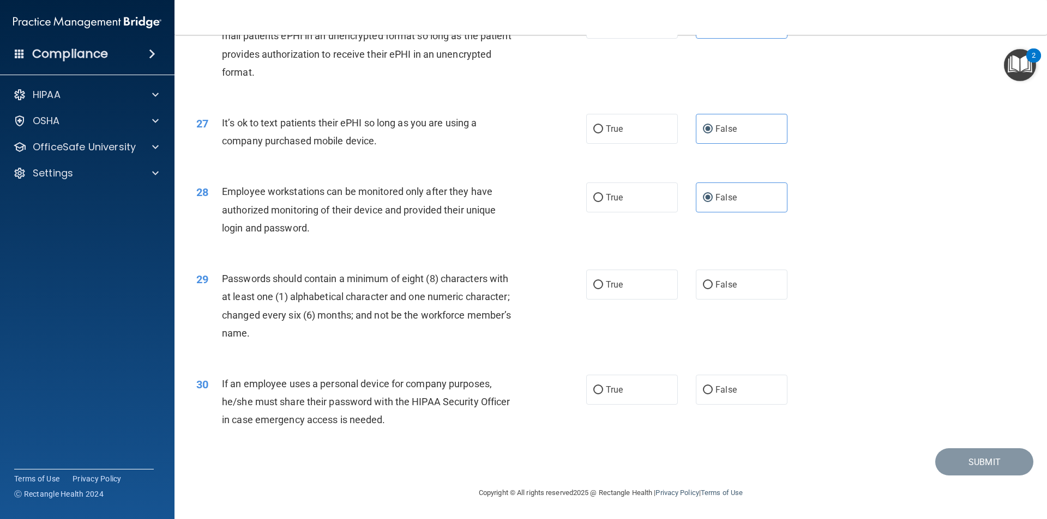
drag, startPoint x: 717, startPoint y: 274, endPoint x: 725, endPoint y: 340, distance: 66.5
click at [717, 275] on label "False" at bounding box center [742, 285] width 92 height 30
click at [712, 281] on input "False" at bounding box center [708, 285] width 10 height 8
radio input "true"
click at [709, 384] on label "False" at bounding box center [742, 390] width 92 height 30
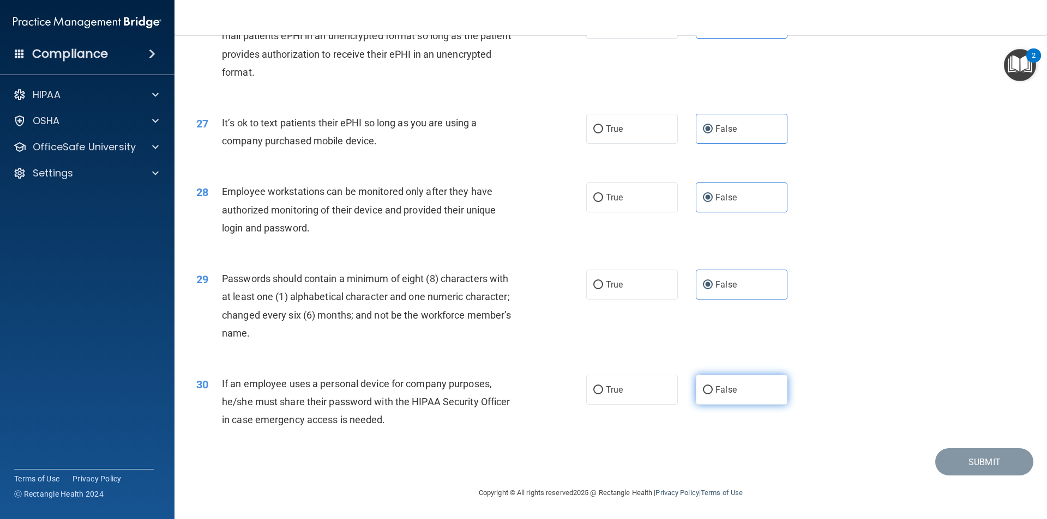
click at [709, 386] on input "False" at bounding box center [708, 390] width 10 height 8
radio input "true"
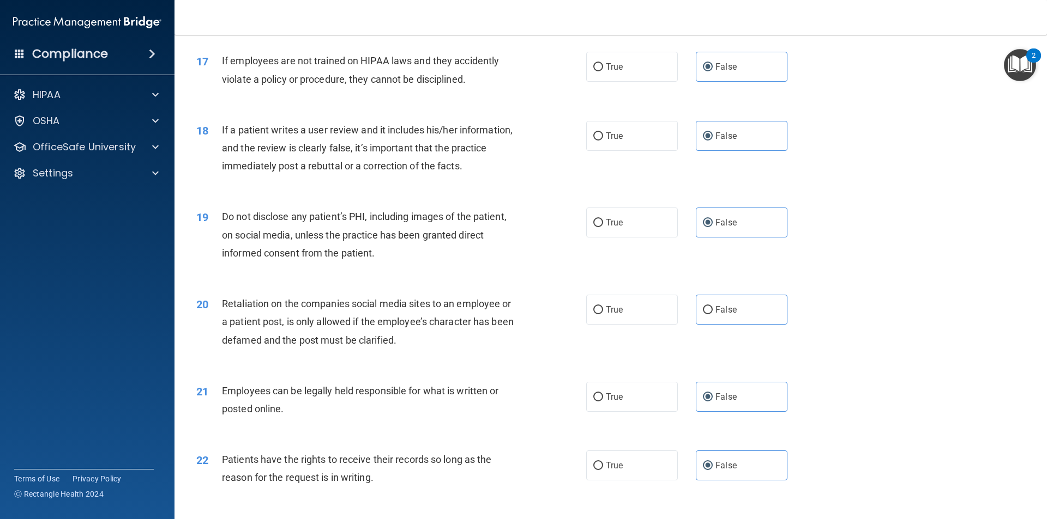
scroll to position [1438, 0]
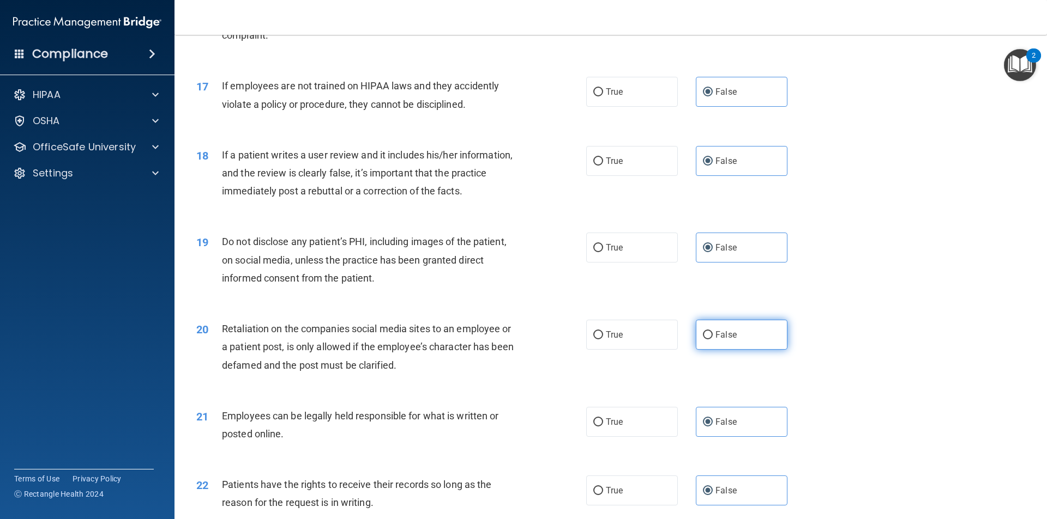
click at [735, 350] on label "False" at bounding box center [742, 335] width 92 height 30
click at [712, 340] on input "False" at bounding box center [708, 335] width 10 height 8
radio input "true"
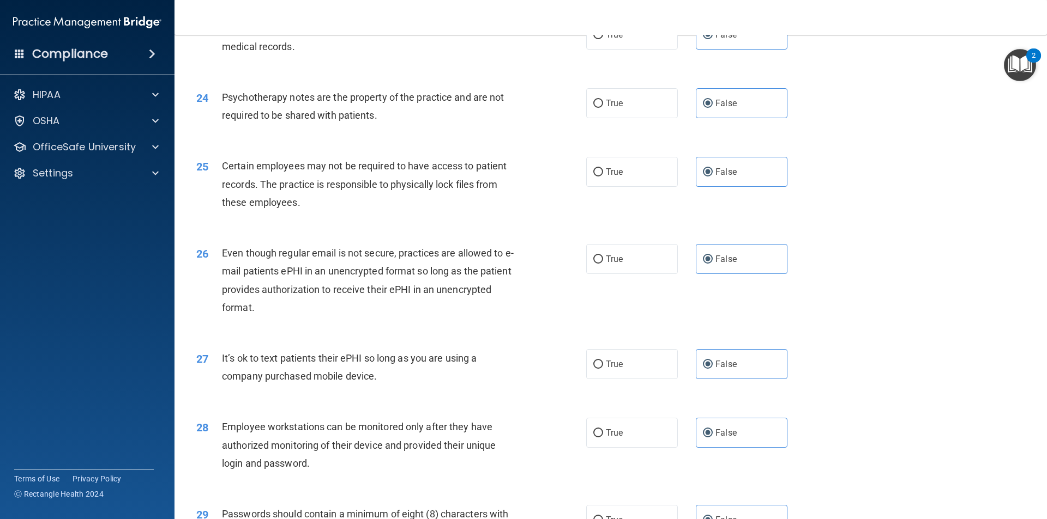
scroll to position [2217, 0]
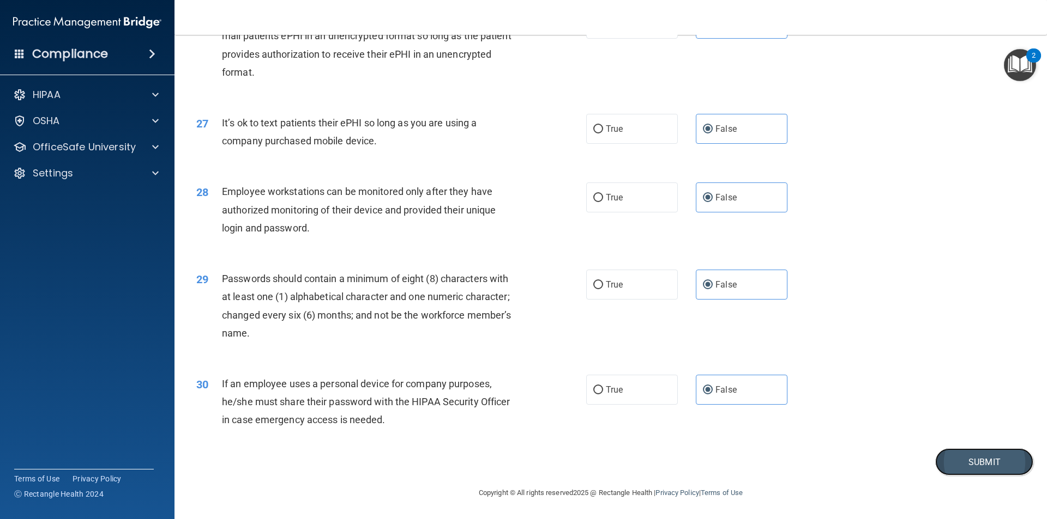
click at [955, 464] on button "Submit" at bounding box center [984, 463] width 98 height 28
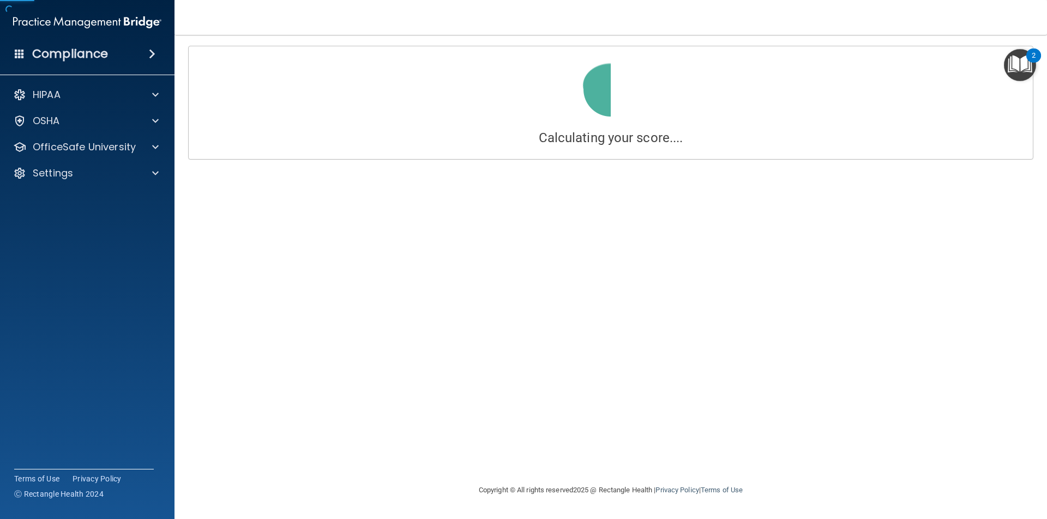
click at [1043, 469] on main "Calculating your score.... You did not pass the " HIPAA Policies and Procedures…" at bounding box center [610, 277] width 872 height 485
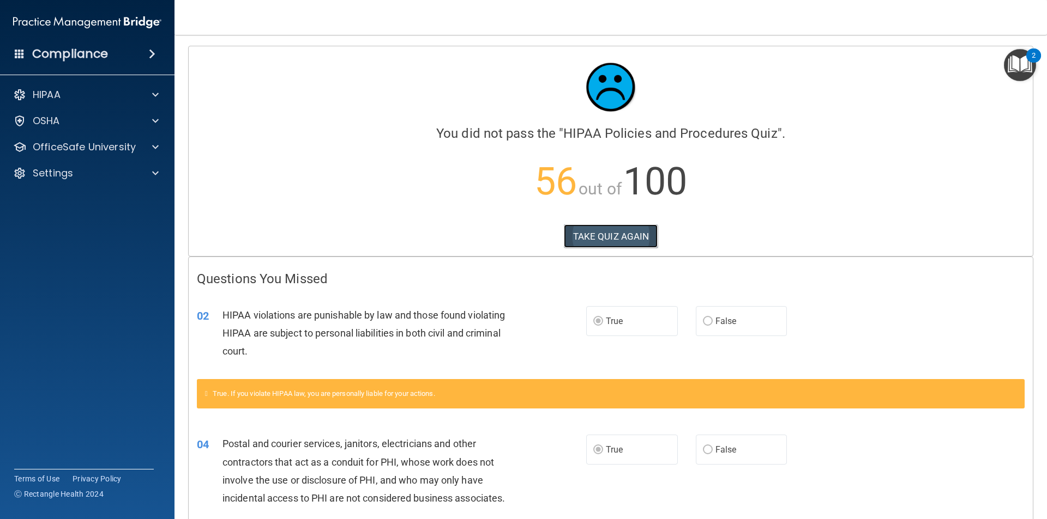
click at [635, 241] on button "TAKE QUIZ AGAIN" at bounding box center [611, 237] width 94 height 24
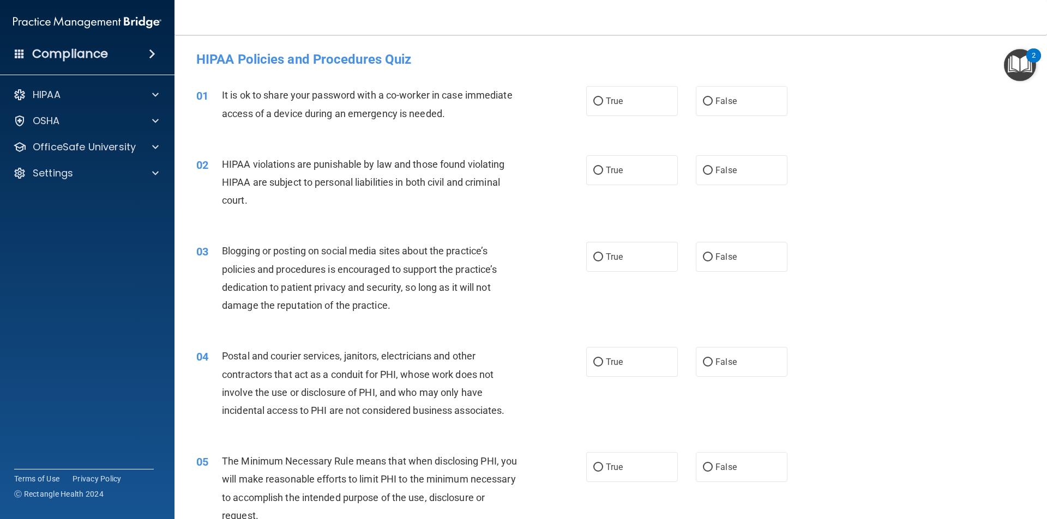
click at [637, 117] on div "01 It is ok to share your password with a co-worker in case immediate access of…" at bounding box center [610, 106] width 845 height 69
click at [643, 110] on label "True" at bounding box center [632, 101] width 92 height 30
click at [603, 106] on input "True" at bounding box center [598, 102] width 10 height 8
radio input "true"
click at [707, 177] on label "False" at bounding box center [742, 170] width 92 height 30
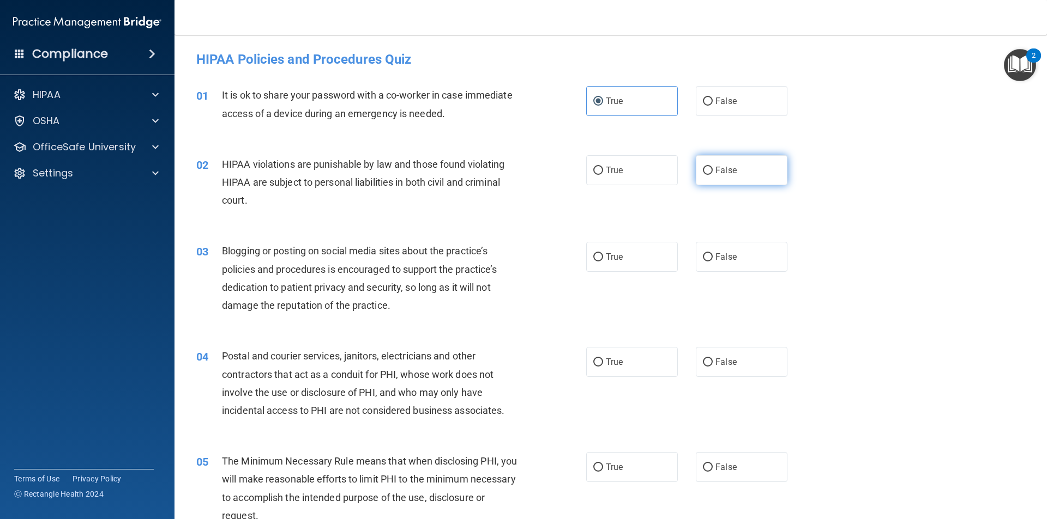
click at [707, 175] on input "False" at bounding box center [708, 171] width 10 height 8
radio input "true"
click at [715, 257] on span "False" at bounding box center [725, 257] width 21 height 10
click at [712, 257] on input "False" at bounding box center [708, 257] width 10 height 8
radio input "true"
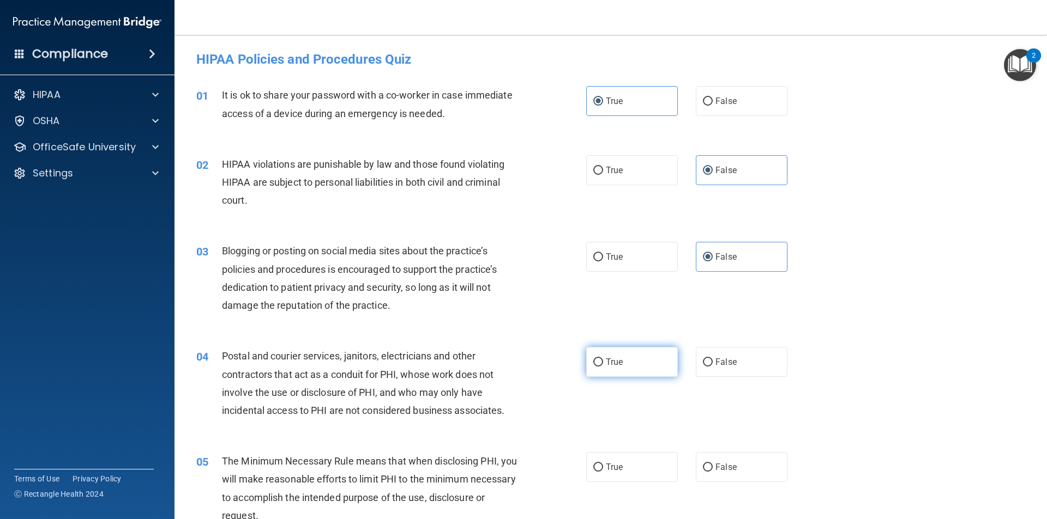
click at [617, 361] on span "True" at bounding box center [614, 362] width 17 height 10
click at [603, 361] on input "True" at bounding box center [598, 363] width 10 height 8
radio input "true"
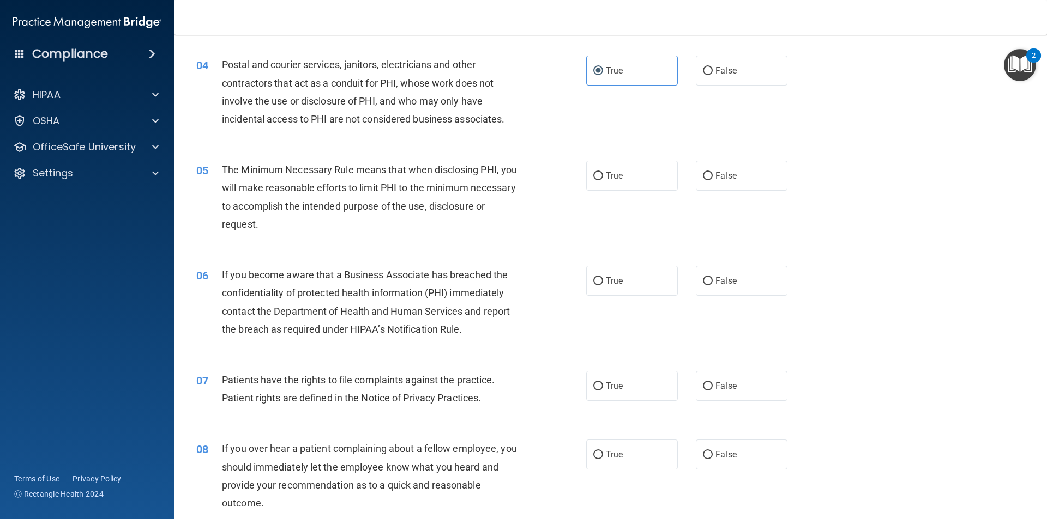
scroll to position [285, 0]
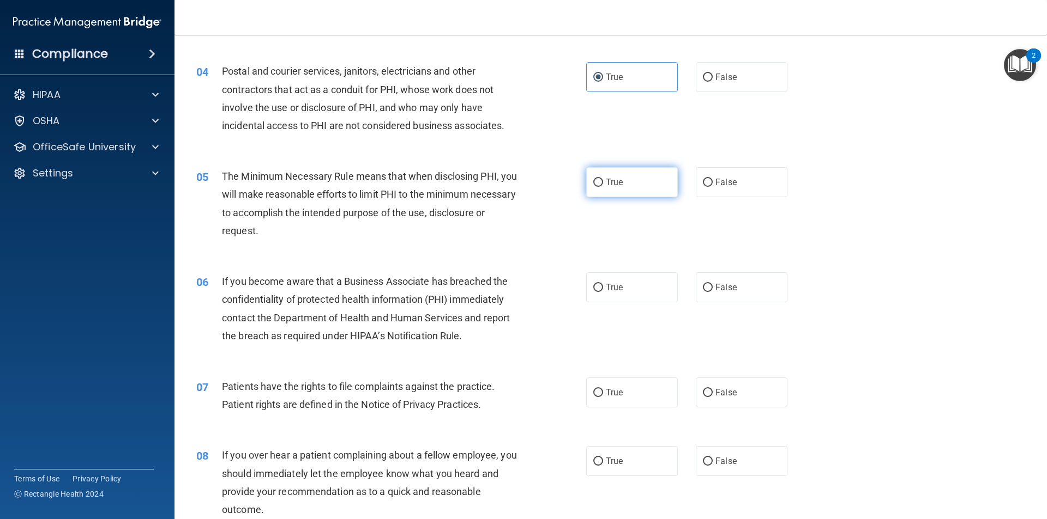
click at [637, 183] on label "True" at bounding box center [632, 182] width 92 height 30
click at [603, 183] on input "True" at bounding box center [598, 183] width 10 height 8
radio input "true"
click at [716, 279] on label "False" at bounding box center [742, 288] width 92 height 30
click at [712, 284] on input "False" at bounding box center [708, 288] width 10 height 8
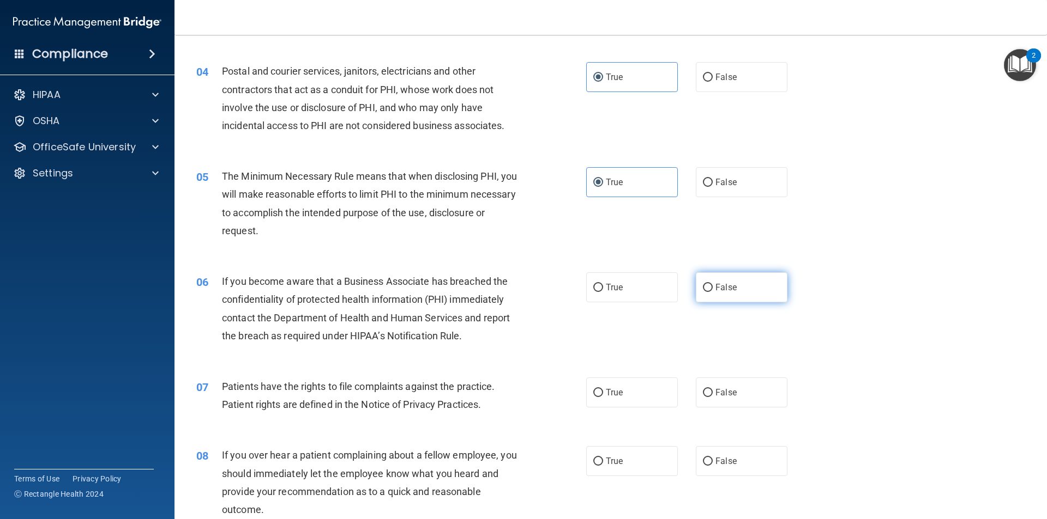
radio input "true"
click at [624, 396] on label "True" at bounding box center [632, 393] width 92 height 30
click at [603, 396] on input "True" at bounding box center [598, 393] width 10 height 8
radio input "true"
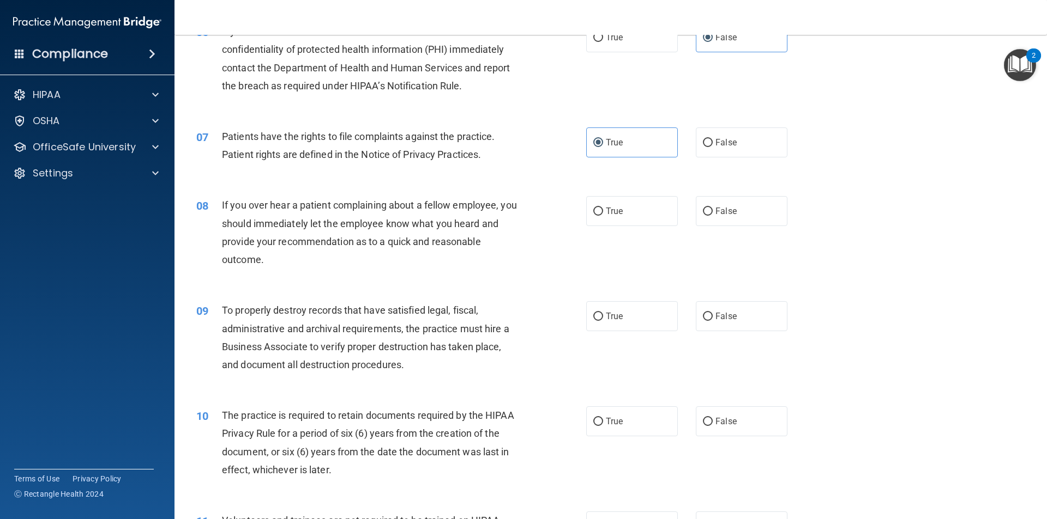
scroll to position [595, 0]
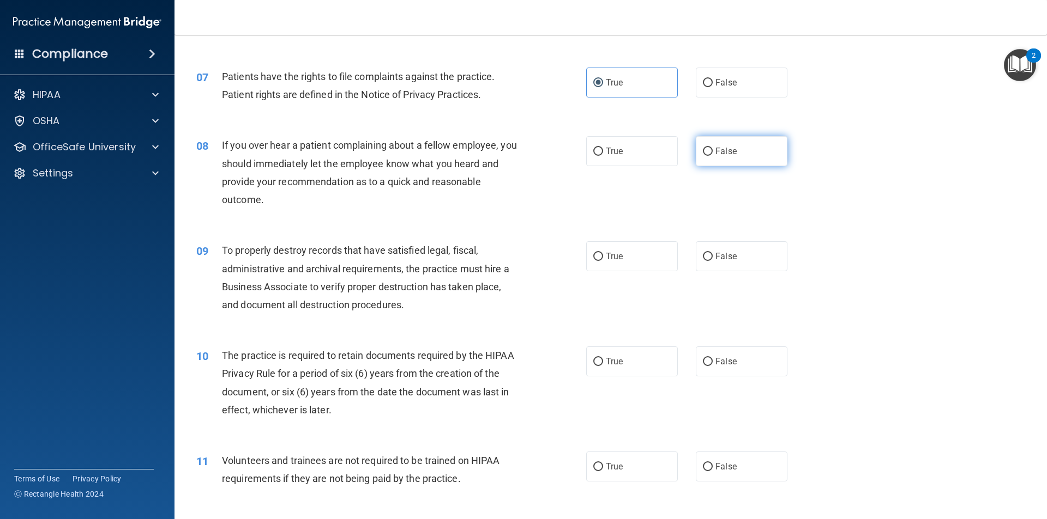
click at [714, 159] on label "False" at bounding box center [742, 151] width 92 height 30
click at [712, 156] on input "False" at bounding box center [708, 152] width 10 height 8
radio input "true"
click at [705, 258] on input "False" at bounding box center [708, 257] width 10 height 8
radio input "true"
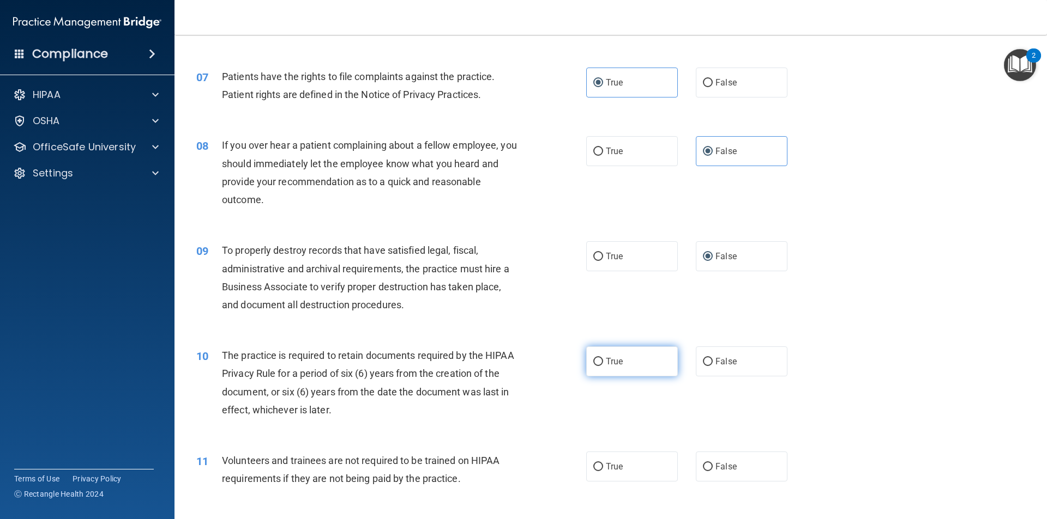
click at [626, 371] on label "True" at bounding box center [632, 362] width 92 height 30
click at [603, 366] on input "True" at bounding box center [598, 362] width 10 height 8
radio input "true"
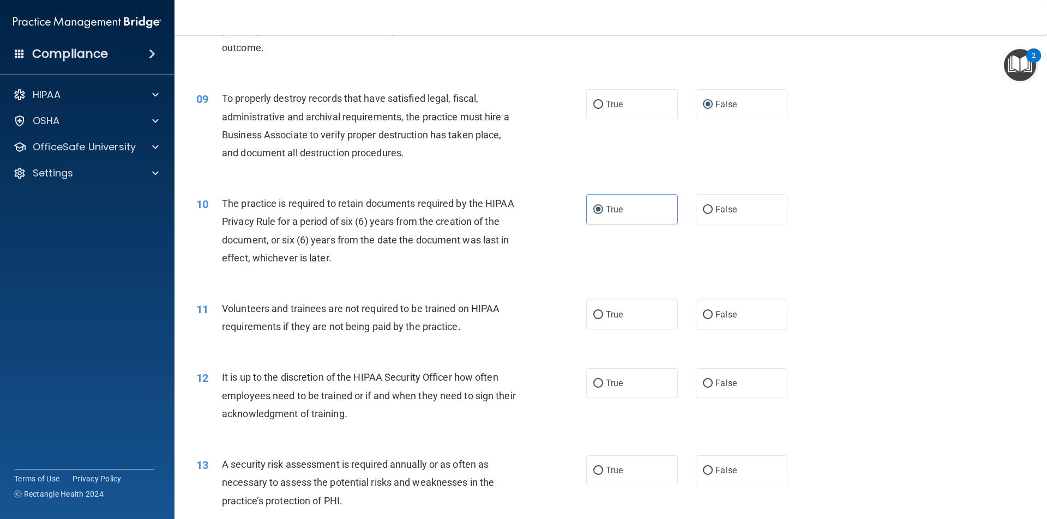
scroll to position [814, 0]
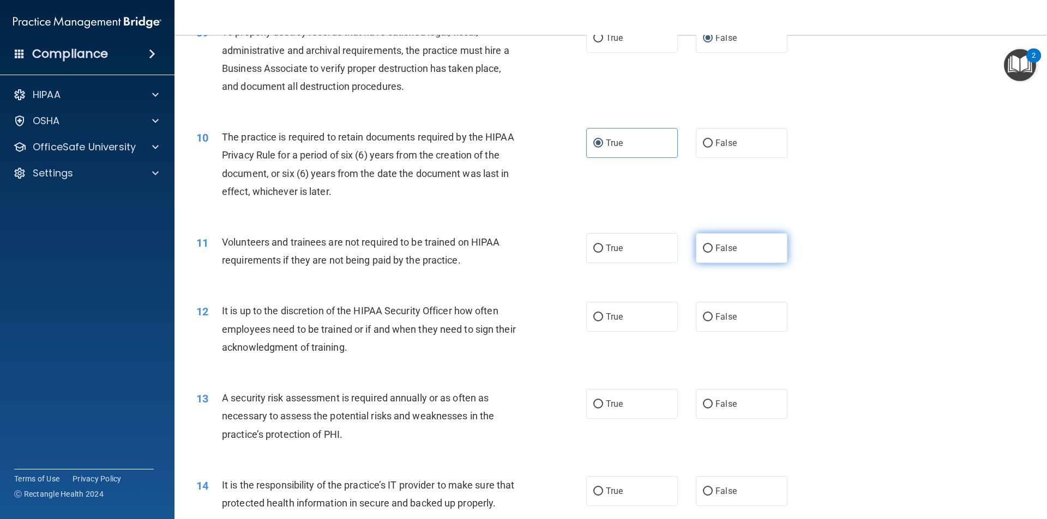
click at [734, 242] on label "False" at bounding box center [742, 248] width 92 height 30
click at [712, 245] on input "False" at bounding box center [708, 249] width 10 height 8
radio input "true"
click at [722, 325] on label "False" at bounding box center [742, 317] width 92 height 30
click at [712, 322] on input "False" at bounding box center [708, 317] width 10 height 8
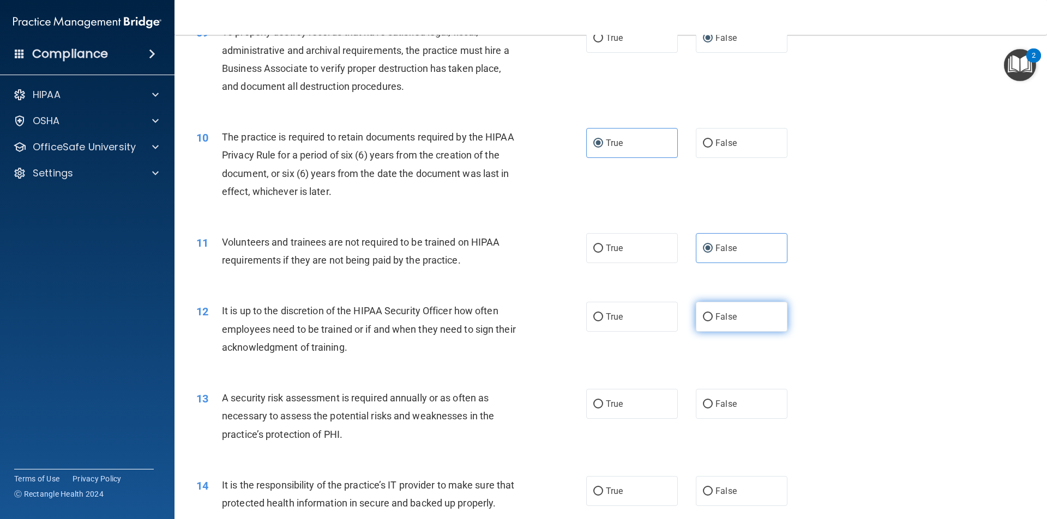
radio input "true"
click at [618, 416] on label "True" at bounding box center [632, 404] width 92 height 30
click at [603, 409] on input "True" at bounding box center [598, 405] width 10 height 8
radio input "true"
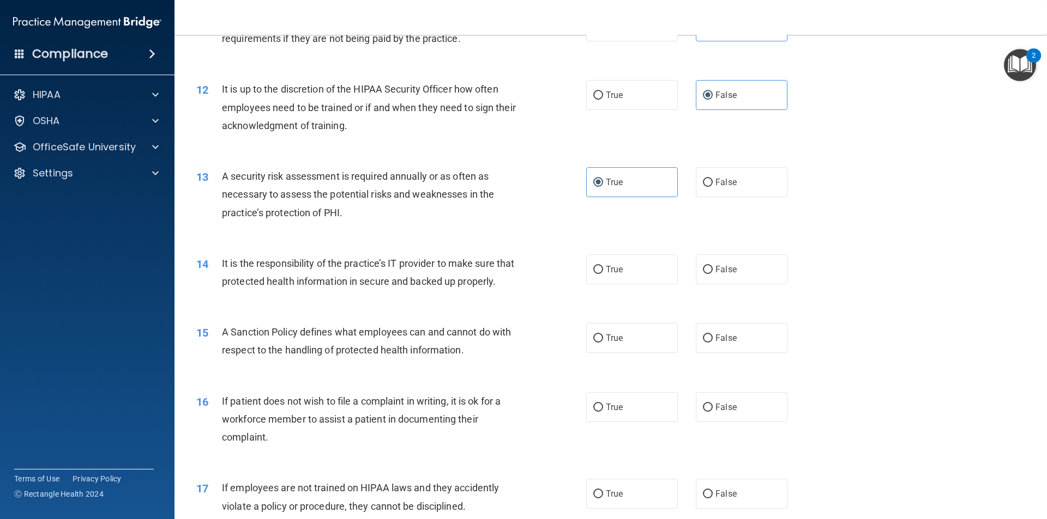
scroll to position [1064, 0]
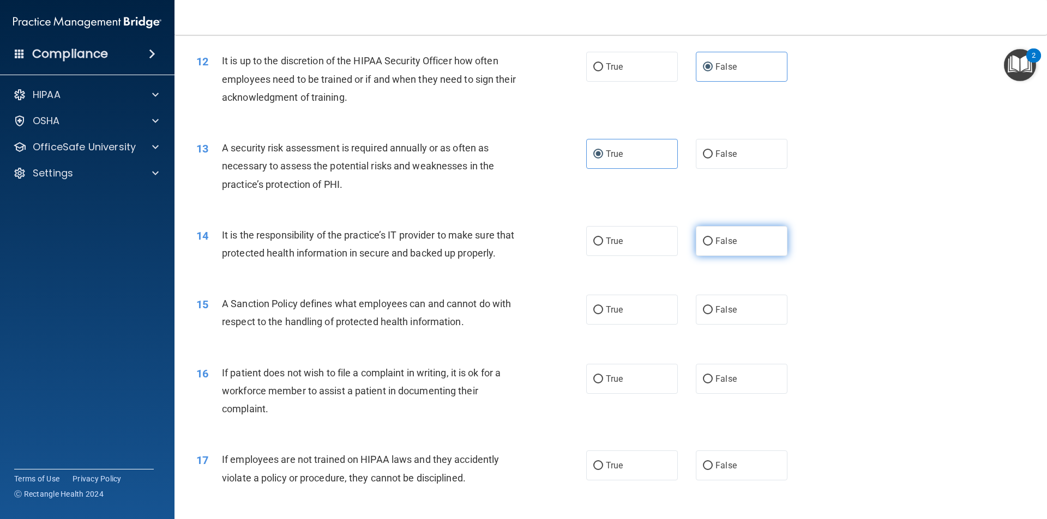
click at [742, 247] on label "False" at bounding box center [742, 241] width 92 height 30
click at [712, 246] on input "False" at bounding box center [708, 242] width 10 height 8
radio input "true"
click at [740, 312] on div "15 A Sanction Policy defines what employees can and cannot do with respect to t…" at bounding box center [610, 315] width 845 height 69
click at [742, 324] on label "False" at bounding box center [742, 310] width 92 height 30
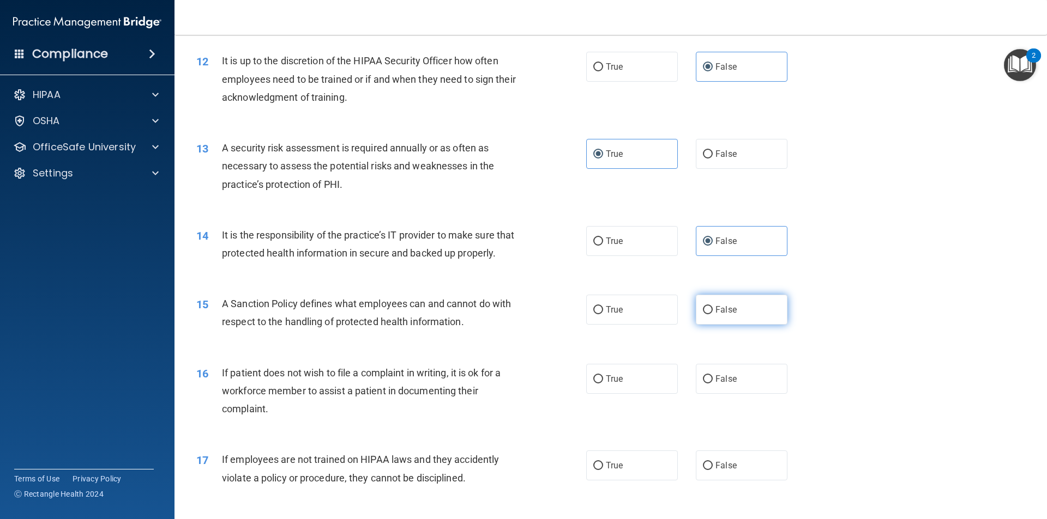
click at [712, 315] on input "False" at bounding box center [708, 310] width 10 height 8
radio input "true"
drag, startPoint x: 634, startPoint y: 400, endPoint x: 763, endPoint y: 360, distance: 134.8
click at [633, 394] on label "True" at bounding box center [632, 379] width 92 height 30
click at [603, 384] on input "True" at bounding box center [598, 380] width 10 height 8
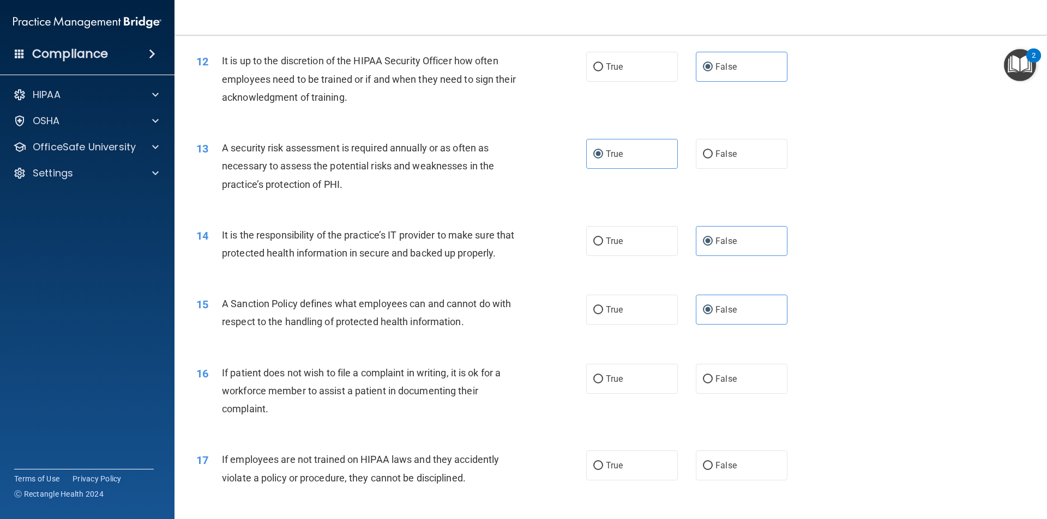
radio input "true"
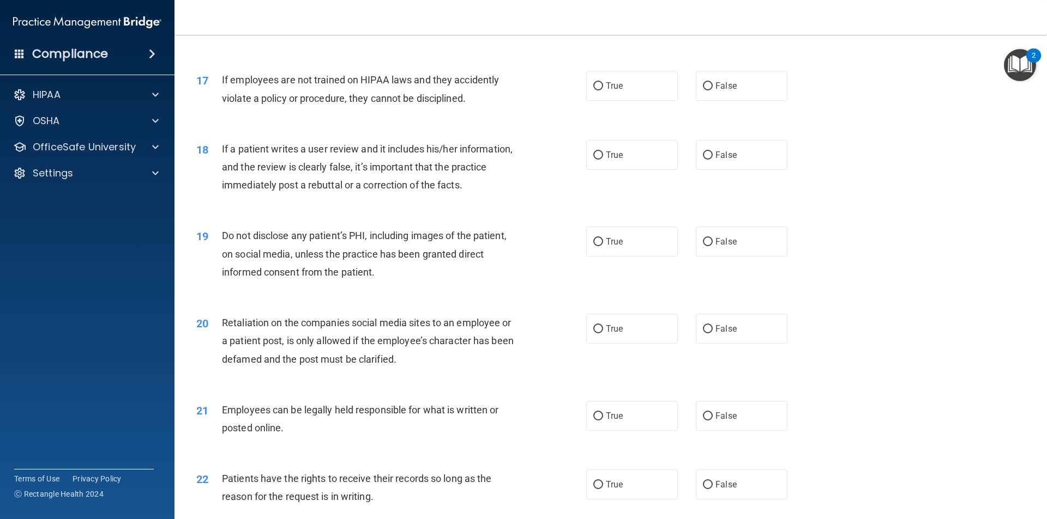
scroll to position [1450, 0]
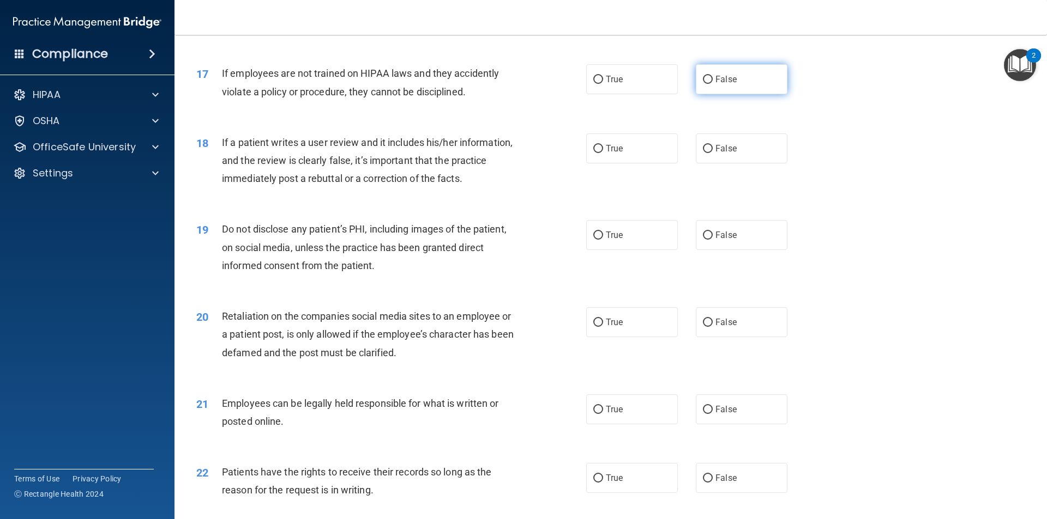
click at [734, 94] on label "False" at bounding box center [742, 79] width 92 height 30
click at [712, 84] on input "False" at bounding box center [708, 80] width 10 height 8
radio input "true"
click at [727, 158] on label "False" at bounding box center [742, 149] width 92 height 30
click at [712, 153] on input "False" at bounding box center [708, 149] width 10 height 8
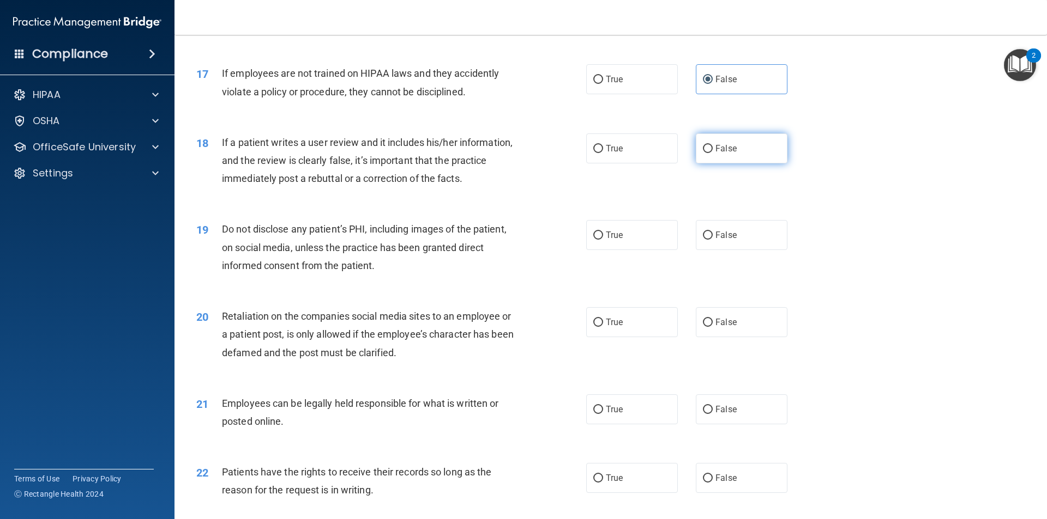
radio input "true"
drag, startPoint x: 622, startPoint y: 258, endPoint x: 710, endPoint y: 281, distance: 90.7
click at [622, 250] on label "True" at bounding box center [632, 235] width 92 height 30
click at [603, 240] on input "True" at bounding box center [598, 236] width 10 height 8
radio input "true"
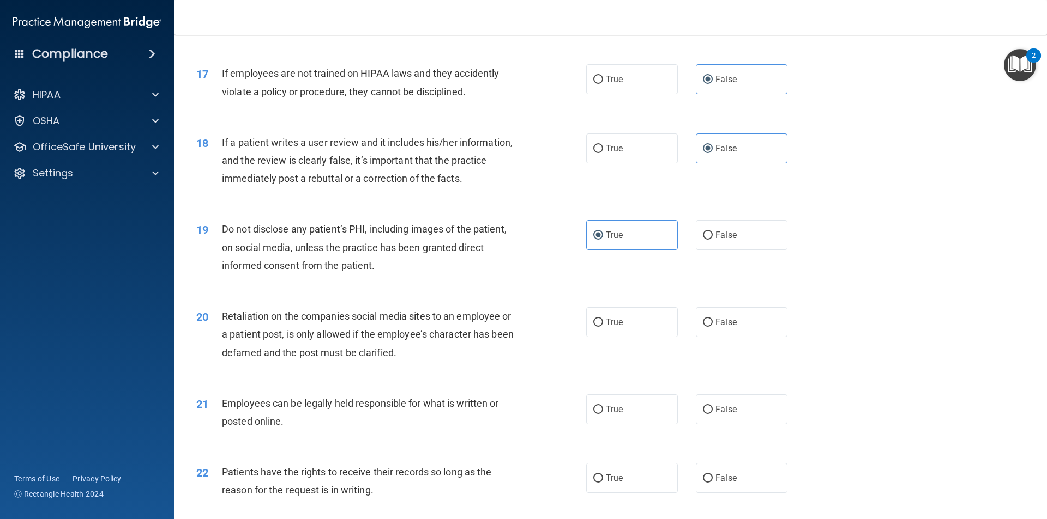
click at [728, 328] on span "False" at bounding box center [725, 322] width 21 height 10
click at [712, 327] on input "False" at bounding box center [708, 323] width 10 height 8
radio input "true"
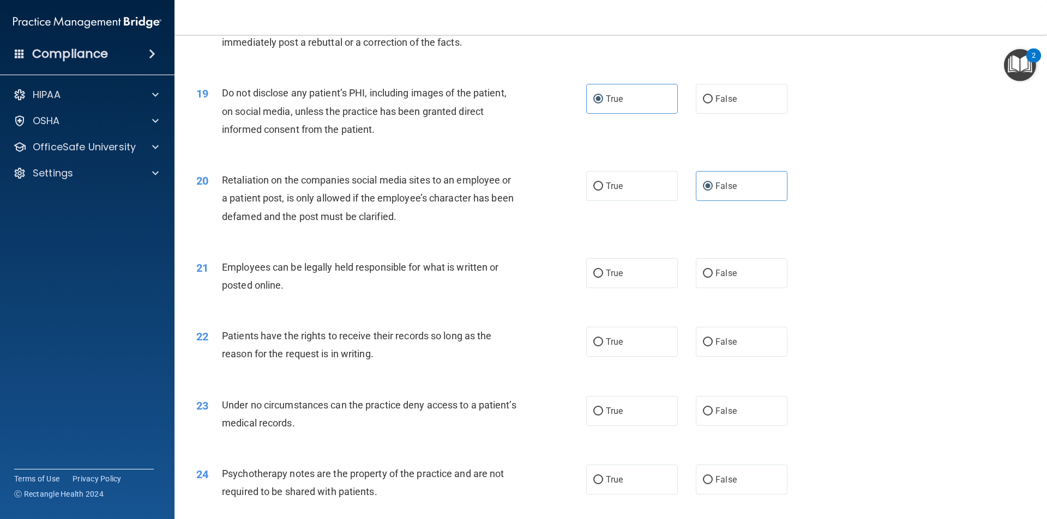
scroll to position [1590, 0]
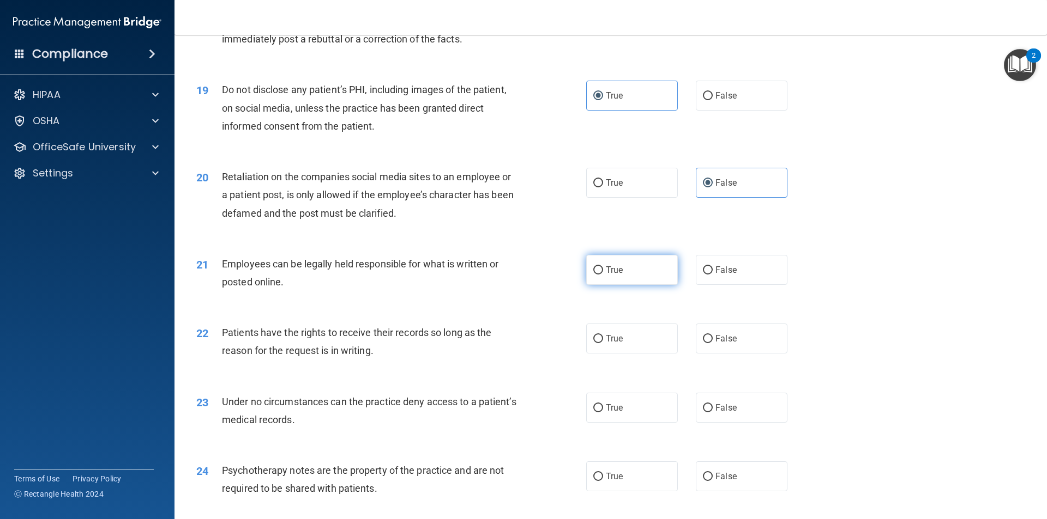
click at [634, 285] on label "True" at bounding box center [632, 270] width 92 height 30
click at [603, 275] on input "True" at bounding box center [598, 271] width 10 height 8
radio input "true"
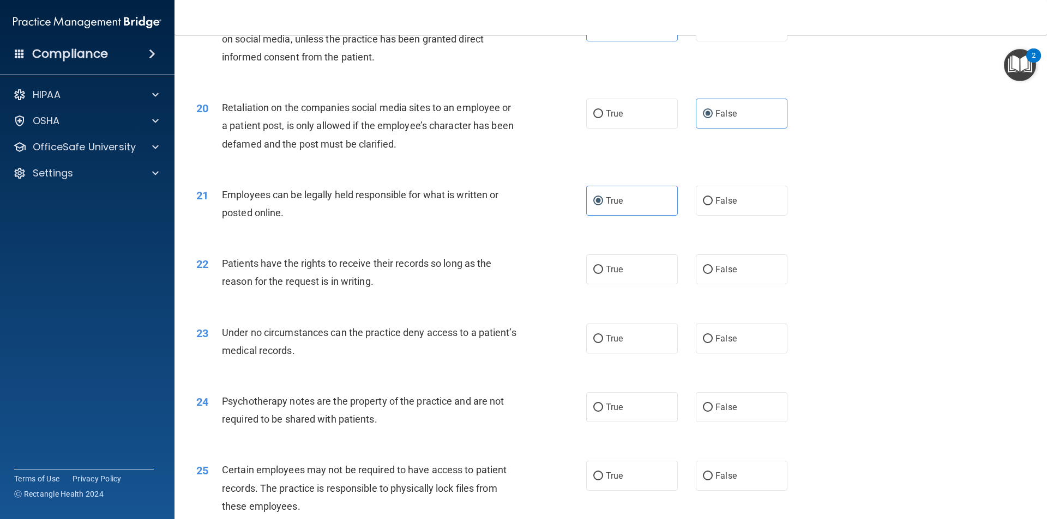
scroll to position [1675, 0]
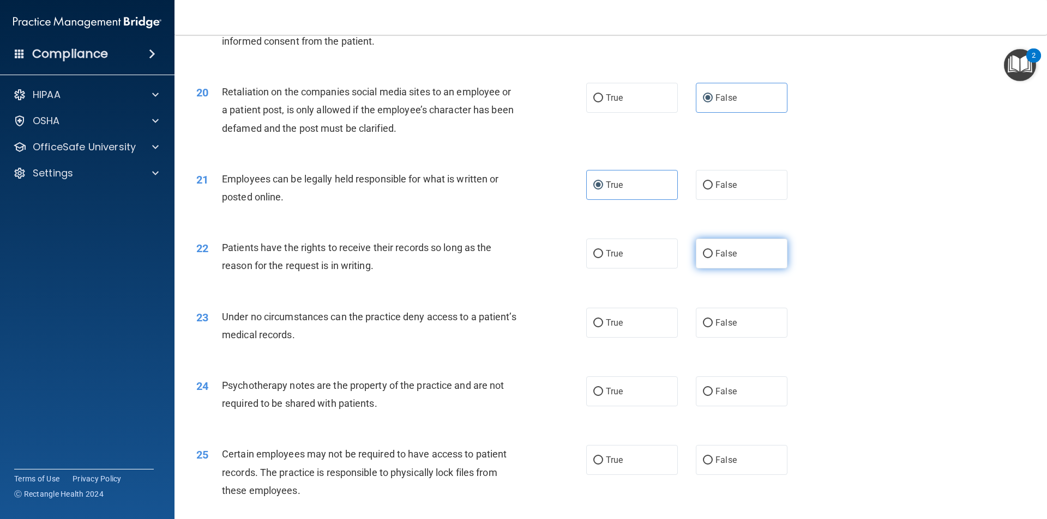
click at [732, 269] on label "False" at bounding box center [742, 254] width 92 height 30
click at [712, 258] on input "False" at bounding box center [708, 254] width 10 height 8
radio input "true"
drag, startPoint x: 747, startPoint y: 334, endPoint x: 860, endPoint y: 350, distance: 114.0
click at [747, 335] on label "False" at bounding box center [742, 323] width 92 height 30
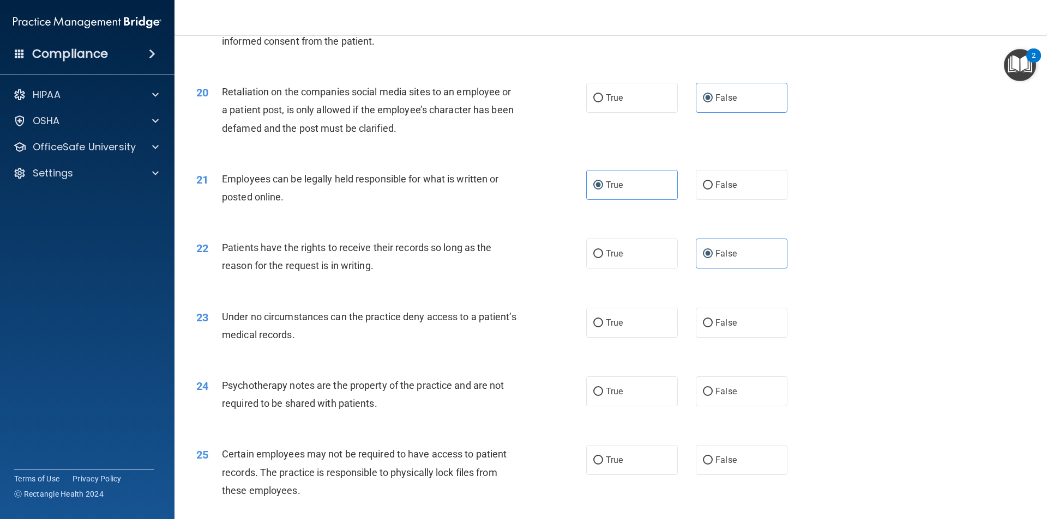
click at [712, 328] on input "False" at bounding box center [708, 323] width 10 height 8
radio input "true"
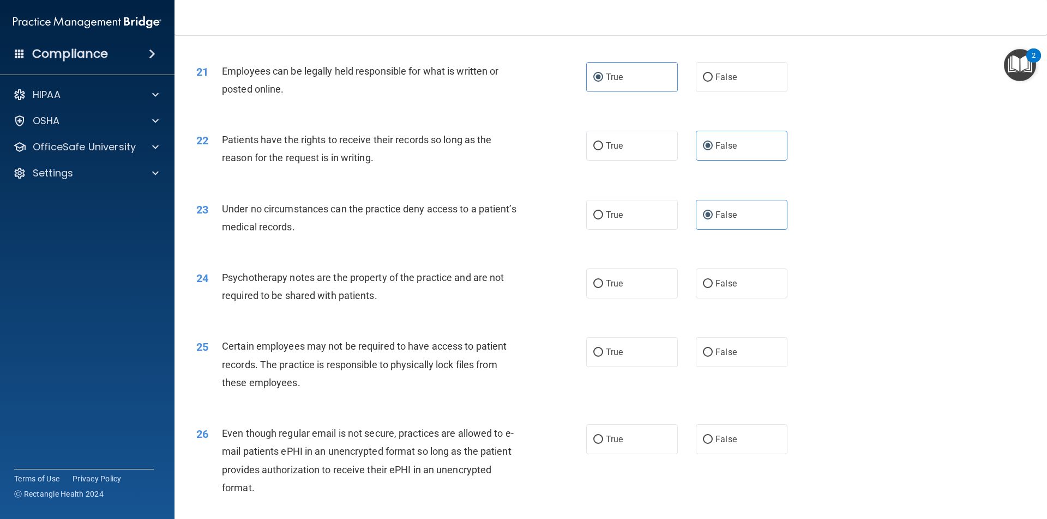
scroll to position [1789, 0]
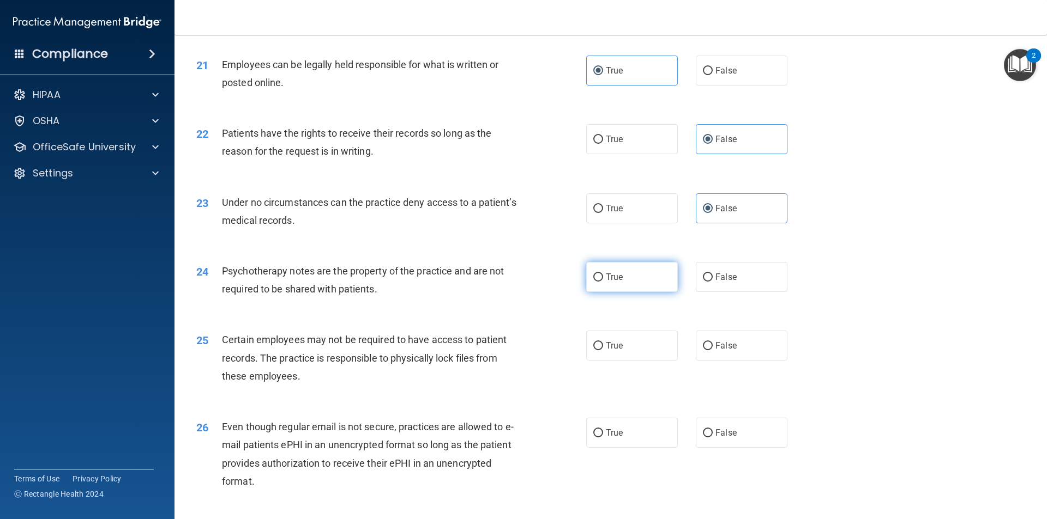
click at [637, 292] on label "True" at bounding box center [632, 277] width 92 height 30
click at [603, 282] on input "True" at bounding box center [598, 278] width 10 height 8
radio input "true"
click at [635, 361] on label "True" at bounding box center [632, 346] width 92 height 30
click at [603, 350] on input "True" at bounding box center [598, 346] width 10 height 8
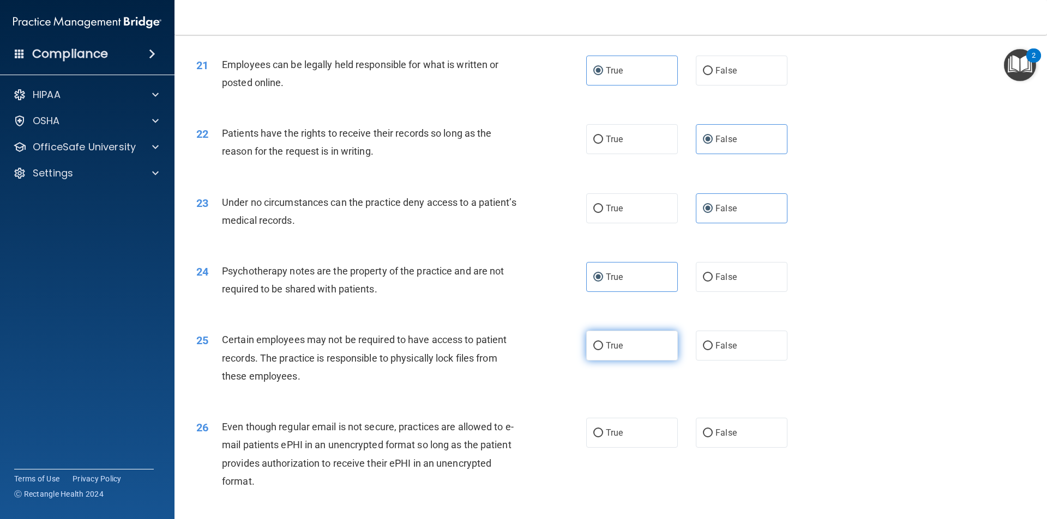
radio input "true"
click at [624, 448] on label "True" at bounding box center [632, 433] width 92 height 30
click at [603, 438] on input "True" at bounding box center [598, 434] width 10 height 8
radio input "true"
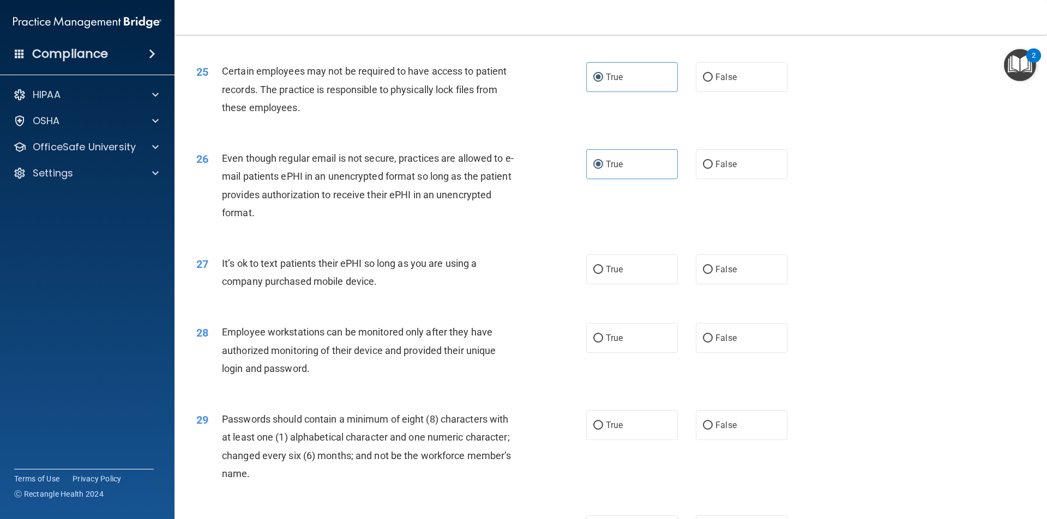
scroll to position [2071, 0]
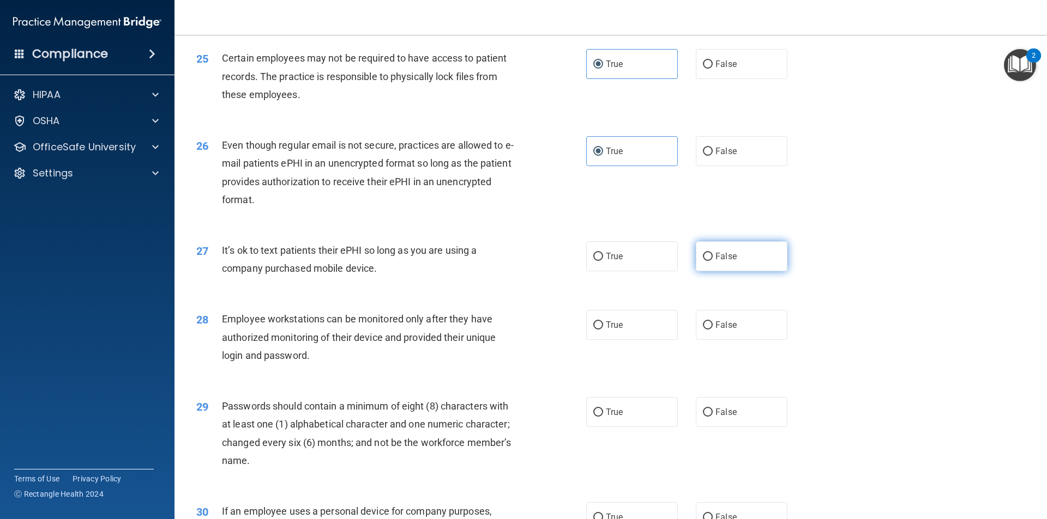
click at [739, 271] on label "False" at bounding box center [742, 256] width 92 height 30
click at [712, 261] on input "False" at bounding box center [708, 257] width 10 height 8
radio input "true"
click at [737, 335] on label "False" at bounding box center [742, 325] width 92 height 30
click at [712, 330] on input "False" at bounding box center [708, 326] width 10 height 8
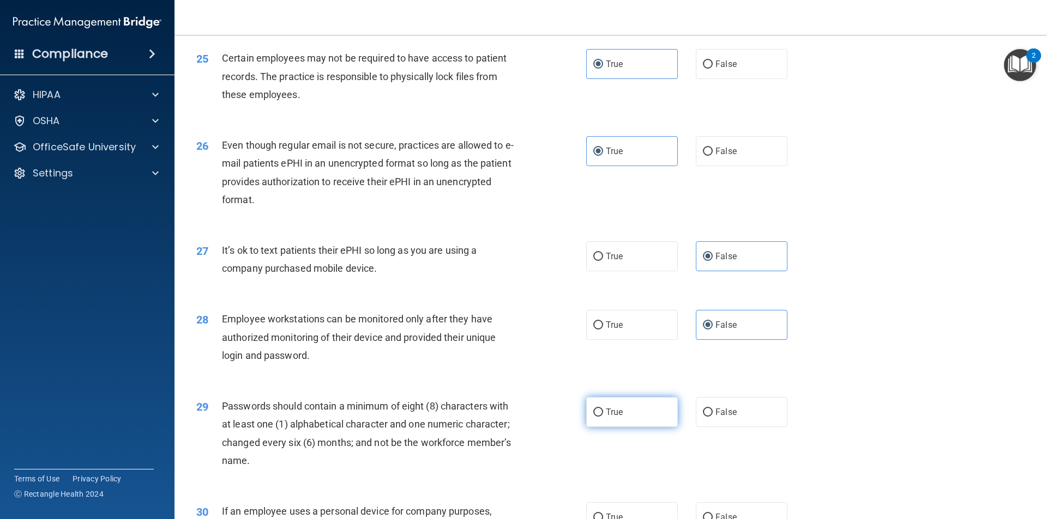
click at [642, 427] on label "True" at bounding box center [632, 412] width 92 height 30
click at [603, 417] on input "True" at bounding box center [598, 413] width 10 height 8
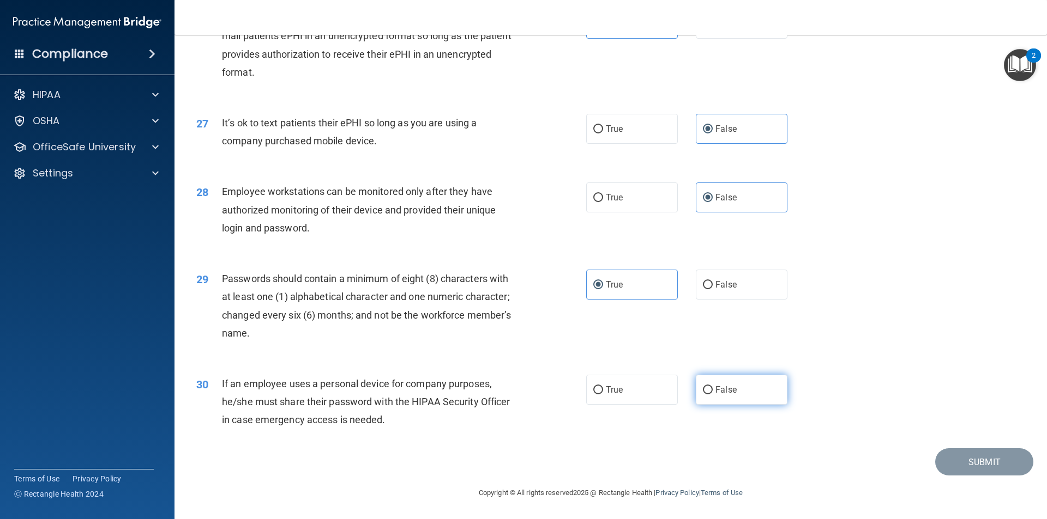
click at [715, 384] on label "False" at bounding box center [742, 390] width 92 height 30
click at [712, 386] on input "False" at bounding box center [708, 390] width 10 height 8
click at [973, 462] on button "Submit" at bounding box center [984, 463] width 98 height 28
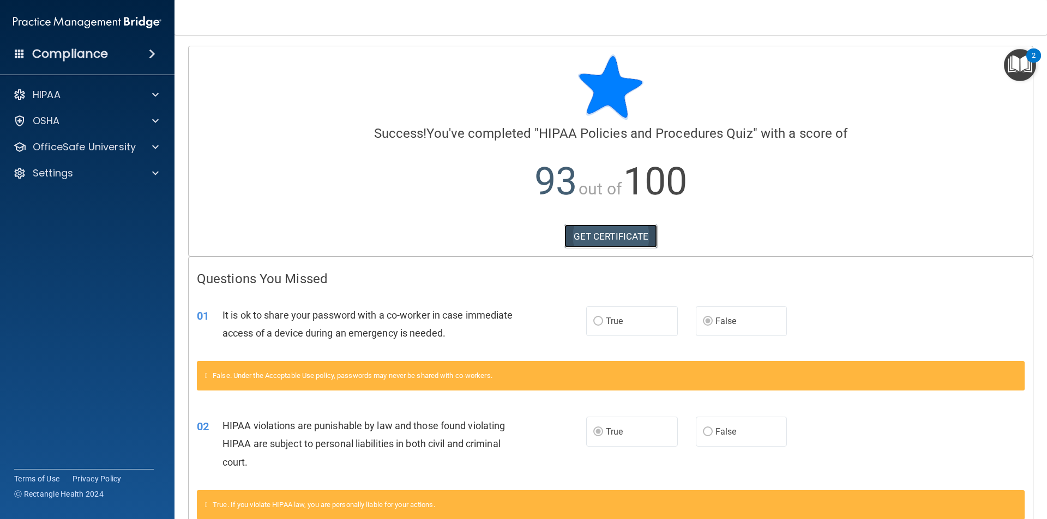
click at [590, 231] on link "GET CERTIFICATE" at bounding box center [610, 237] width 93 height 24
click at [83, 145] on p "OfficeSafe University" at bounding box center [84, 147] width 103 height 13
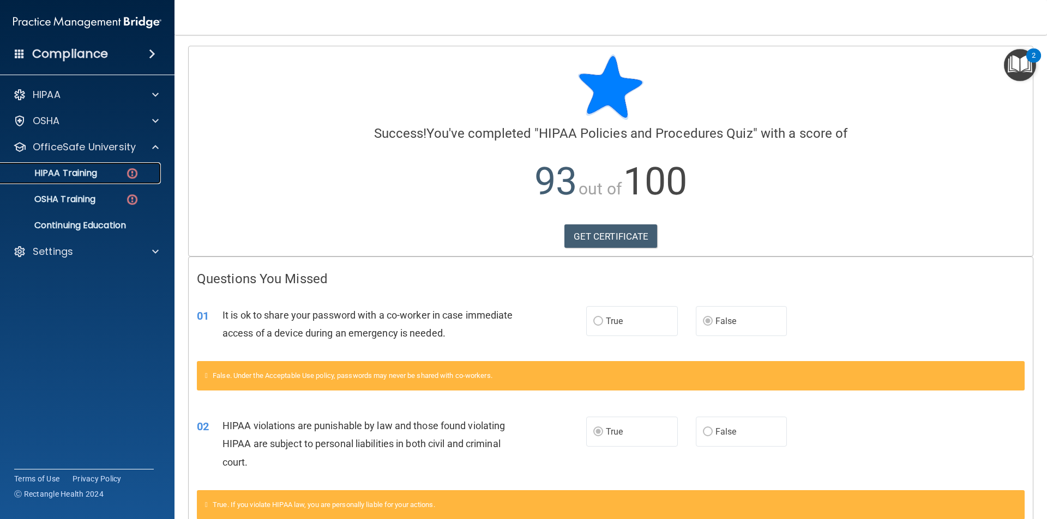
click at [90, 178] on p "HIPAA Training" at bounding box center [52, 173] width 90 height 11
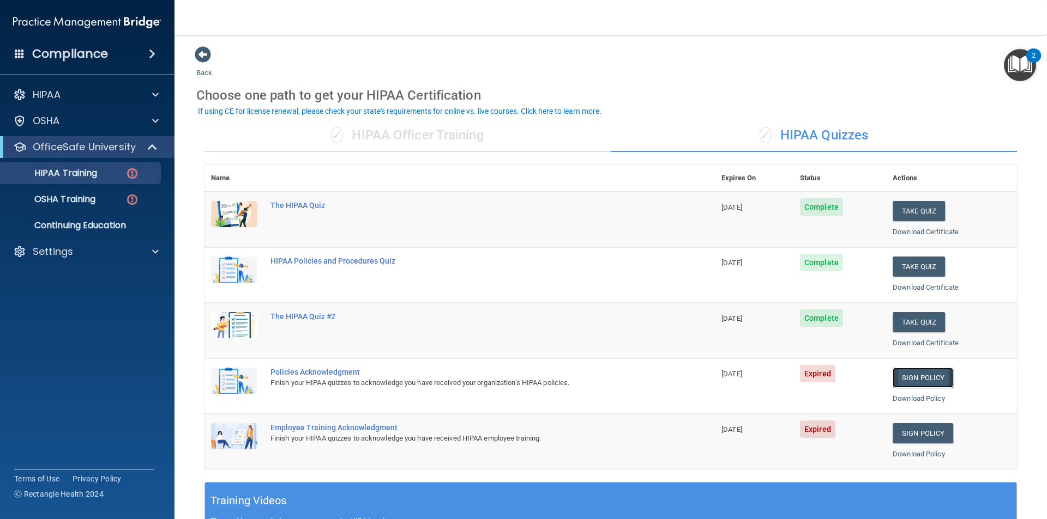
click at [909, 379] on link "Sign Policy" at bounding box center [922, 378] width 61 height 20
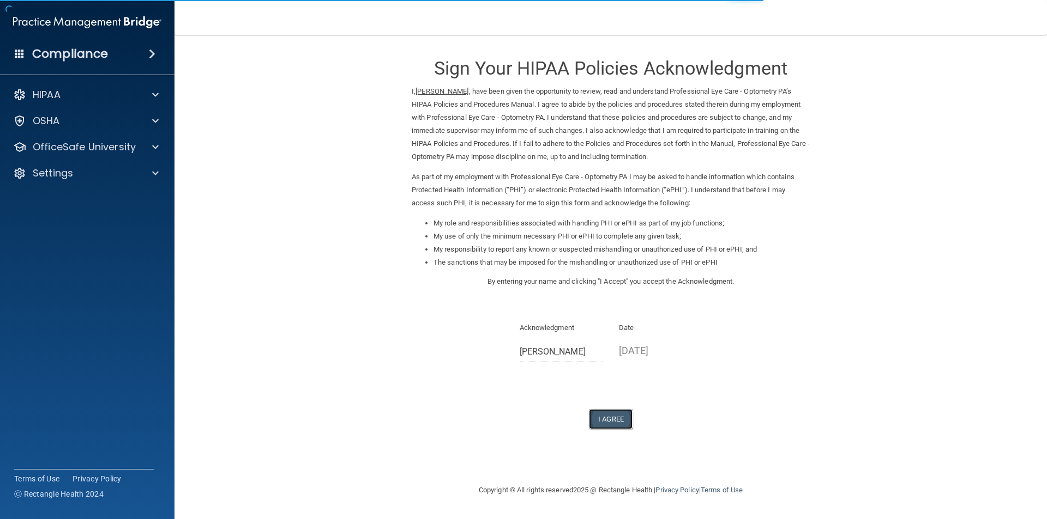
click at [618, 421] on button "I Agree" at bounding box center [611, 419] width 44 height 20
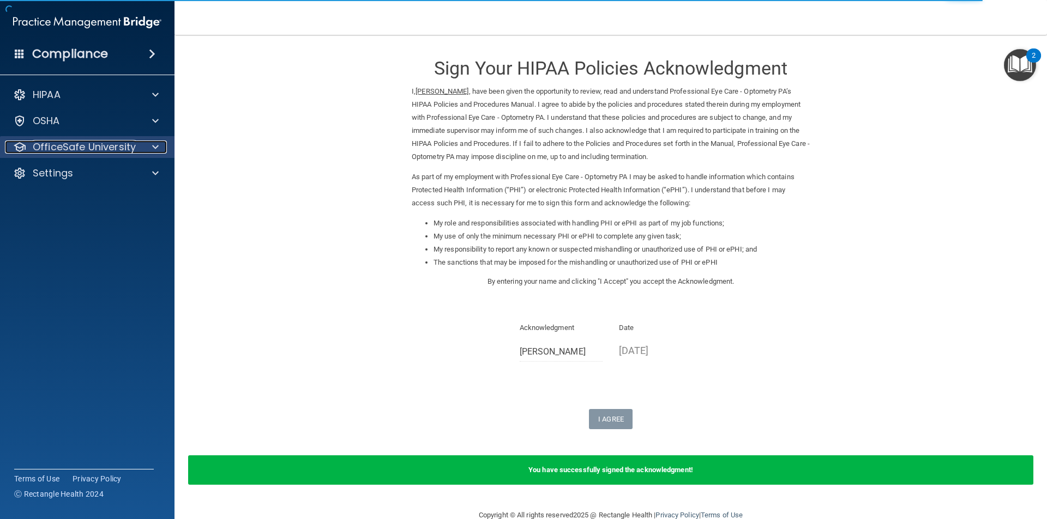
click at [77, 148] on p "OfficeSafe University" at bounding box center [84, 147] width 103 height 13
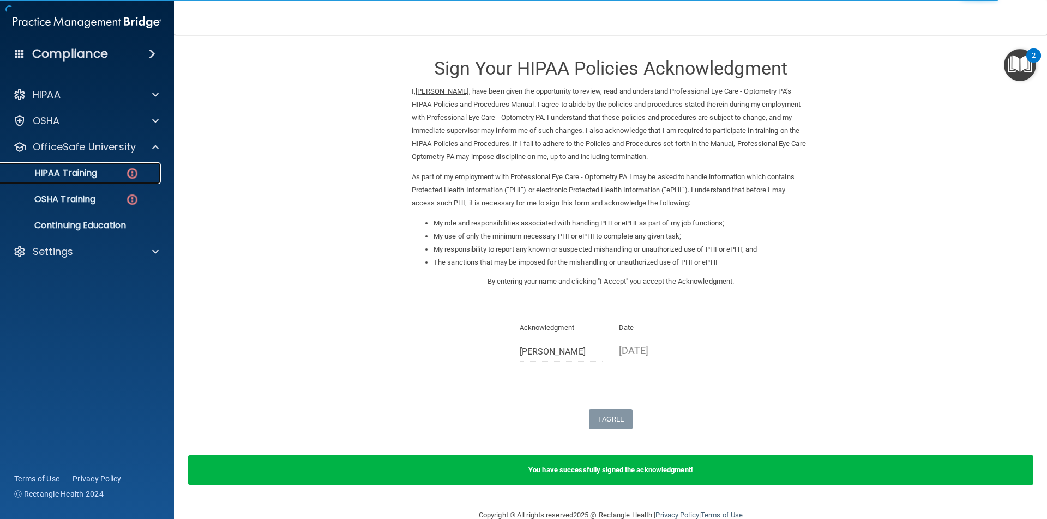
click at [79, 174] on p "HIPAA Training" at bounding box center [52, 173] width 90 height 11
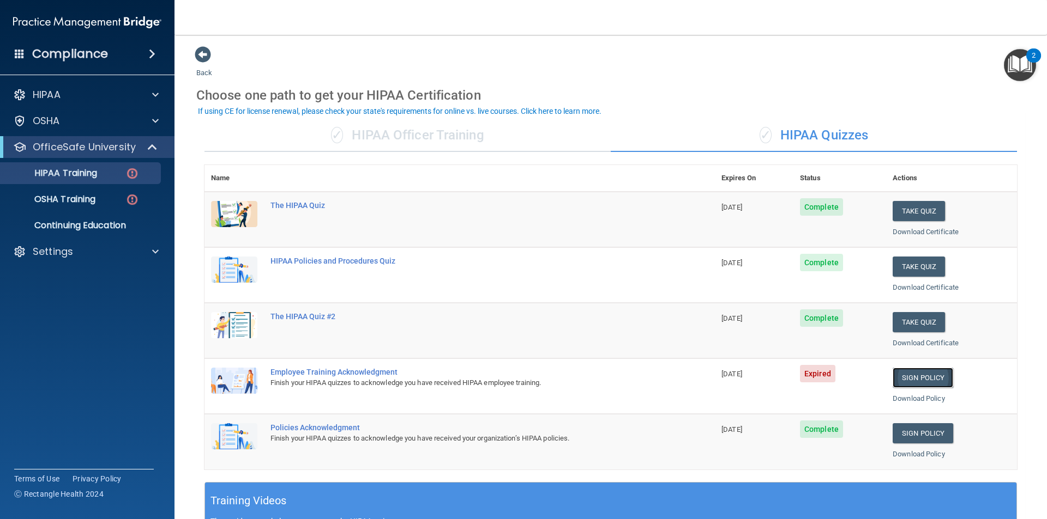
click at [902, 382] on link "Sign Policy" at bounding box center [922, 378] width 61 height 20
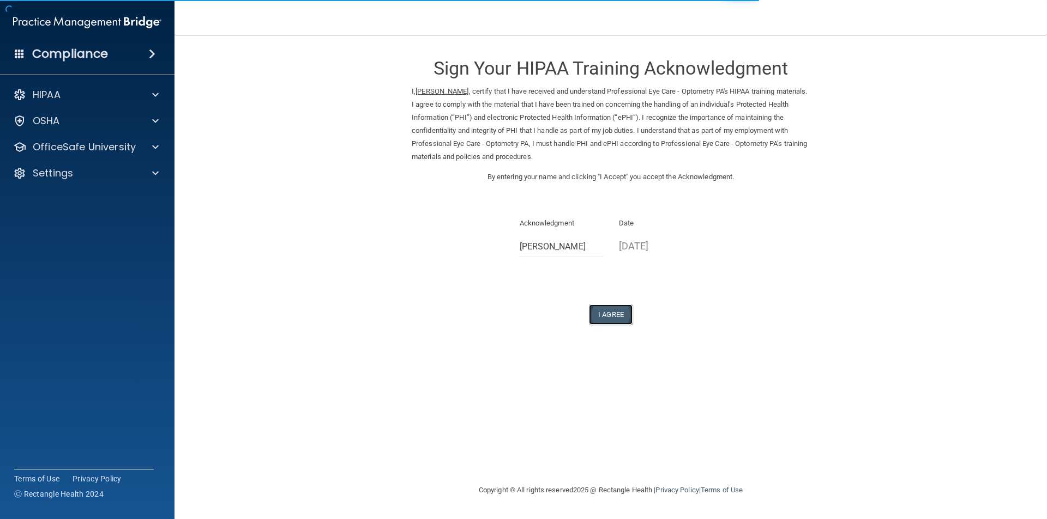
click at [613, 322] on button "I Agree" at bounding box center [611, 315] width 44 height 20
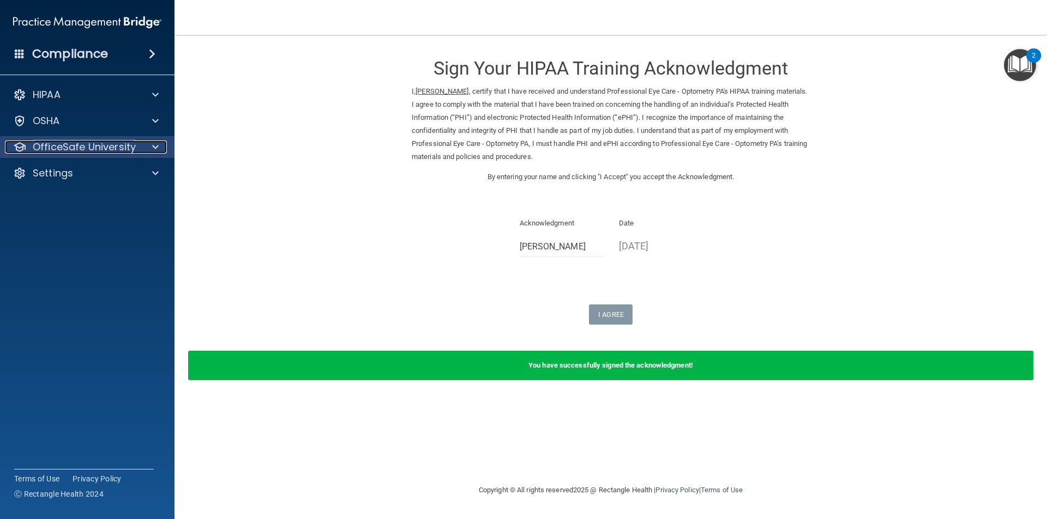
click at [118, 153] on p "OfficeSafe University" at bounding box center [84, 147] width 103 height 13
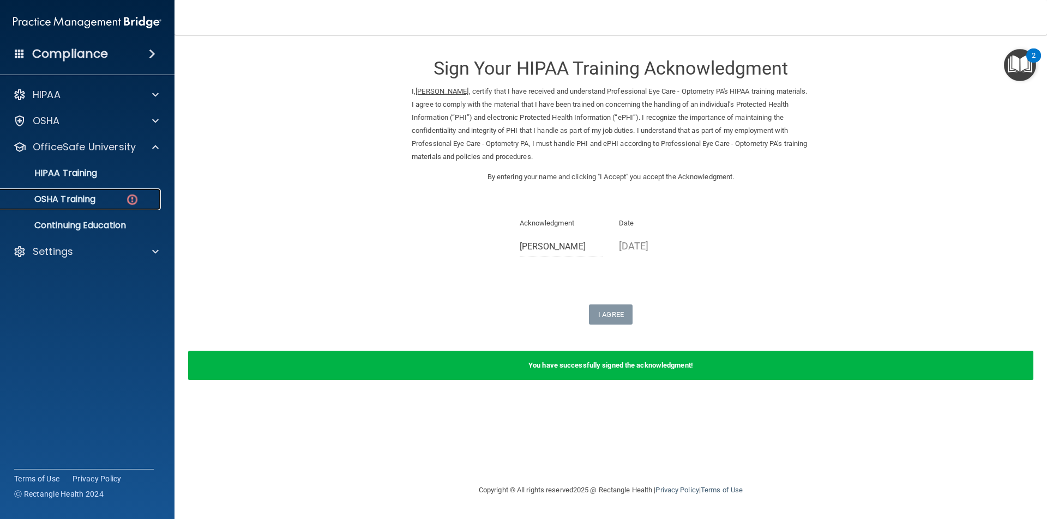
click at [87, 203] on p "OSHA Training" at bounding box center [51, 199] width 88 height 11
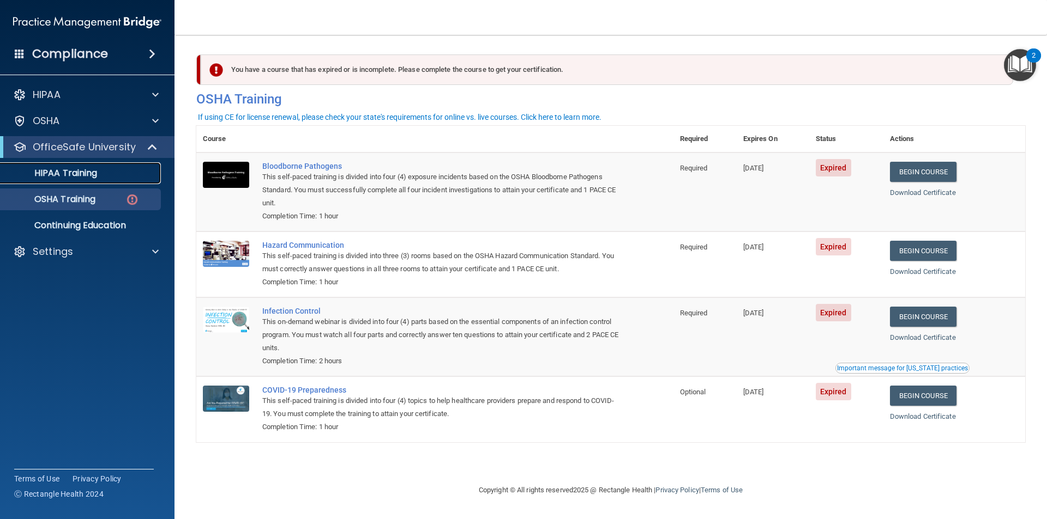
click at [93, 179] on p "HIPAA Training" at bounding box center [52, 173] width 90 height 11
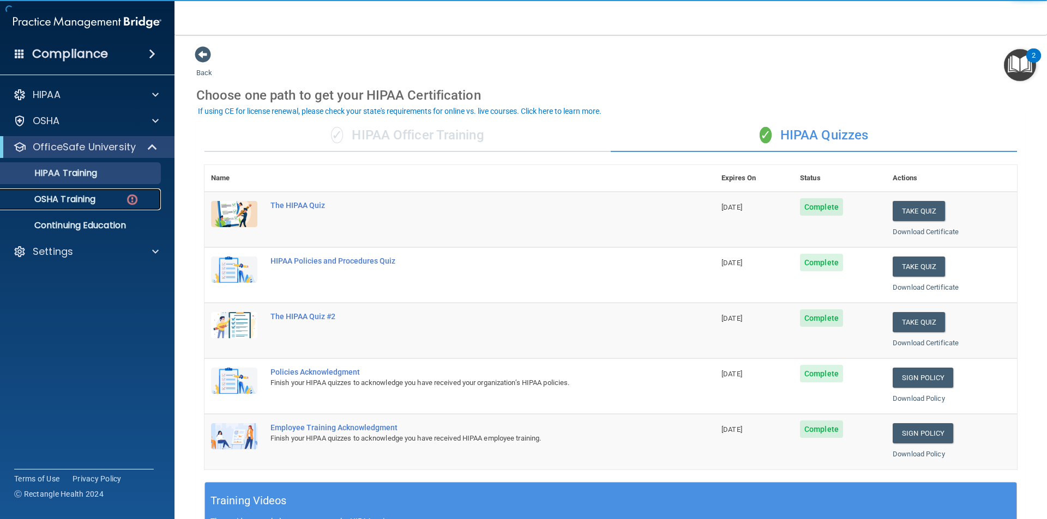
click at [98, 207] on link "OSHA Training" at bounding box center [75, 200] width 172 height 22
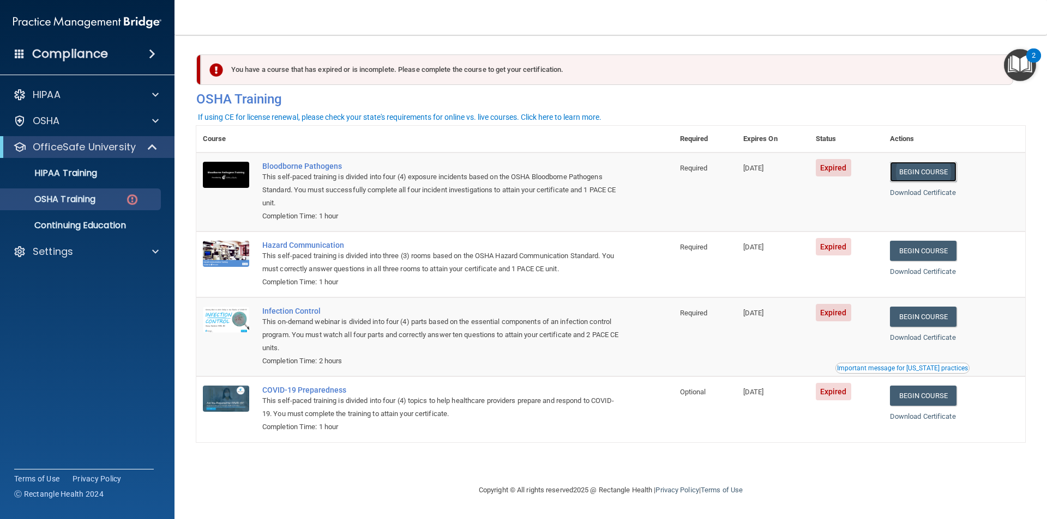
click at [944, 171] on link "Begin Course" at bounding box center [923, 172] width 66 height 20
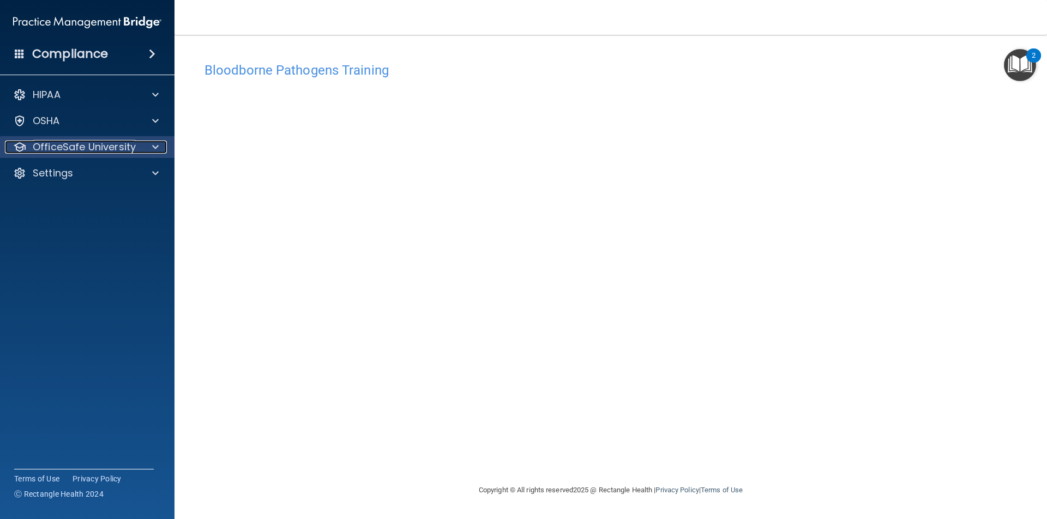
click at [58, 143] on p "OfficeSafe University" at bounding box center [84, 147] width 103 height 13
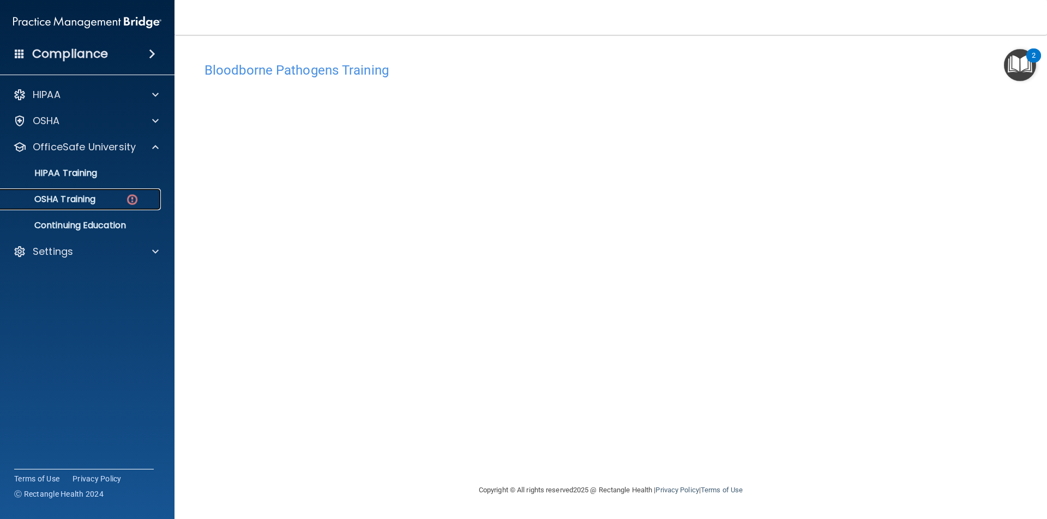
click at [74, 199] on p "OSHA Training" at bounding box center [51, 199] width 88 height 11
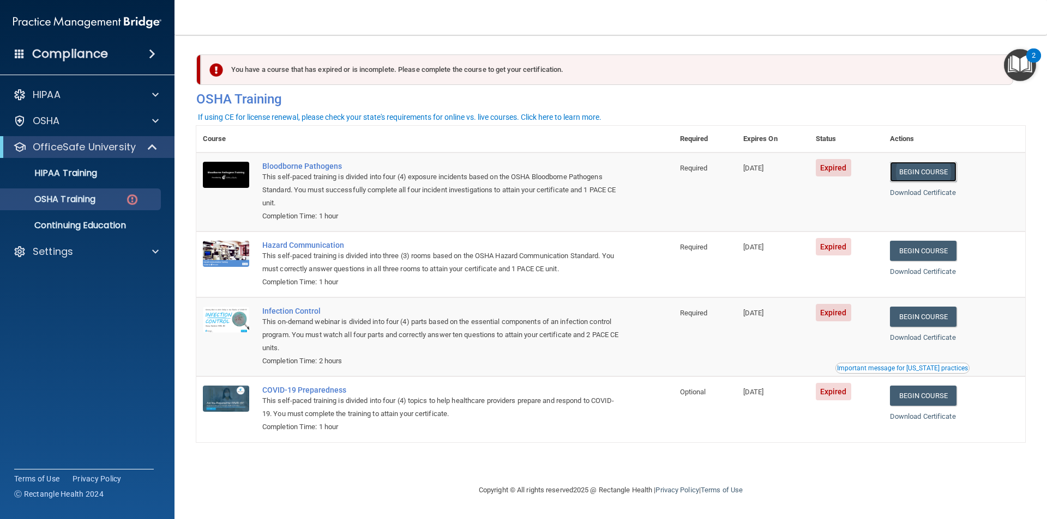
click at [934, 178] on link "Begin Course" at bounding box center [923, 172] width 66 height 20
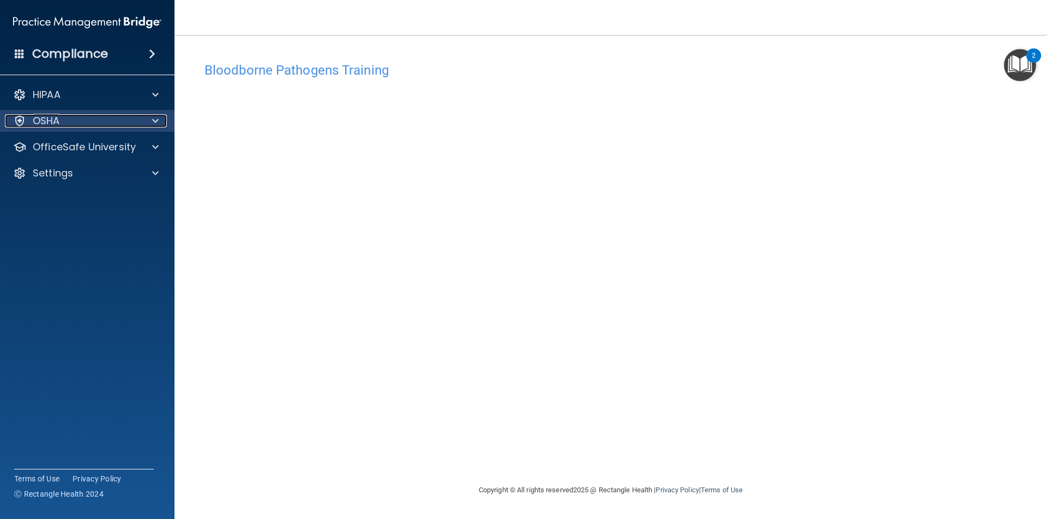
click at [66, 126] on div "OSHA" at bounding box center [72, 120] width 135 height 13
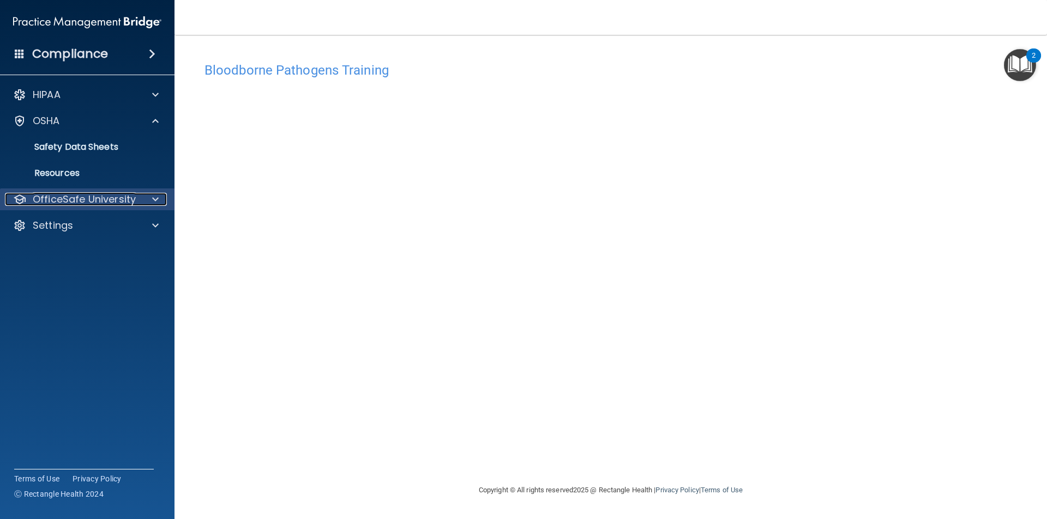
click at [77, 198] on p "OfficeSafe University" at bounding box center [84, 199] width 103 height 13
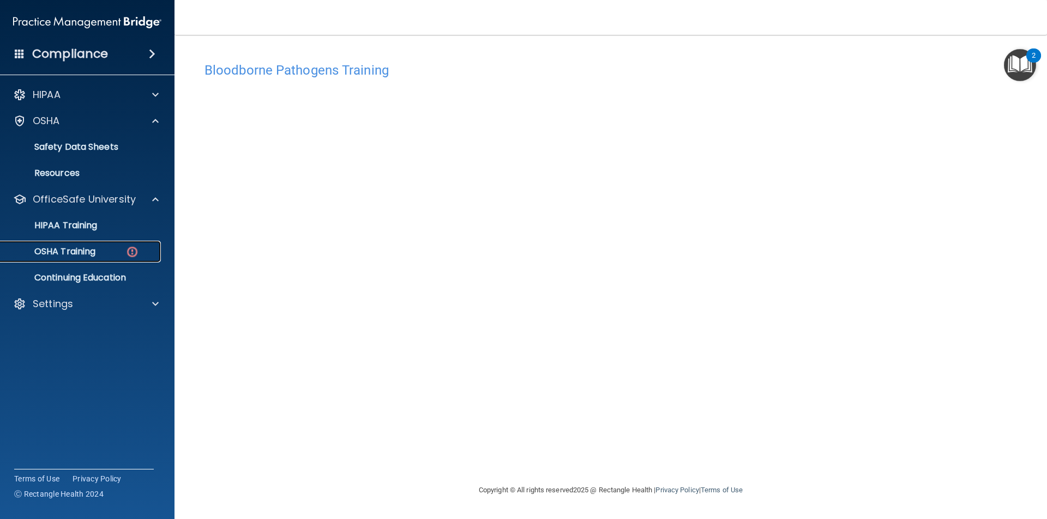
click at [92, 252] on p "OSHA Training" at bounding box center [51, 251] width 88 height 11
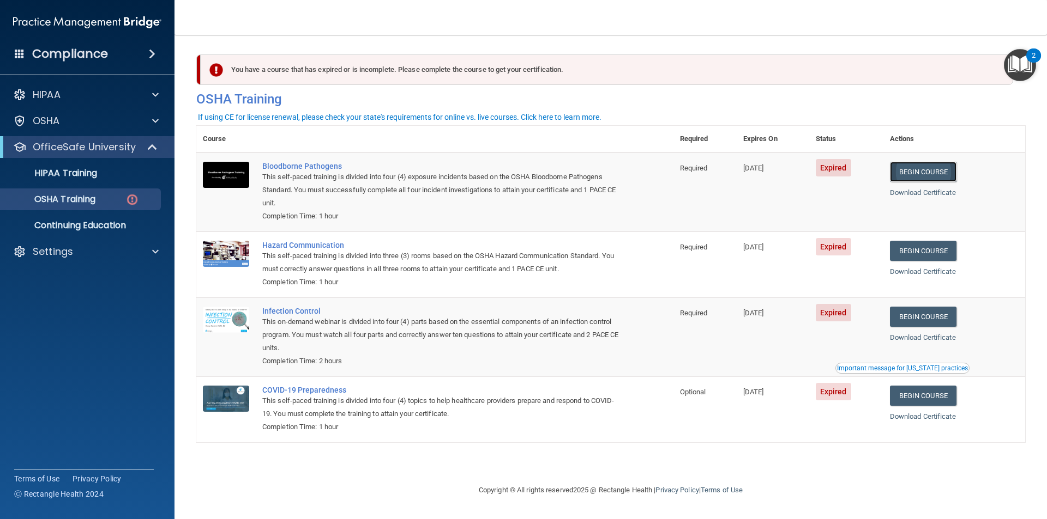
click at [909, 175] on link "Begin Course" at bounding box center [923, 172] width 66 height 20
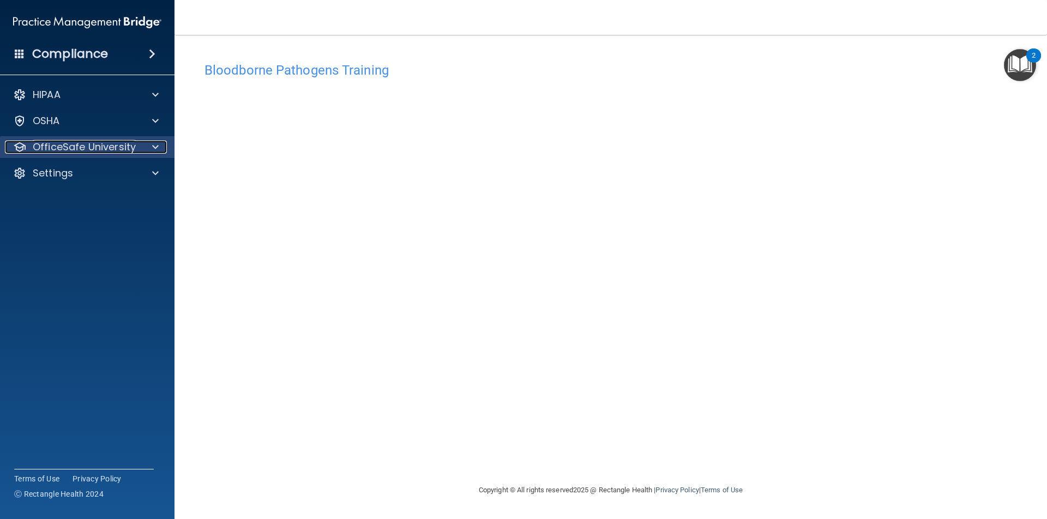
click at [89, 153] on p "OfficeSafe University" at bounding box center [84, 147] width 103 height 13
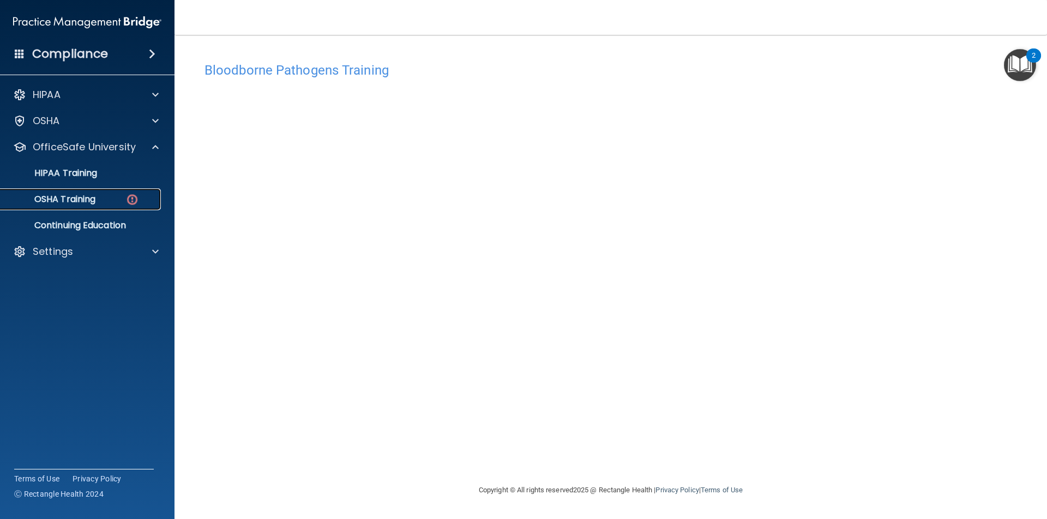
click at [101, 197] on div "OSHA Training" at bounding box center [81, 199] width 149 height 11
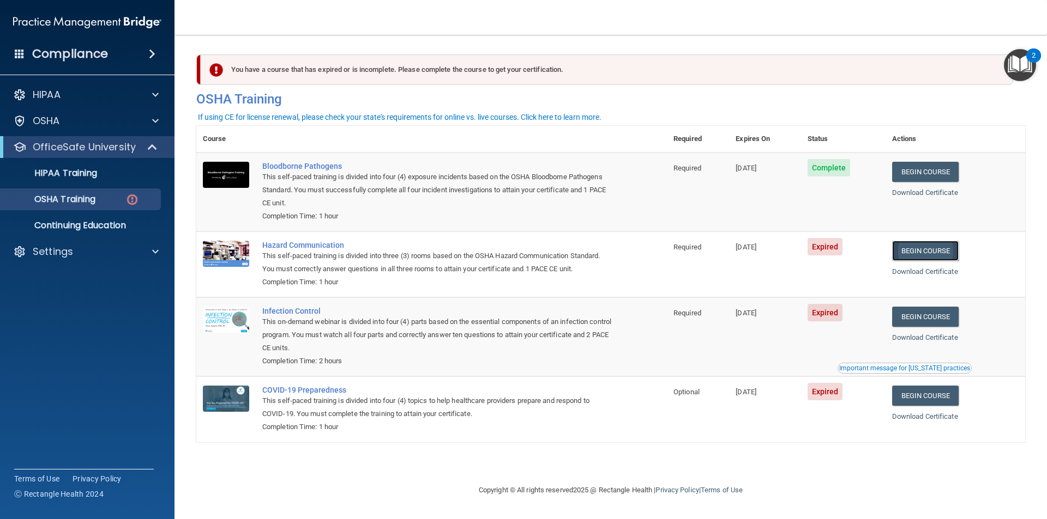
click at [913, 253] on link "Begin Course" at bounding box center [925, 251] width 66 height 20
